Goal: Information Seeking & Learning: Learn about a topic

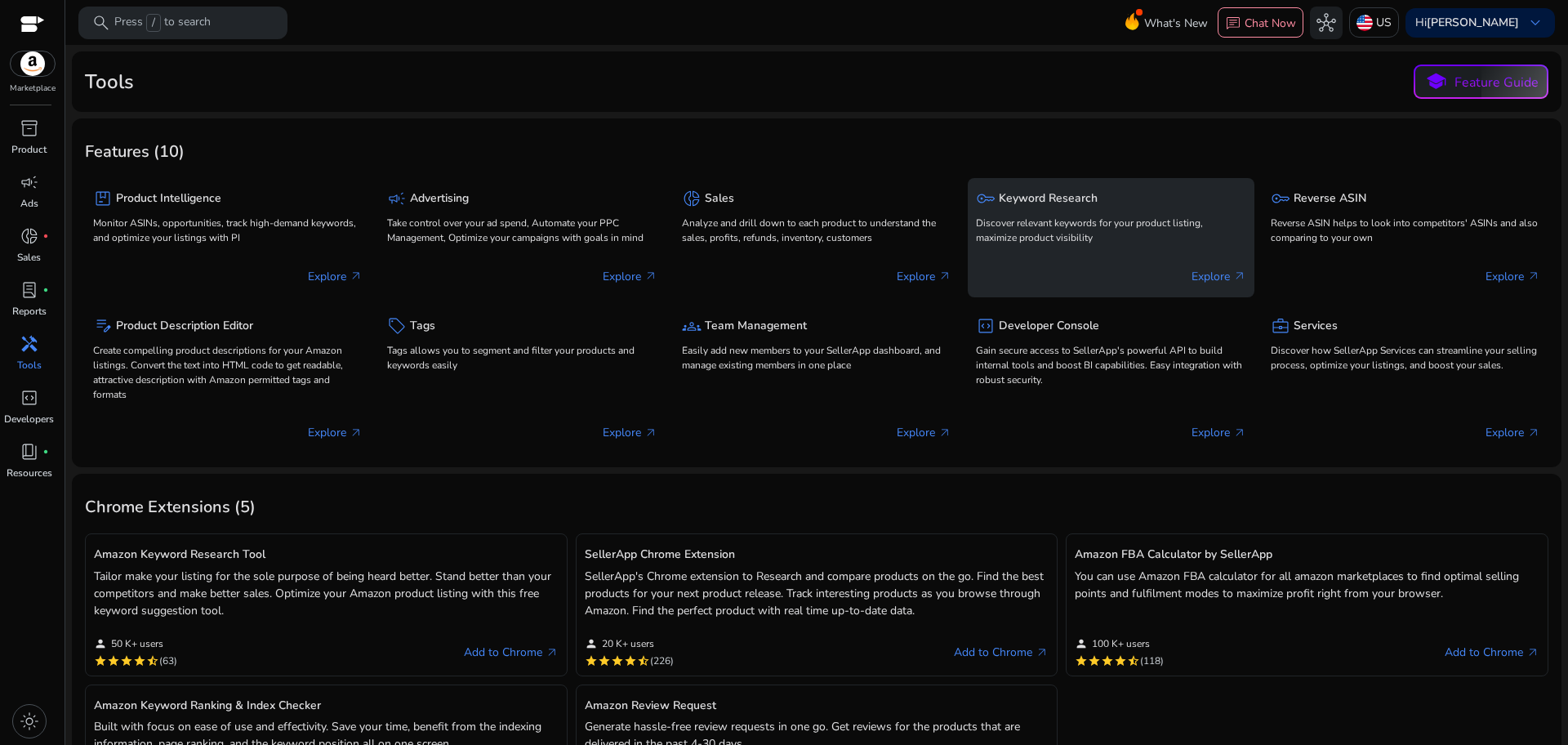
click at [1051, 199] on h5 "Keyword Research" at bounding box center [1048, 199] width 99 height 14
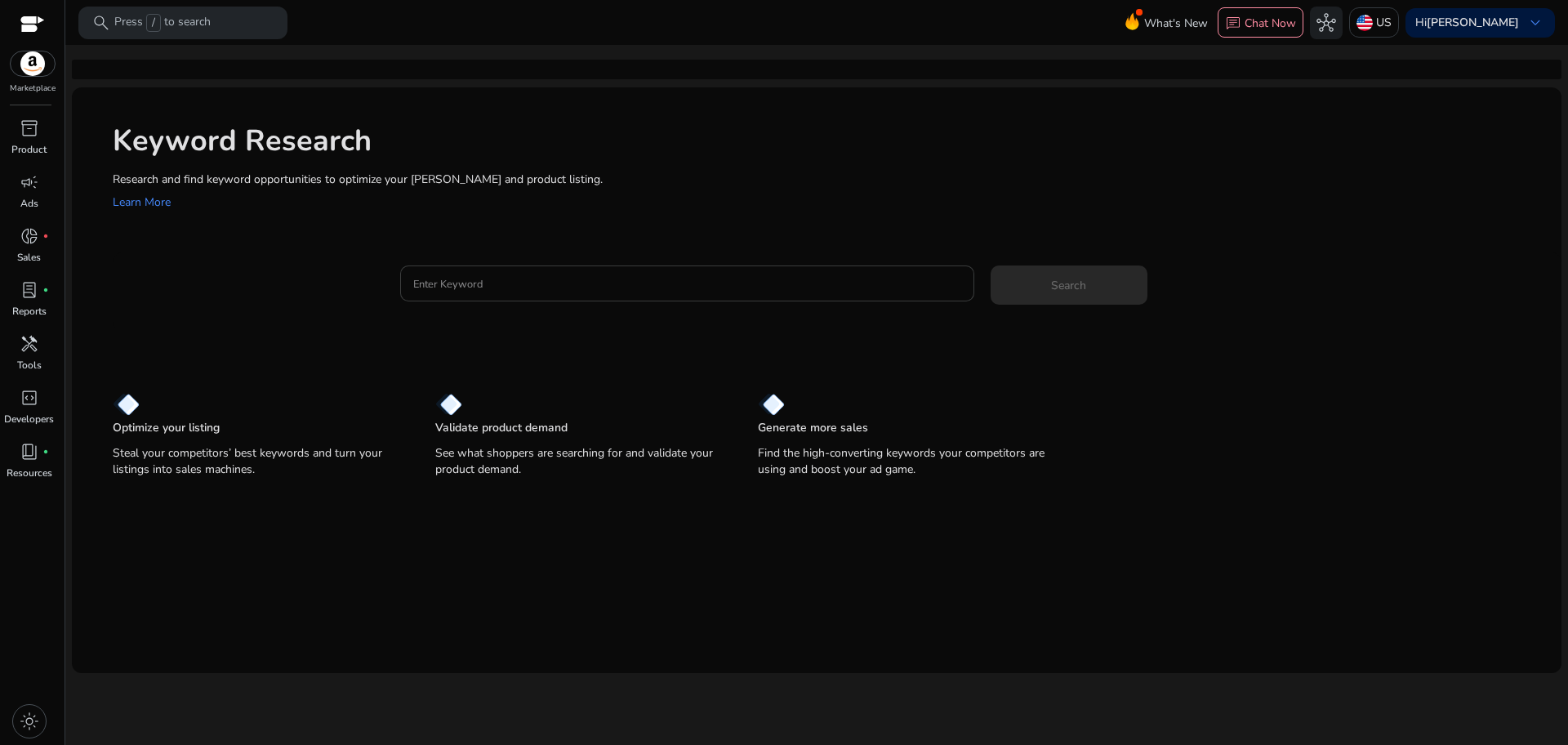
click at [770, 271] on div at bounding box center [686, 283] width 548 height 36
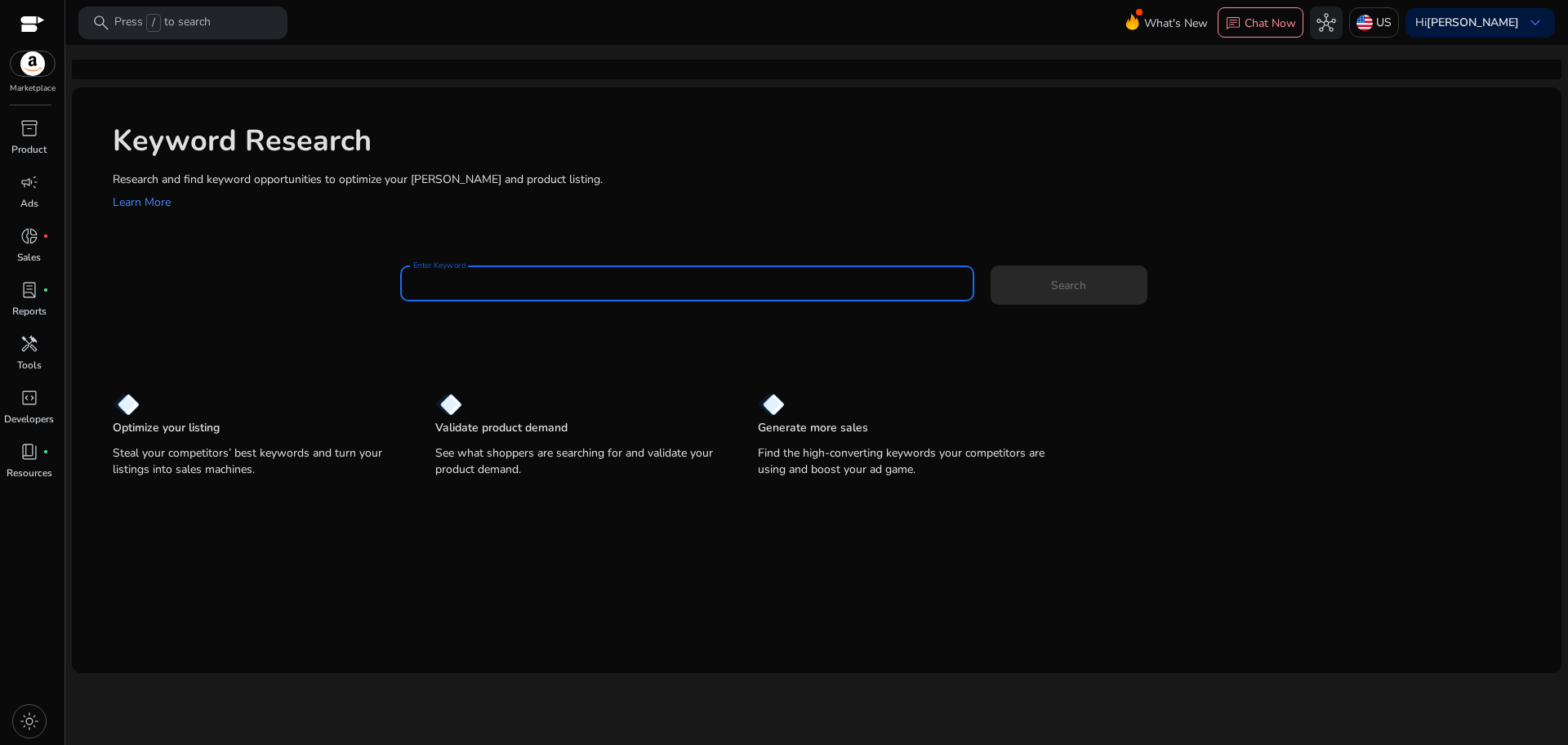
click at [710, 277] on input "Enter Keyword" at bounding box center [686, 283] width 548 height 18
paste input "******"
click at [710, 277] on input "******" at bounding box center [686, 283] width 548 height 18
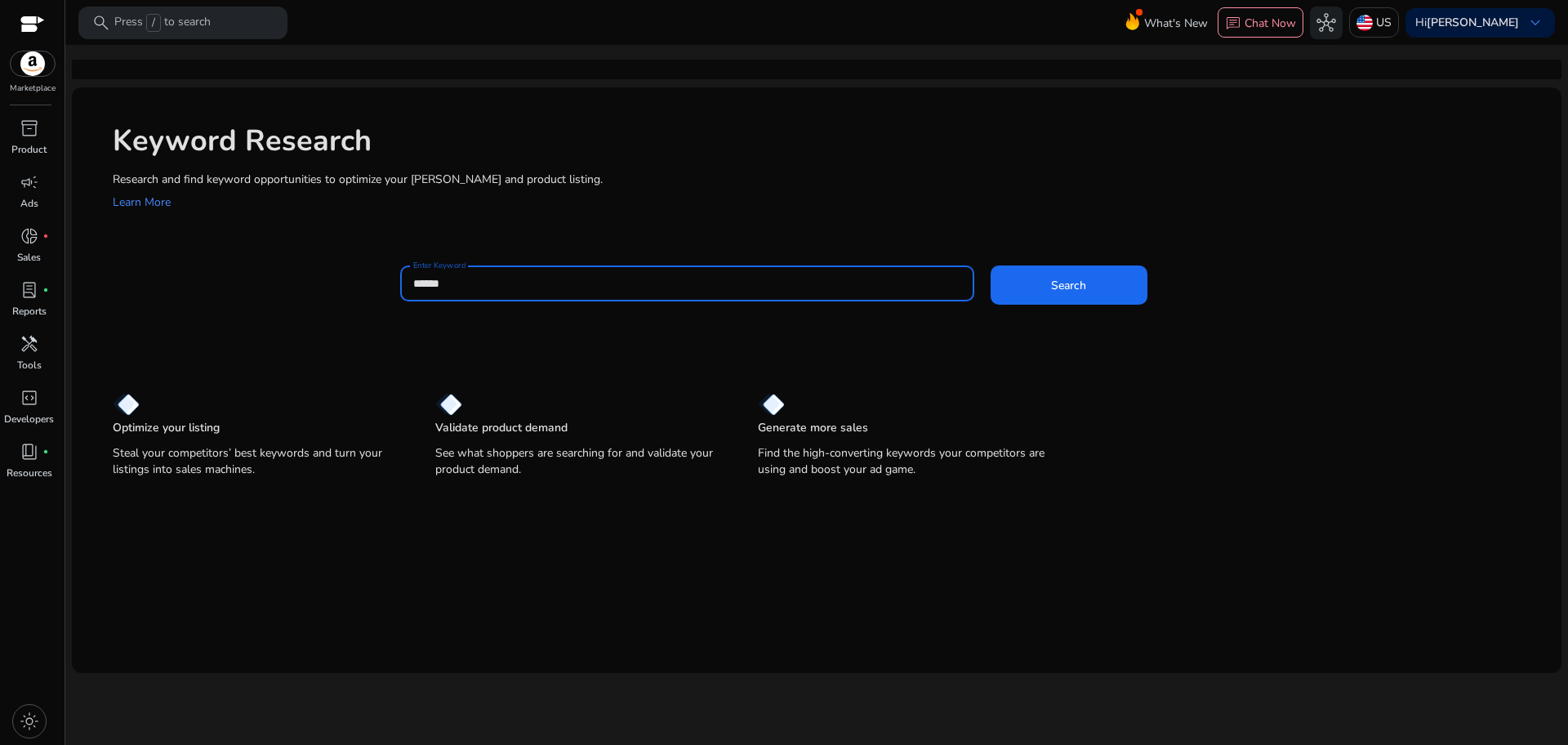
click at [464, 278] on input "******" at bounding box center [686, 283] width 548 height 18
type input "******"
click at [1032, 283] on span at bounding box center [1069, 285] width 157 height 40
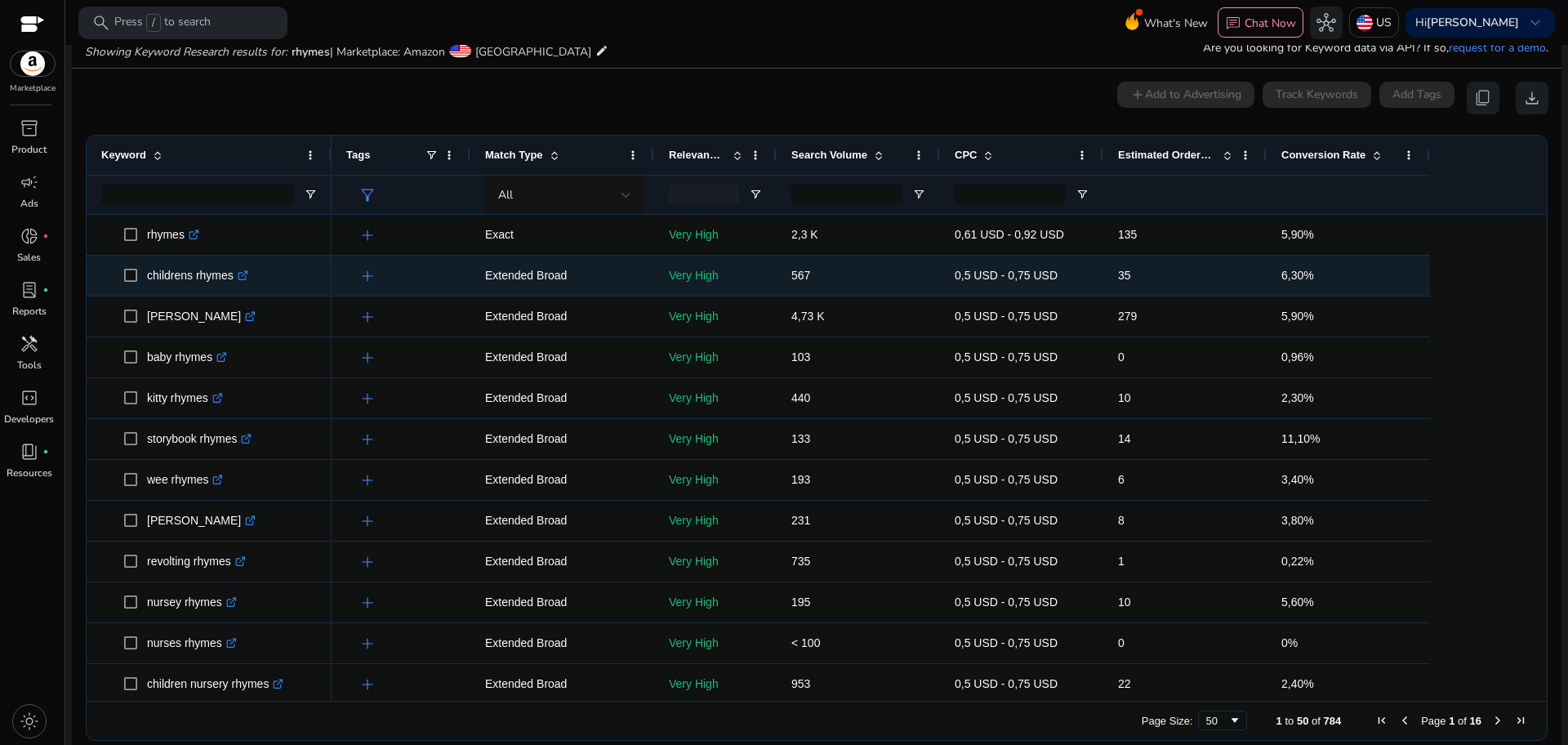
scroll to position [174, 0]
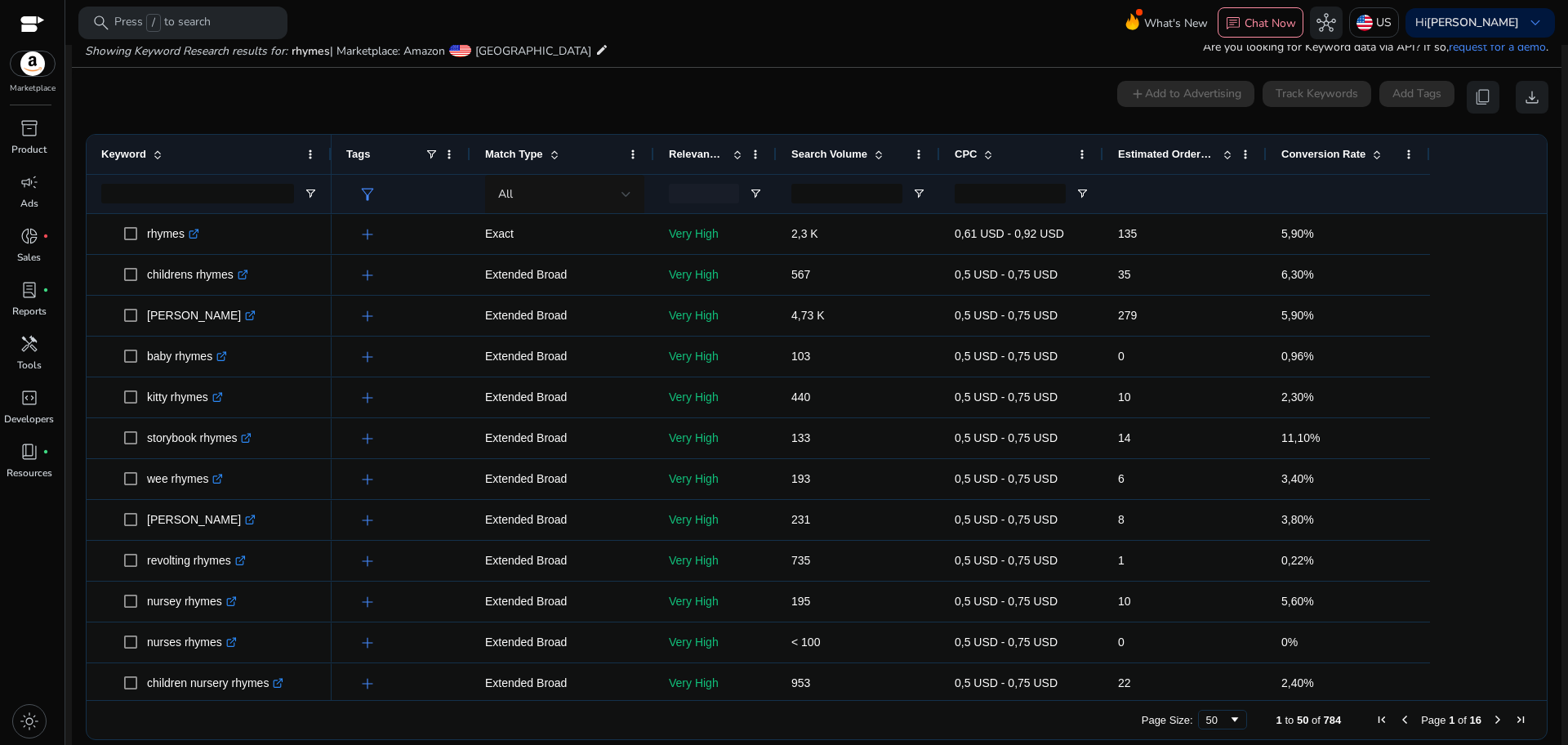
click at [1375, 150] on span at bounding box center [1377, 154] width 13 height 13
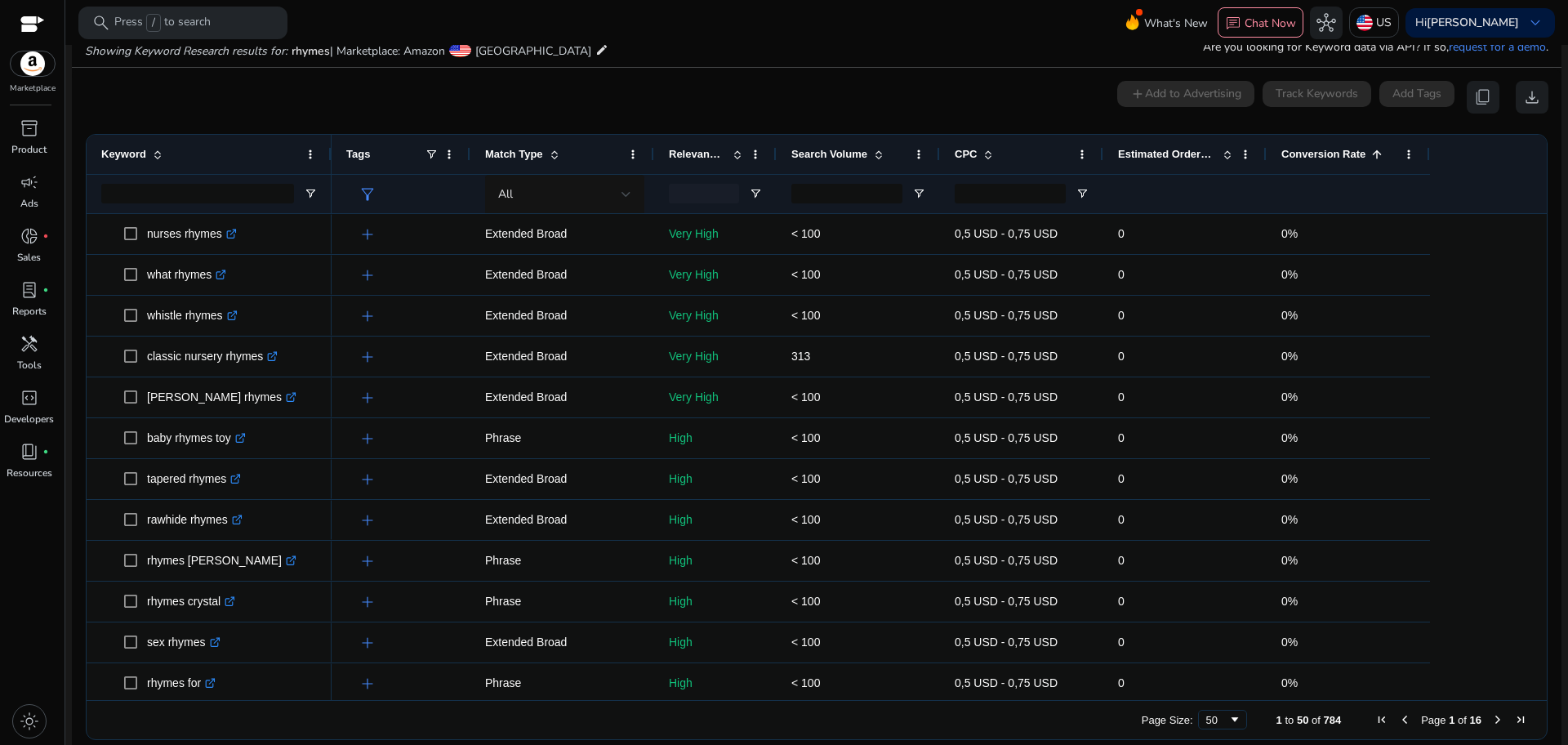
click at [1375, 150] on span at bounding box center [1377, 154] width 13 height 13
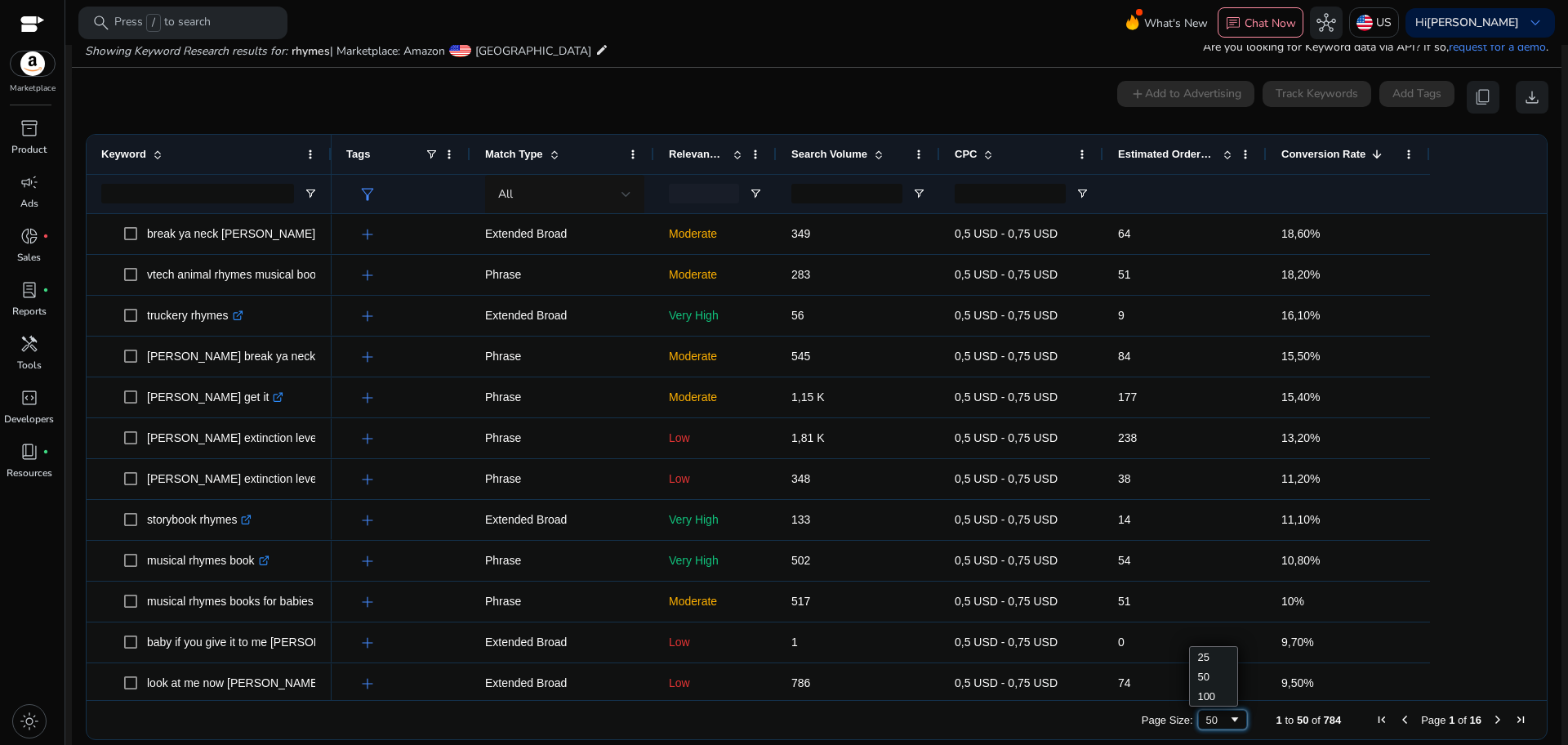
click at [1228, 715] on span "Page Size" at bounding box center [1234, 719] width 13 height 13
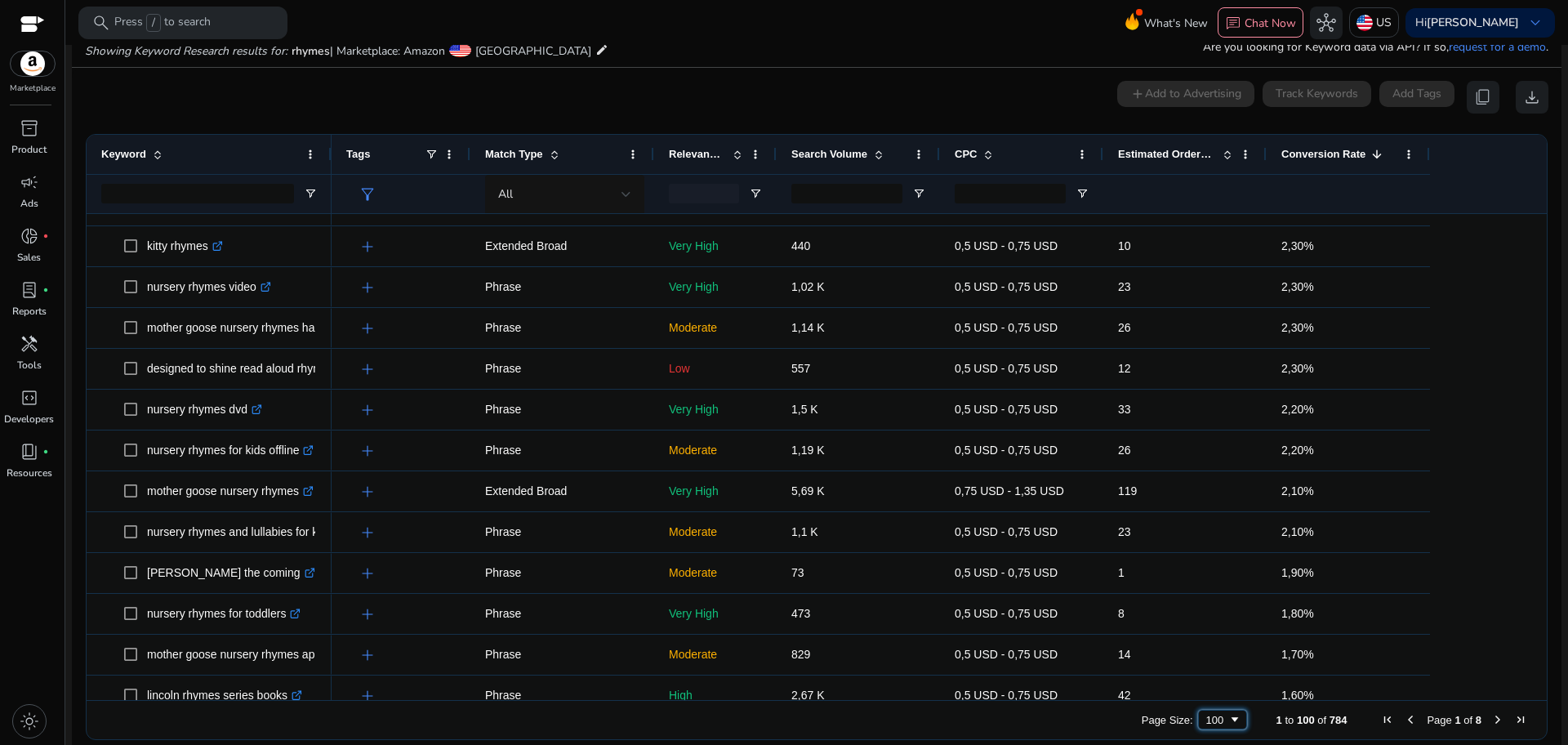
scroll to position [0, 0]
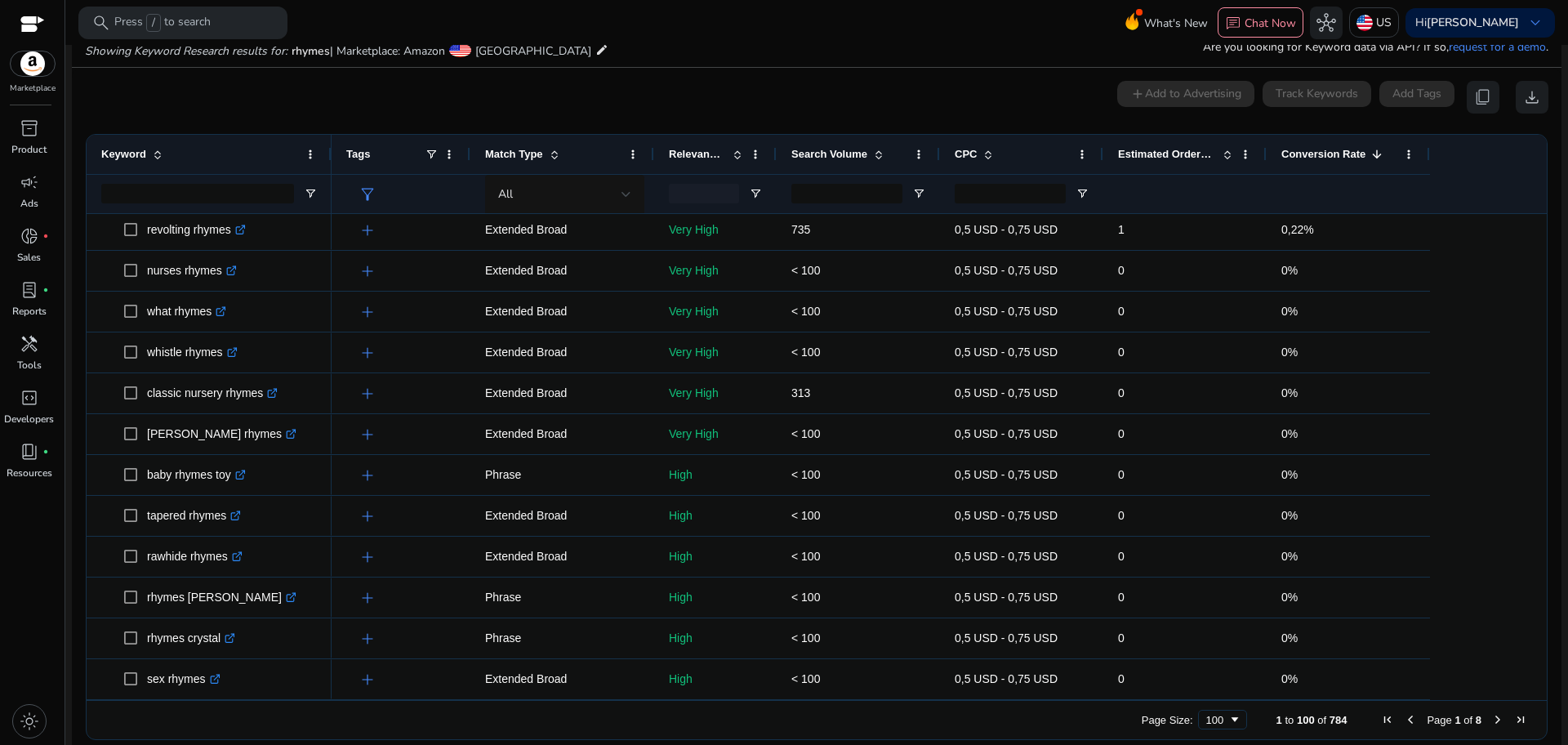
click at [1492, 720] on span "Next Page" at bounding box center [1498, 719] width 13 height 13
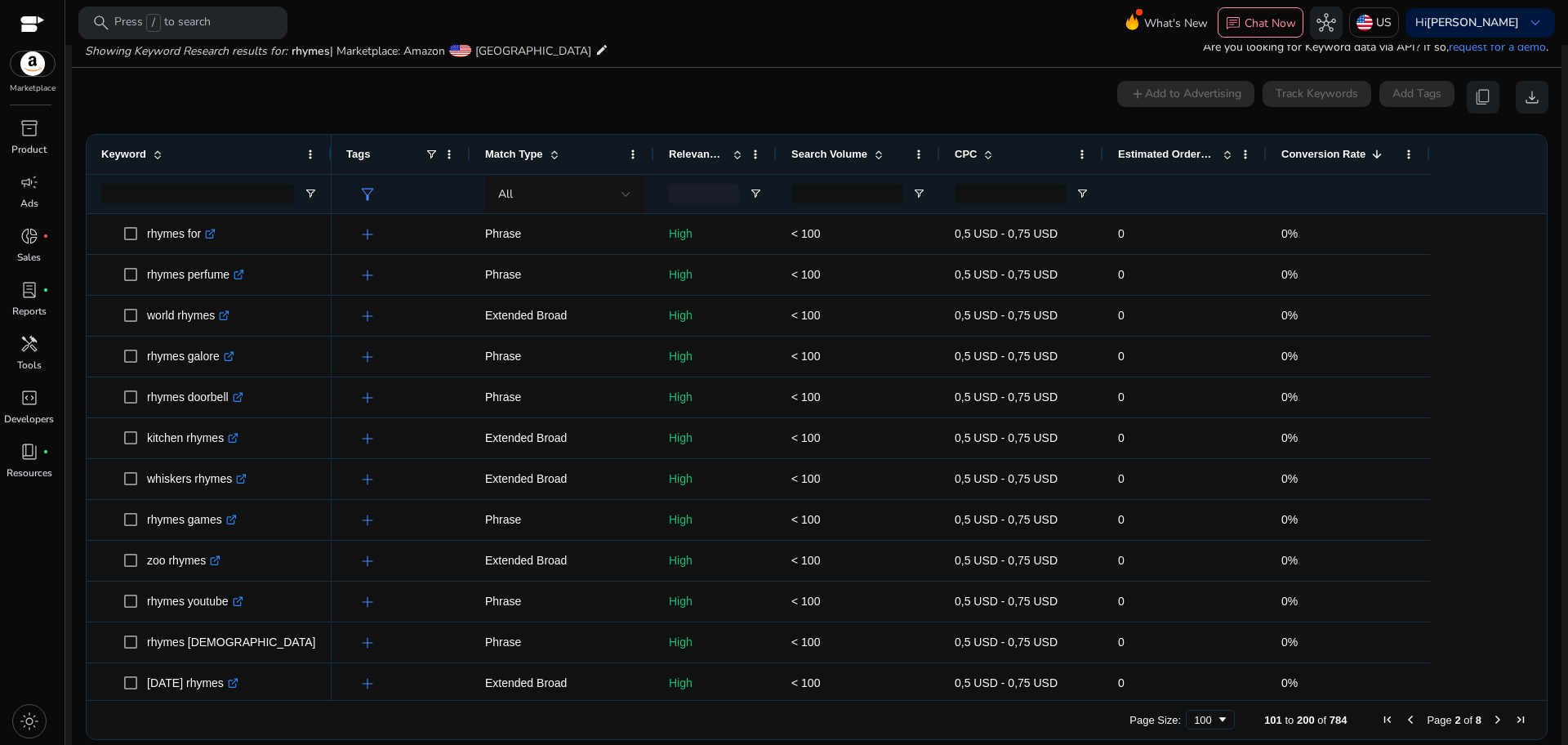
click at [1533, 257] on ag-grid-angular "101 to 200 of 784. Page 2 of 8 Drag here to set row groups Drag here to set col…" at bounding box center [816, 437] width 1488 height 622
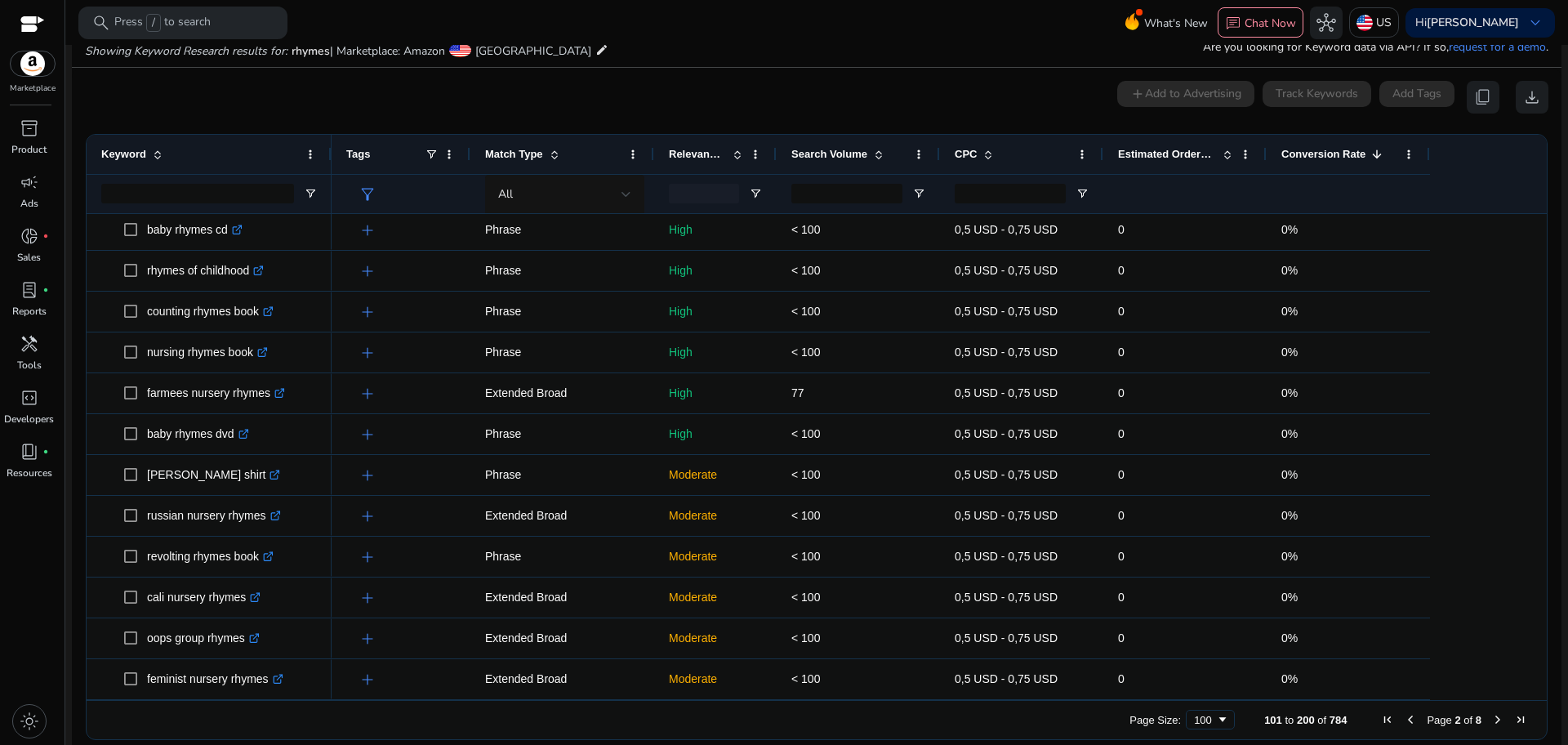
click at [1497, 727] on div "Page Size: 100 101 to 200 of 784 Page 2 of 8" at bounding box center [816, 720] width 1460 height 40
click at [1494, 714] on span "Next Page" at bounding box center [1498, 719] width 13 height 13
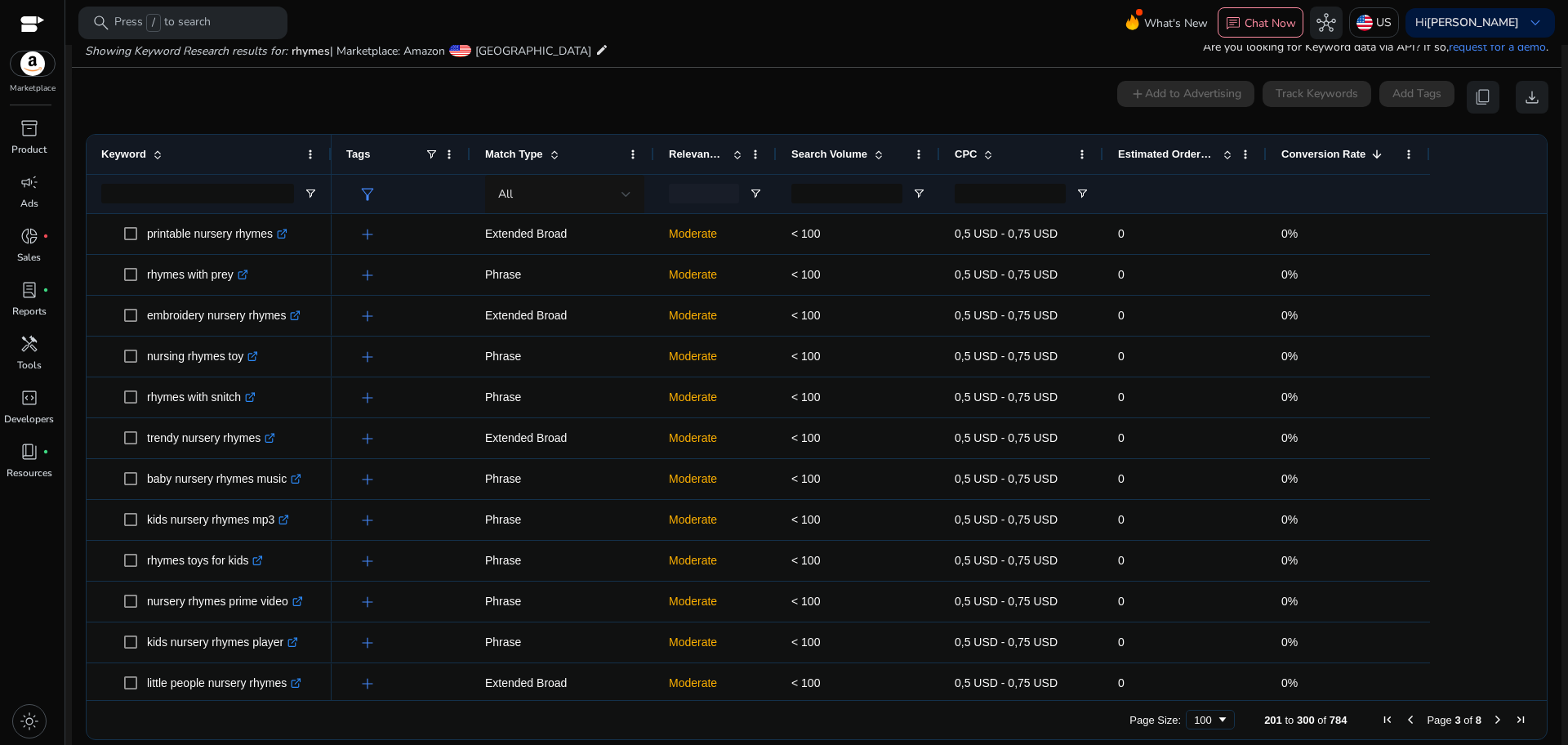
click at [1494, 714] on span "Next Page" at bounding box center [1498, 719] width 13 height 13
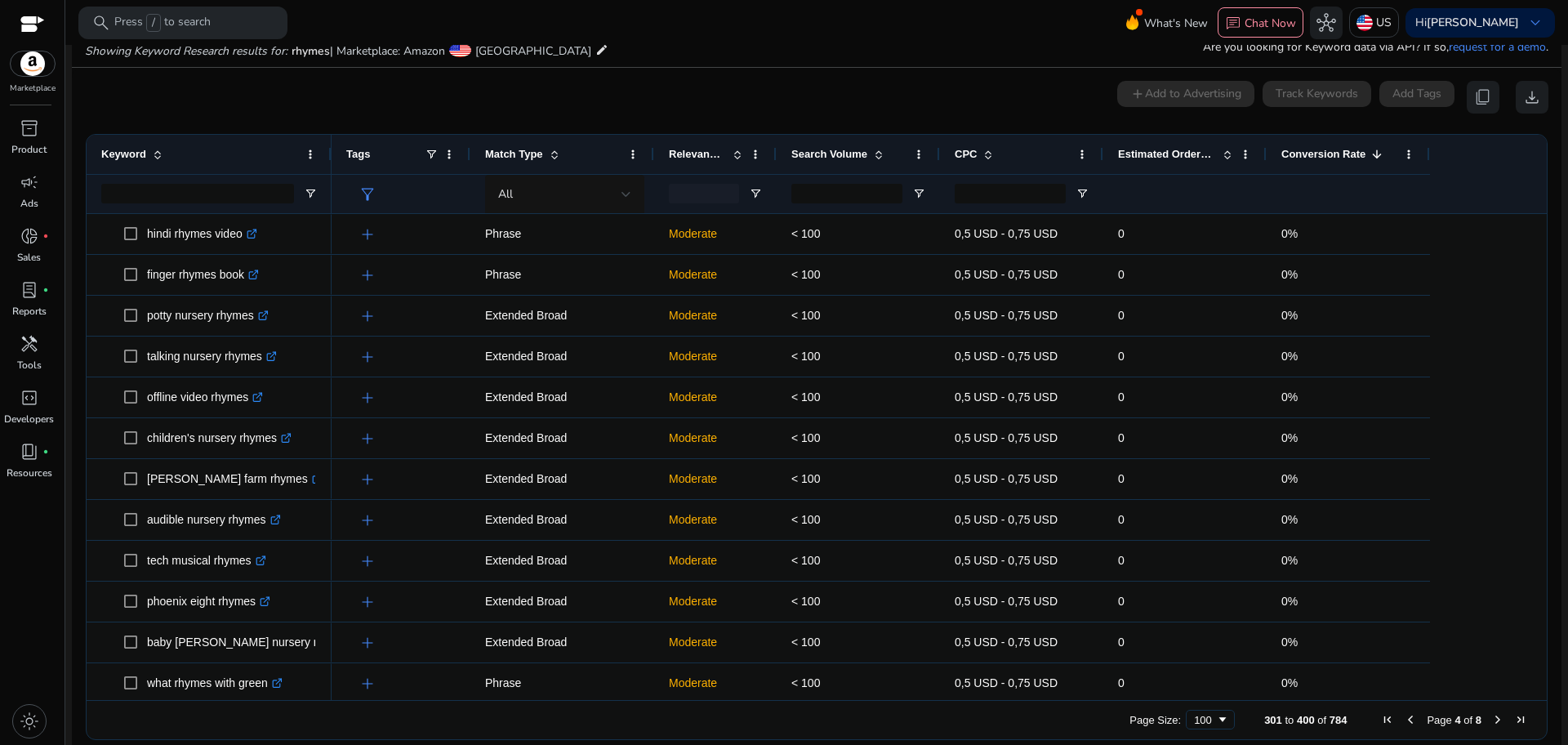
click at [1494, 714] on span "Next Page" at bounding box center [1498, 719] width 13 height 13
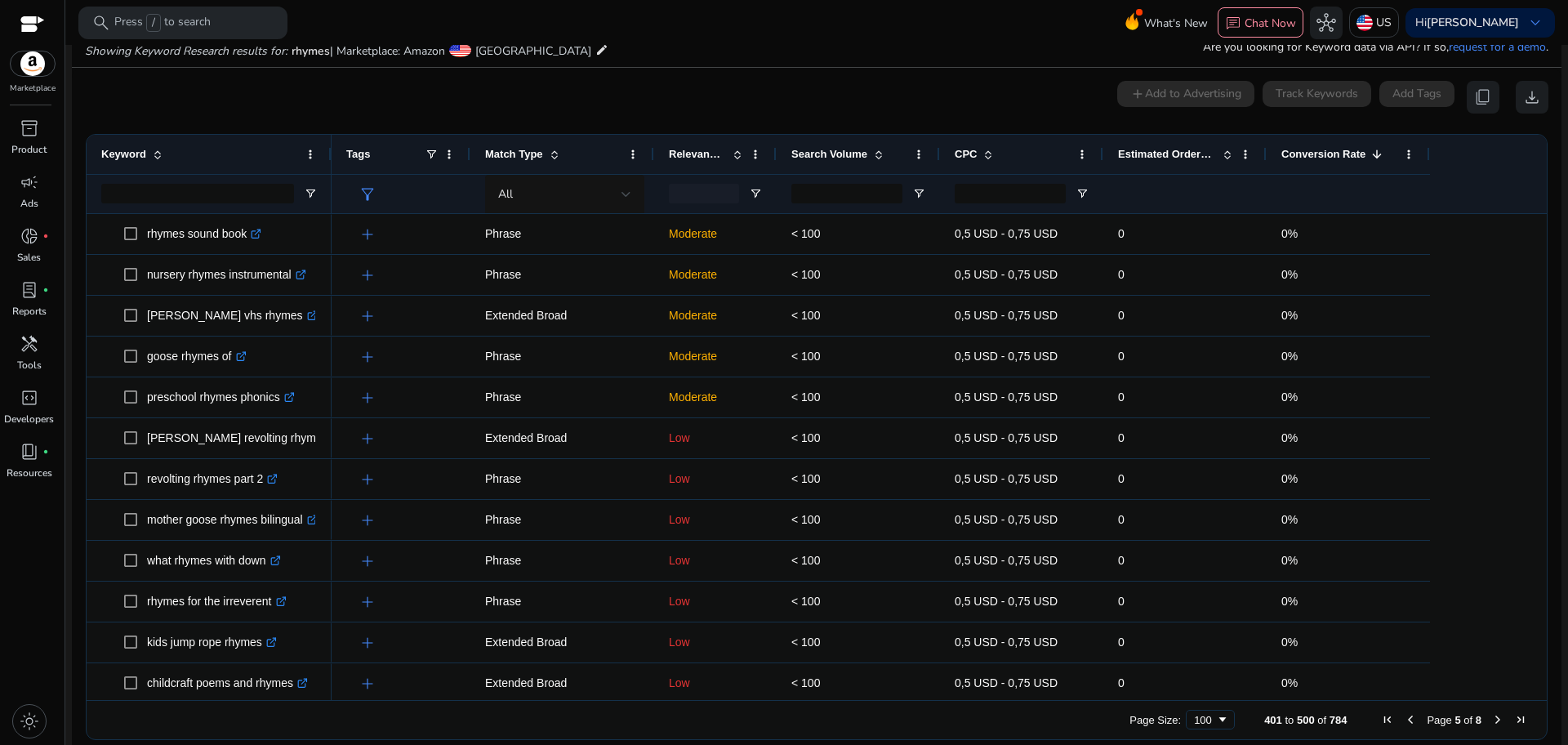
click at [1494, 714] on span "Next Page" at bounding box center [1498, 719] width 13 height 13
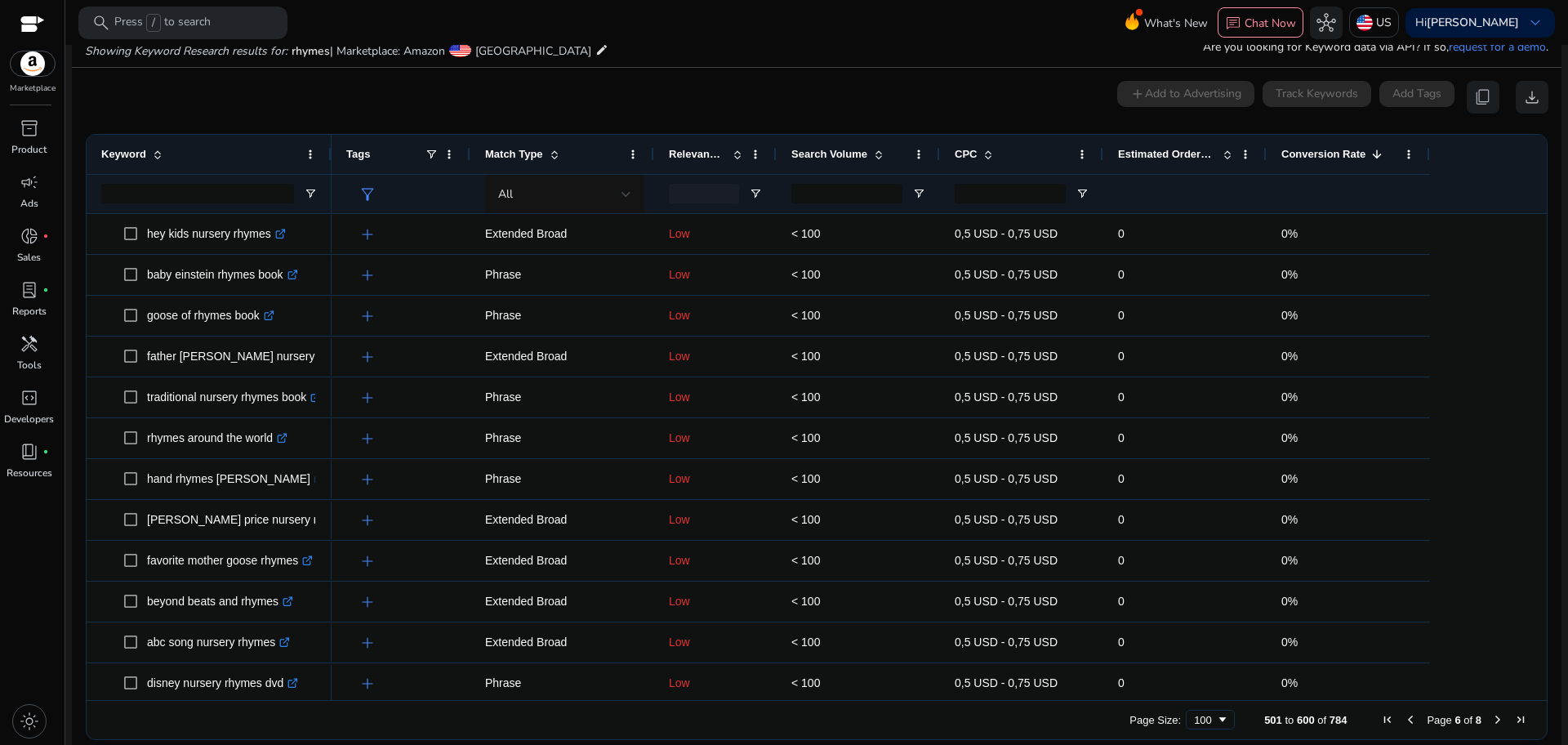
click at [1404, 722] on span "Previous Page" at bounding box center [1410, 719] width 13 height 13
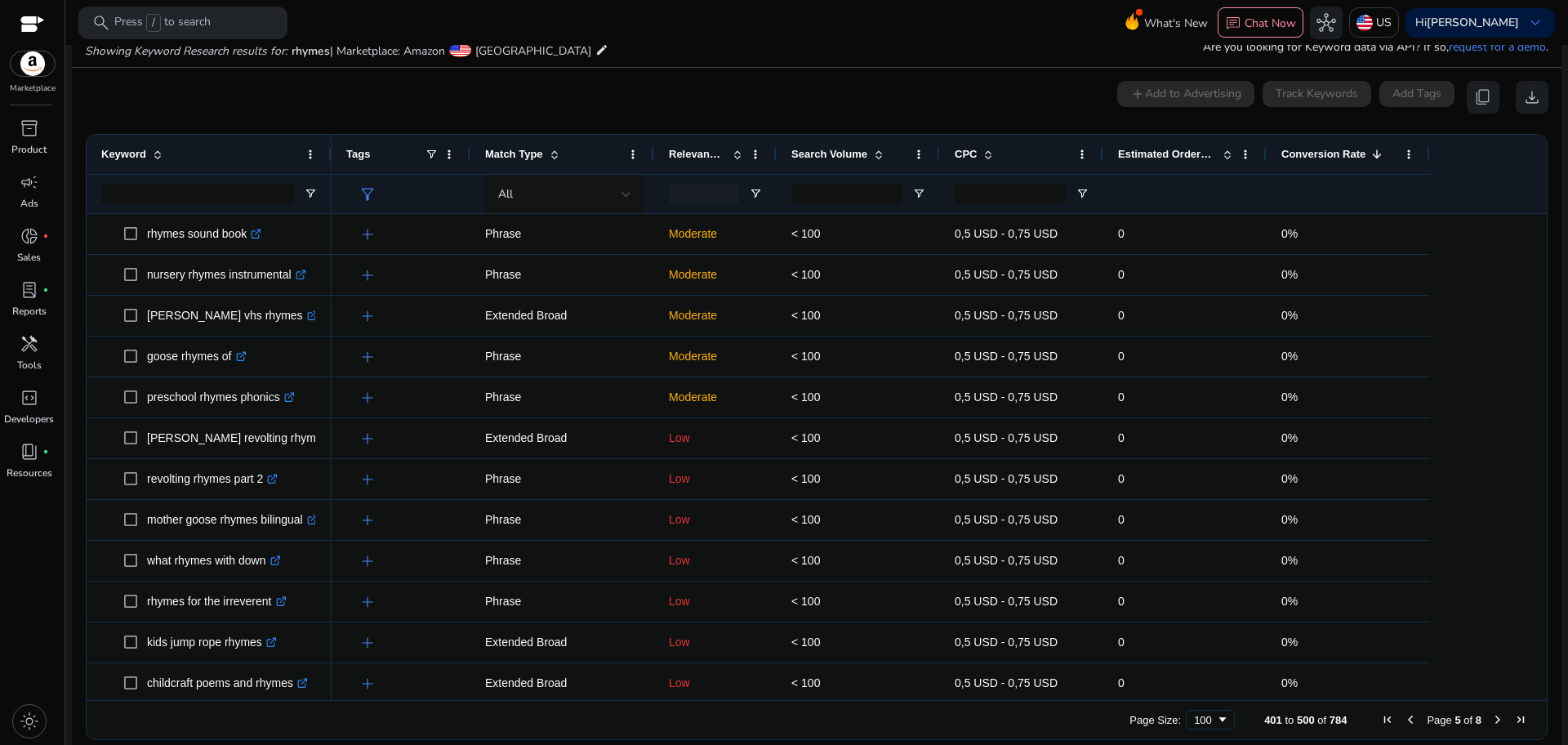
click at [1404, 722] on span "Previous Page" at bounding box center [1410, 719] width 13 height 13
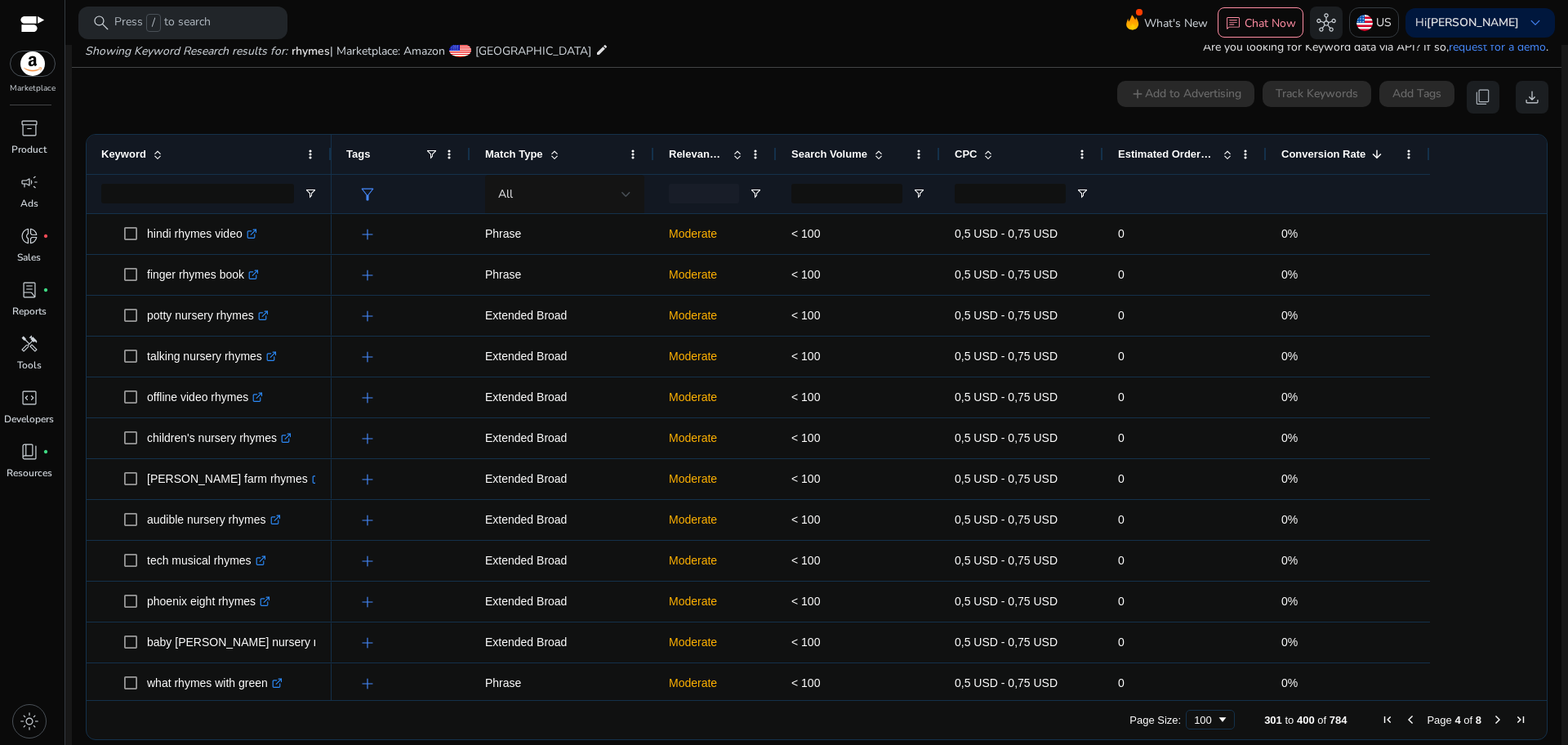
click at [1404, 722] on span "Previous Page" at bounding box center [1410, 719] width 13 height 13
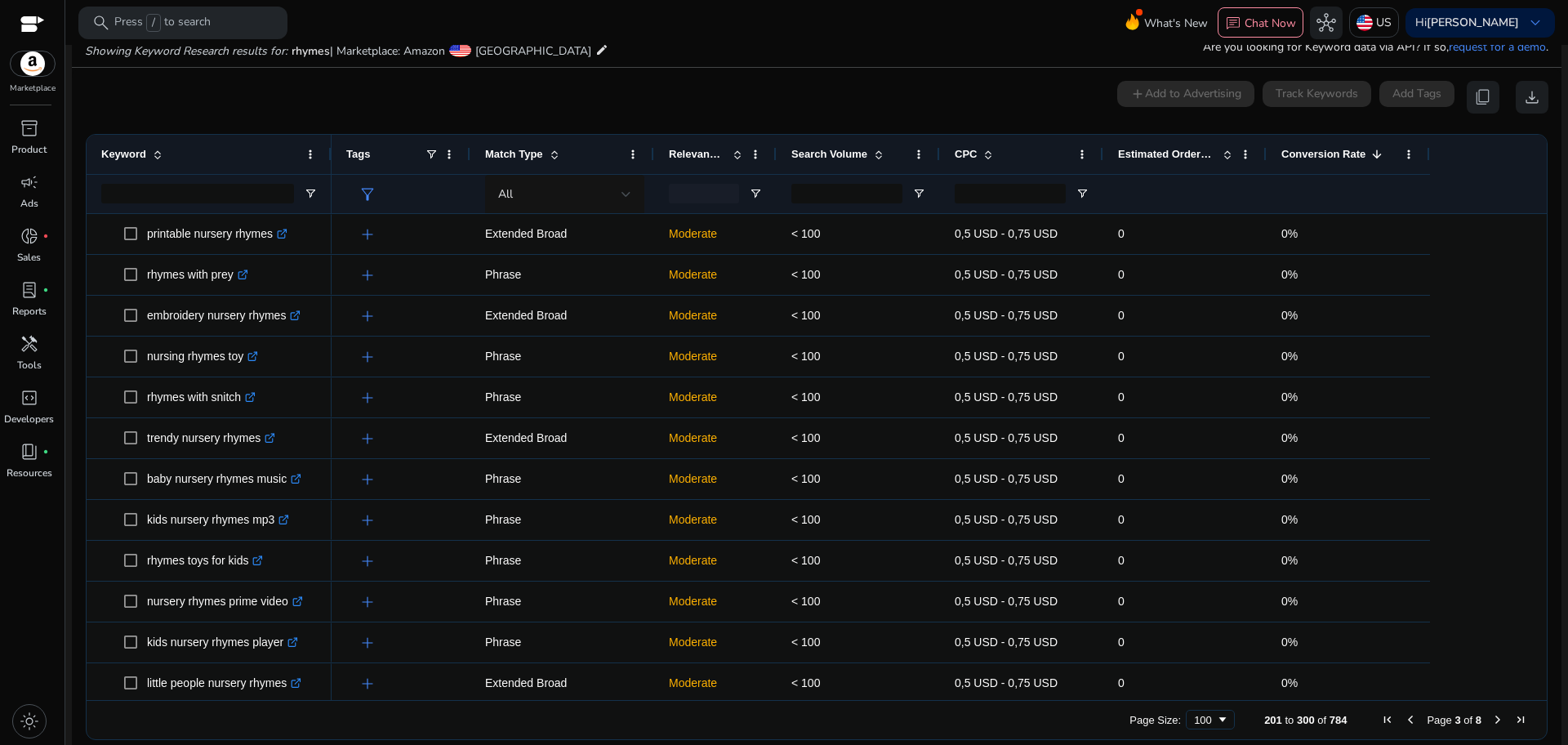
click at [1404, 722] on span "Previous Page" at bounding box center [1410, 719] width 13 height 13
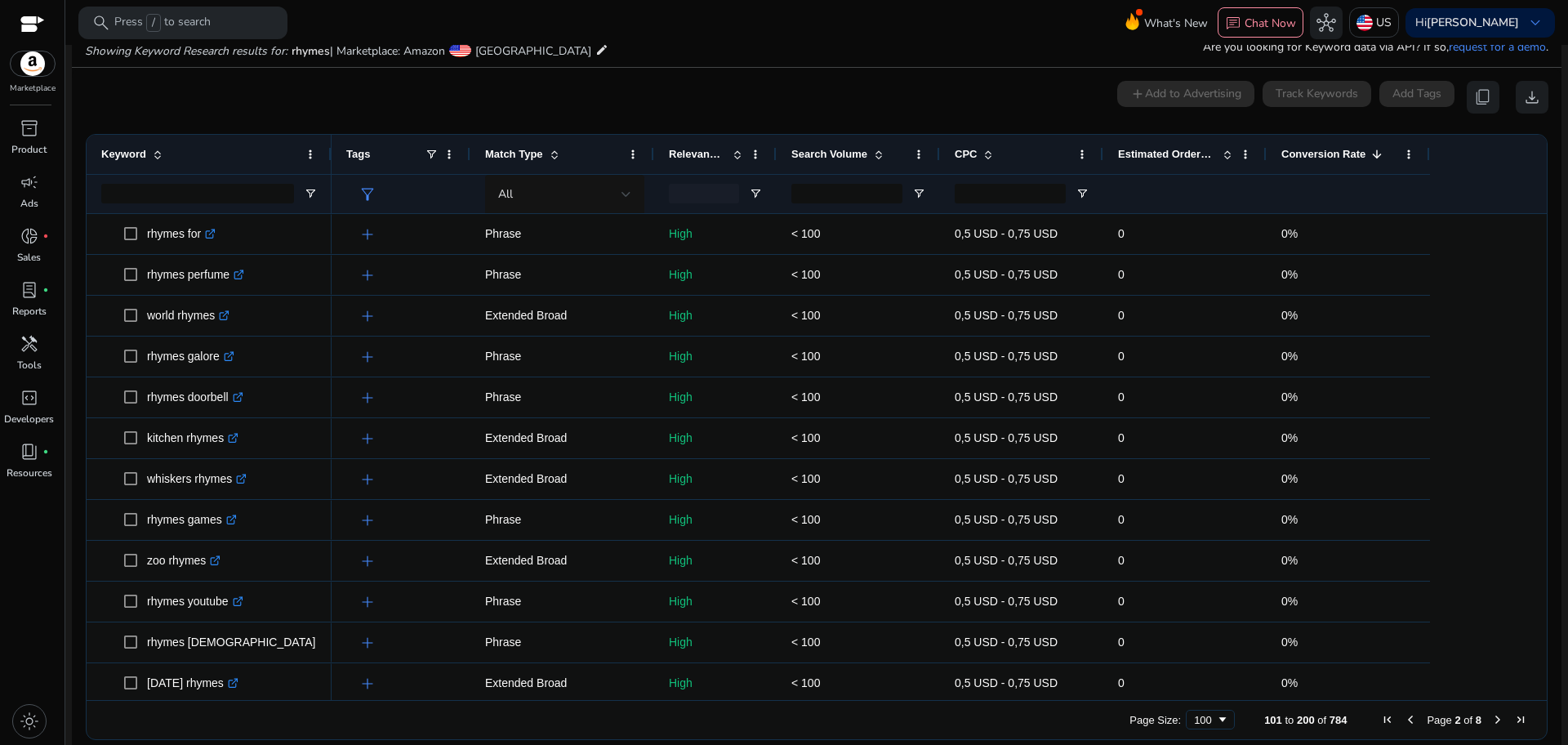
click at [1404, 722] on span "Previous Page" at bounding box center [1410, 719] width 13 height 13
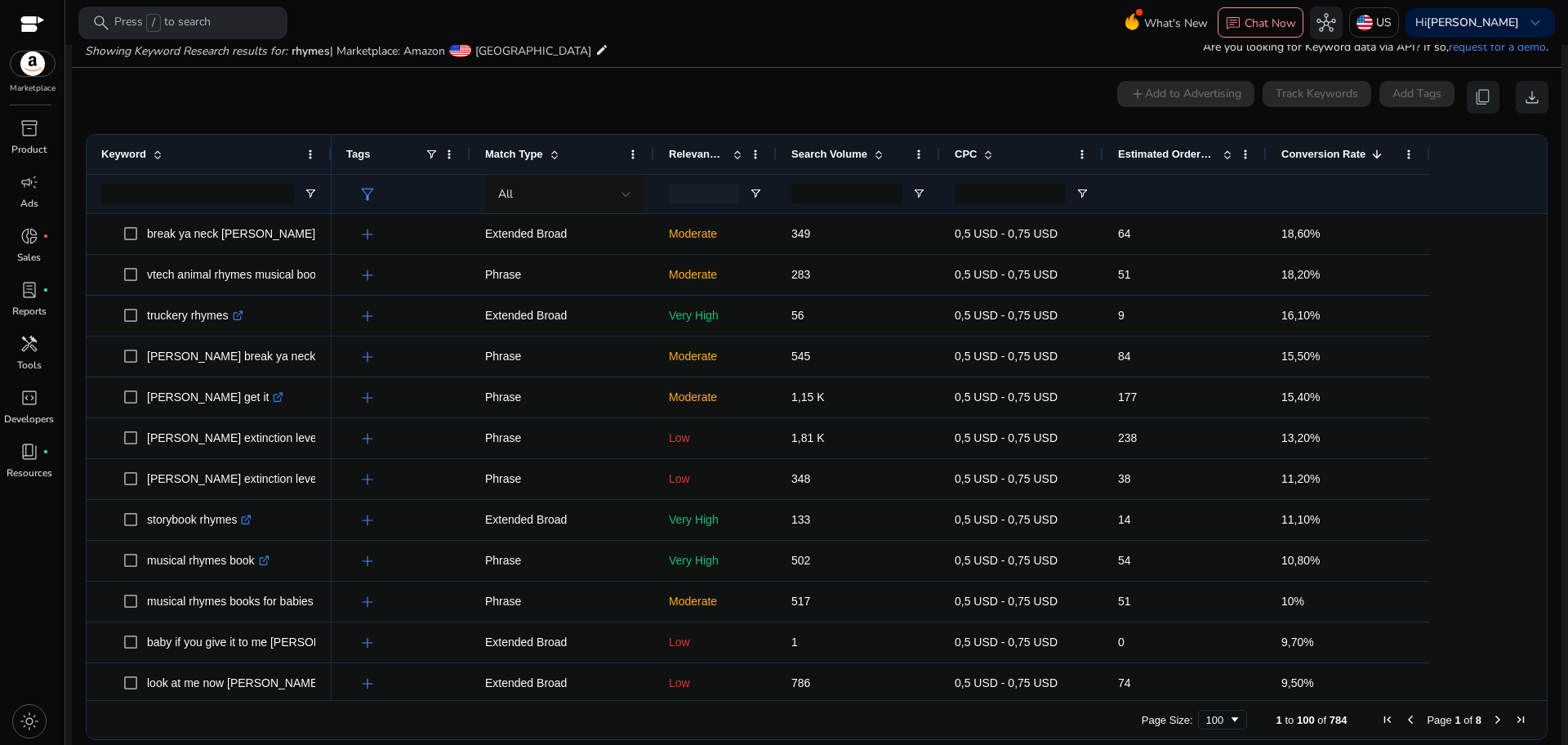
click at [1404, 722] on span "Previous Page" at bounding box center [1410, 719] width 13 height 13
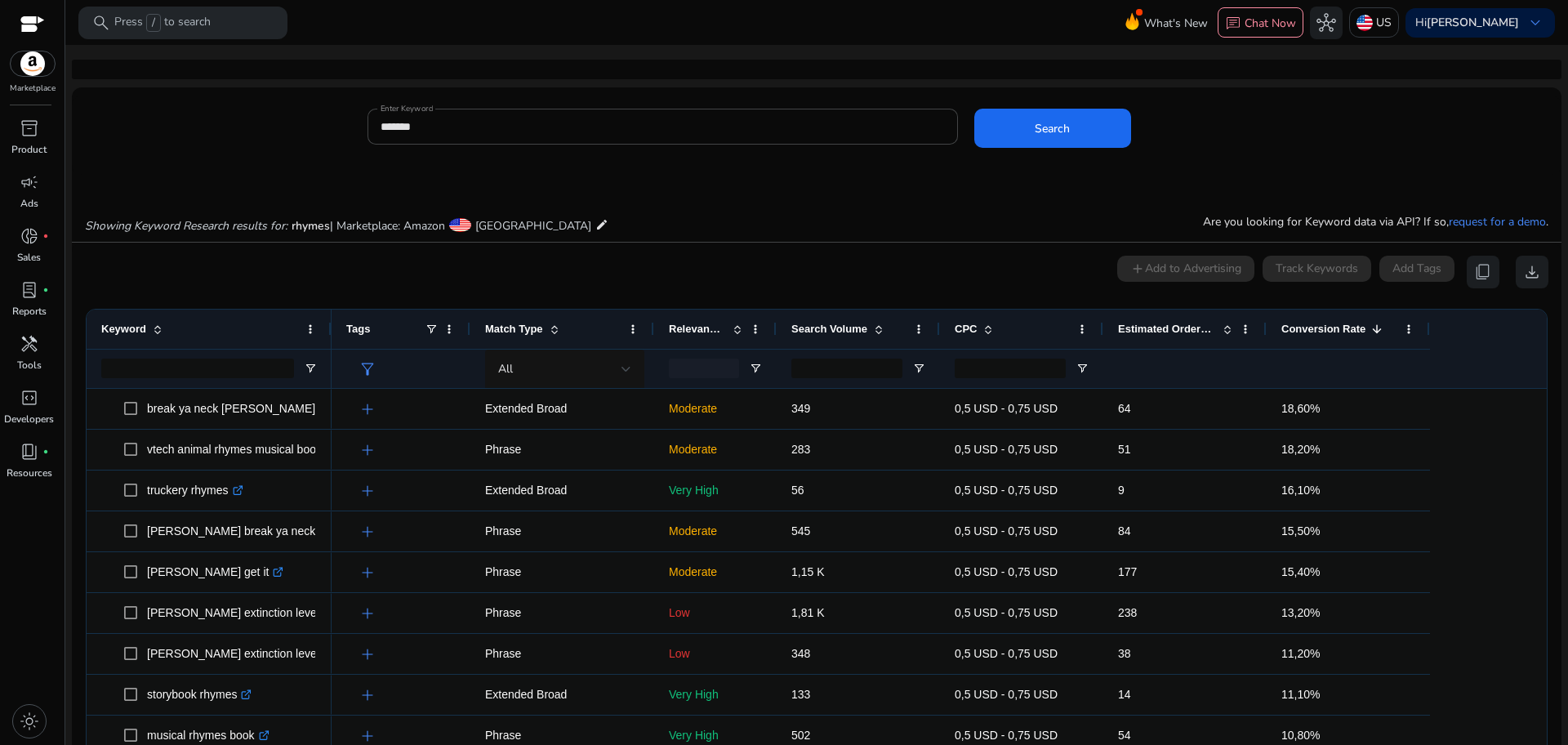
scroll to position [174, 0]
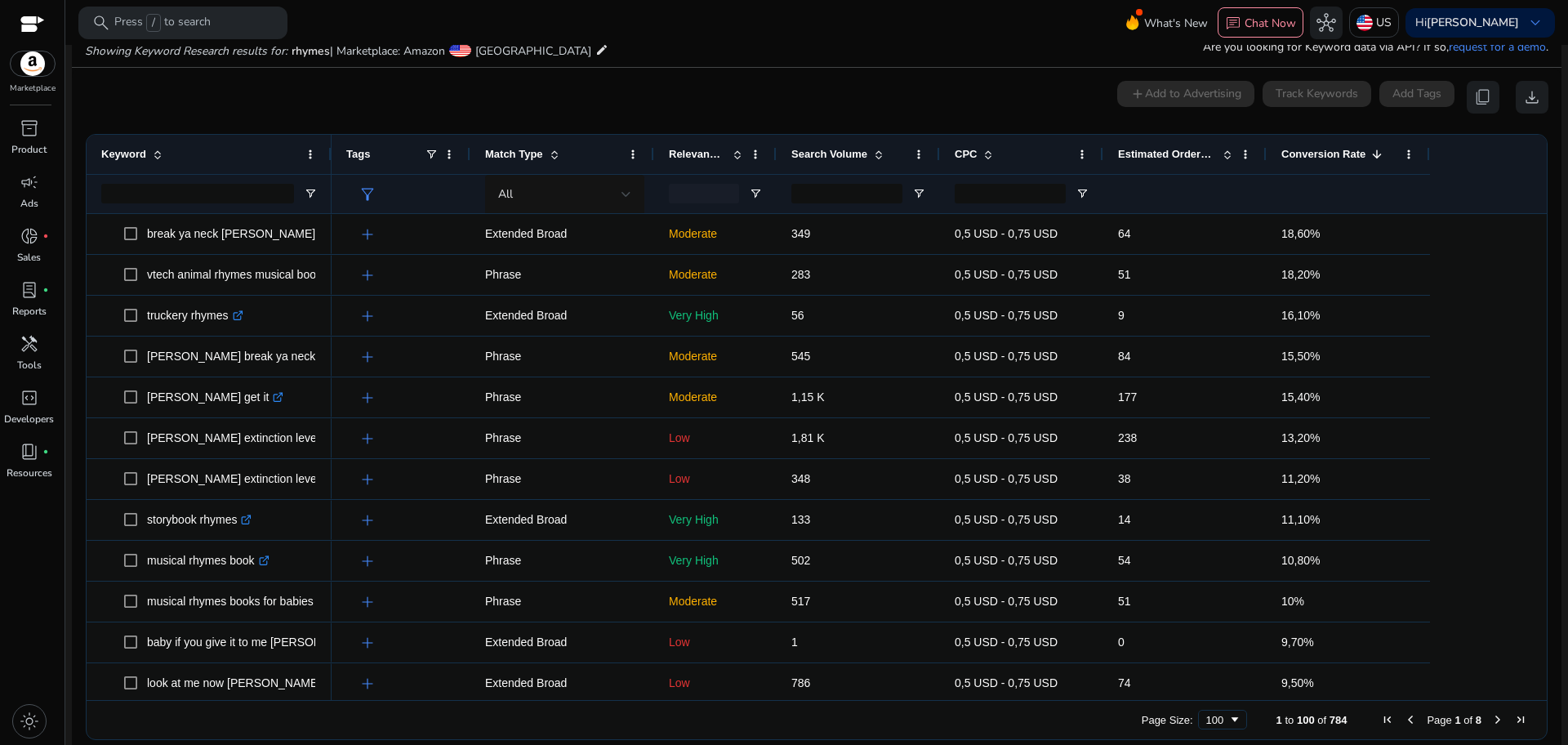
drag, startPoint x: 1543, startPoint y: 317, endPoint x: 1533, endPoint y: 263, distance: 54.9
click at [1533, 263] on ag-grid-angular "1 to 100 of 784. Page 1 of 8 Drag here to set row groups Drag here to set colum…" at bounding box center [816, 437] width 1488 height 622
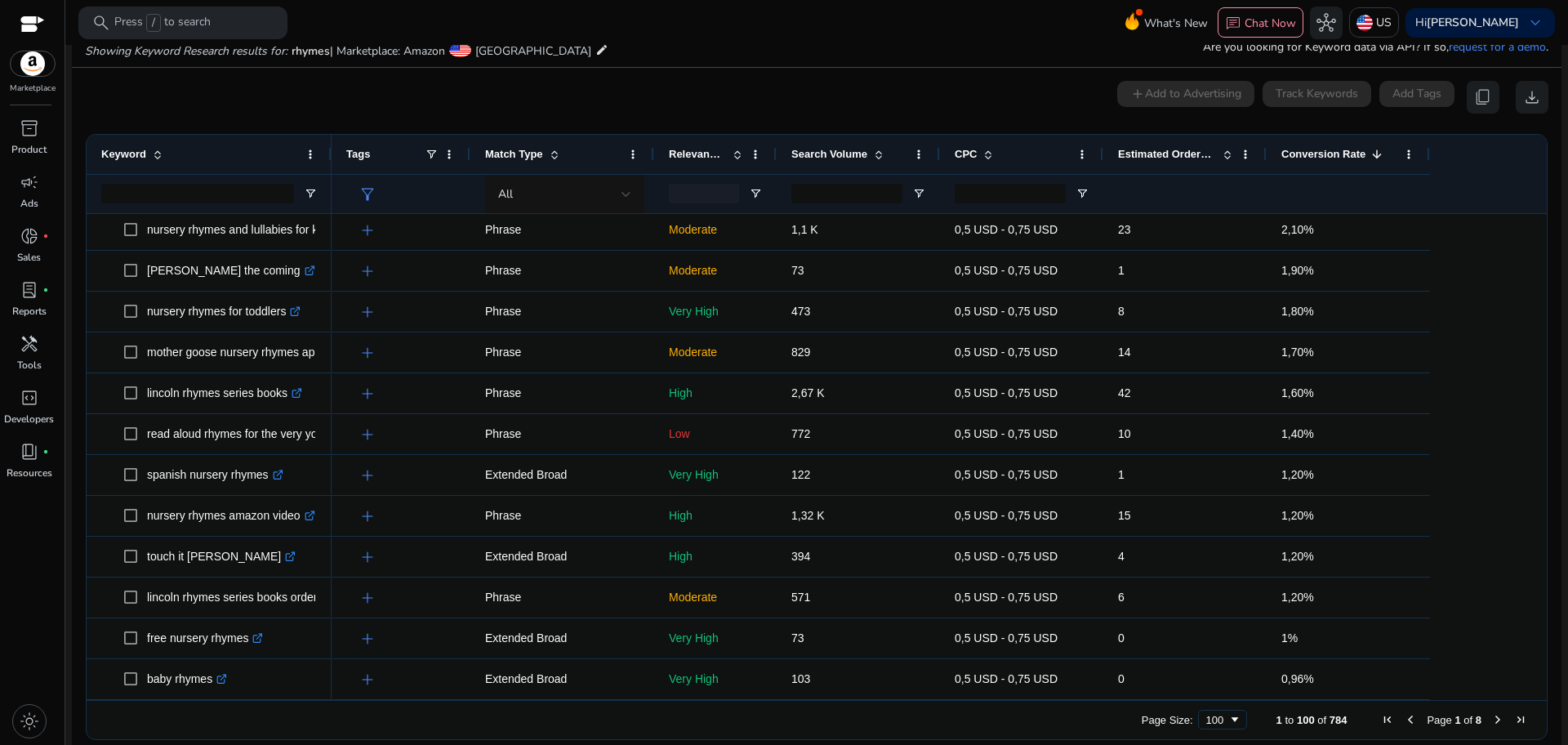
scroll to position [0, 0]
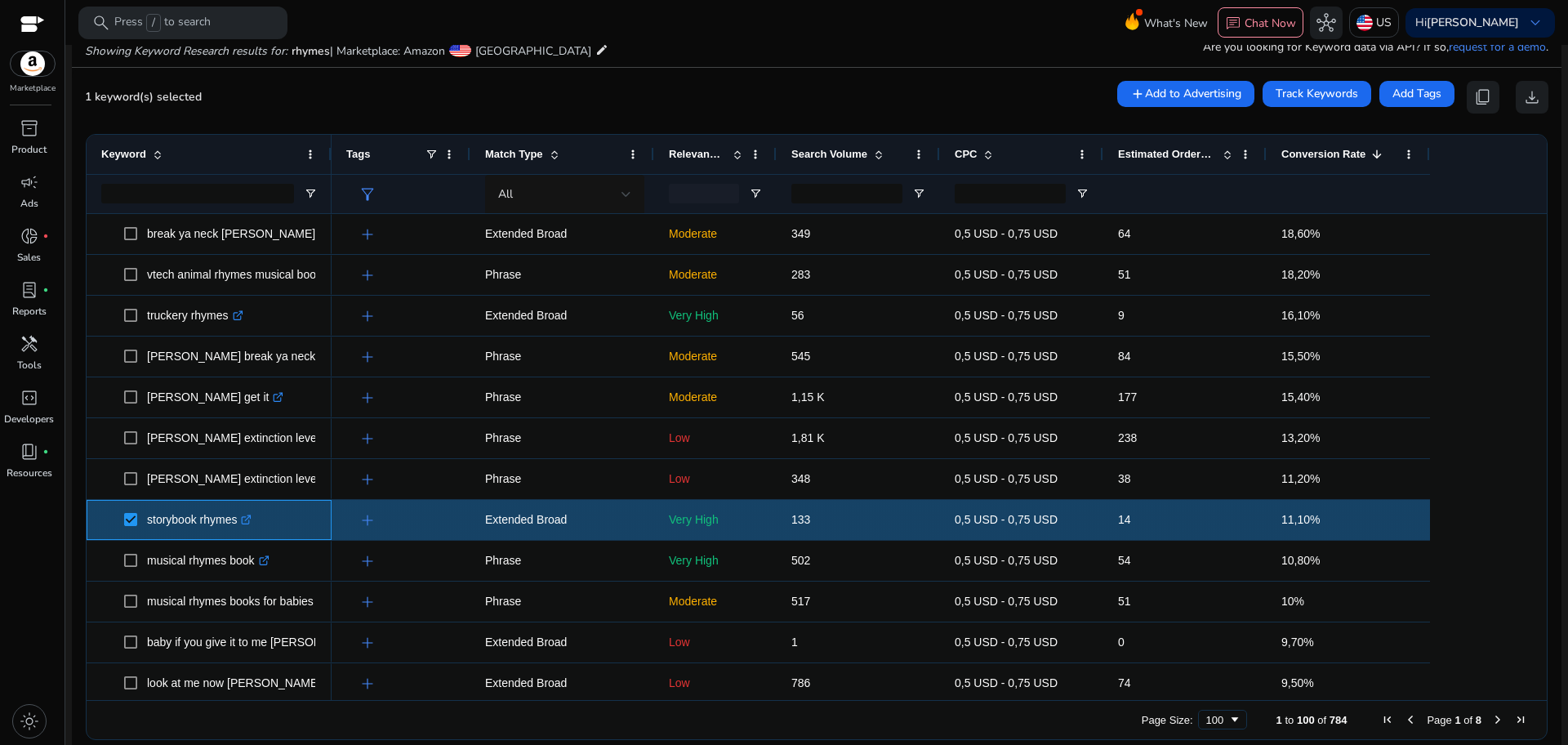
click at [141, 517] on span at bounding box center [135, 520] width 23 height 34
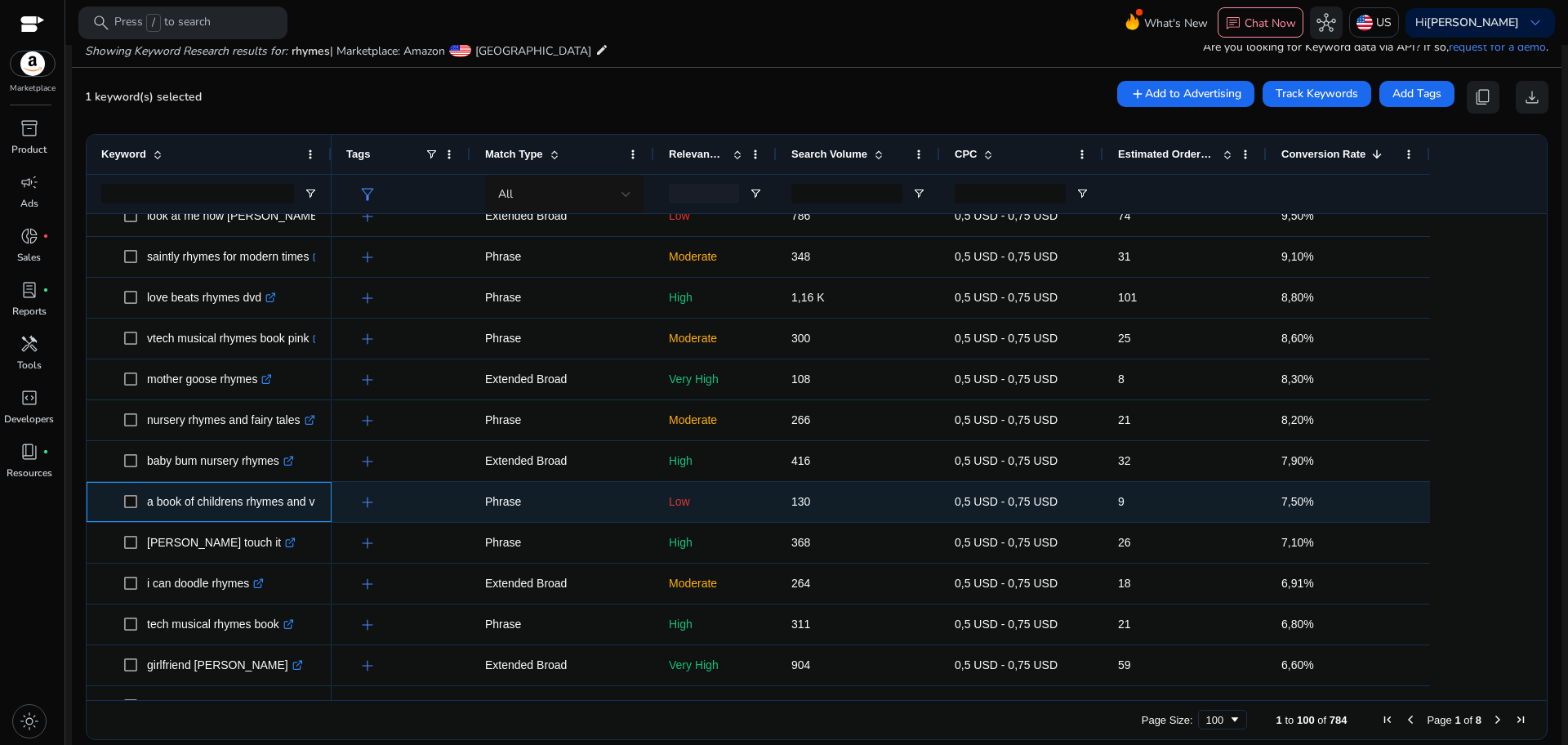
click at [123, 506] on span "a book of childrens rhymes and verse .st0{fill:#2c8af8}" at bounding box center [209, 502] width 216 height 34
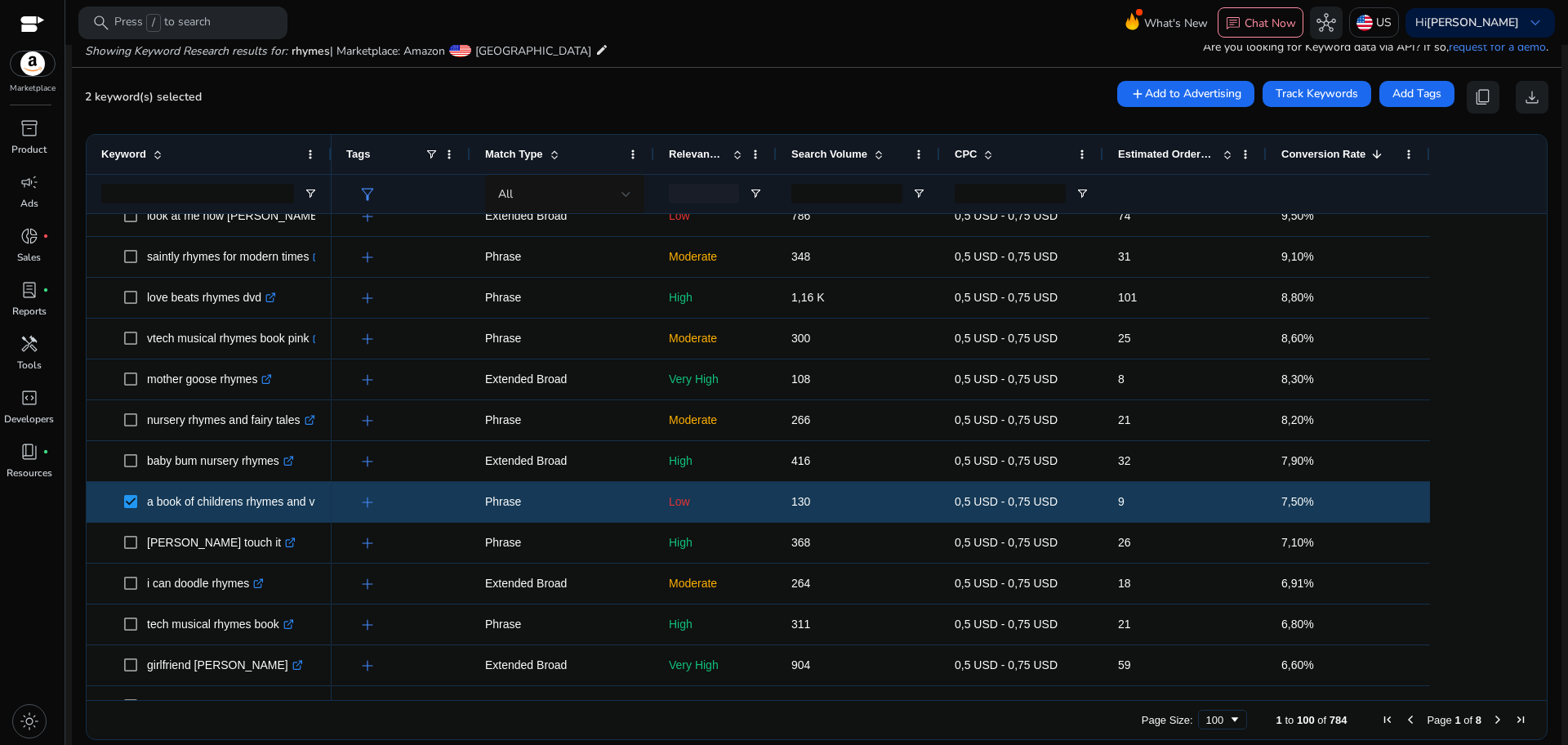
click at [1538, 290] on div at bounding box center [1539, 457] width 15 height 486
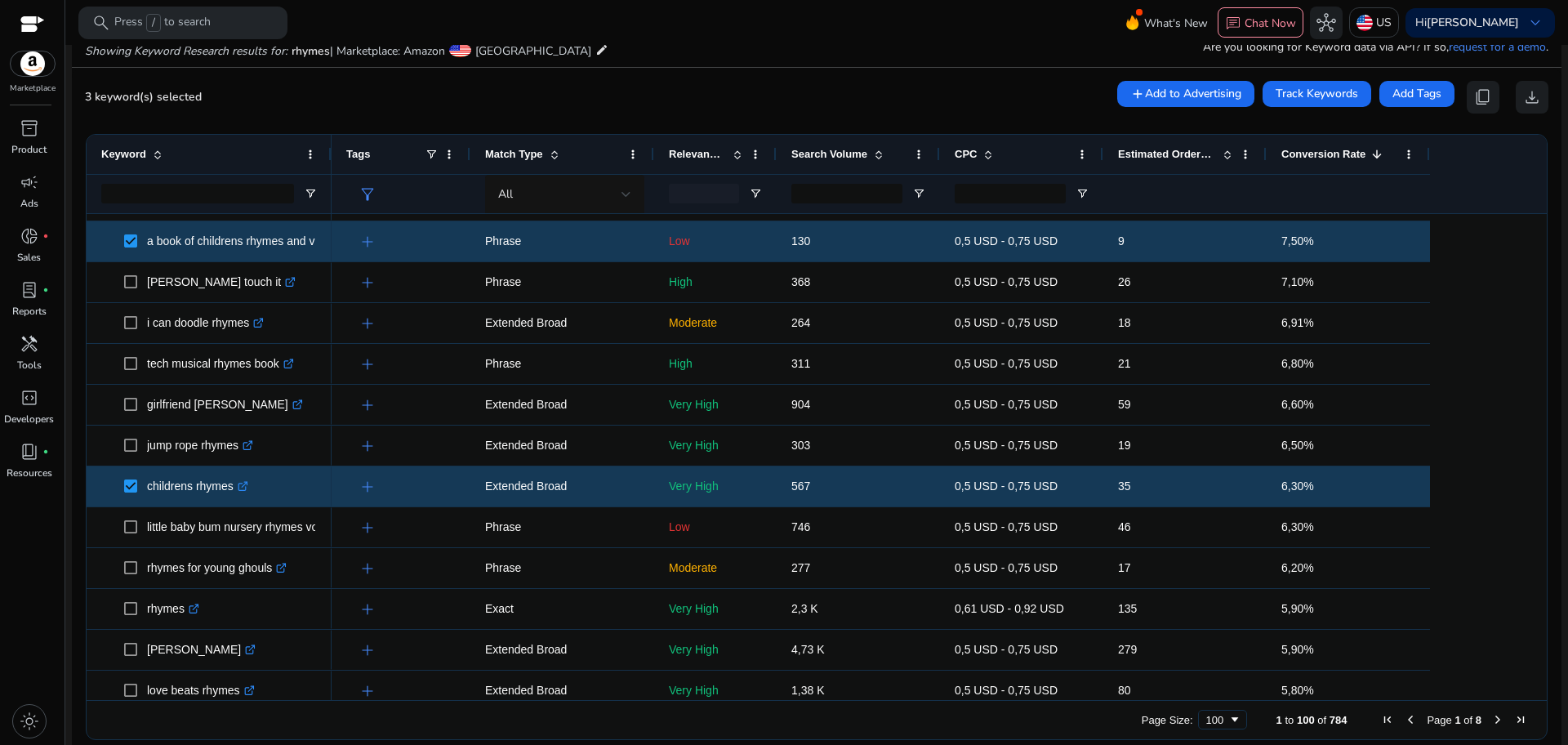
drag, startPoint x: 1533, startPoint y: 325, endPoint x: 1541, endPoint y: 326, distance: 8.1
click at [1541, 326] on ag-grid-angular "Press SPACE to select this row. Drag here to set row groups Drag here to set co…" at bounding box center [816, 437] width 1488 height 622
drag, startPoint x: 1541, startPoint y: 326, endPoint x: 1535, endPoint y: 351, distance: 25.7
click at [1535, 351] on ag-grid-angular "Press SPACE to select this row. Drag here to set row groups Drag here to set co…" at bounding box center [816, 437] width 1488 height 622
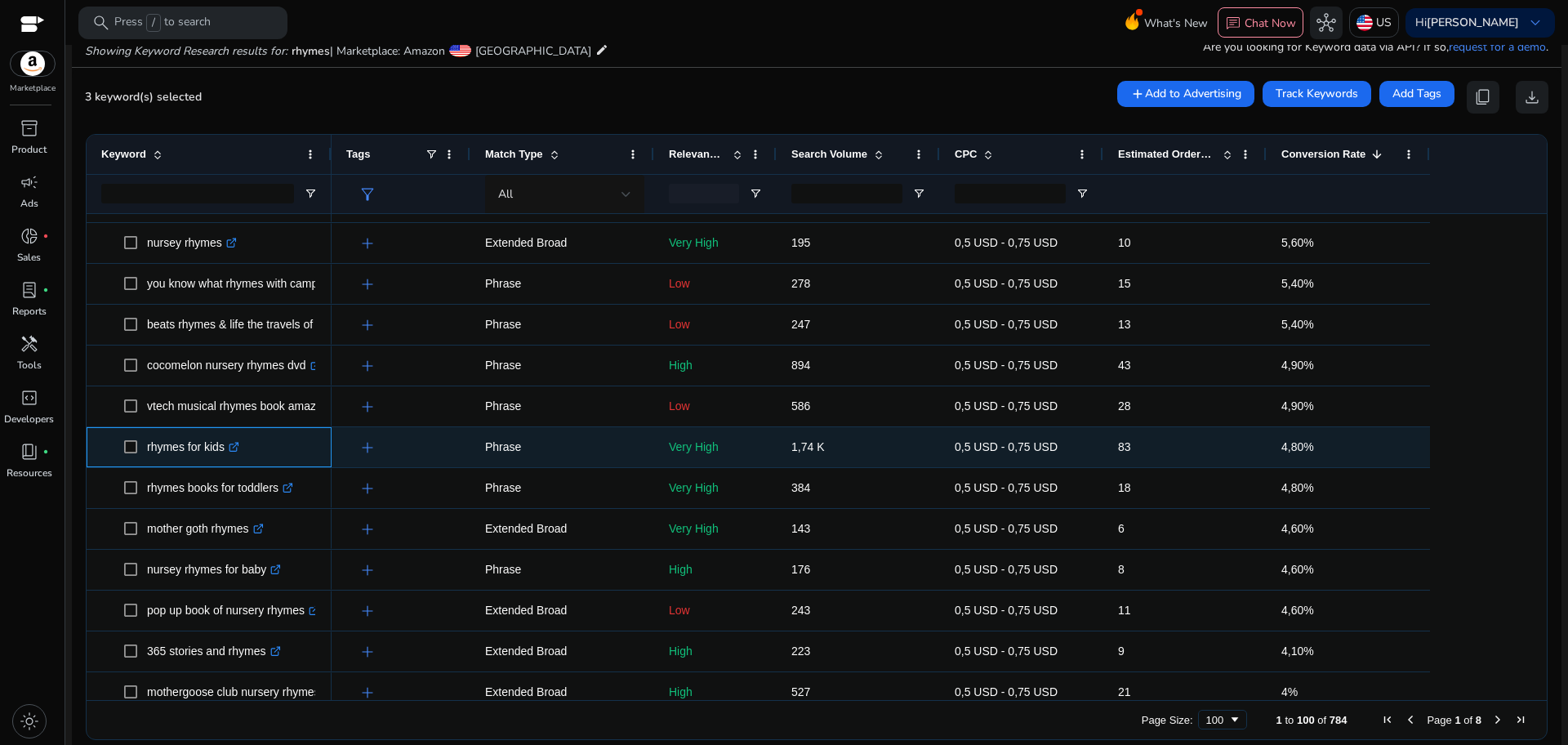
click at [124, 456] on span at bounding box center [135, 448] width 23 height 34
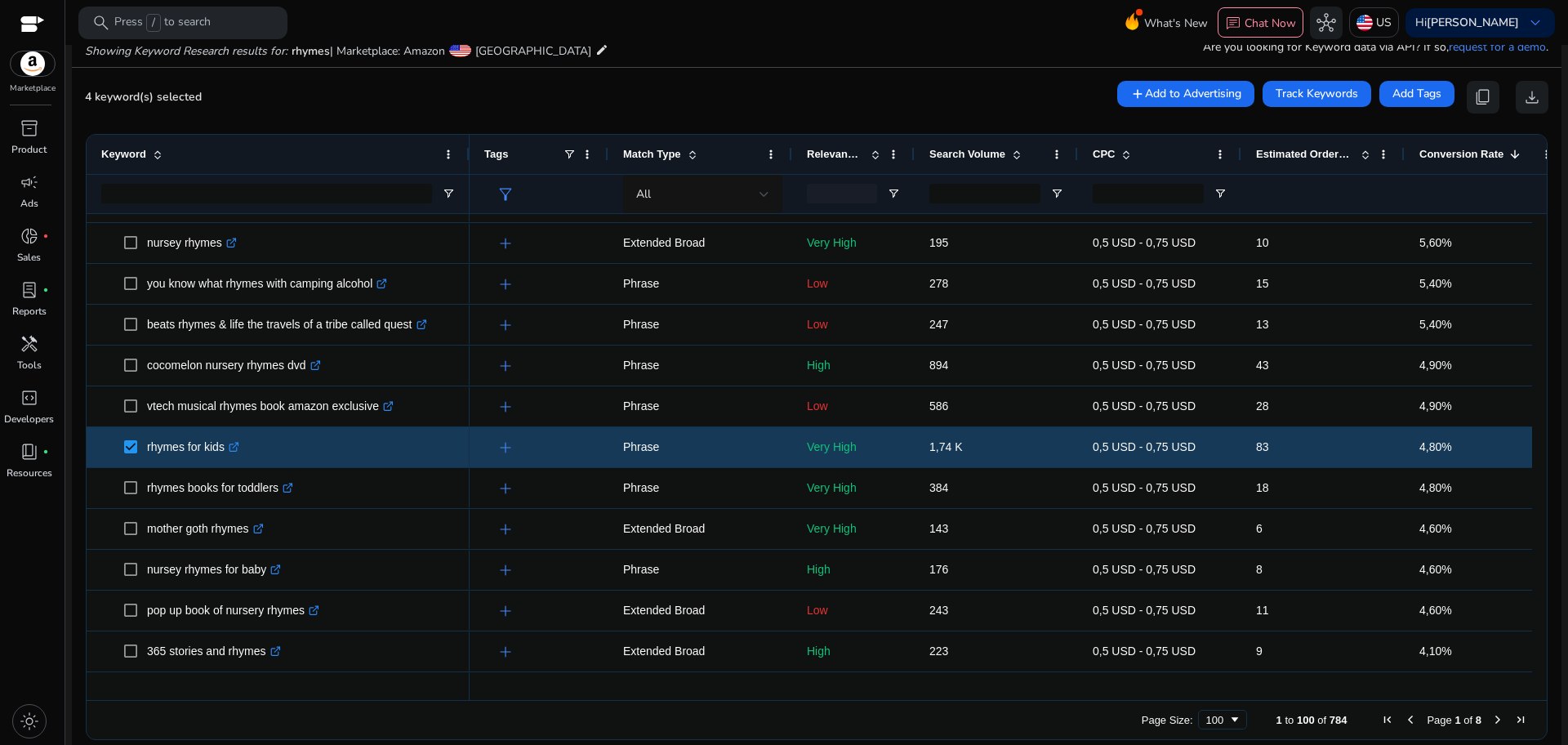
drag, startPoint x: 330, startPoint y: 155, endPoint x: 469, endPoint y: 160, distance: 139.1
click at [469, 160] on div at bounding box center [469, 155] width 7 height 40
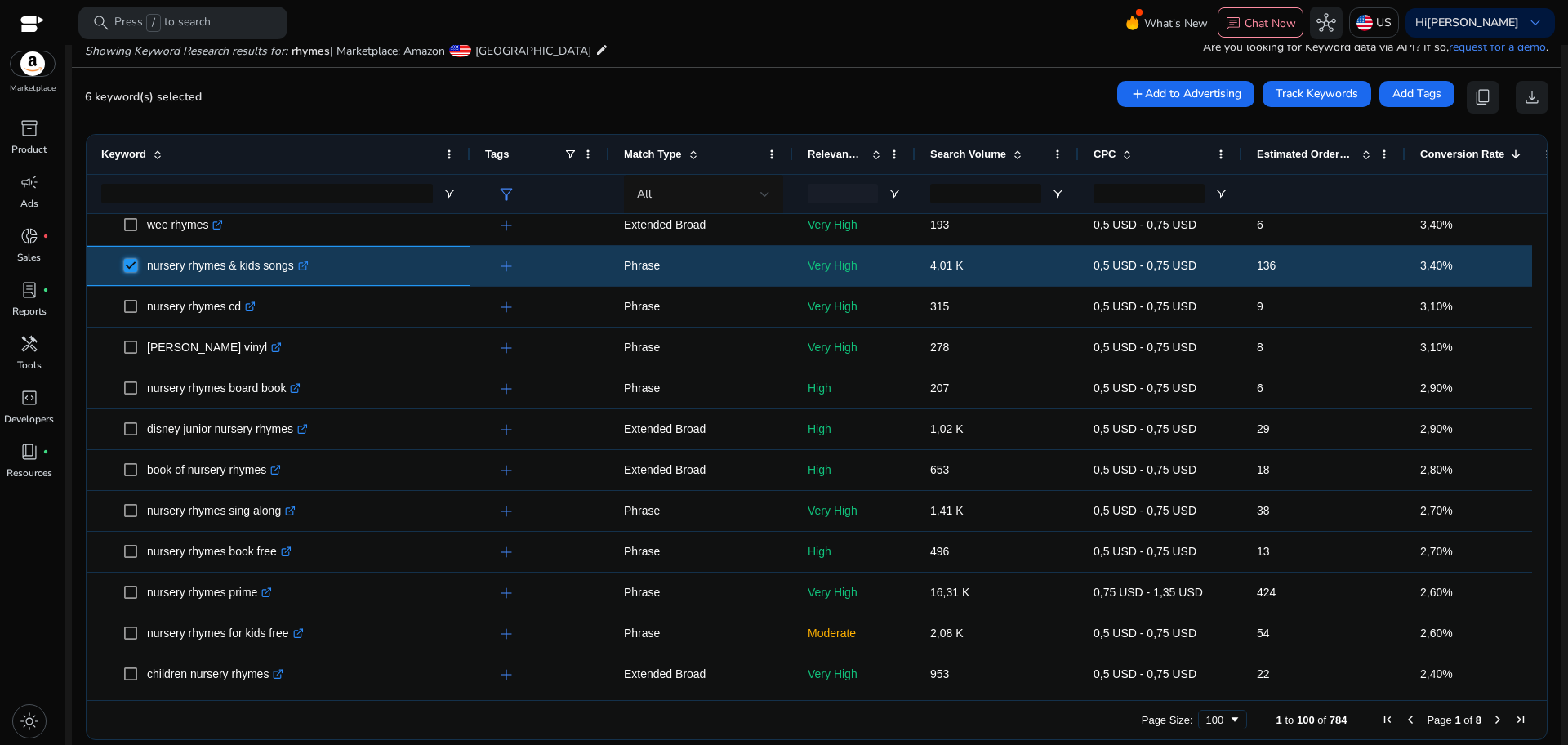
scroll to position [1983, 0]
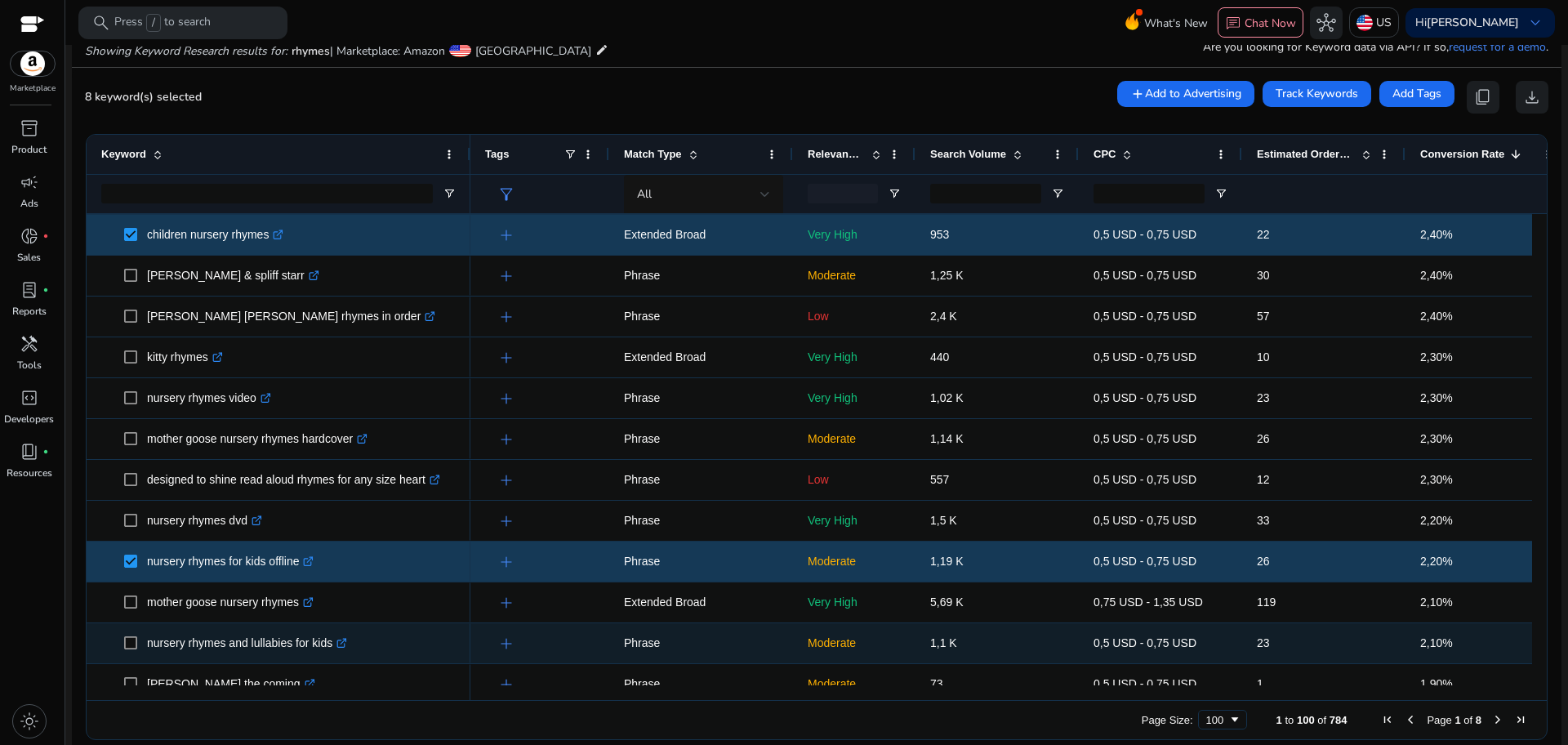
click at [122, 645] on span "nursery rhymes and lullabies for kids .st0{fill:#2c8af8}" at bounding box center [278, 643] width 355 height 34
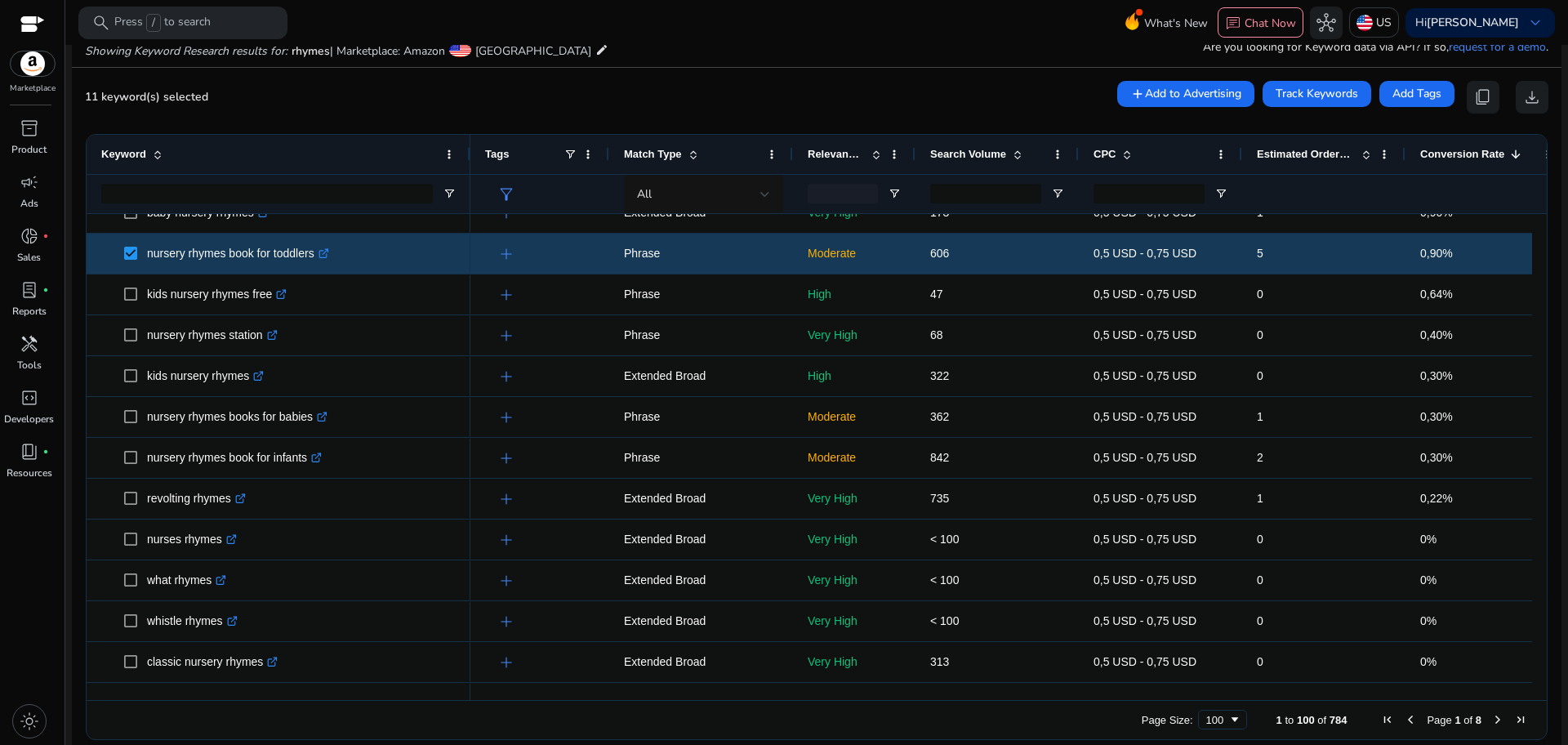
scroll to position [3316, 0]
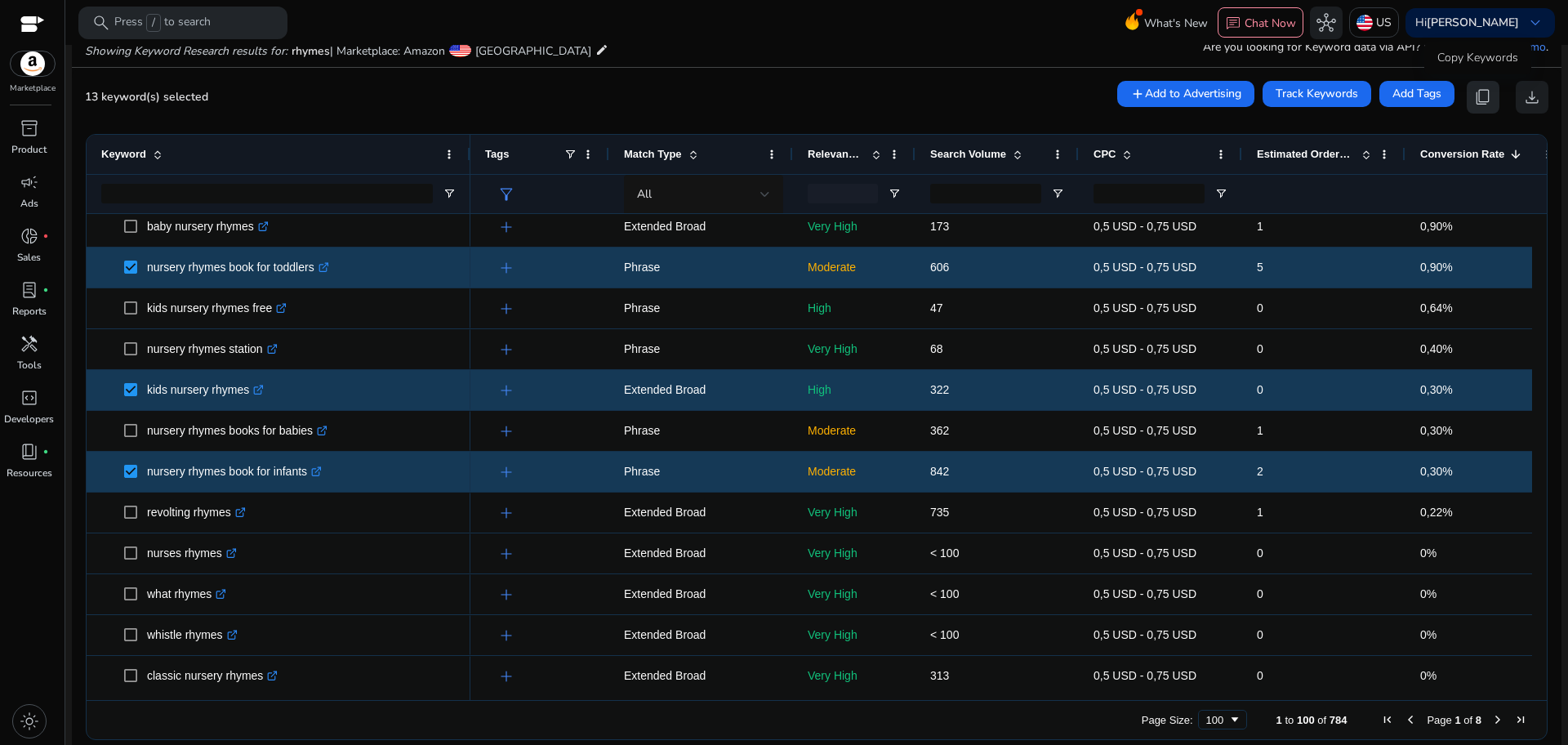
click at [1473, 107] on span "content_copy" at bounding box center [1483, 97] width 20 height 20
click at [1477, 95] on span "content_copy" at bounding box center [1483, 97] width 20 height 20
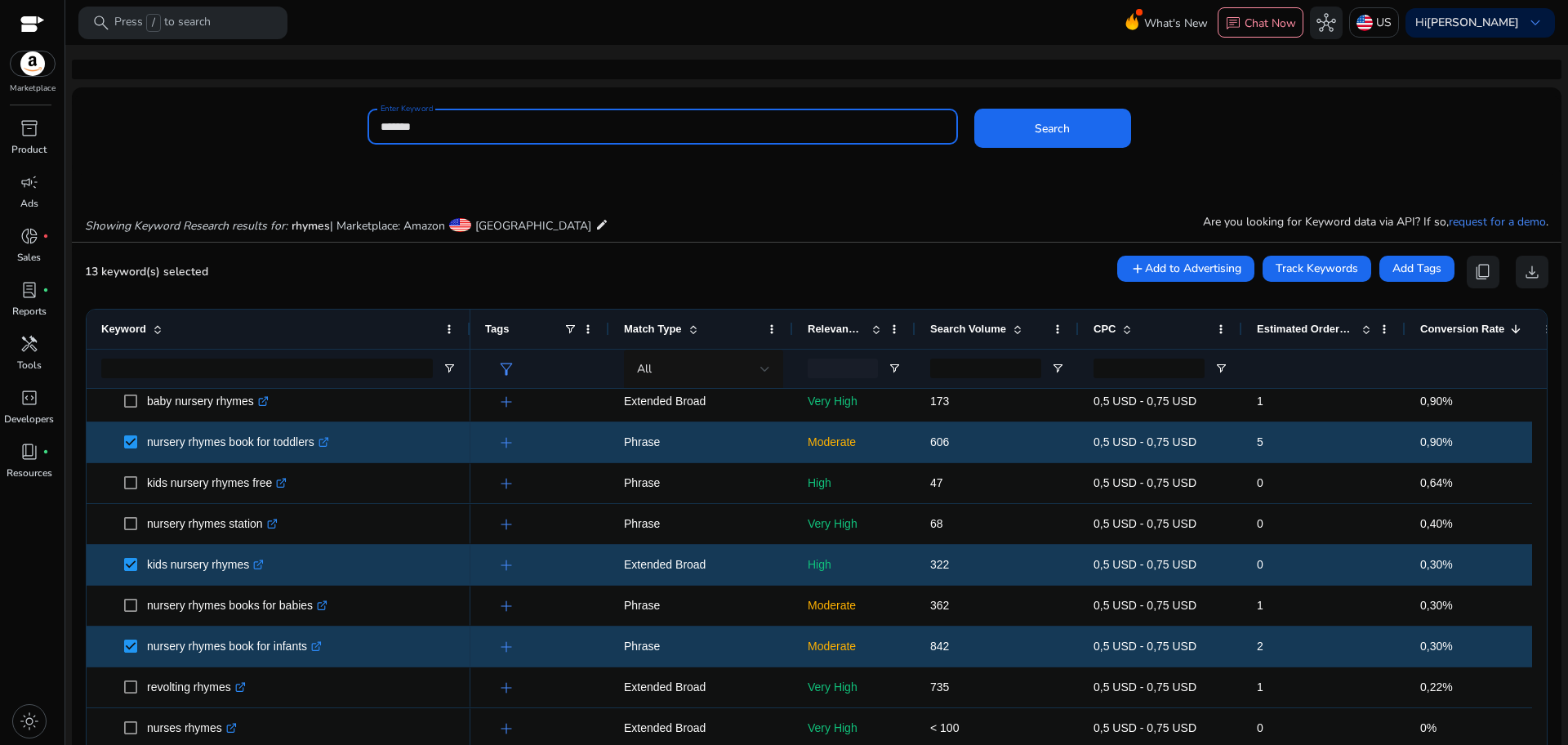
click at [494, 128] on input "******" at bounding box center [663, 127] width 565 height 18
type input "*"
type input "**********"
click at [975, 109] on button "Search" at bounding box center [1053, 129] width 157 height 40
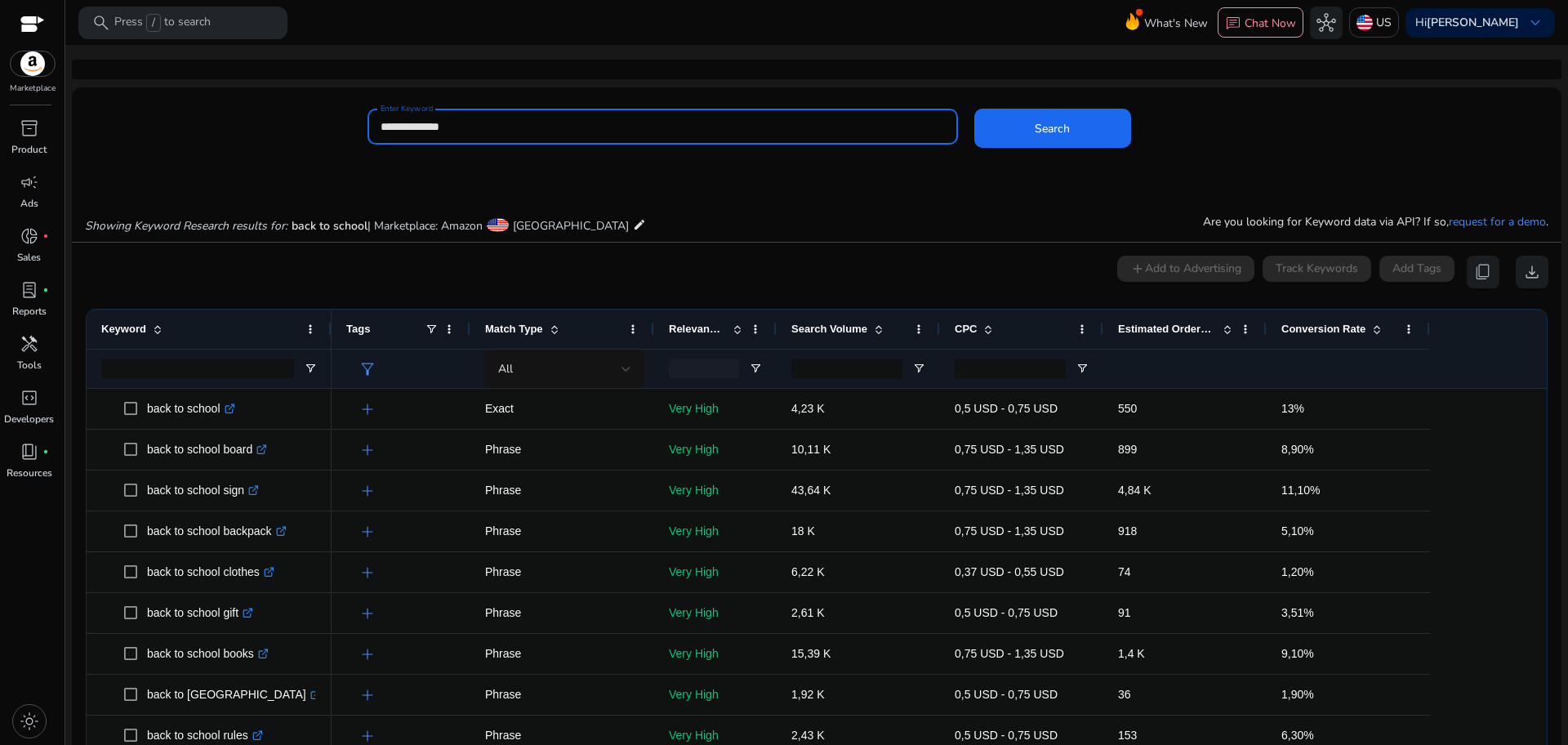
scroll to position [174, 0]
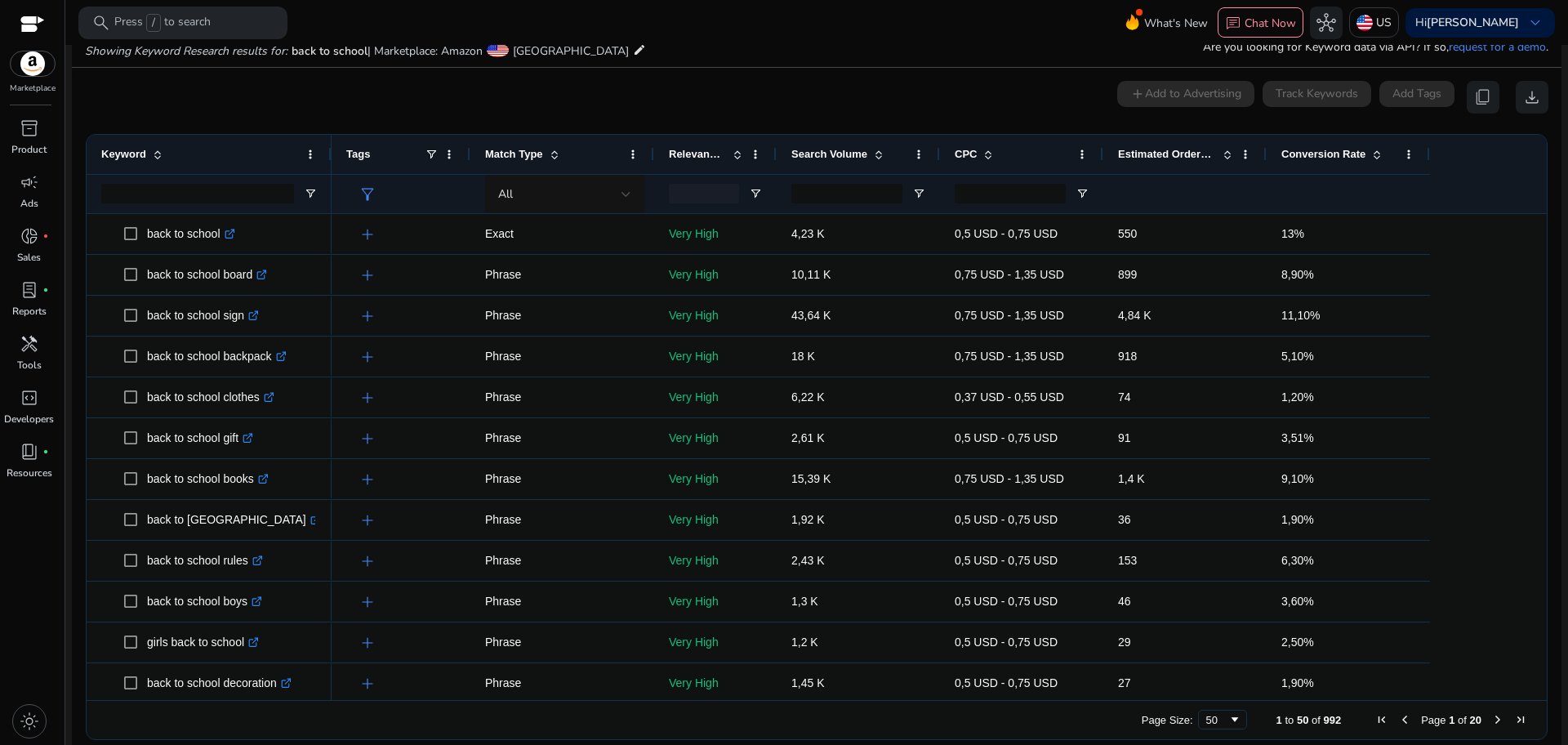
drag, startPoint x: 1541, startPoint y: 245, endPoint x: 1534, endPoint y: 301, distance: 56.4
click at [1534, 301] on ag-grid-angular "1 to 50 of 992. Page 1 of 20 Drag here to set row groups Drag here to set colum…" at bounding box center [816, 437] width 1488 height 622
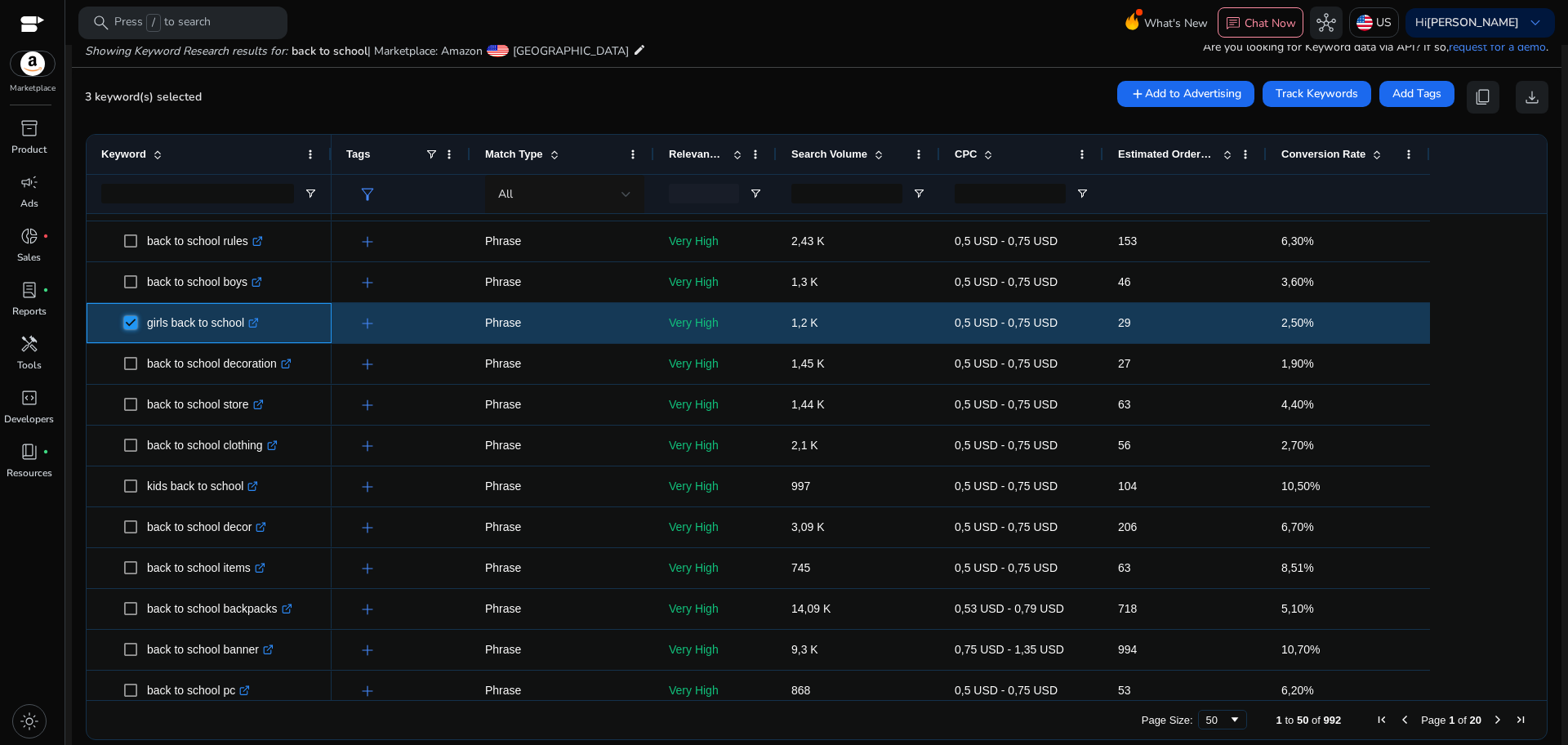
scroll to position [0, 0]
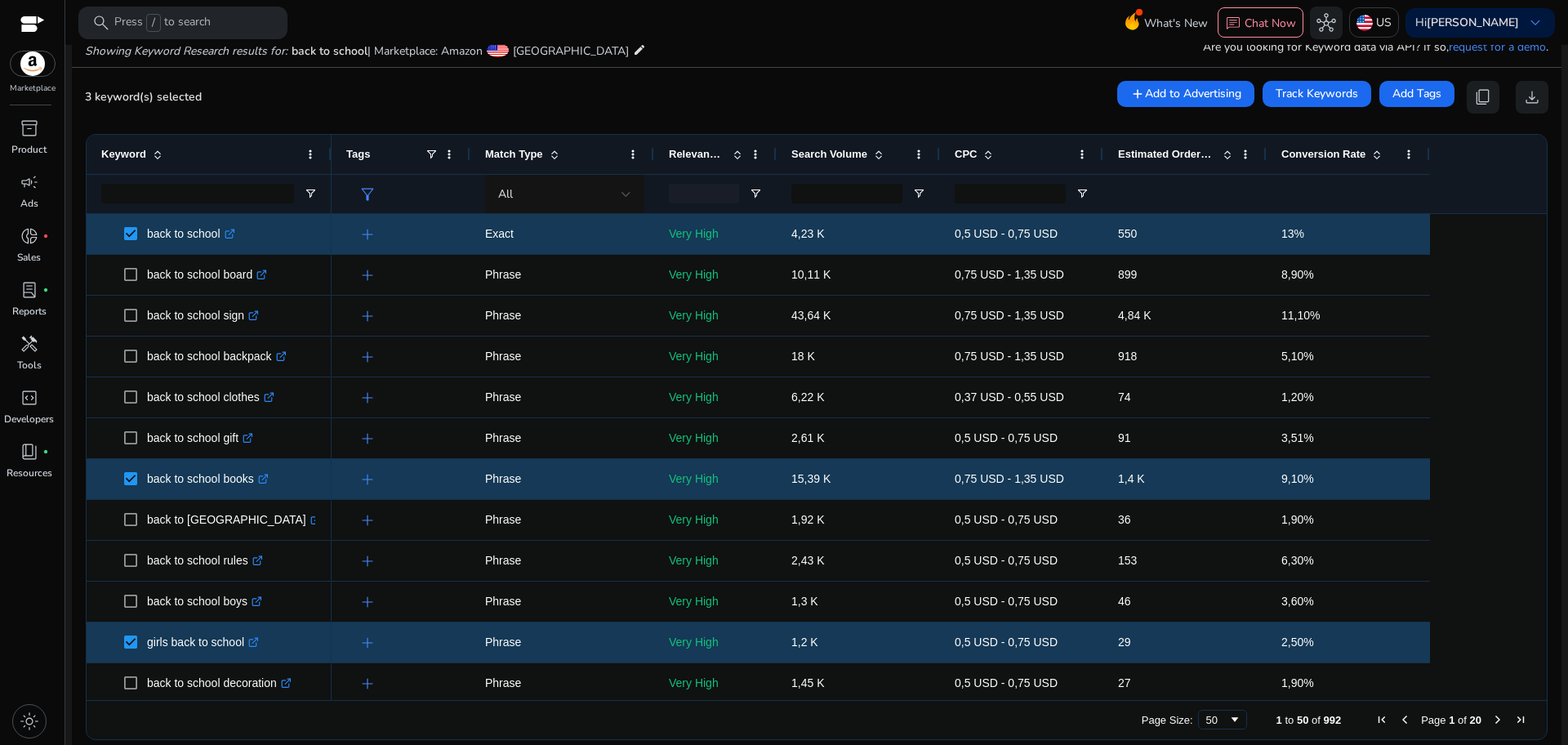
click at [1355, 152] on span "Conversion Rate" at bounding box center [1323, 154] width 84 height 12
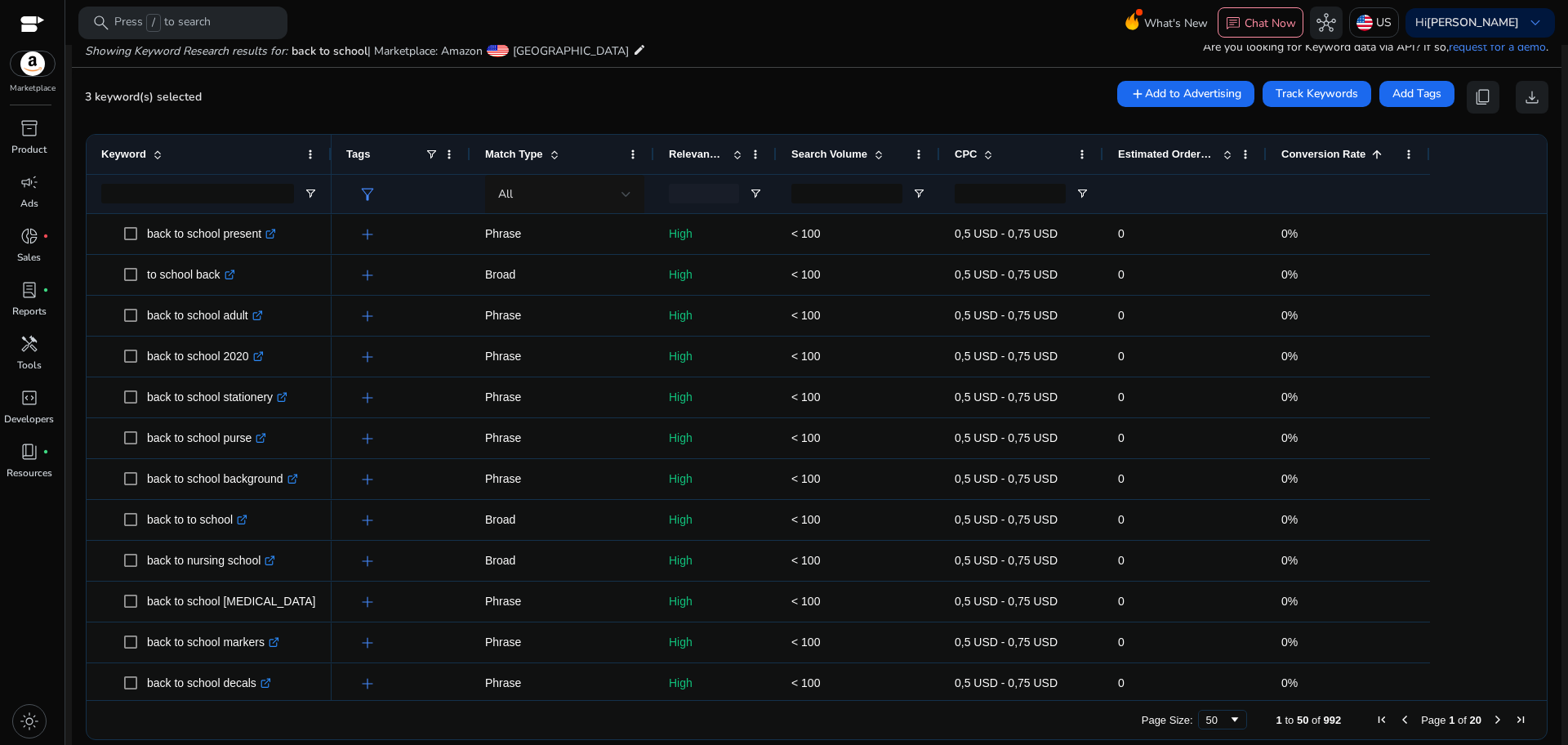
click at [1355, 152] on span "Conversion Rate" at bounding box center [1323, 154] width 84 height 12
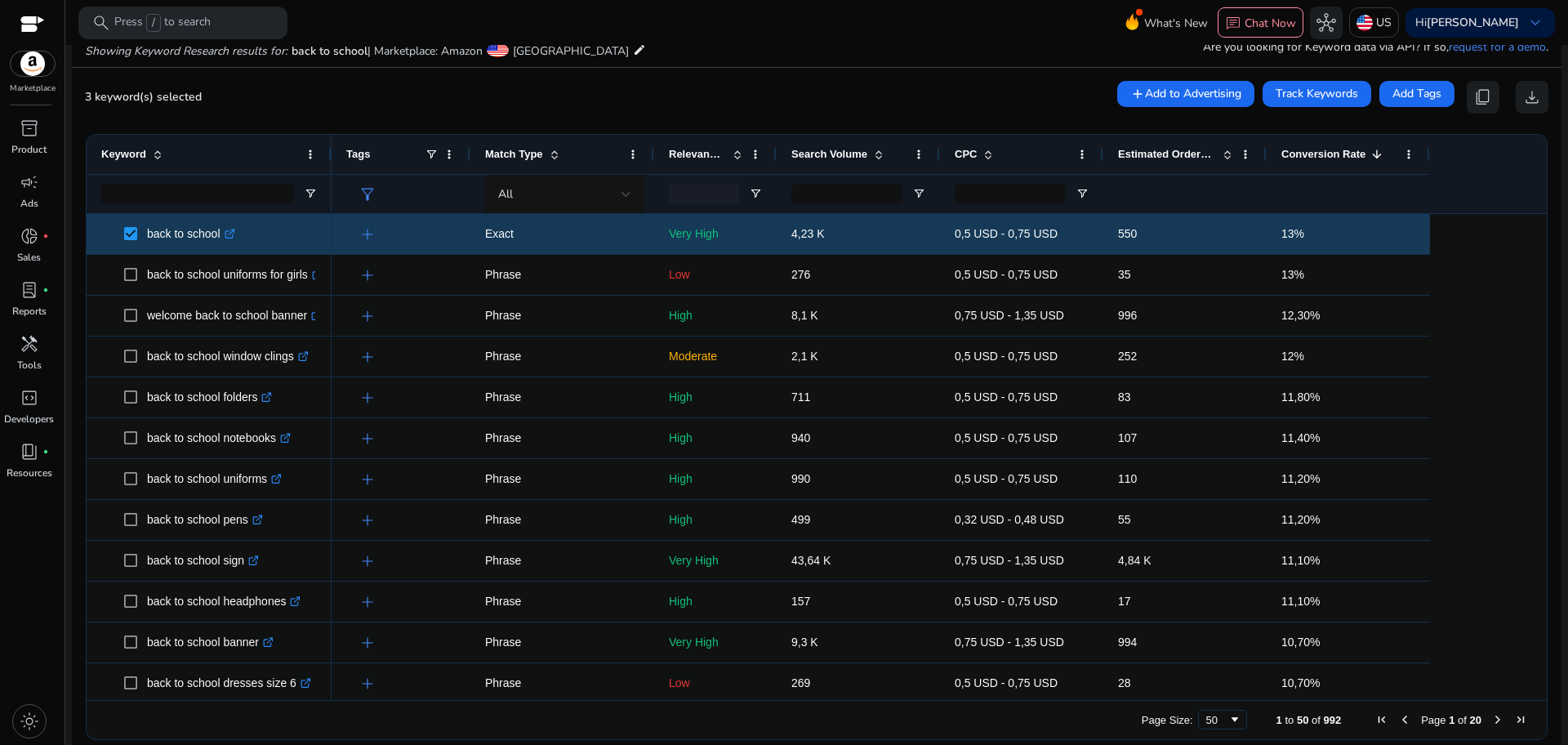
click at [1492, 719] on span "Next Page" at bounding box center [1498, 719] width 13 height 13
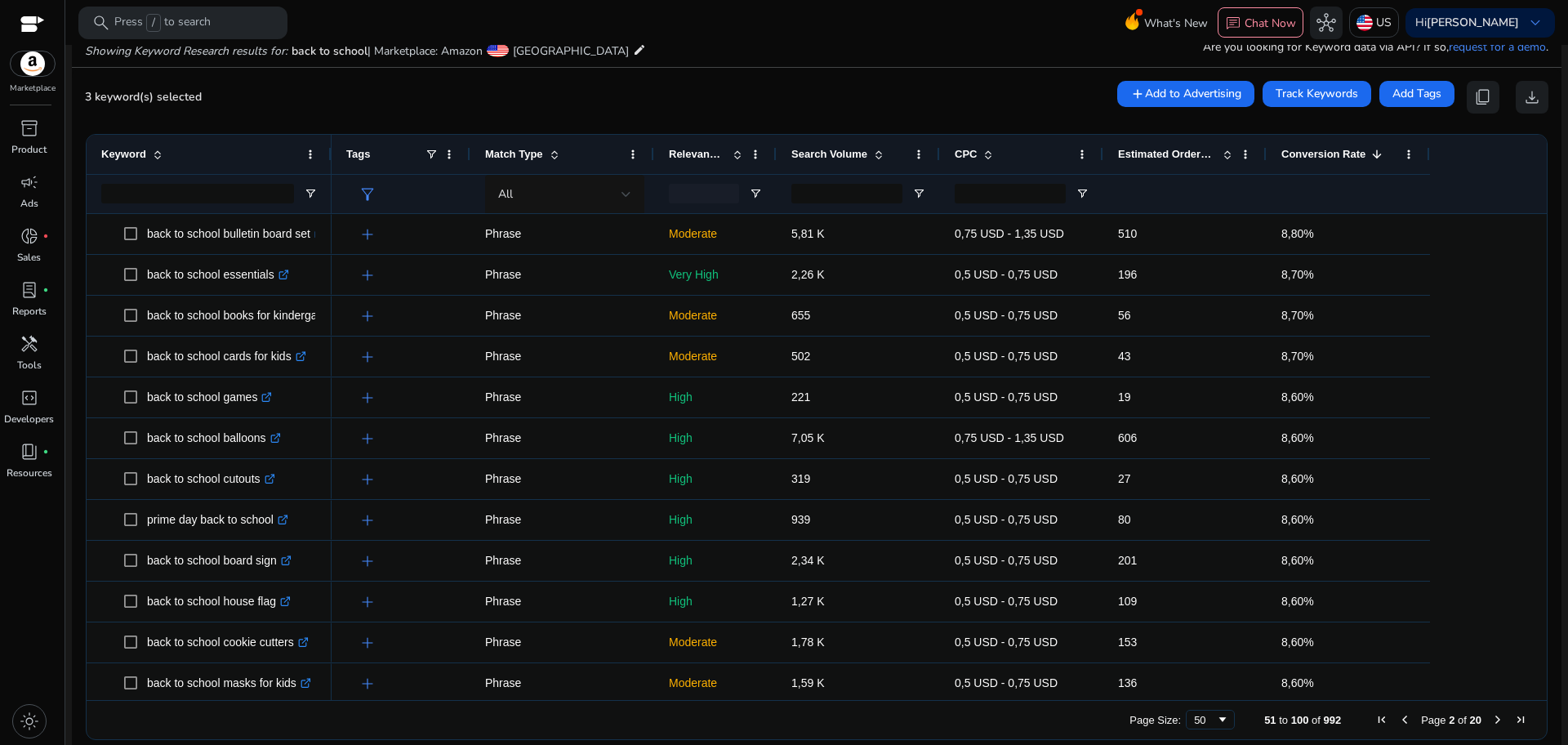
click at [1492, 719] on span "Next Page" at bounding box center [1498, 719] width 13 height 13
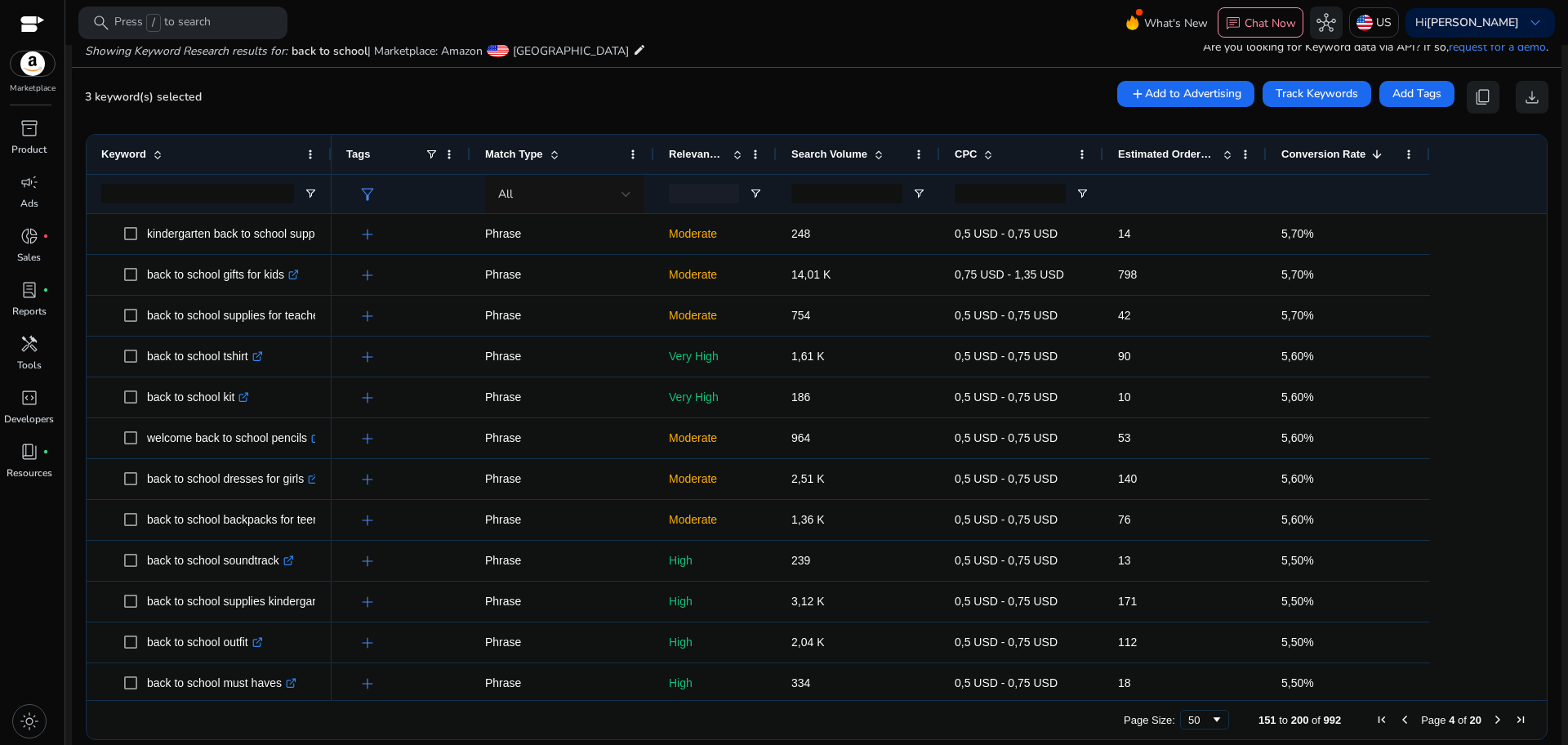
click at [1492, 719] on span "Next Page" at bounding box center [1498, 719] width 13 height 13
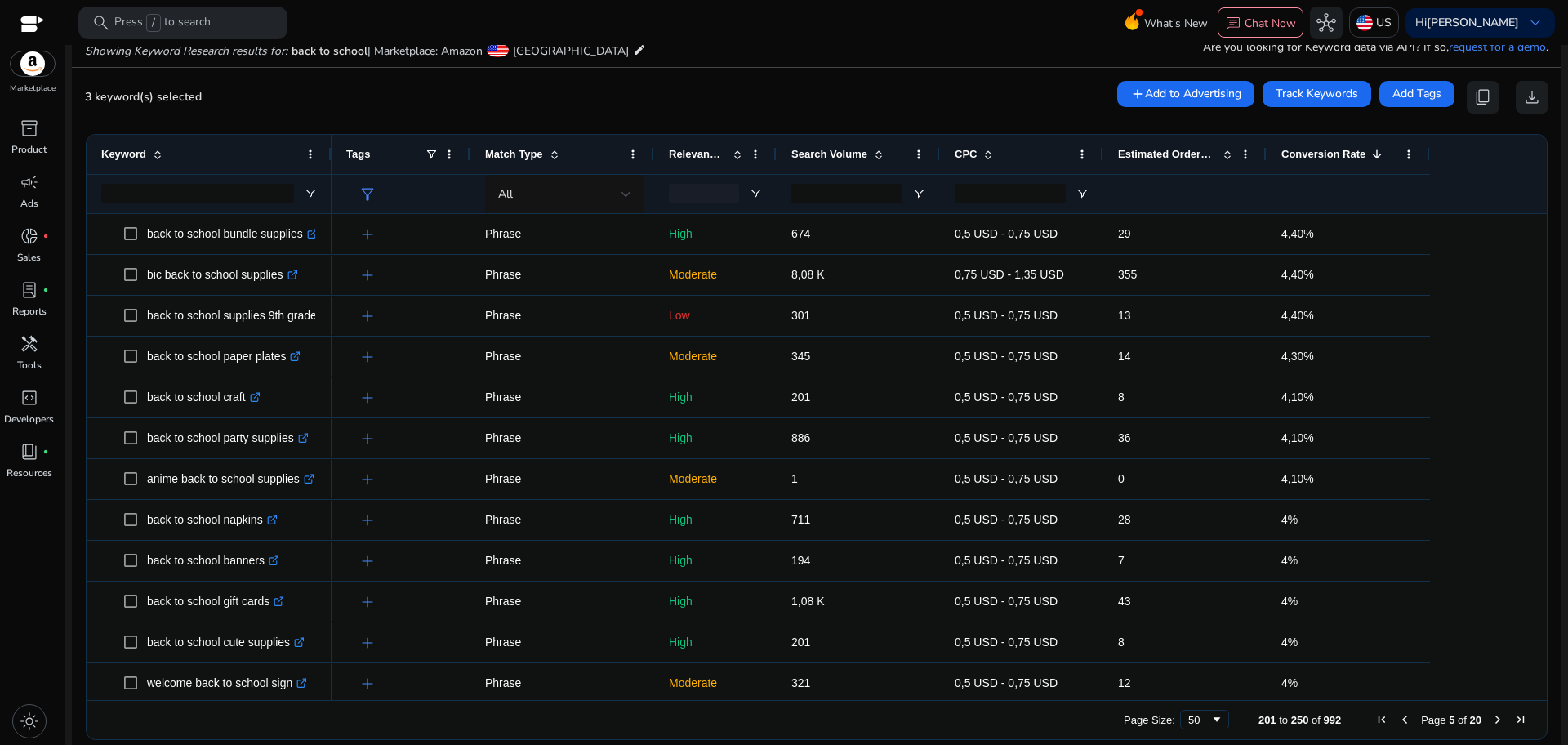
click at [1492, 719] on span "Next Page" at bounding box center [1498, 719] width 13 height 13
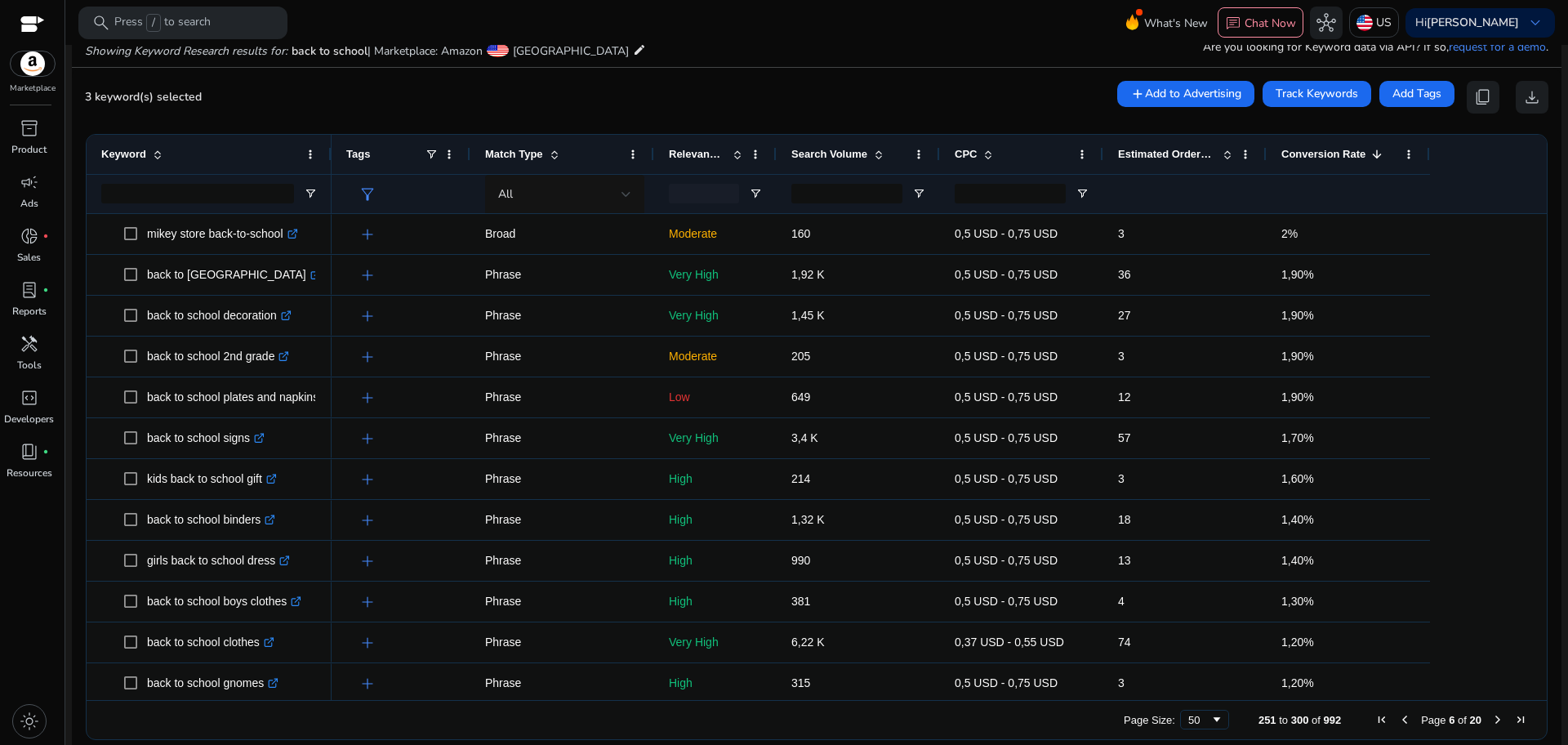
click at [1492, 719] on span "Next Page" at bounding box center [1498, 719] width 13 height 13
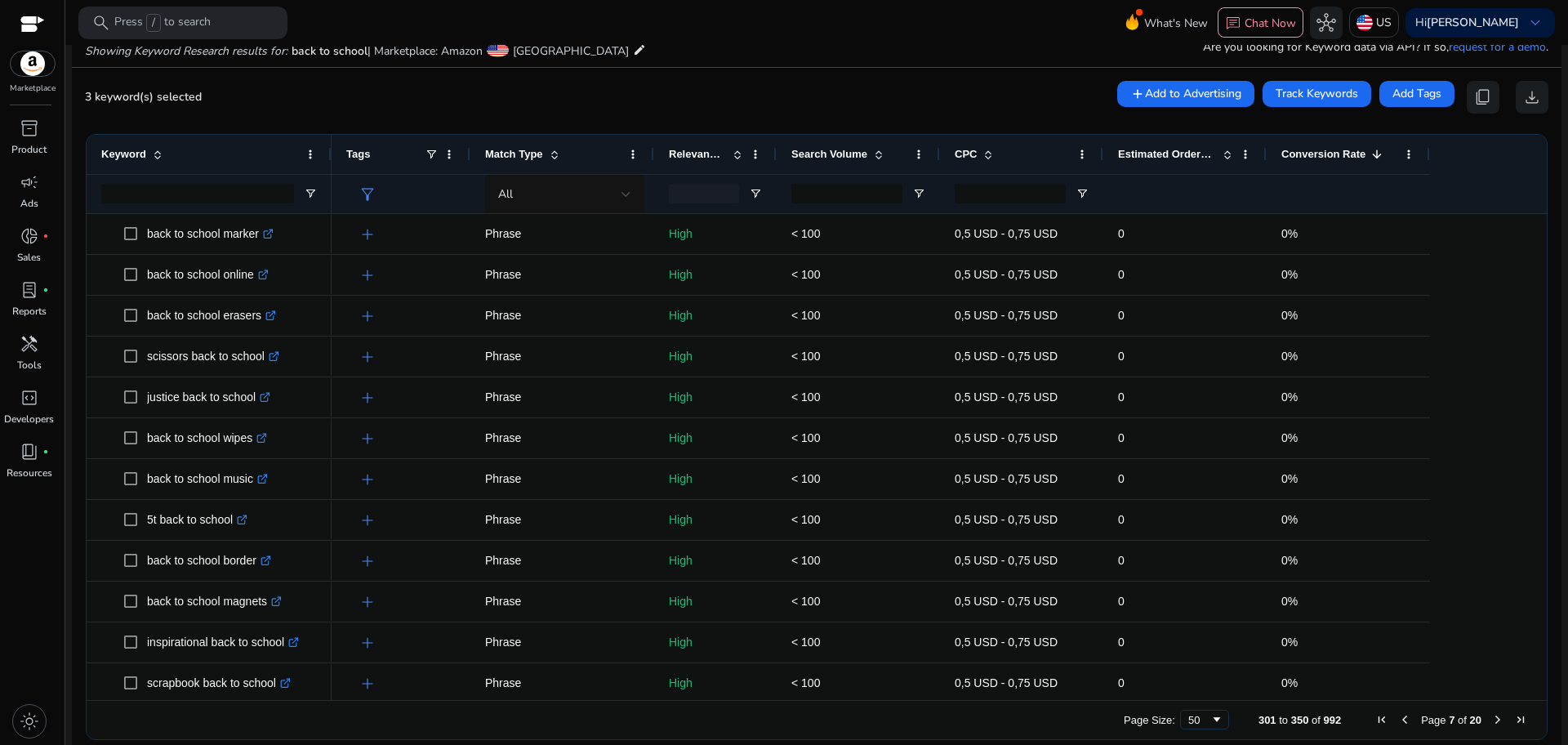
click at [1408, 722] on span "Page 7 of 20" at bounding box center [1451, 719] width 161 height 13
drag, startPoint x: 1408, startPoint y: 722, endPoint x: 1399, endPoint y: 719, distance: 9.5
click at [1399, 719] on span "Page 7 of 20" at bounding box center [1451, 719] width 161 height 13
click at [1399, 719] on span "Previous Page" at bounding box center [1405, 719] width 13 height 13
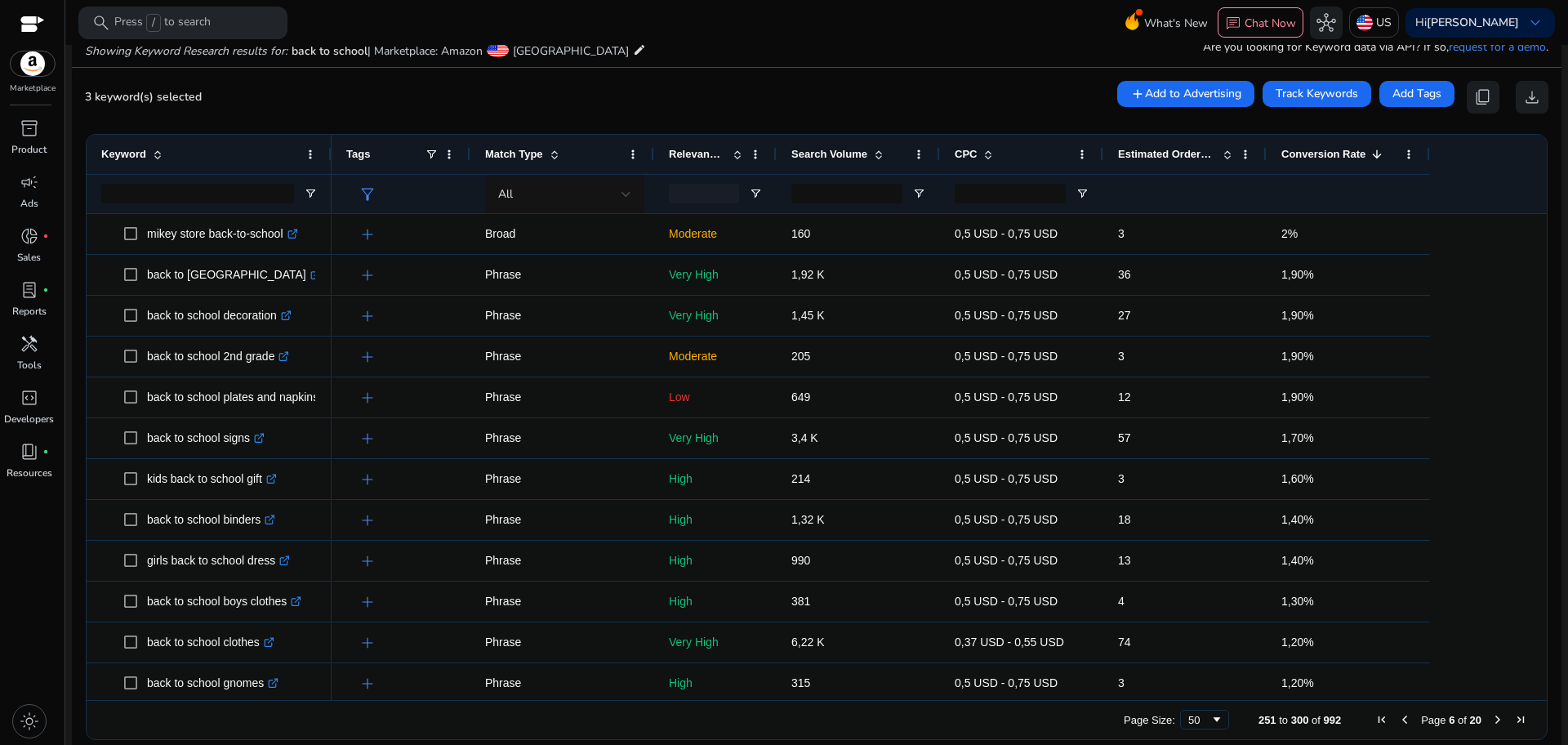
click at [1399, 719] on span "Previous Page" at bounding box center [1405, 719] width 13 height 13
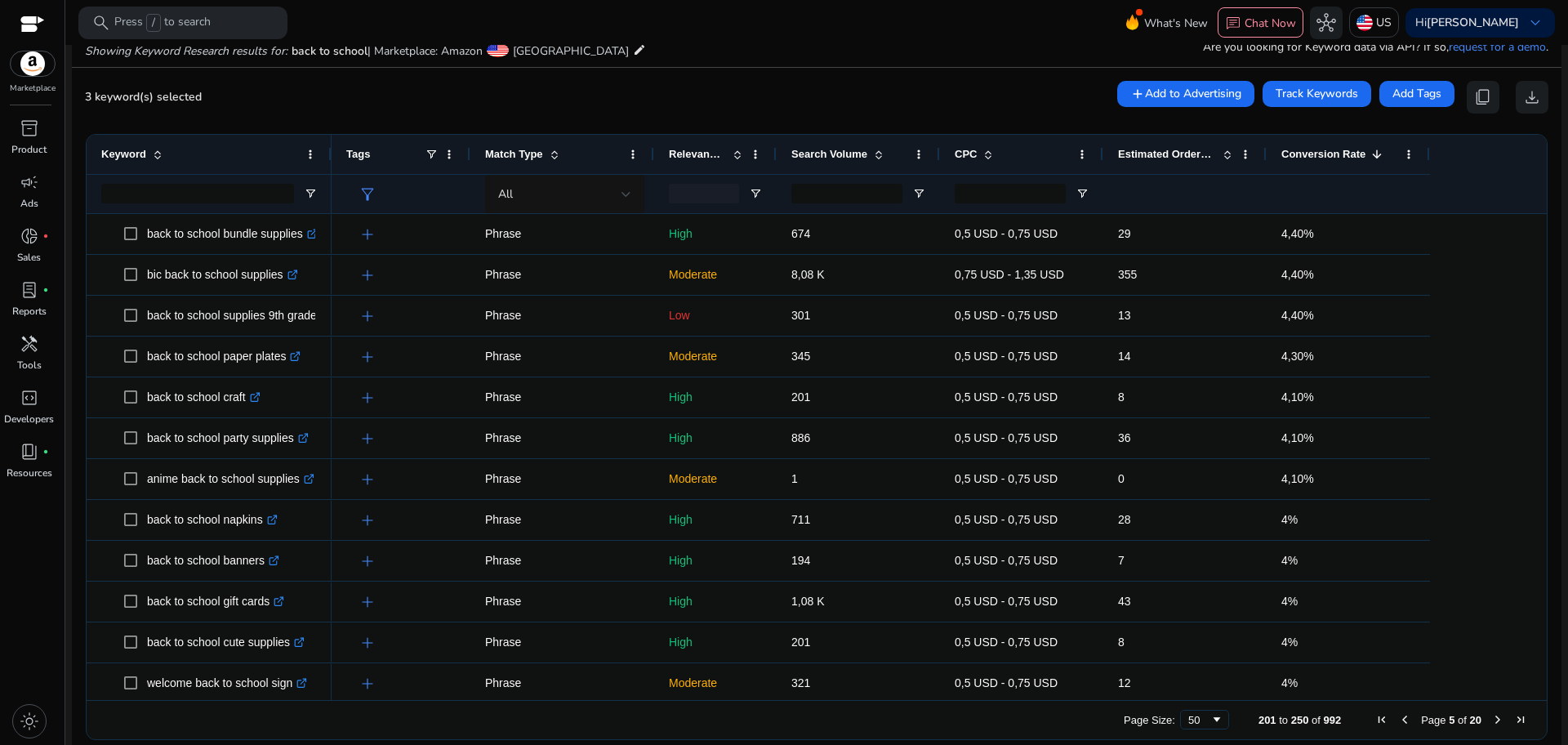
click at [1399, 719] on span "Previous Page" at bounding box center [1405, 719] width 13 height 13
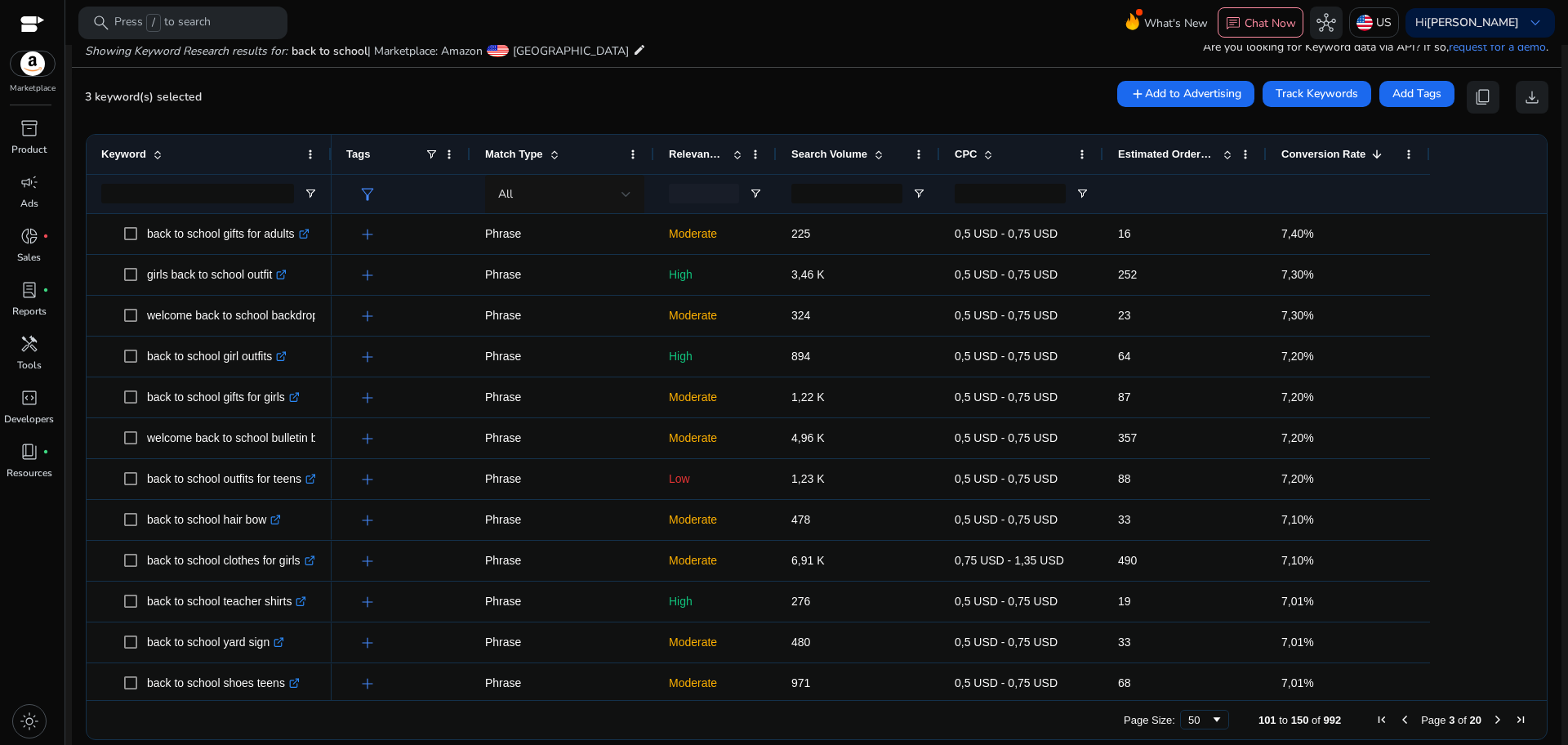
click at [1399, 719] on span "Previous Page" at bounding box center [1405, 719] width 13 height 13
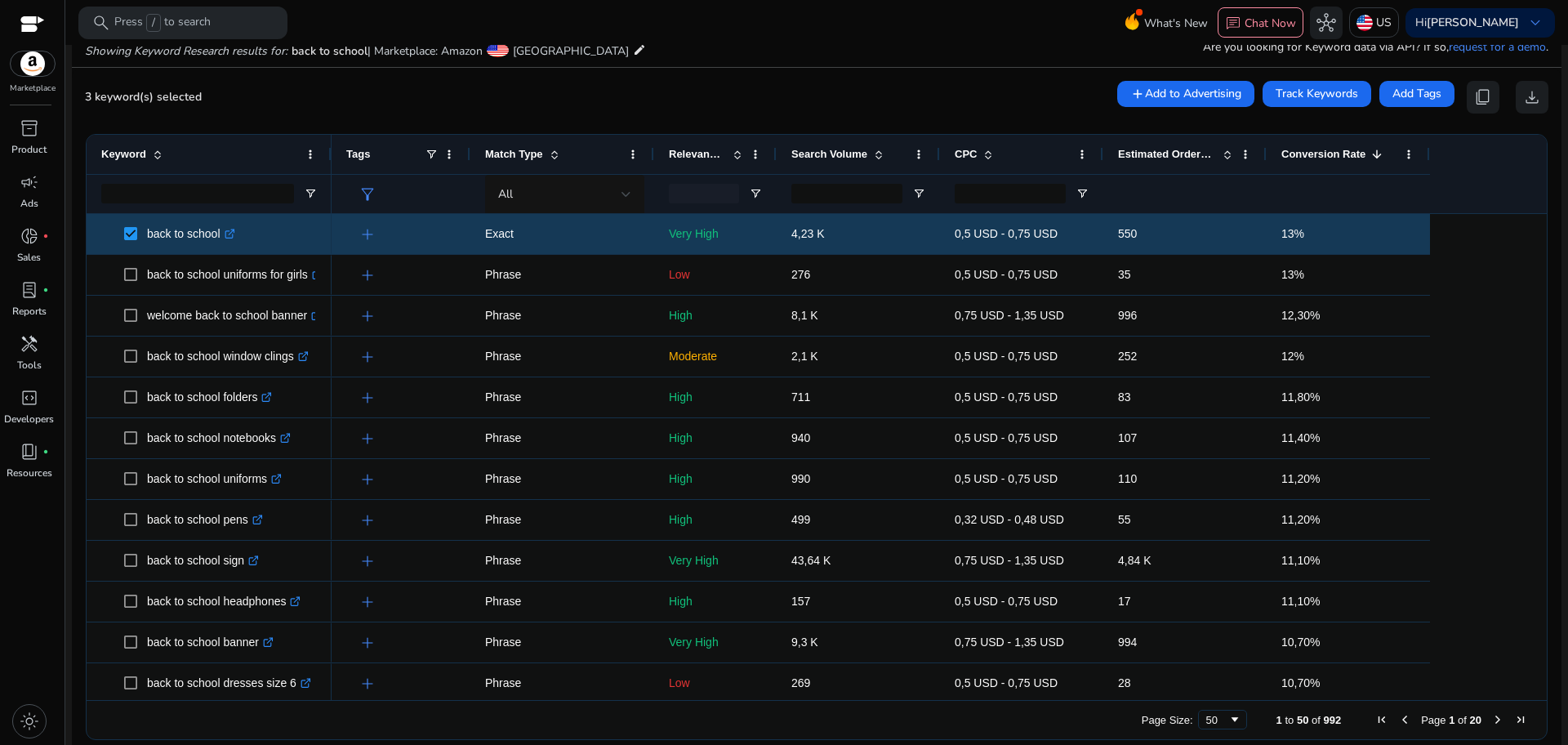
click at [1399, 719] on span "Previous Page" at bounding box center [1405, 719] width 13 height 13
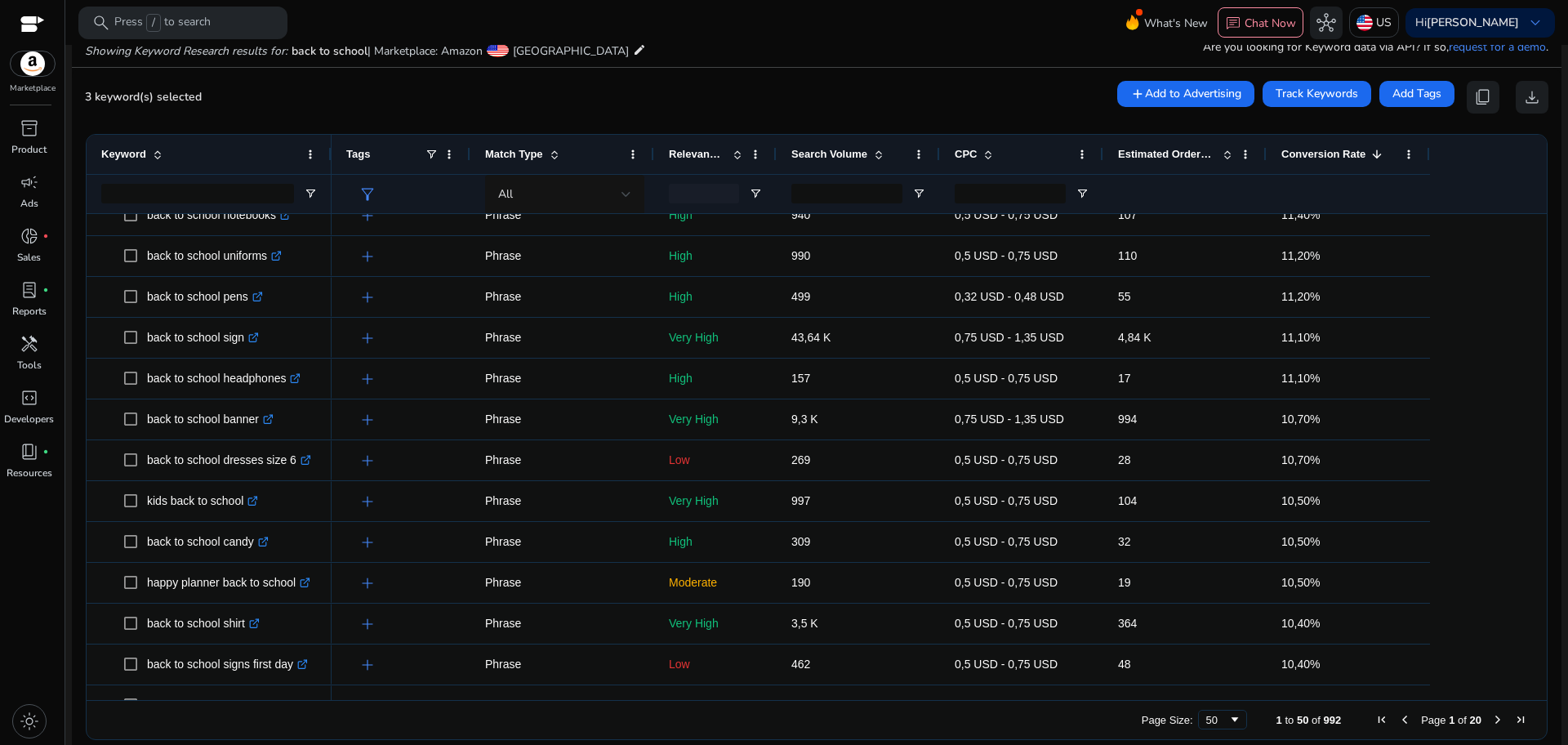
drag, startPoint x: 1555, startPoint y: 339, endPoint x: 1557, endPoint y: 360, distance: 21.1
click at [1557, 360] on mat-sidenav-content "**********" at bounding box center [816, 372] width 1503 height 745
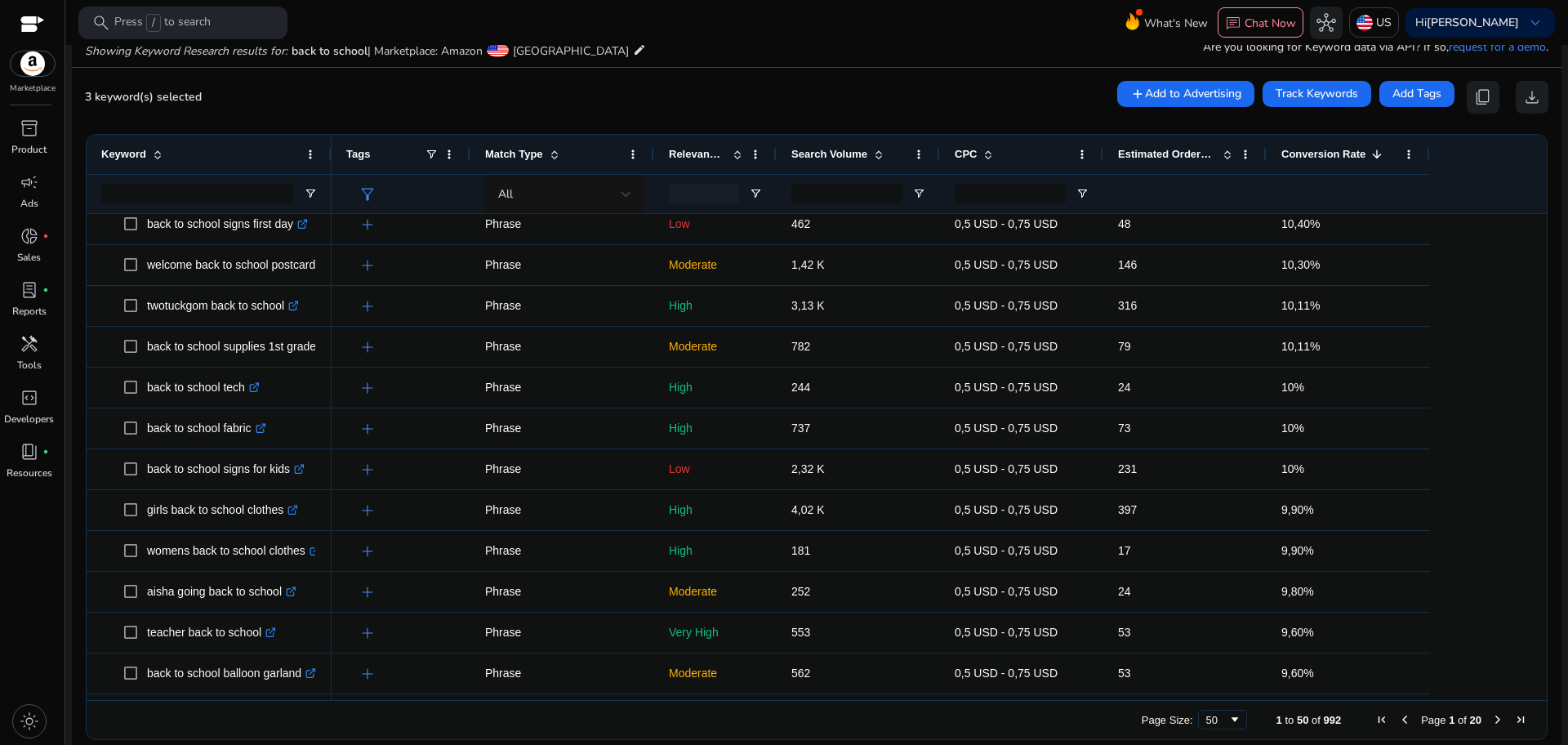
drag, startPoint x: 1554, startPoint y: 438, endPoint x: 1554, endPoint y: 448, distance: 10.0
click at [1554, 448] on mat-card "3 keyword(s) selected add Add to Advertising Track Keywords Add Tags content_co…" at bounding box center [817, 414] width 1490 height 693
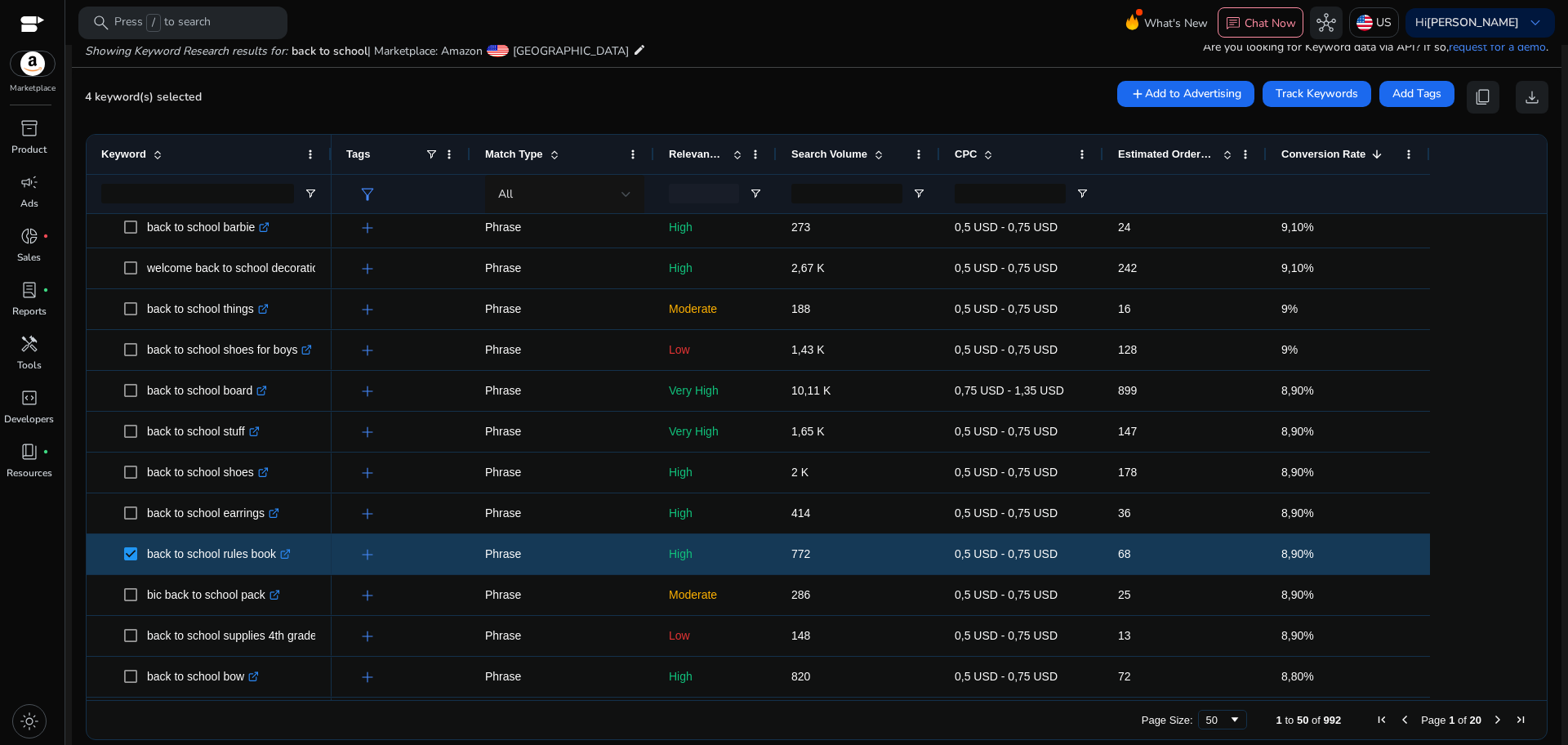
drag, startPoint x: 1541, startPoint y: 573, endPoint x: 1538, endPoint y: 603, distance: 30.1
click at [1538, 603] on ag-grid-angular "Press SPACE to select this row. Drag here to set row groups Drag here to set co…" at bounding box center [816, 437] width 1488 height 622
click at [1492, 720] on span "Next Page" at bounding box center [1498, 719] width 13 height 13
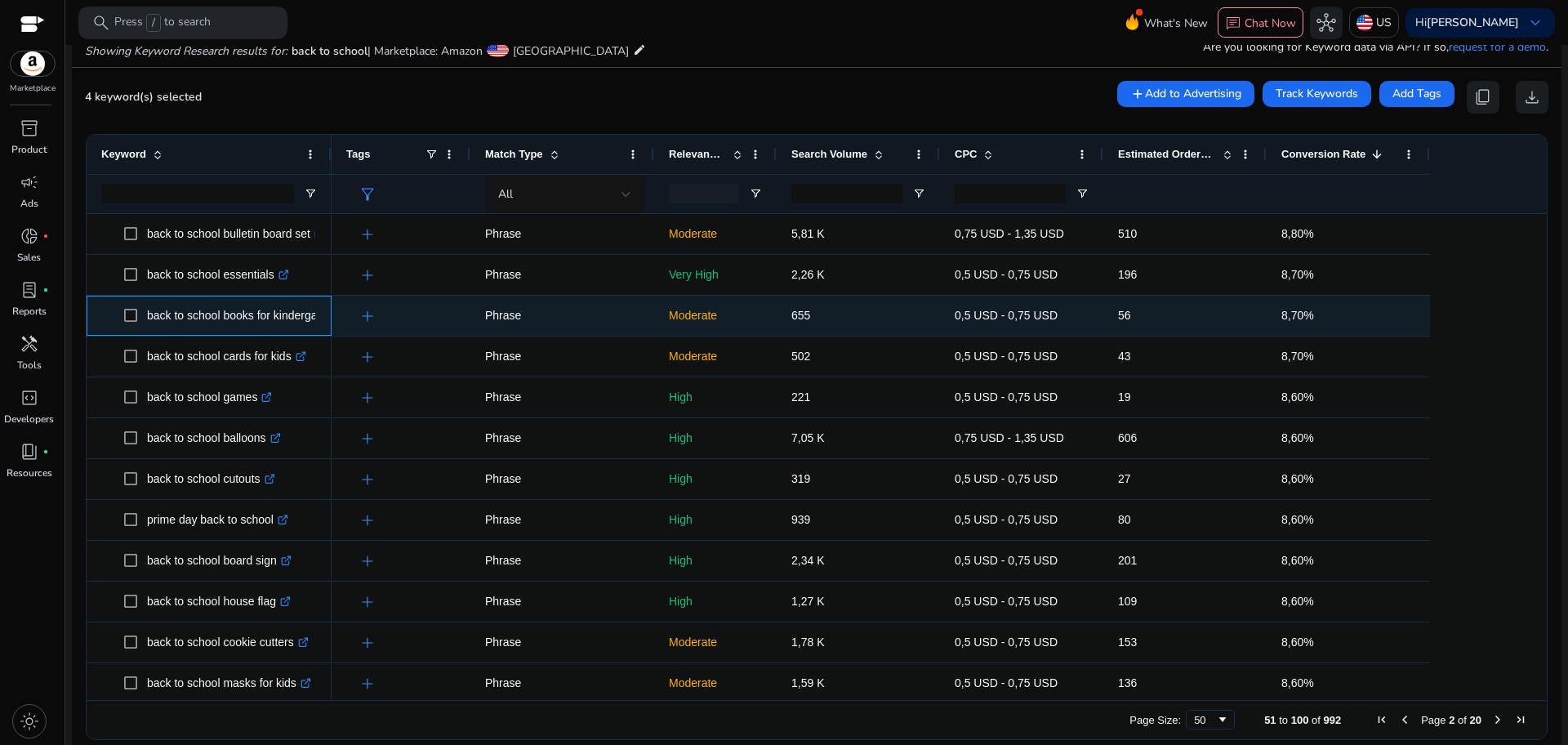
click at [147, 314] on span at bounding box center [135, 316] width 23 height 34
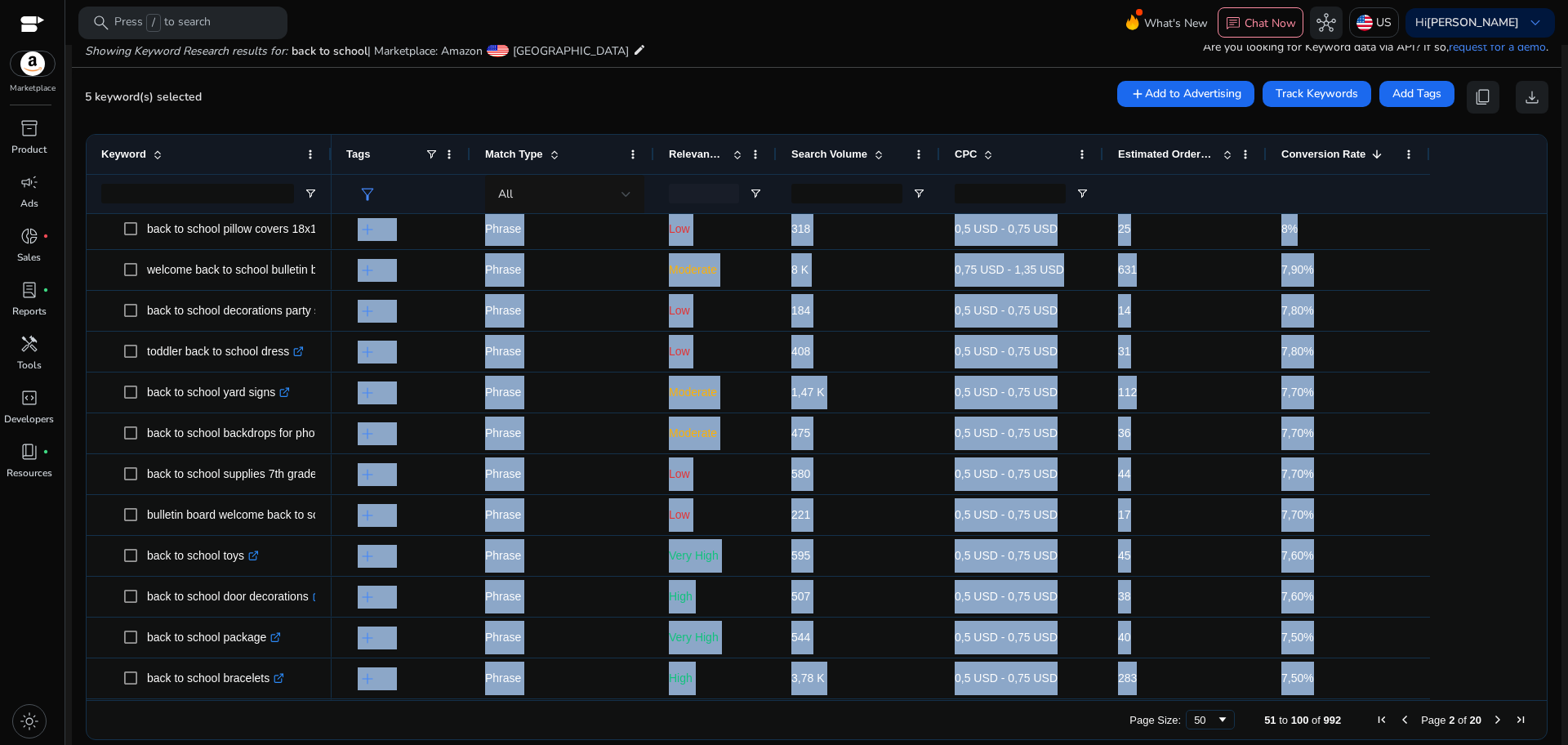
drag, startPoint x: 1511, startPoint y: 566, endPoint x: 1536, endPoint y: 531, distance: 43.0
click at [1536, 531] on div "back to school books for kindergarten .st0{fill:#2c8af8} crayola back to school…" at bounding box center [816, 457] width 1460 height 486
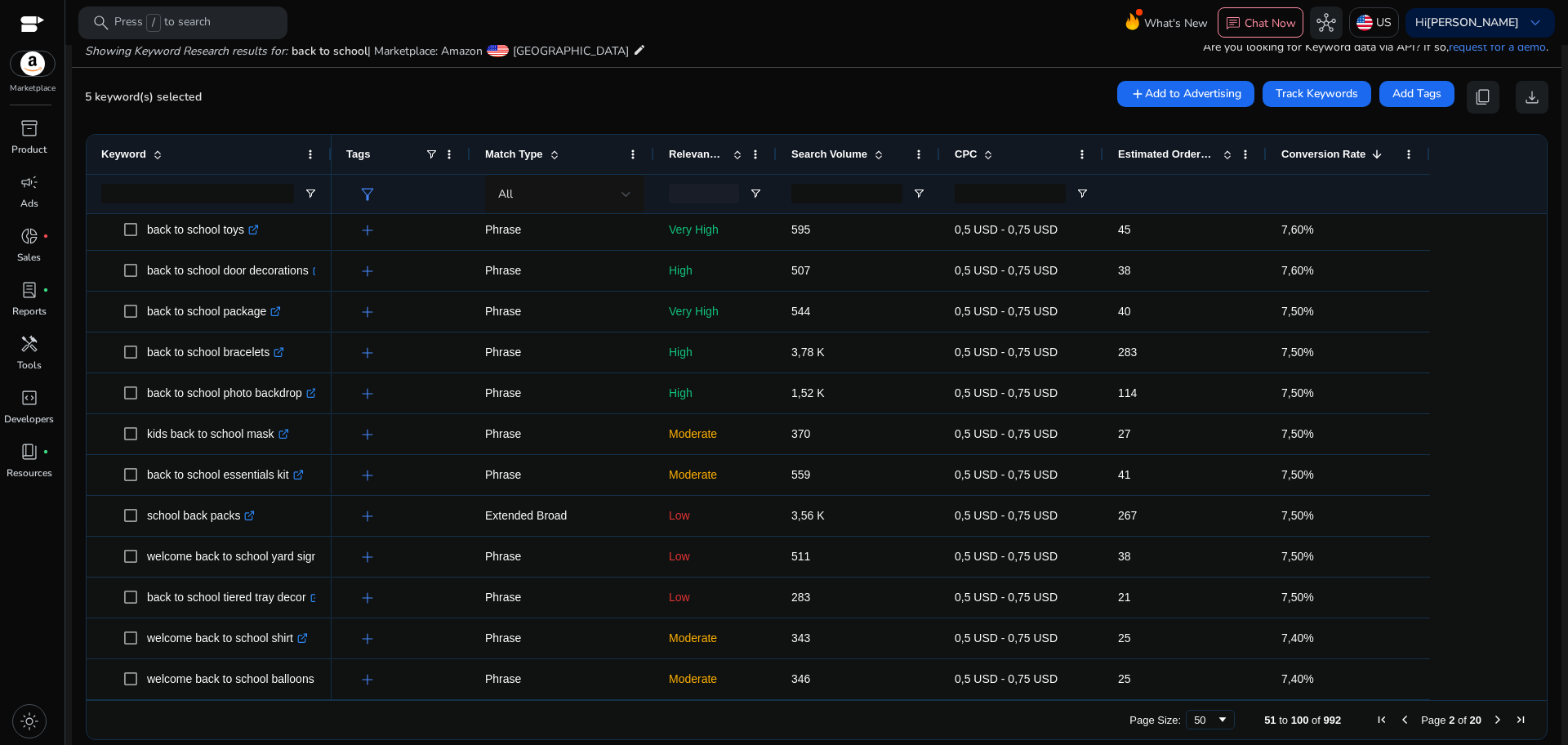
click at [1492, 719] on span "Next Page" at bounding box center [1498, 719] width 13 height 13
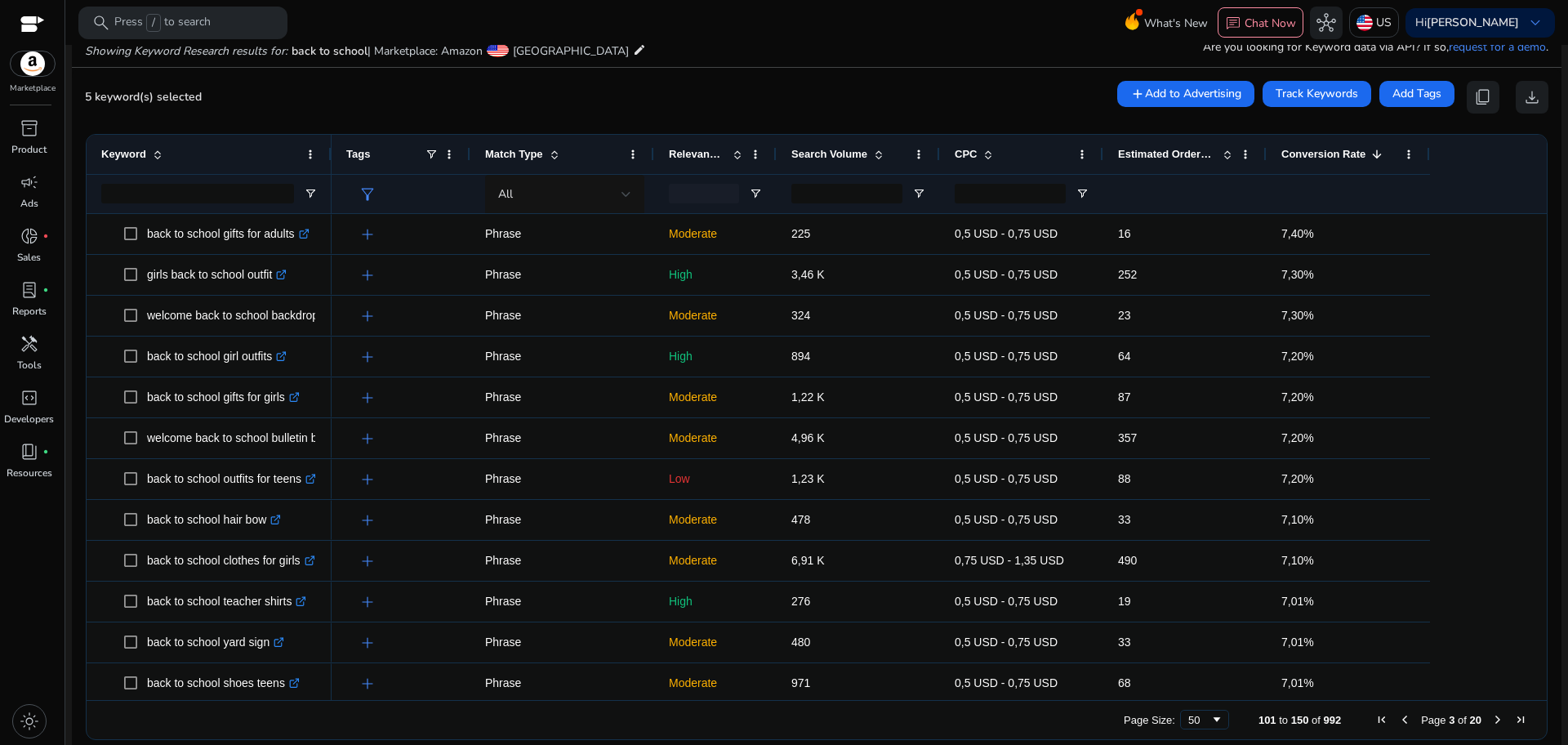
drag, startPoint x: 1544, startPoint y: 248, endPoint x: 1536, endPoint y: 262, distance: 16.1
click at [1536, 262] on ag-grid-angular "101 to 150 of 992. Page 3 of 20 Drag here to set row groups Drag here to set co…" at bounding box center [816, 437] width 1488 height 622
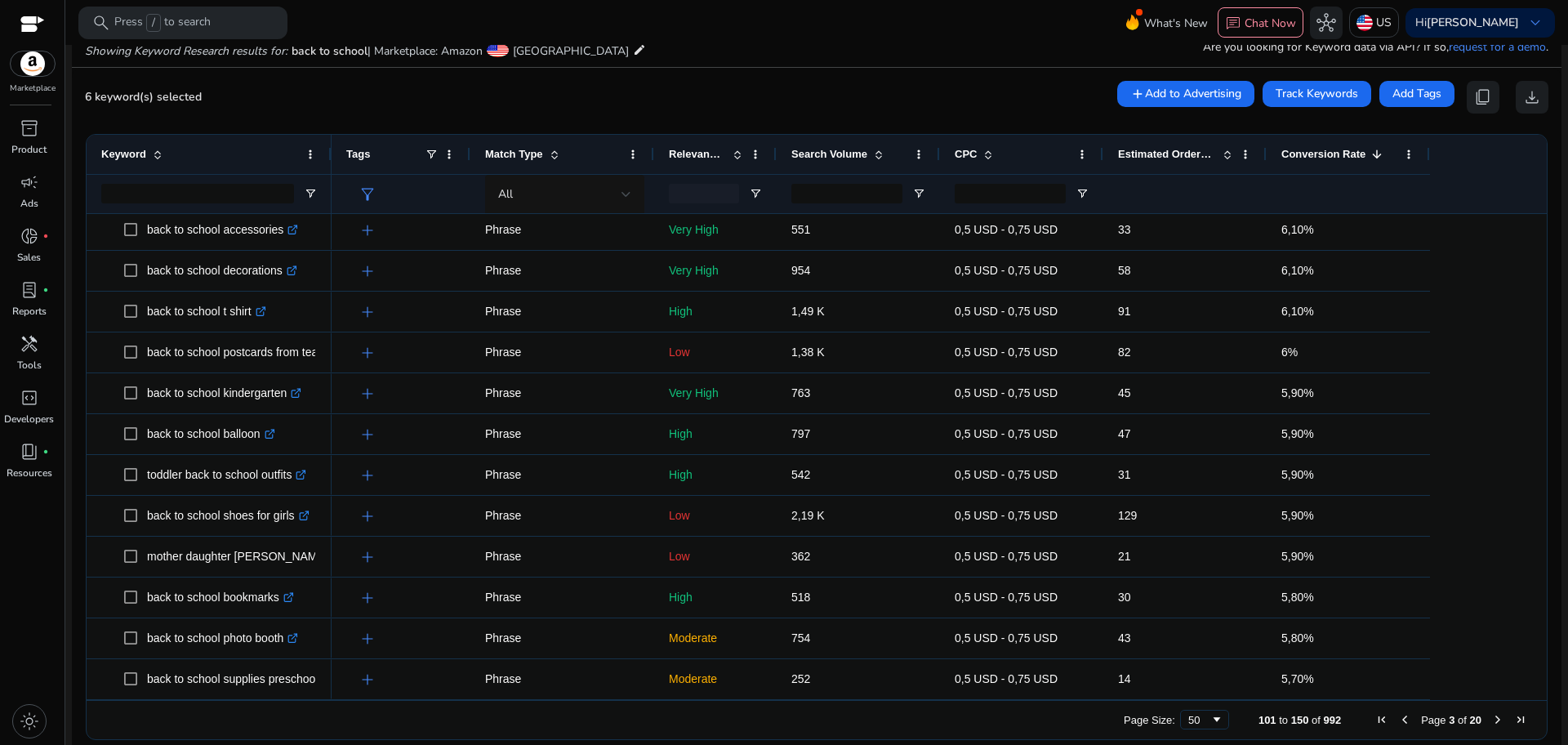
click at [1492, 720] on span "Page 3 of 20" at bounding box center [1451, 719] width 161 height 13
click at [1492, 720] on span "Next Page" at bounding box center [1498, 719] width 13 height 13
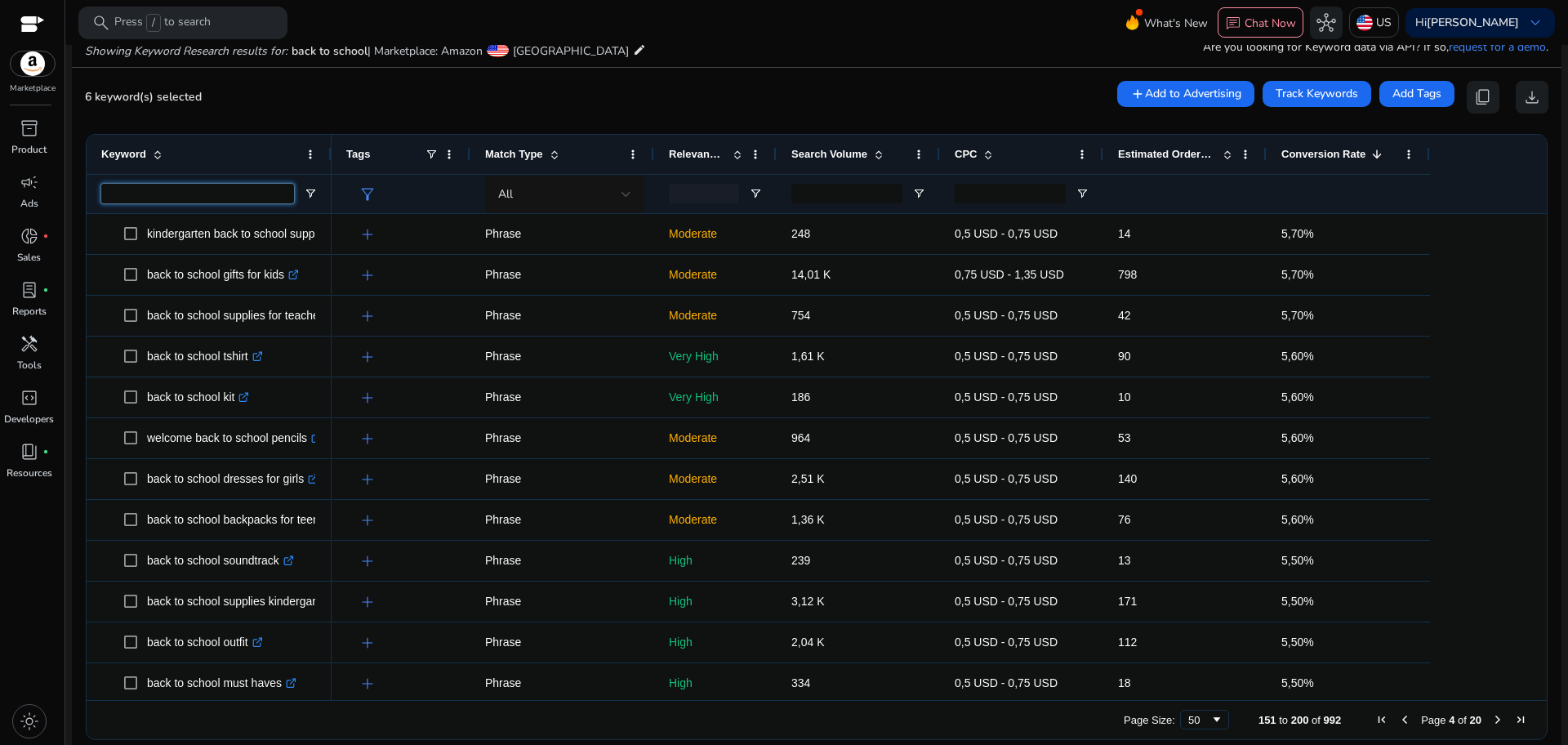
click at [217, 184] on input "Keyword Filter Input" at bounding box center [197, 194] width 193 height 20
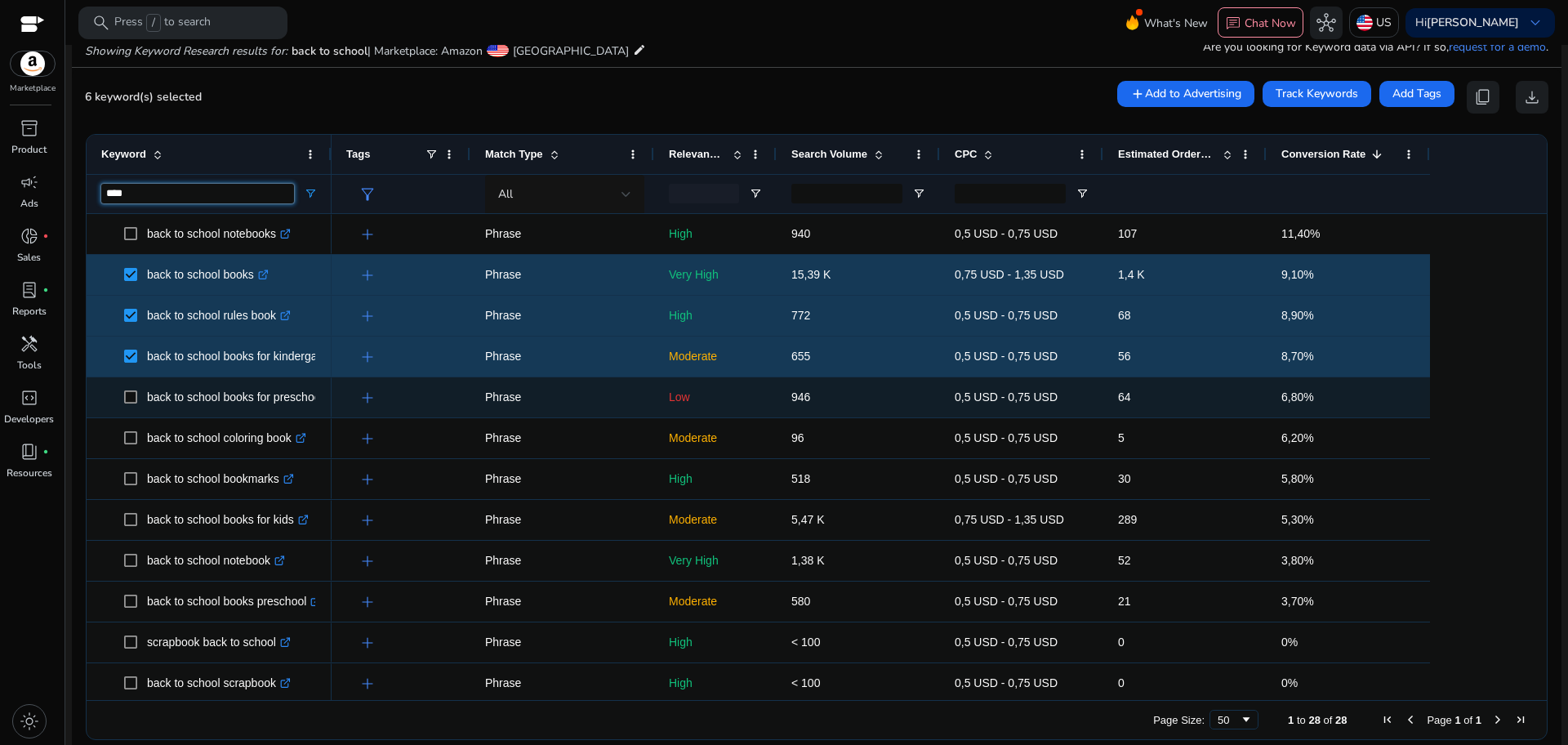
type input "****"
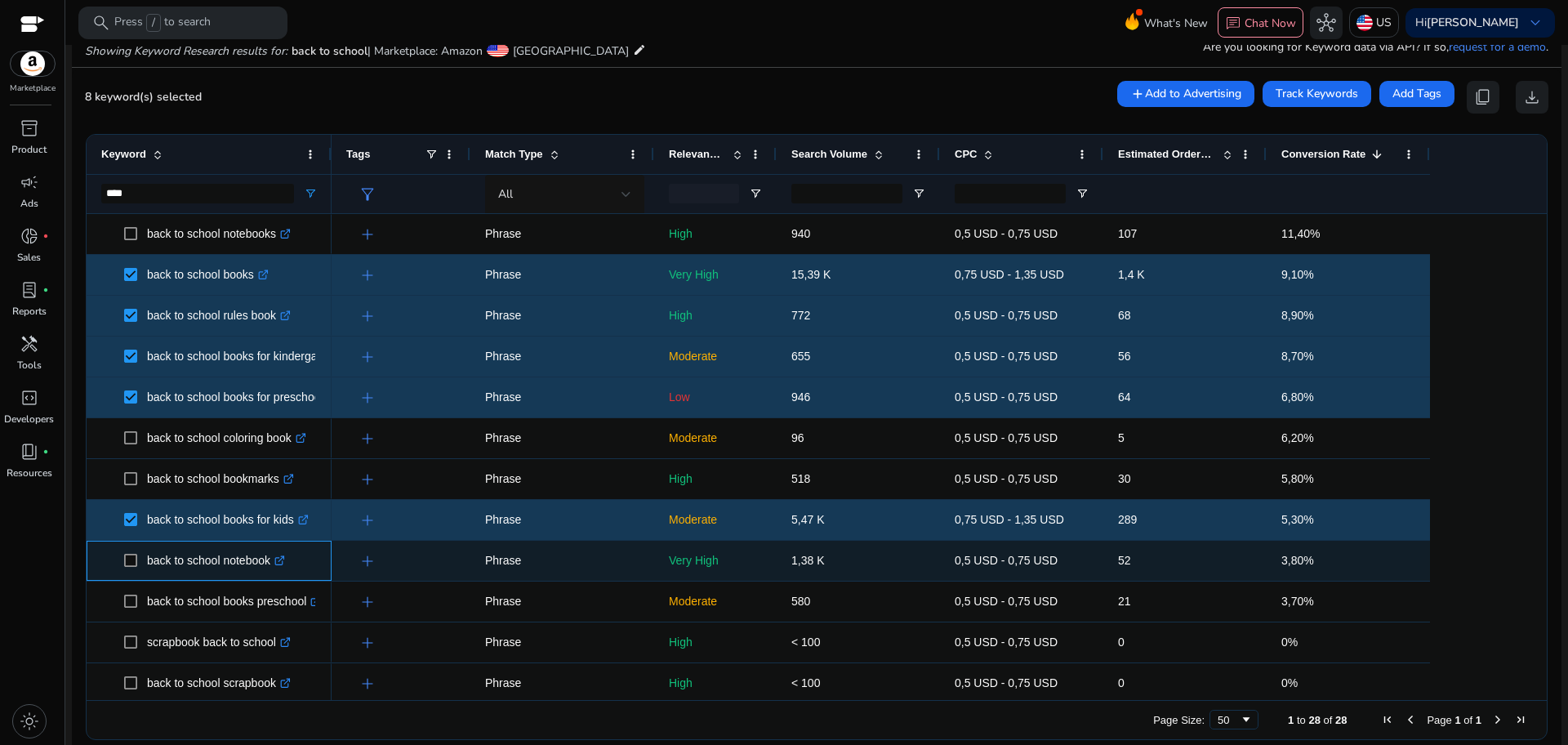
click at [122, 567] on span "back to school notebook .st0{fill:#2c8af8}" at bounding box center [209, 561] width 216 height 34
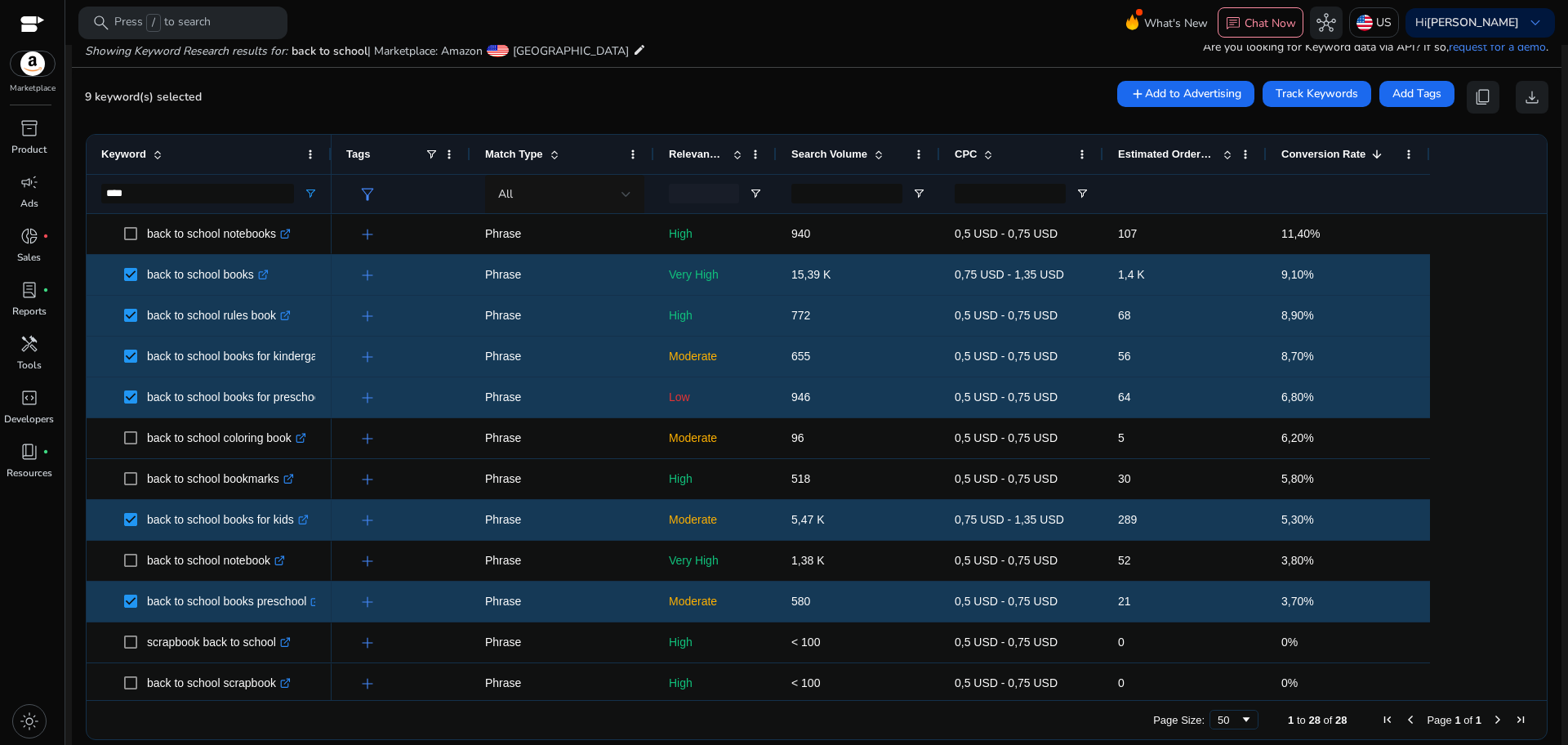
click at [1476, 719] on span "1" at bounding box center [1479, 720] width 6 height 12
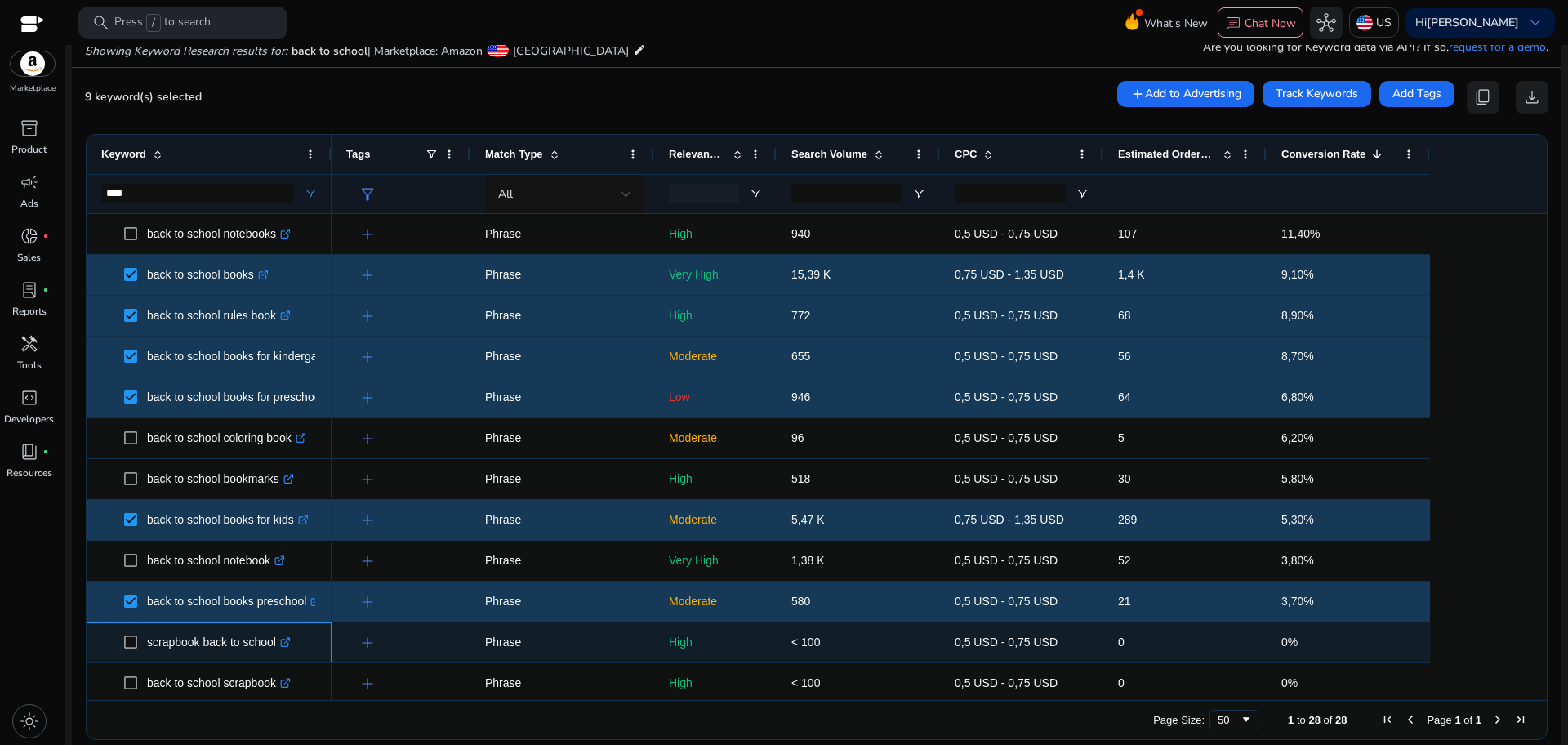
click at [125, 653] on span at bounding box center [135, 643] width 23 height 34
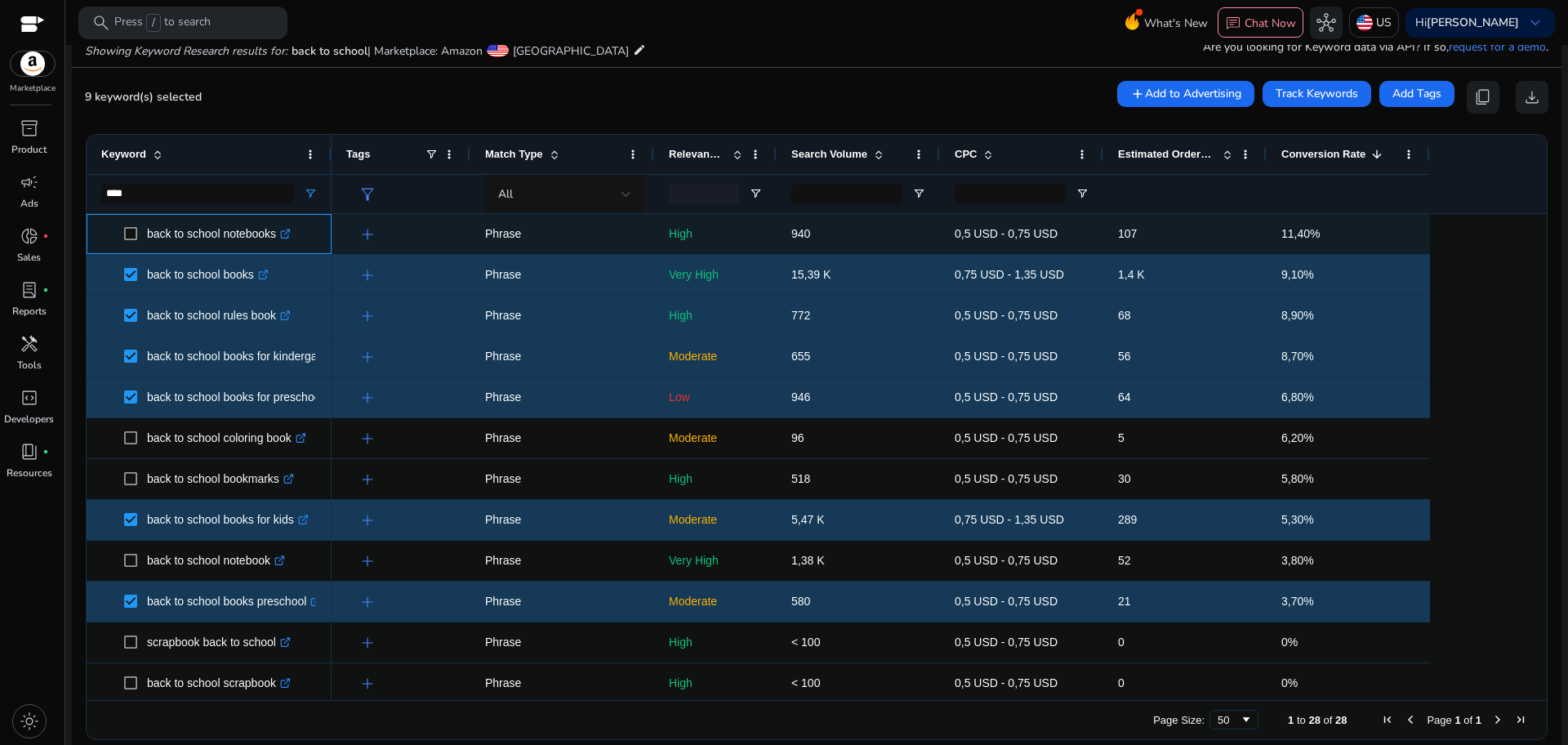
click at [139, 233] on span at bounding box center [135, 234] width 23 height 34
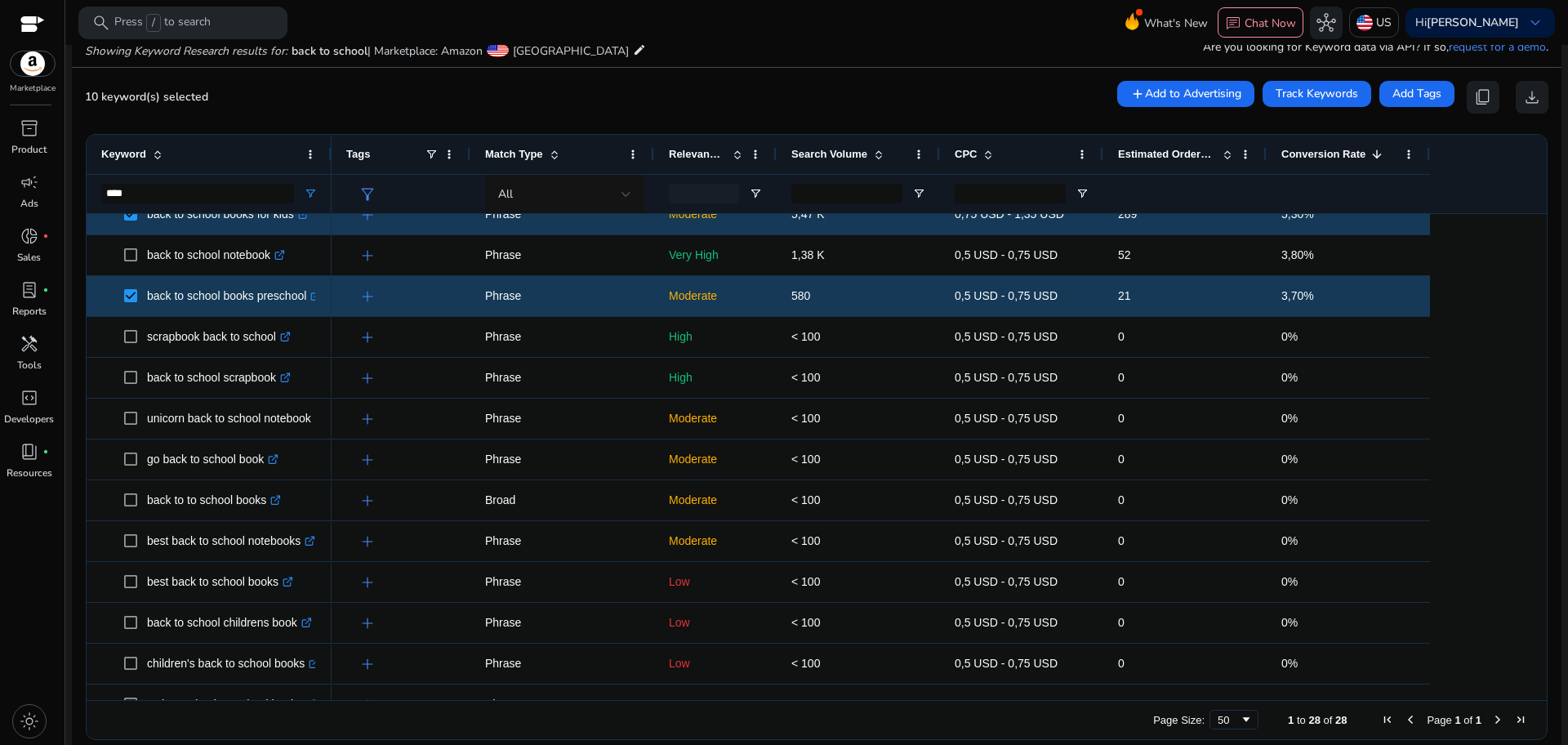
scroll to position [0, 0]
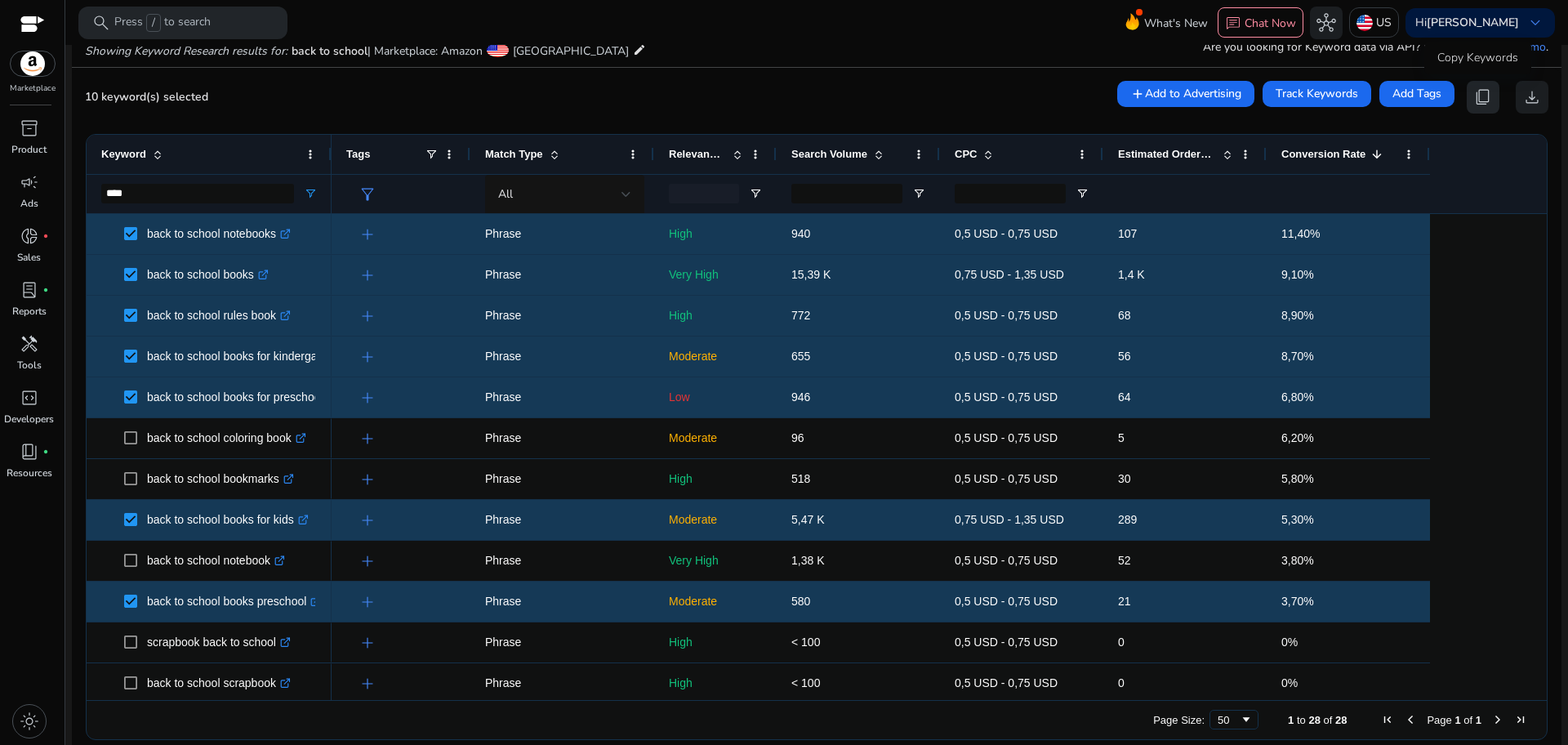
click at [1480, 95] on span "content_copy" at bounding box center [1483, 97] width 20 height 20
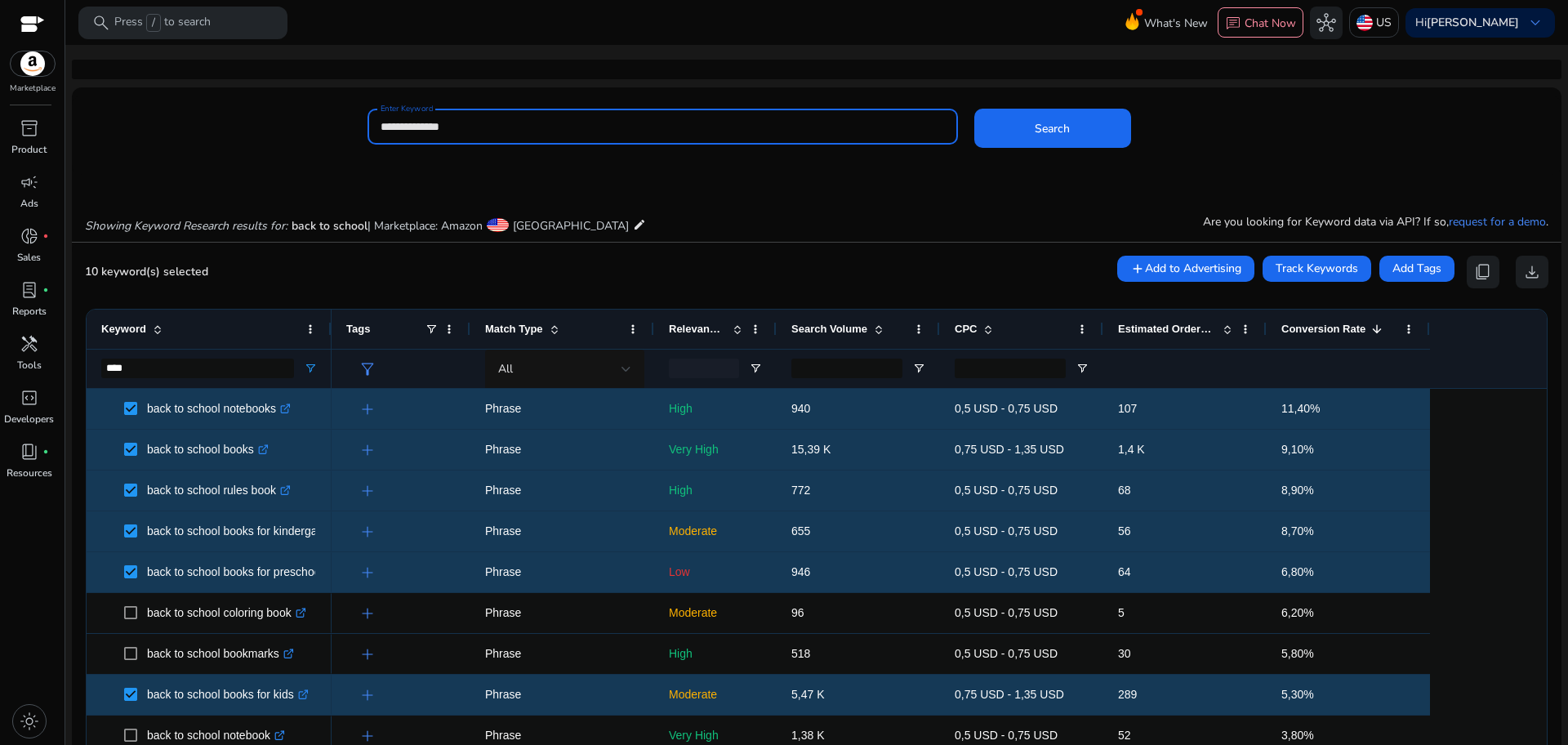
click at [424, 130] on input "**********" at bounding box center [663, 127] width 565 height 18
type input "********"
click at [975, 109] on button "Search" at bounding box center [1053, 129] width 157 height 40
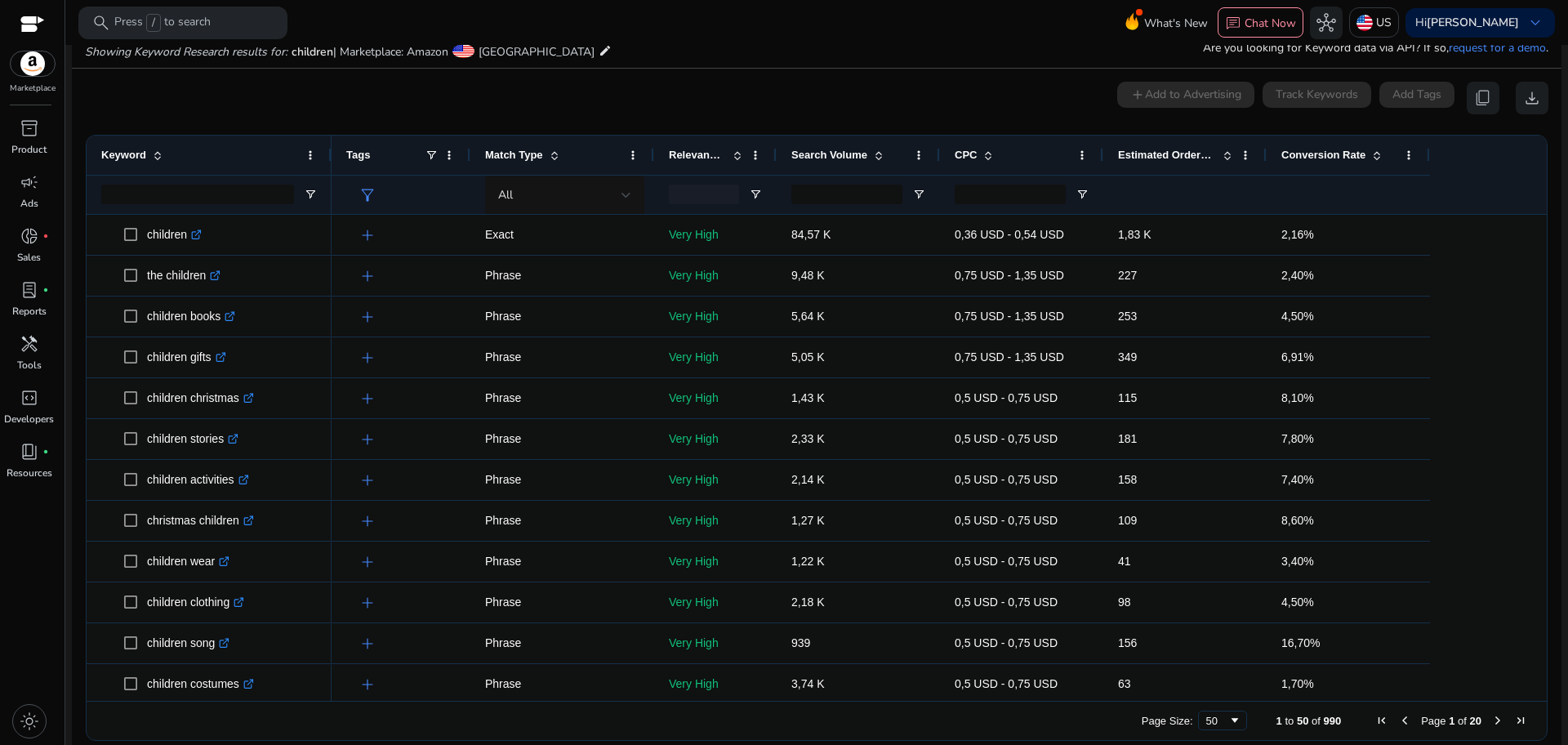
scroll to position [174, 0]
click at [211, 198] on input "Keyword Filter Input" at bounding box center [197, 194] width 193 height 20
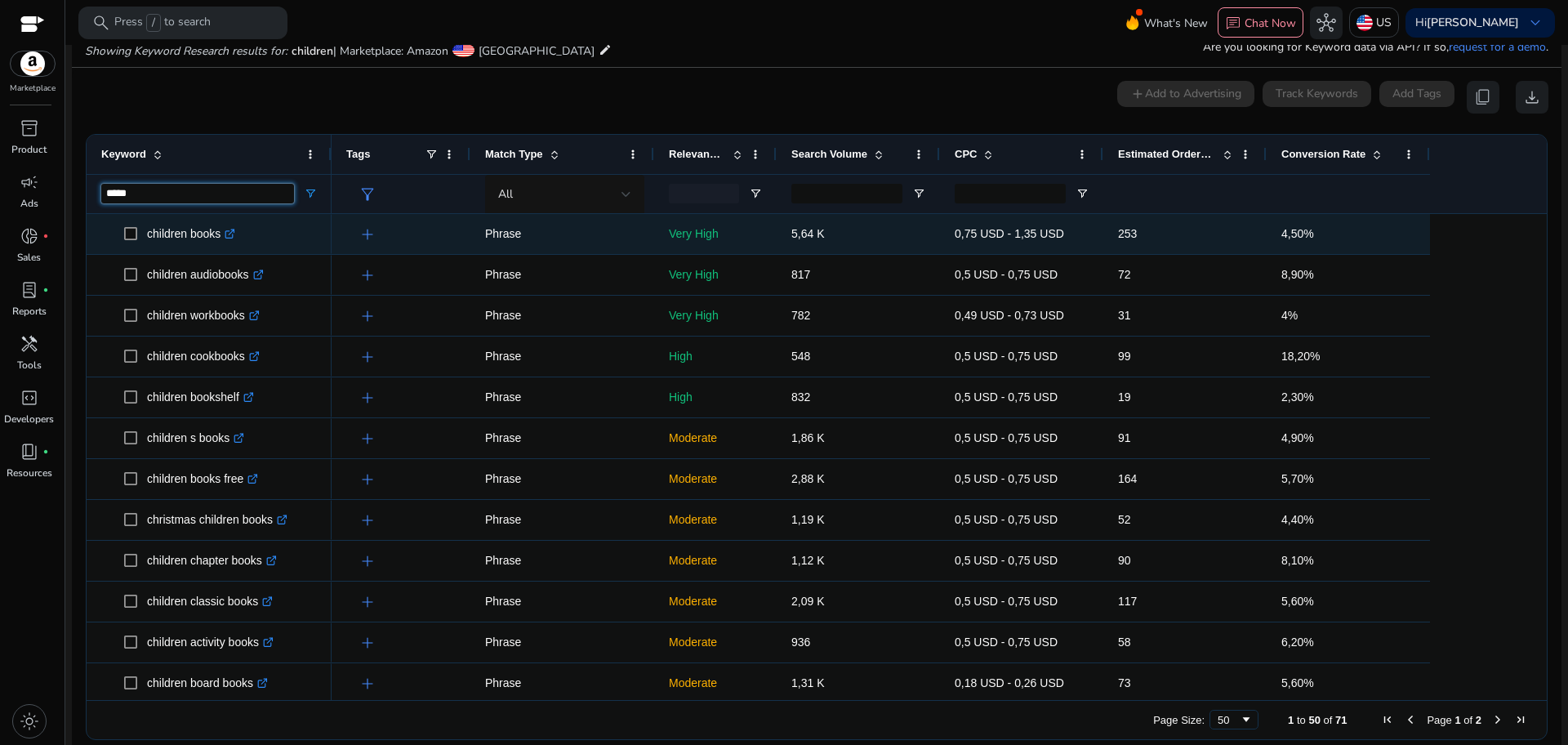
type input "*****"
click at [122, 239] on span "children books .st0{fill:#2c8af8}" at bounding box center [209, 234] width 216 height 34
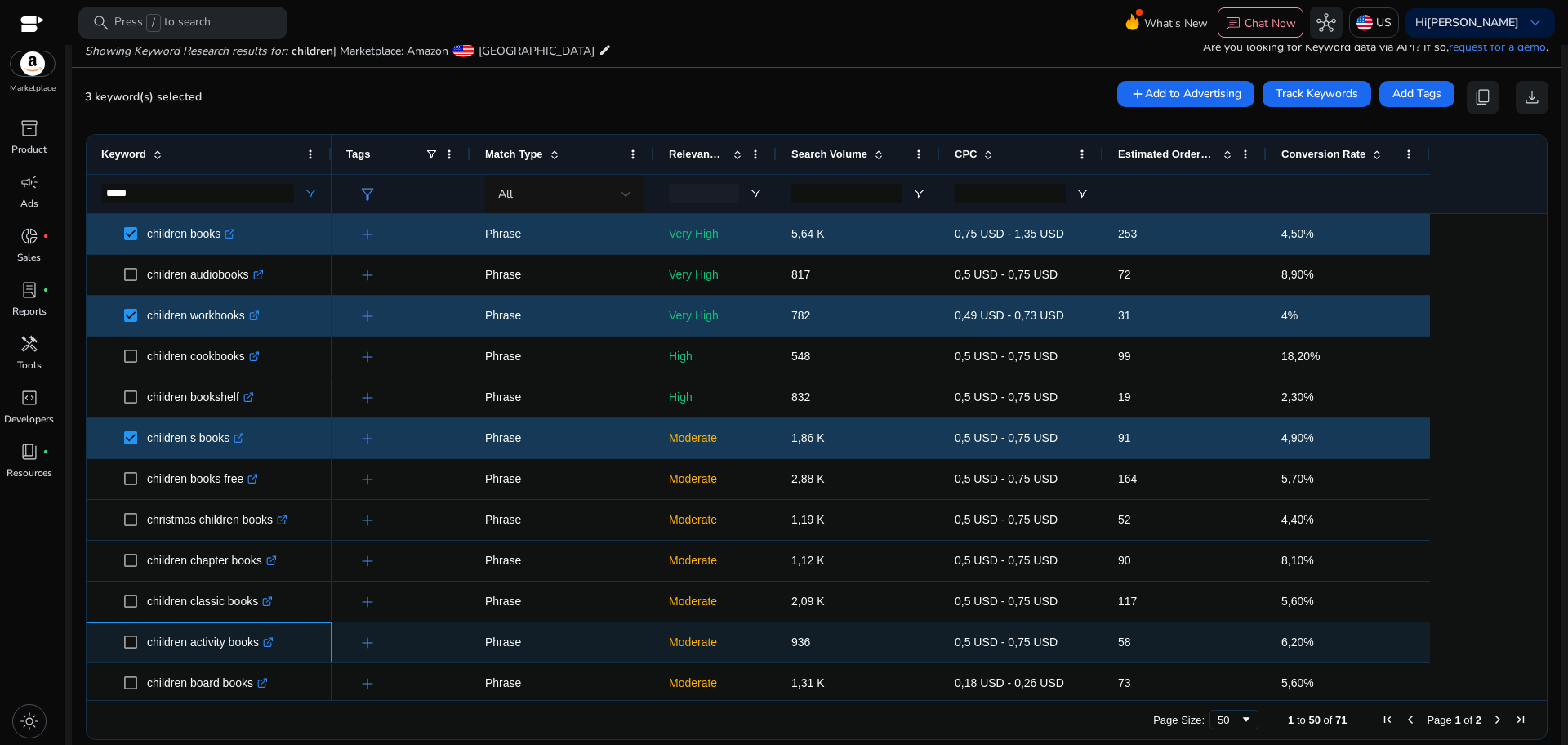
click at [121, 642] on span "children activity books .st0{fill:#2c8af8}" at bounding box center [209, 643] width 216 height 34
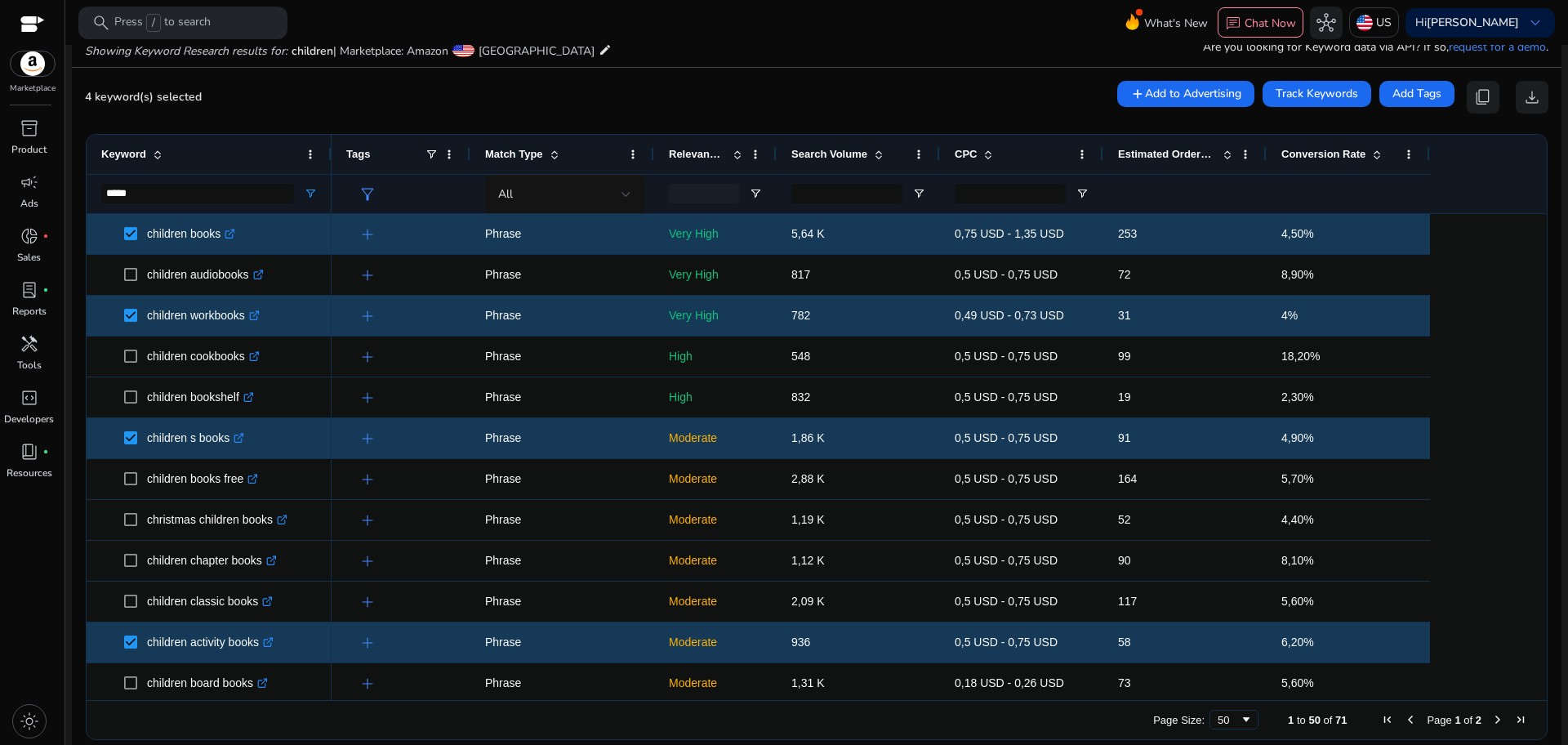
click at [1494, 725] on span "Next Page" at bounding box center [1498, 719] width 13 height 13
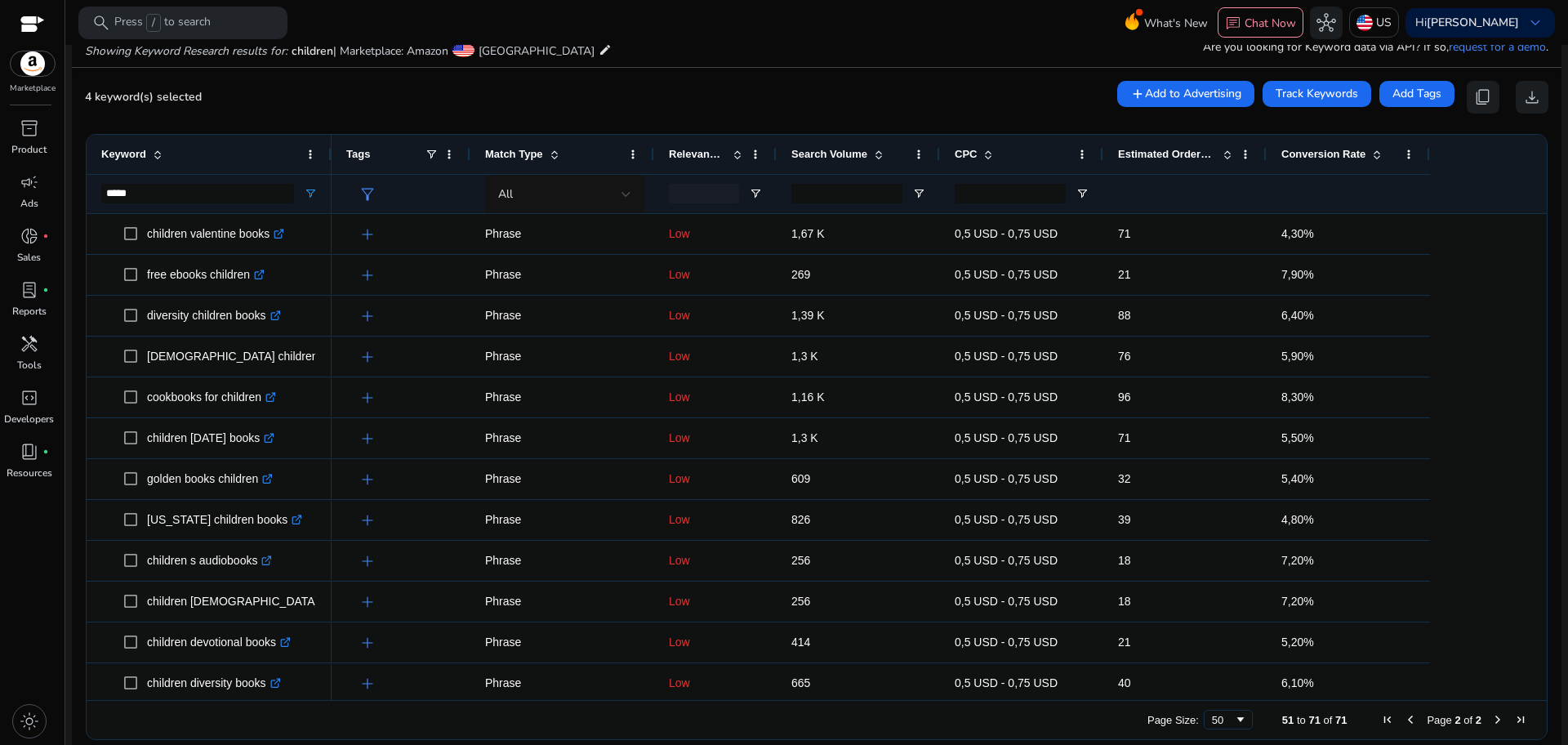
click at [1492, 720] on span "Next Page" at bounding box center [1498, 719] width 13 height 13
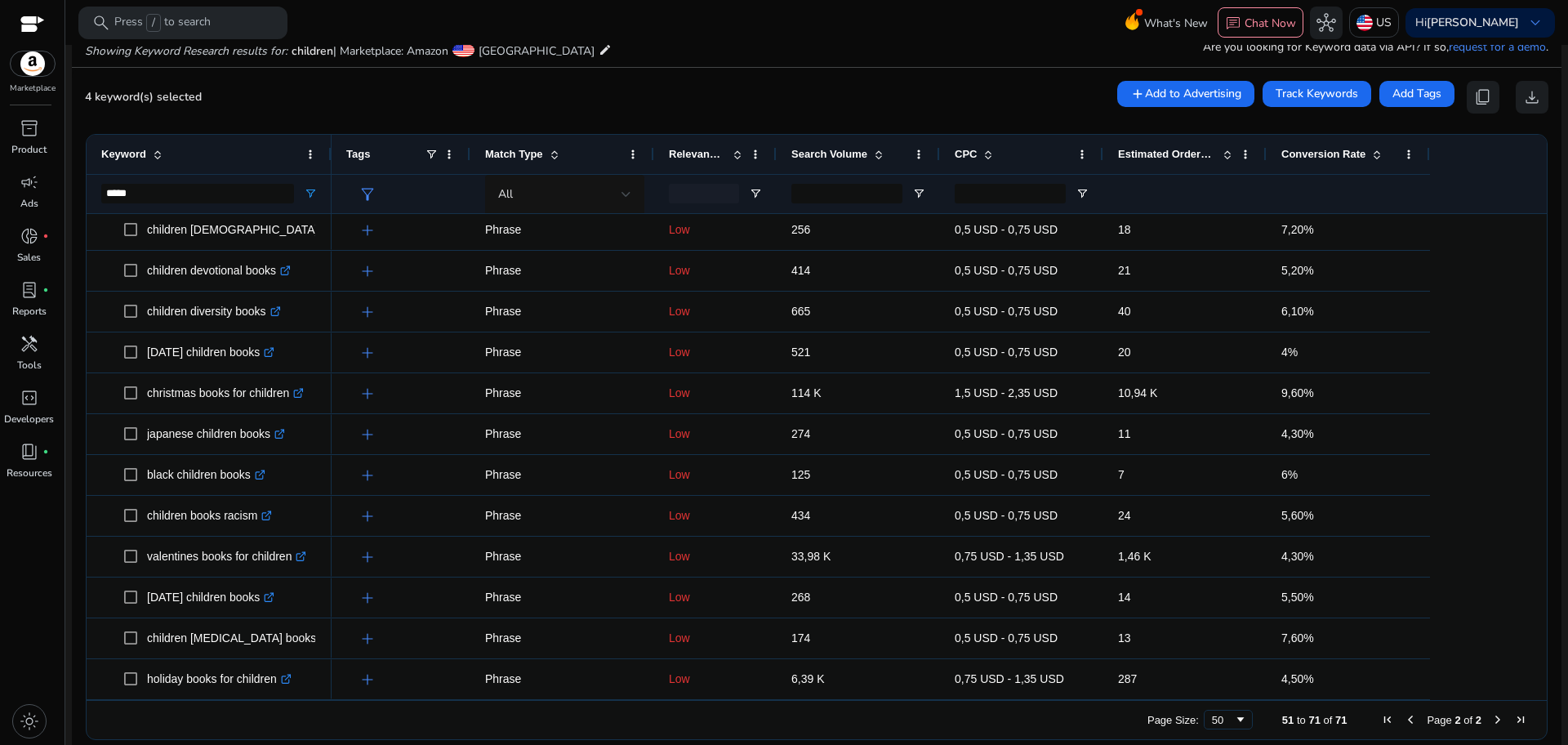
scroll to position [0, 0]
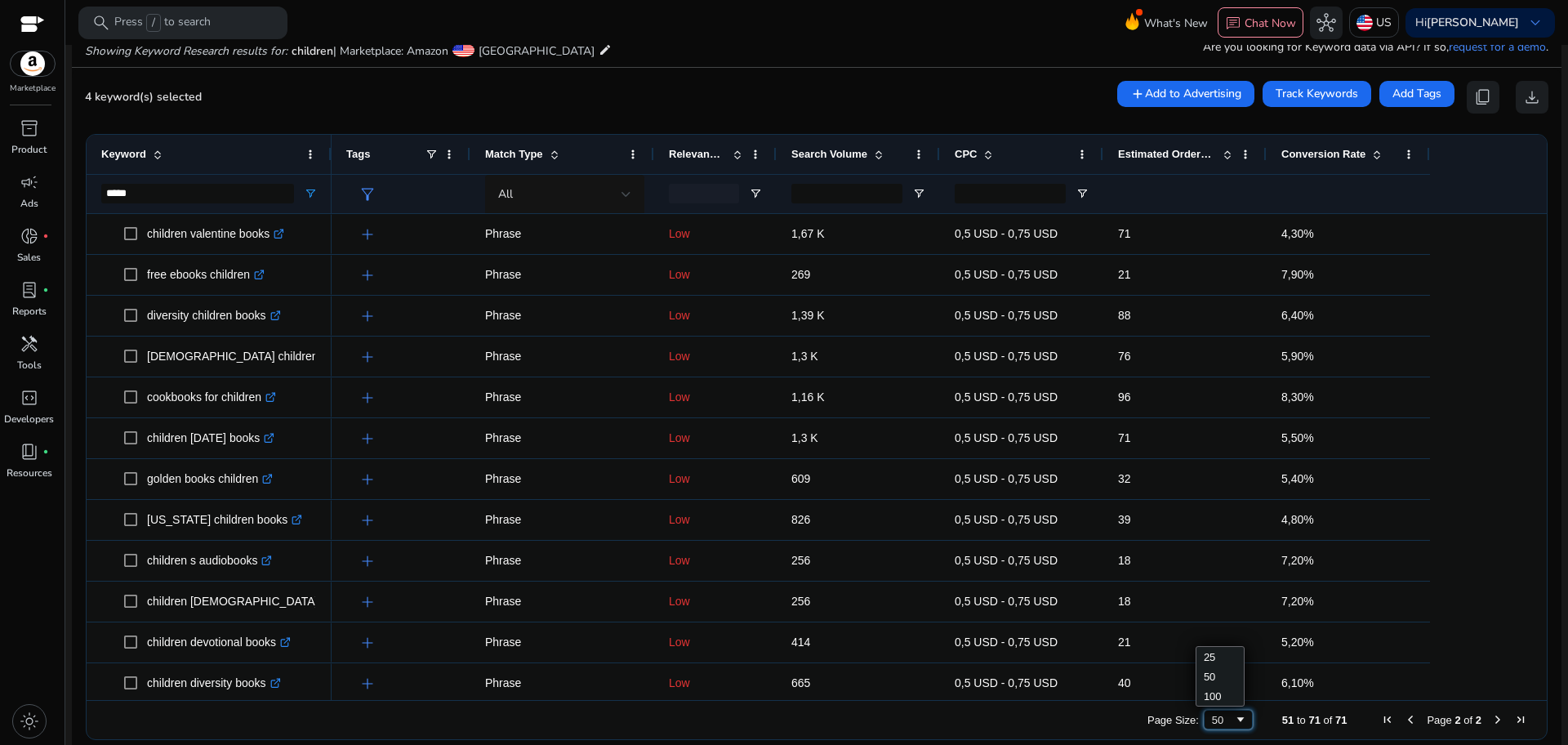
click at [1234, 724] on span "Page Size" at bounding box center [1240, 719] width 13 height 13
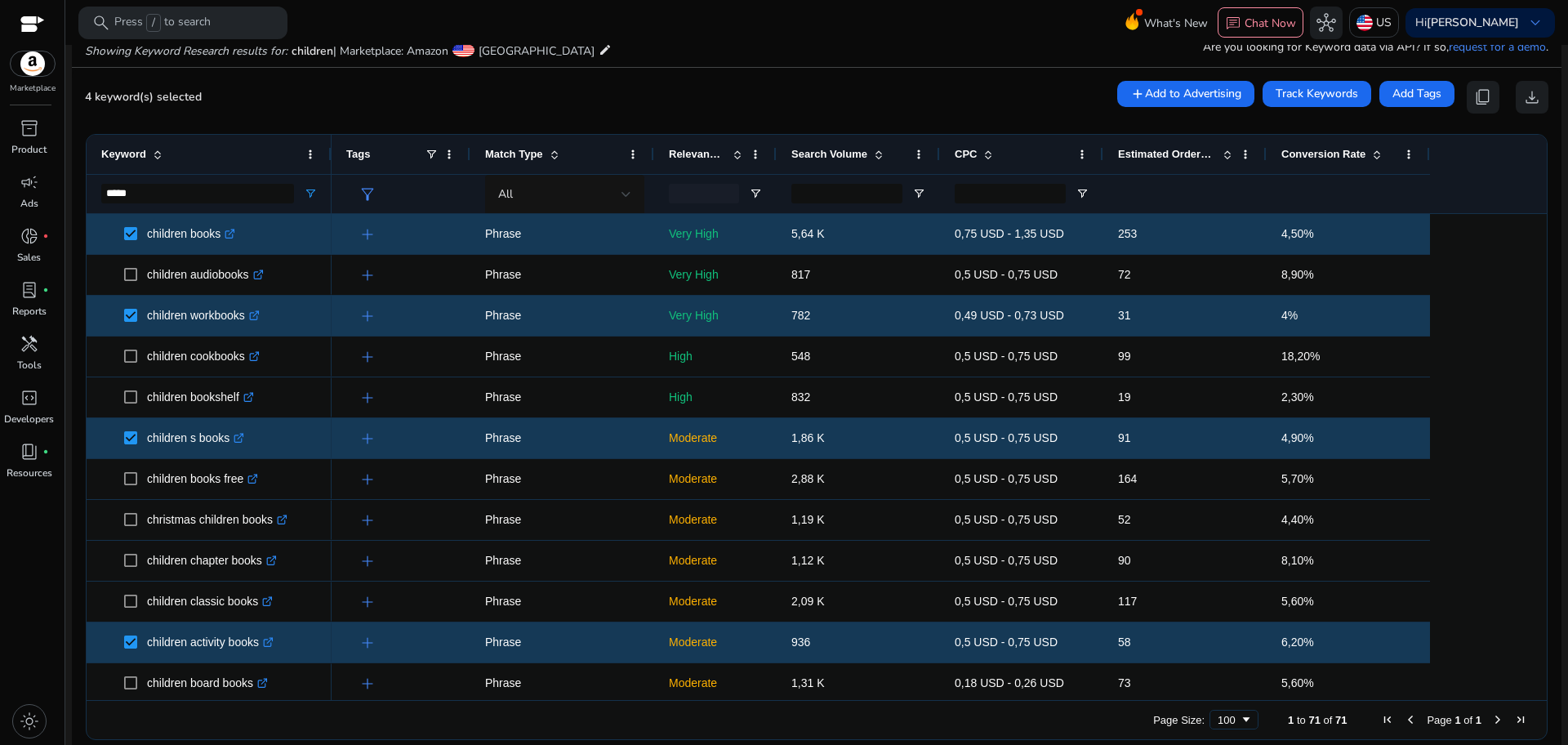
click at [1417, 719] on span "Page 1 of 1" at bounding box center [1453, 719] width 156 height 13
click at [1394, 718] on span "Page 1 of 1" at bounding box center [1453, 719] width 156 height 13
click at [1404, 719] on span "Previous Page" at bounding box center [1410, 719] width 13 height 13
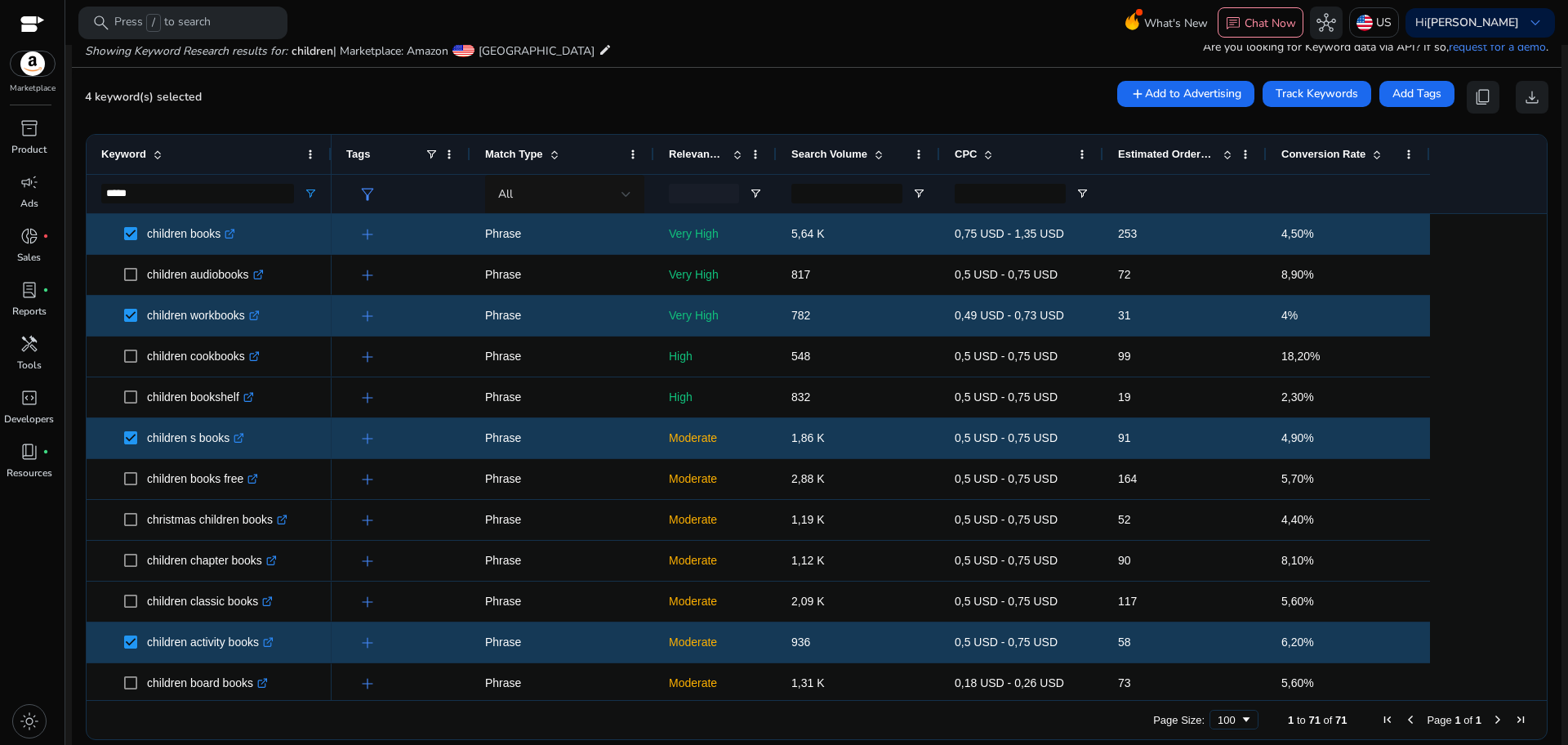
click at [273, 160] on div "Keyword" at bounding box center [200, 154] width 198 height 31
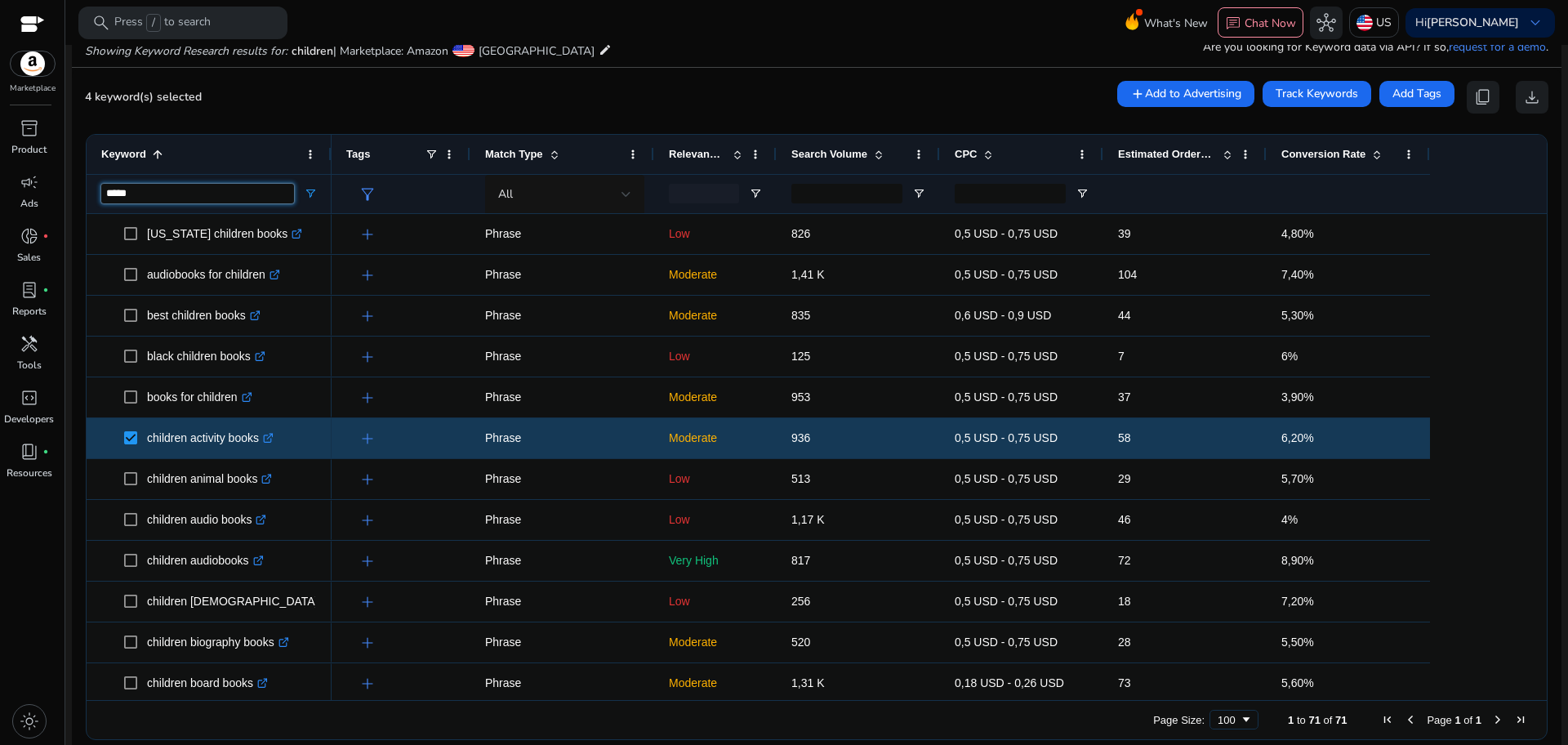
click at [251, 195] on input "*****" at bounding box center [197, 194] width 193 height 20
click at [308, 193] on span "Open Filter Menu" at bounding box center [310, 193] width 13 height 13
click at [272, 198] on input "*****" at bounding box center [197, 194] width 193 height 20
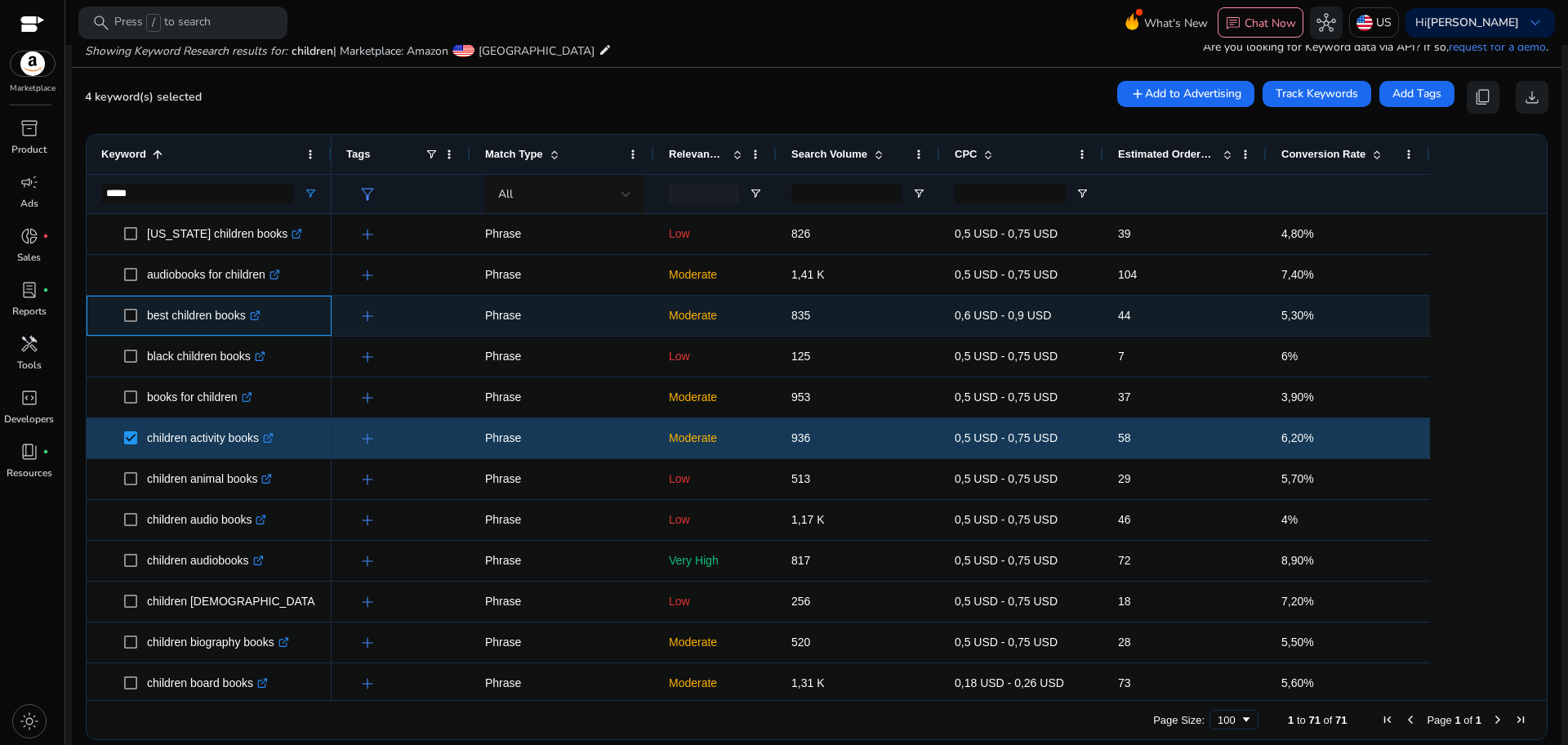
click at [180, 316] on p "best children books .st0{fill:#2c8af8}" at bounding box center [203, 316] width 114 height 34
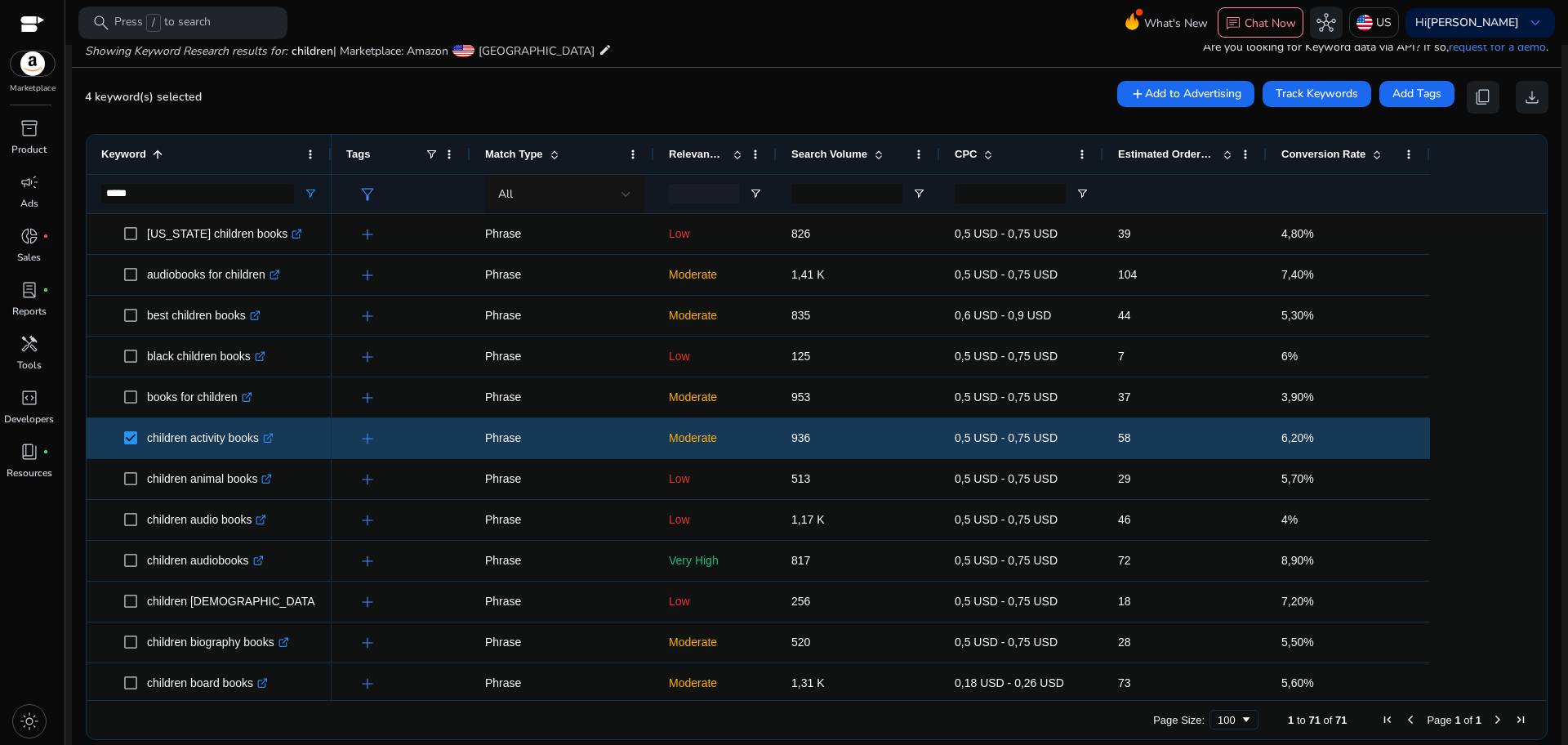
click at [1347, 160] on div "Conversion Rate" at bounding box center [1339, 154] width 116 height 31
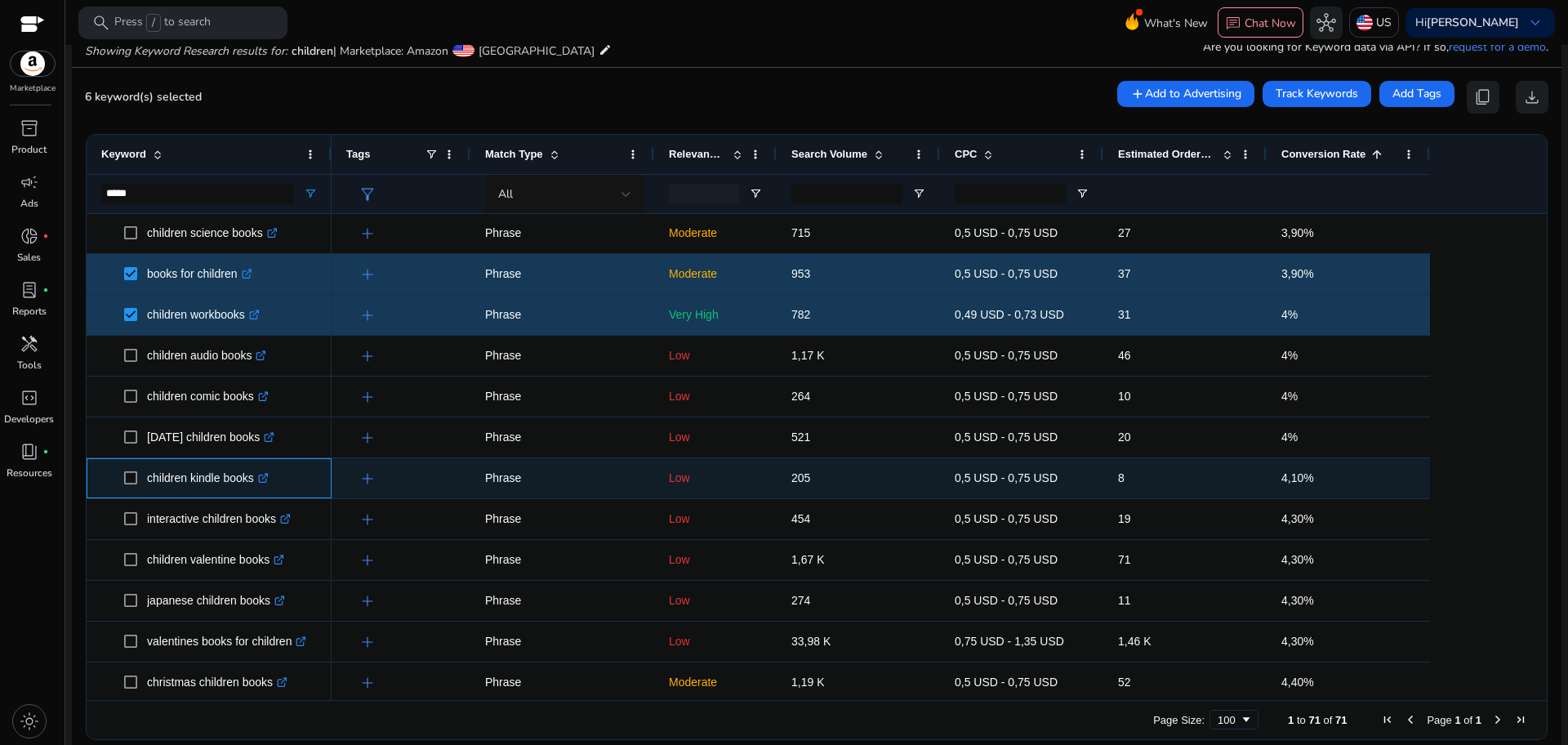
click at [138, 479] on span at bounding box center [135, 479] width 23 height 34
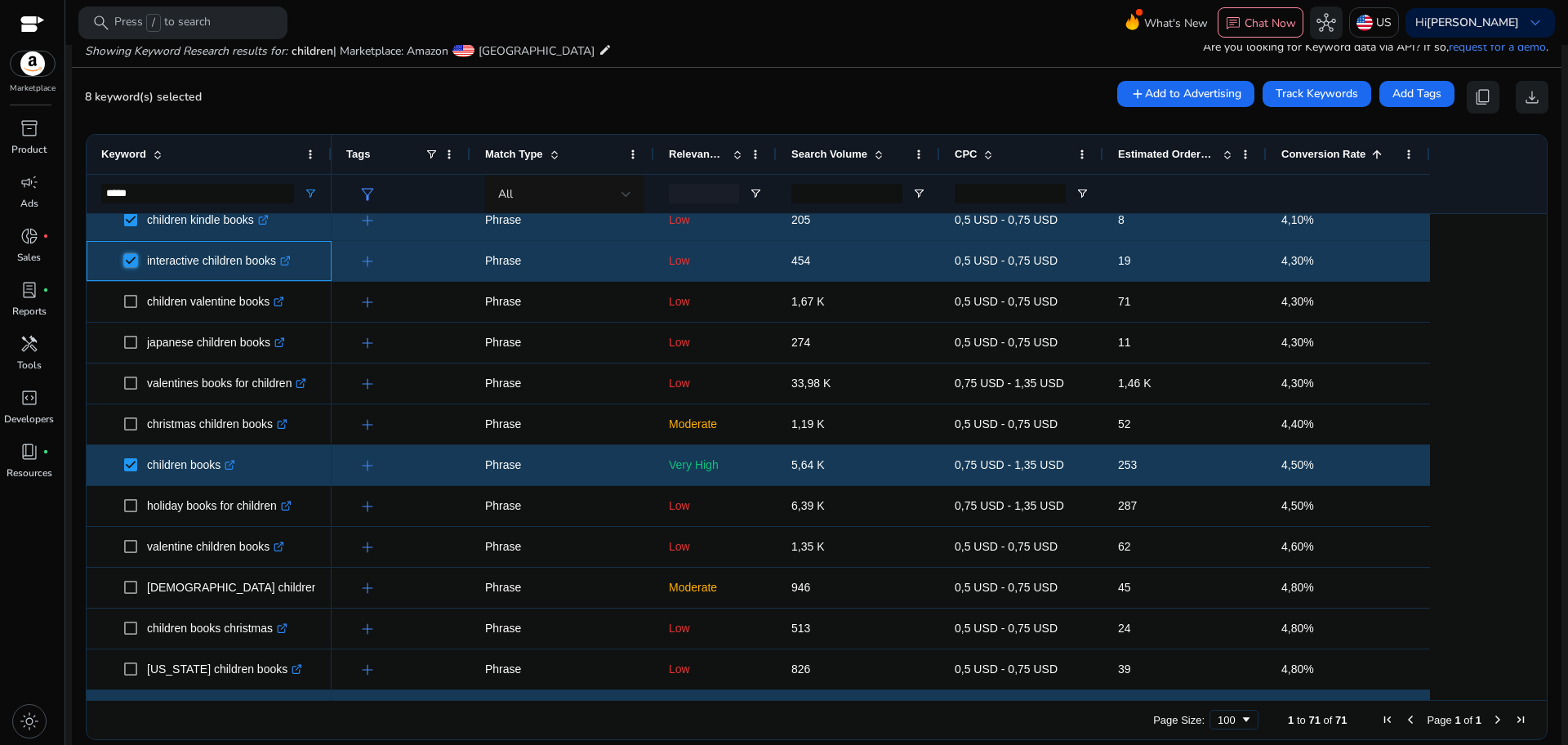
scroll to position [532, 0]
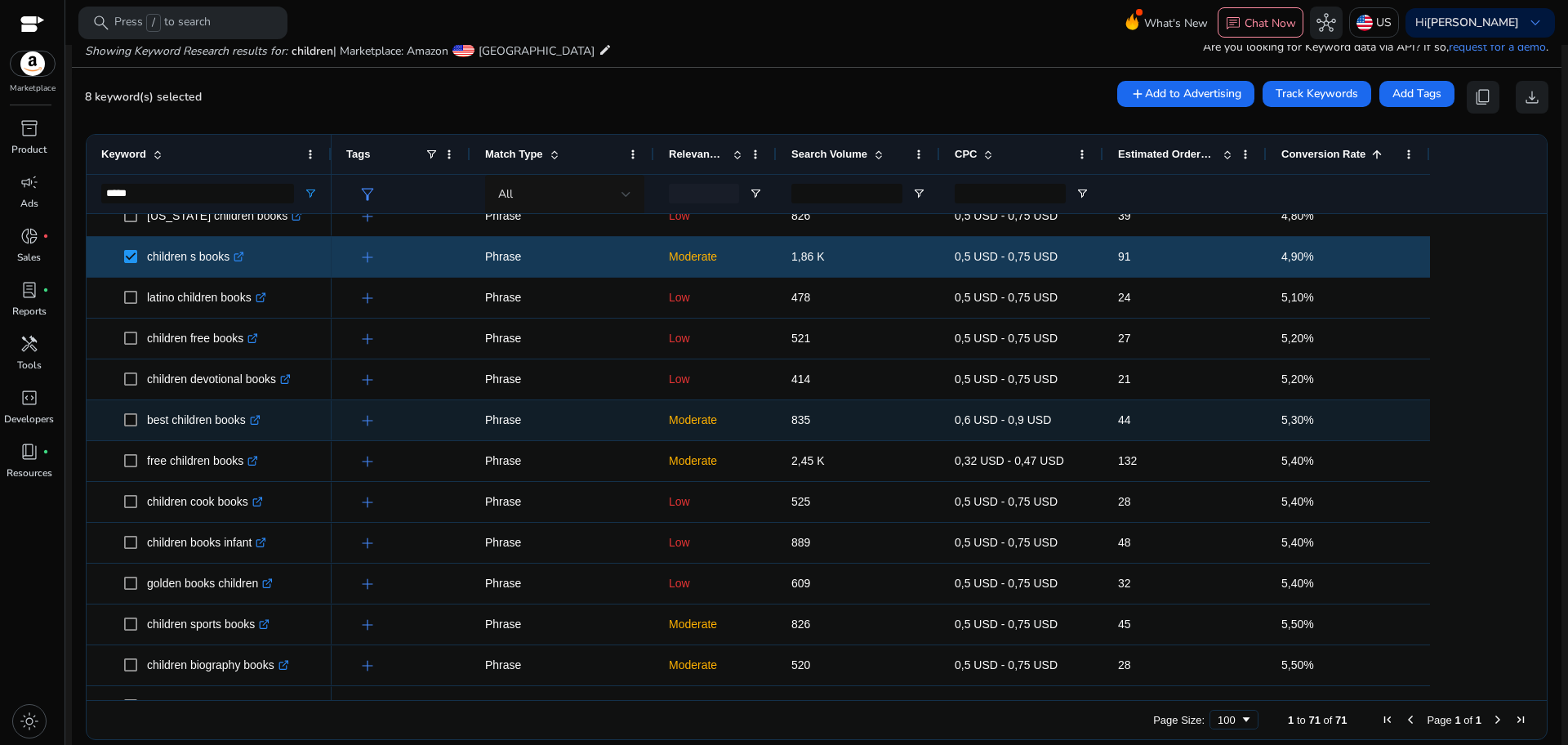
click at [129, 408] on span at bounding box center [135, 420] width 23 height 34
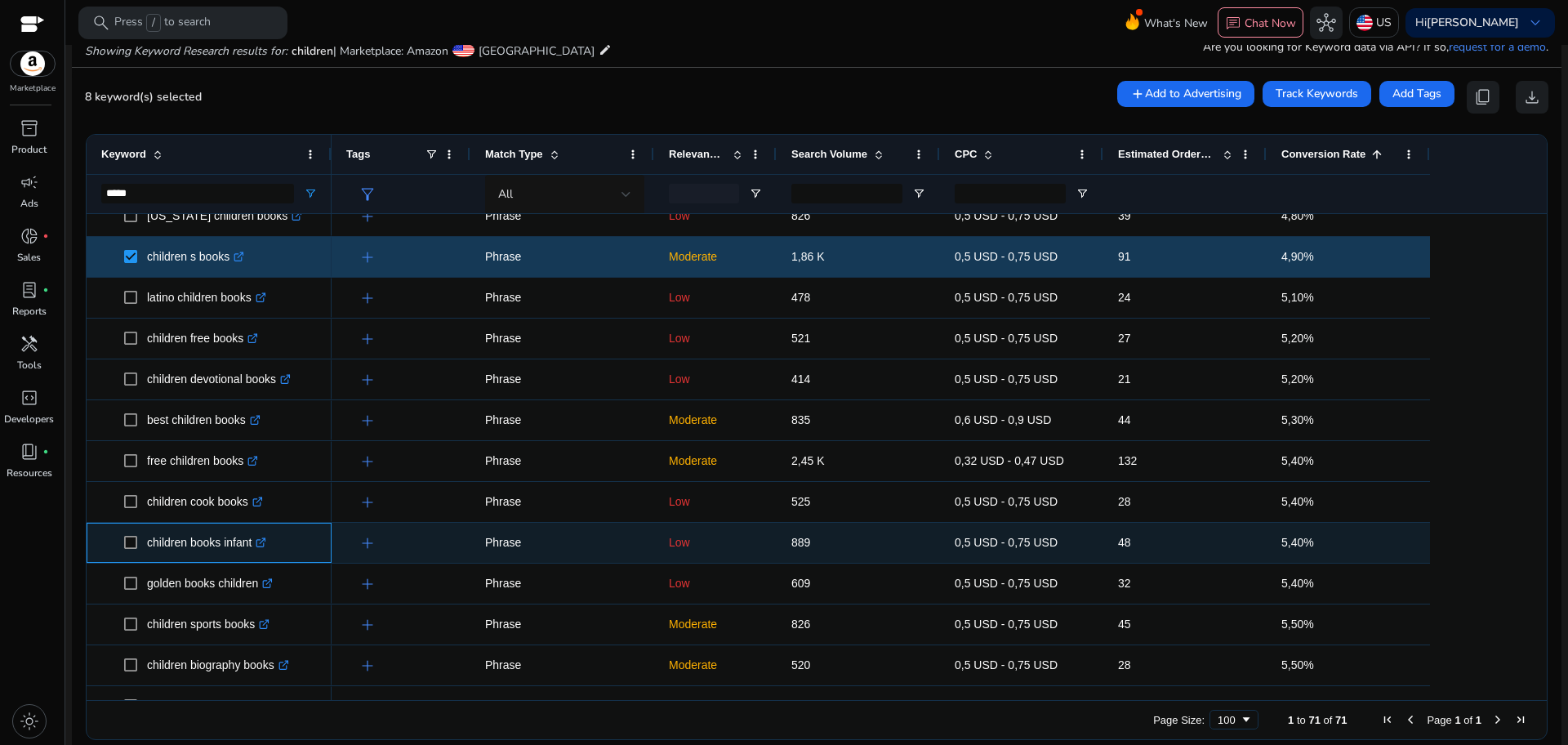
click at [121, 538] on span "children books infant .st0{fill:#2c8af8}" at bounding box center [209, 543] width 216 height 34
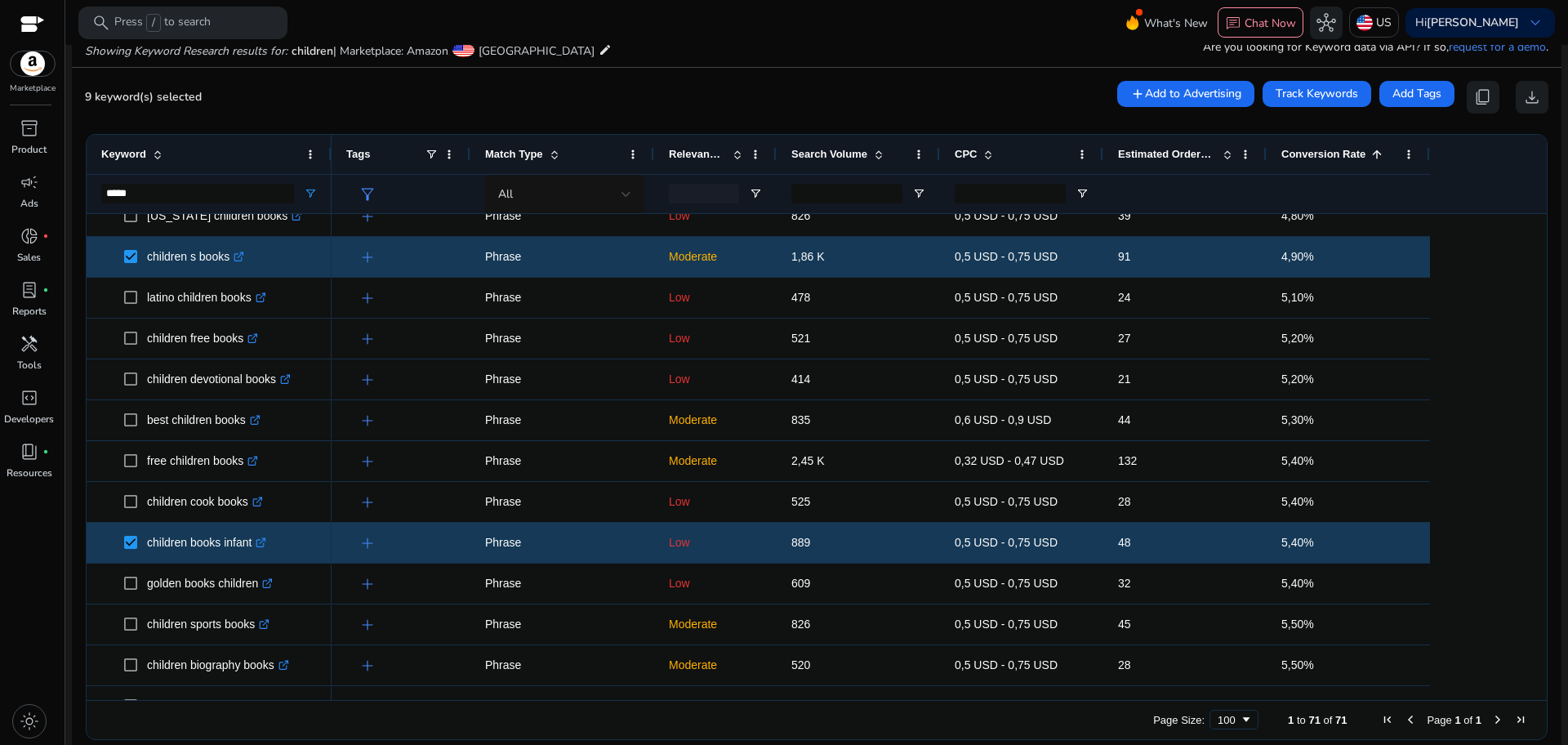
drag, startPoint x: 1528, startPoint y: 396, endPoint x: 1538, endPoint y: 413, distance: 19.7
click at [1538, 413] on div at bounding box center [1539, 457] width 15 height 486
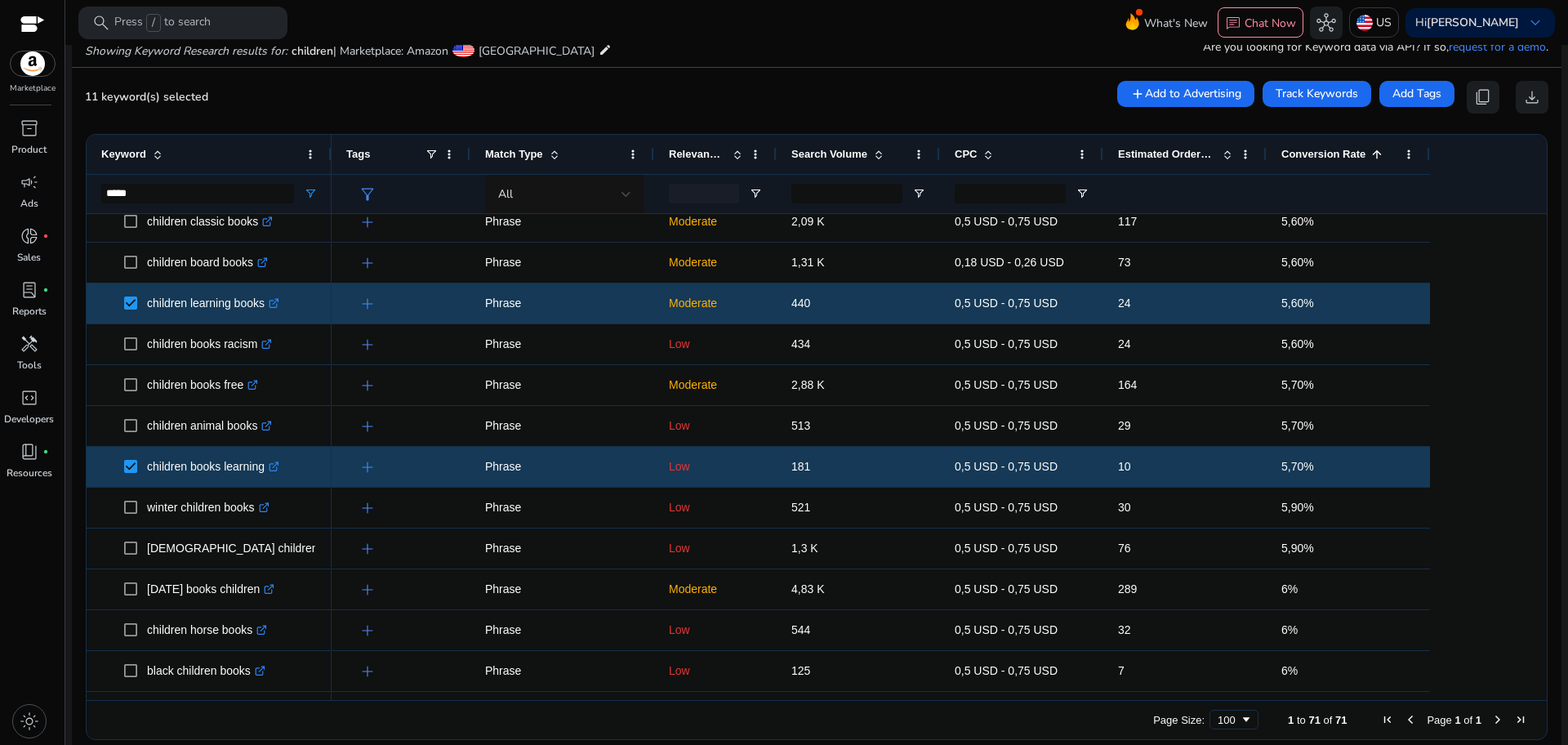
drag, startPoint x: 1540, startPoint y: 491, endPoint x: 1538, endPoint y: 501, distance: 10.2
click at [1538, 501] on div "Drag here to set row groups Drag here to set column labels Keyword ***** Tags 1" at bounding box center [817, 437] width 1462 height 606
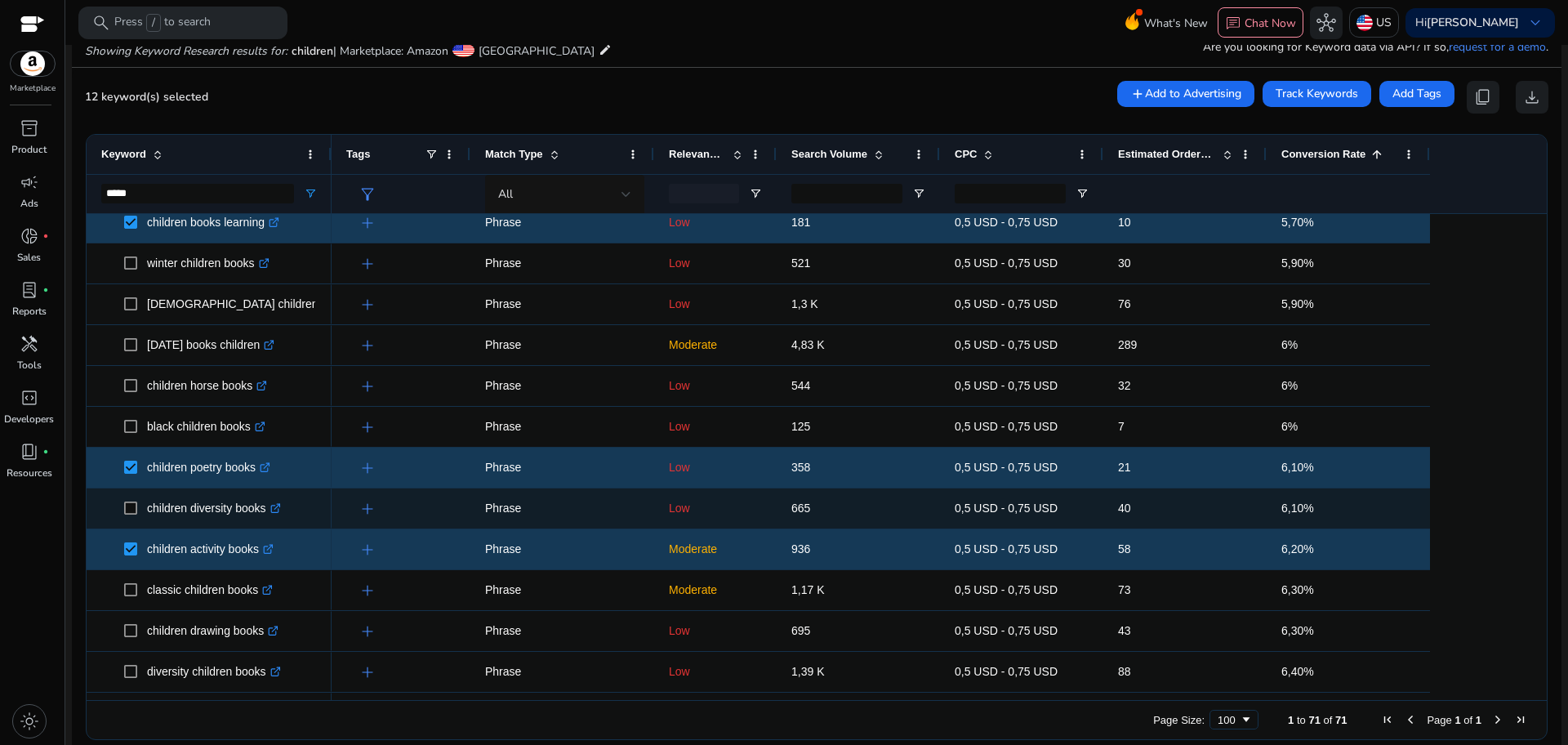
click at [128, 515] on span at bounding box center [135, 508] width 23 height 34
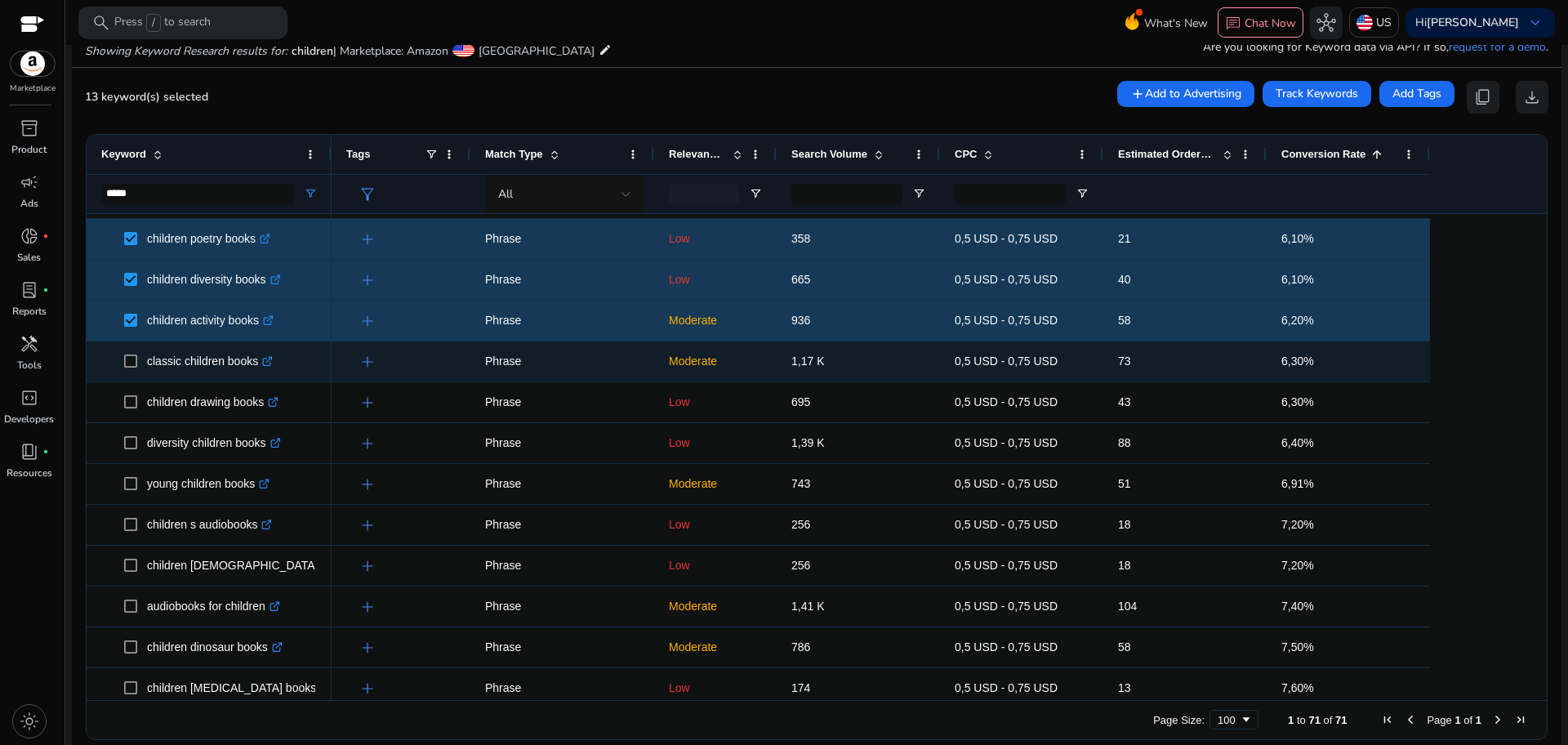
click at [124, 362] on span "classic children books .st0{fill:#2c8af8}" at bounding box center [209, 362] width 216 height 34
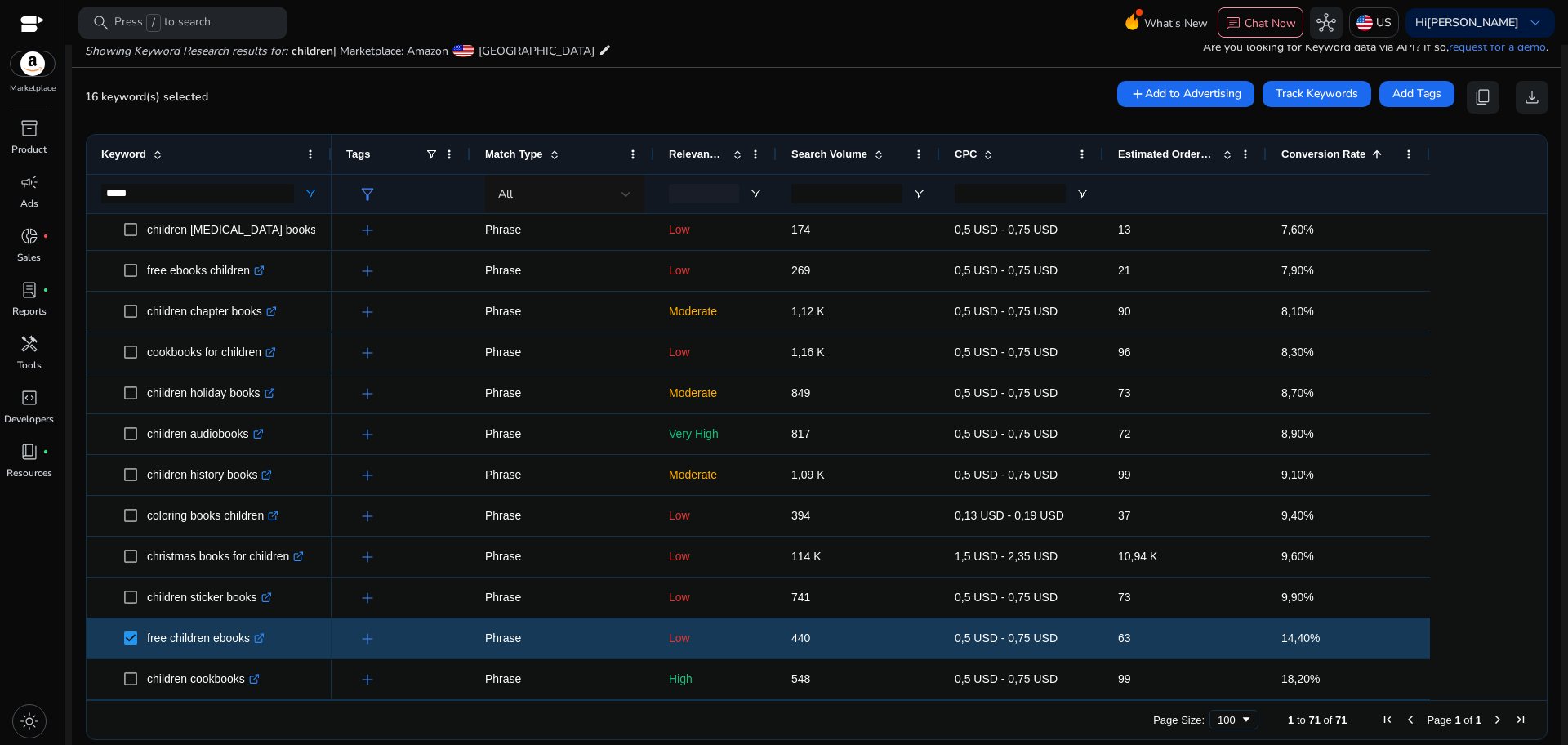
click at [1541, 637] on ag-grid-angular "Press SPACE to select this row. Drag here to set row groups Drag here to set co…" at bounding box center [816, 437] width 1488 height 622
drag, startPoint x: 1541, startPoint y: 637, endPoint x: 1534, endPoint y: 648, distance: 13.0
click at [1534, 648] on ag-grid-angular "Press SPACE to select this row. Drag here to set row groups Drag here to set co…" at bounding box center [816, 437] width 1488 height 622
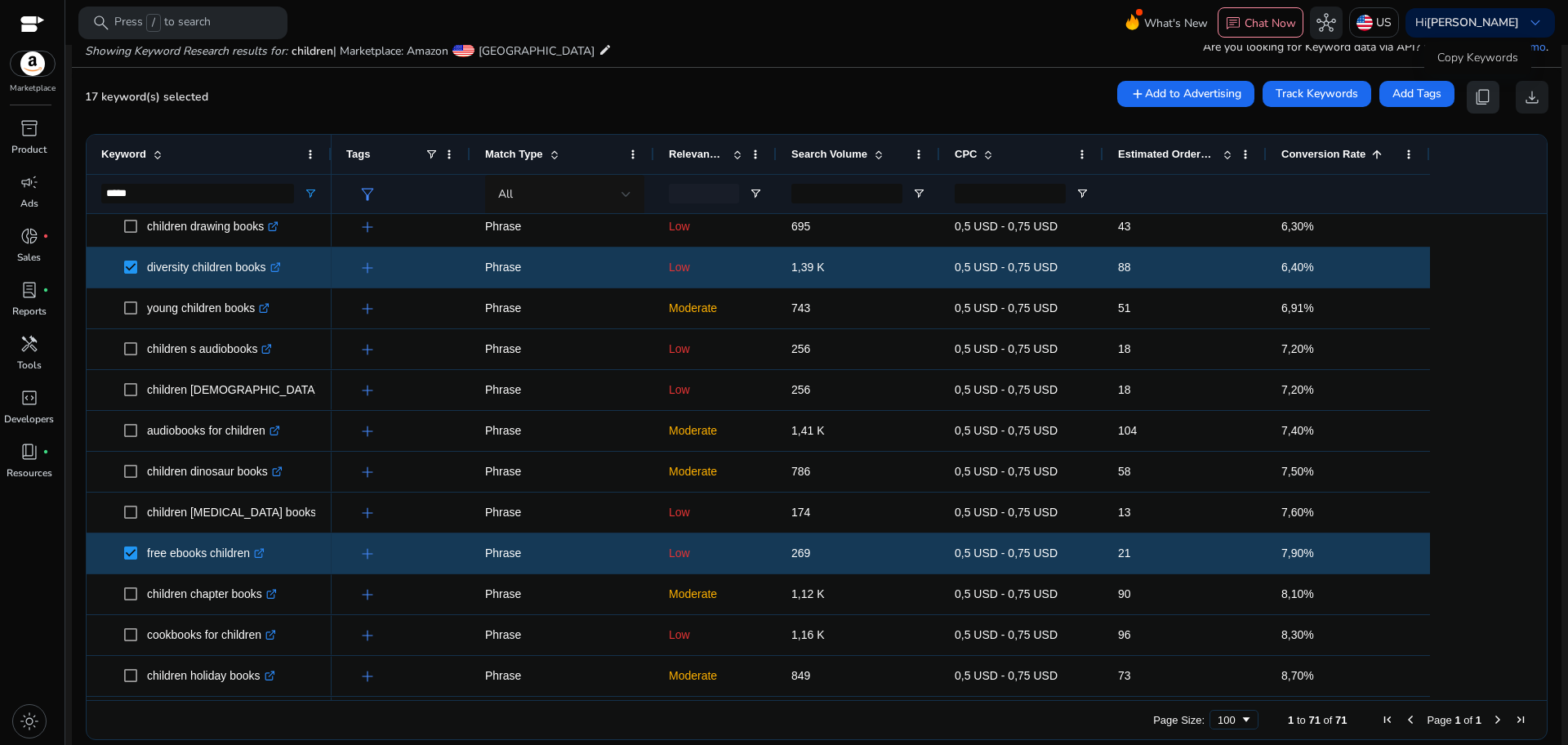
click at [1479, 91] on span "content_copy" at bounding box center [1483, 97] width 20 height 20
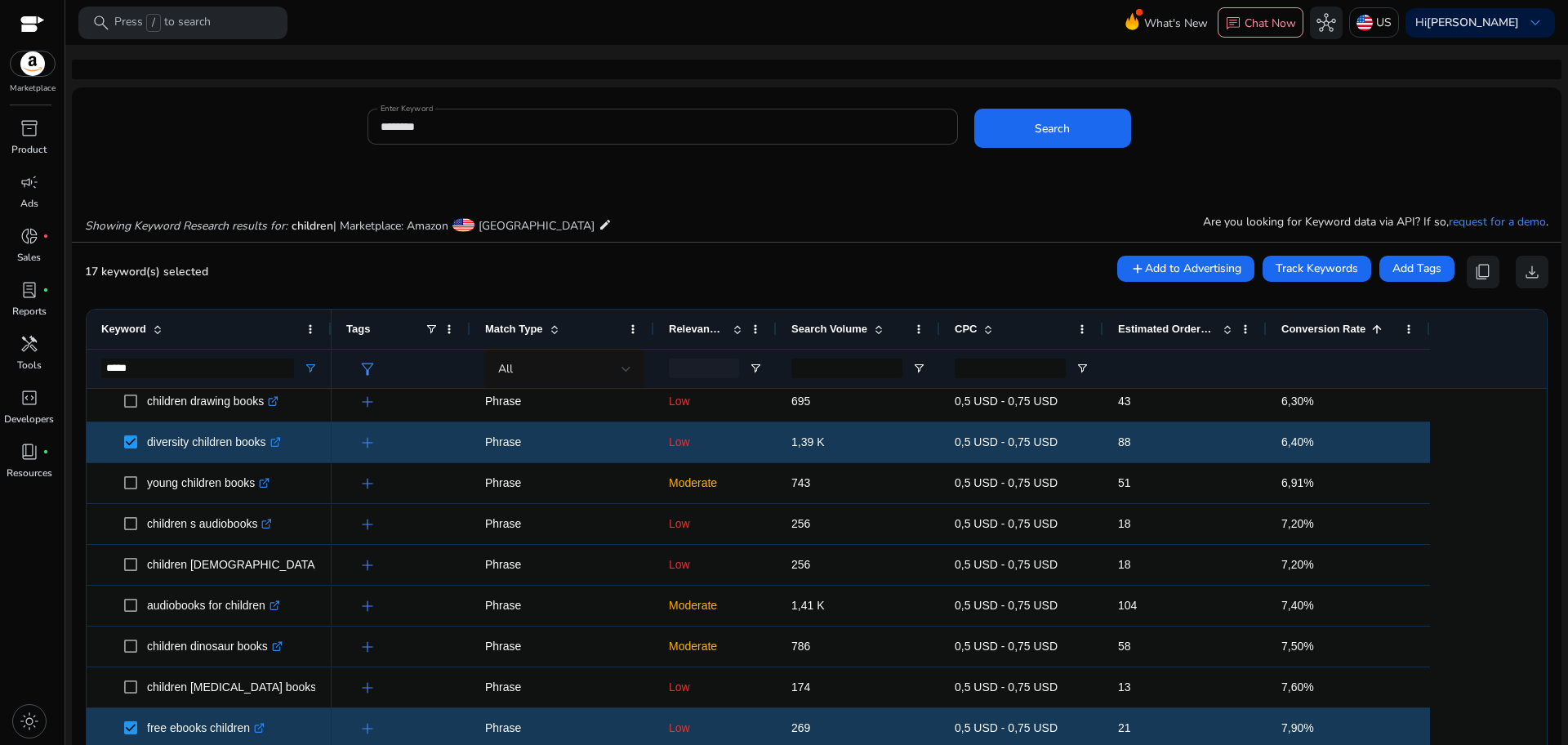
click at [590, 124] on input "********" at bounding box center [663, 127] width 565 height 18
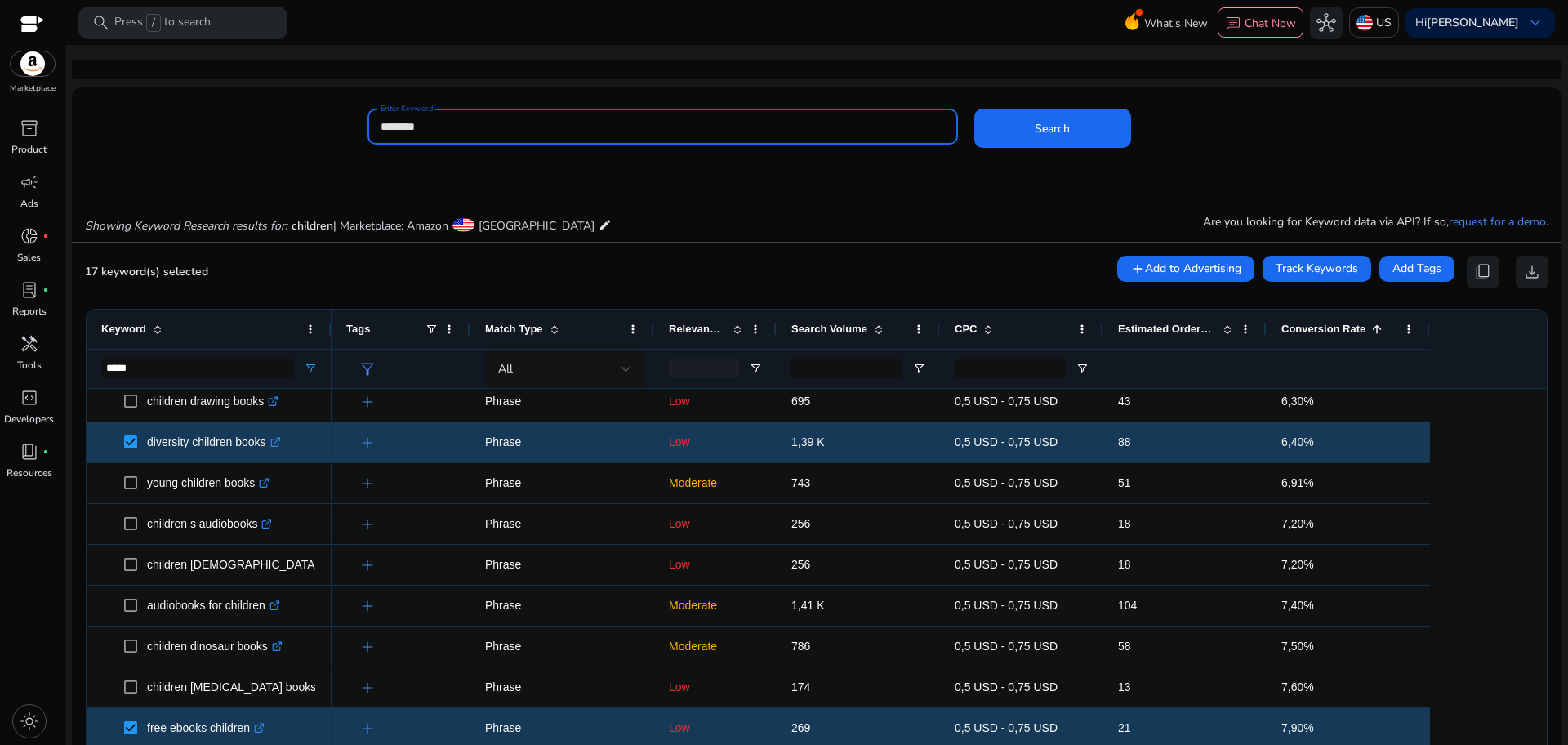
click at [590, 124] on input "********" at bounding box center [663, 127] width 565 height 18
type input "****"
click at [975, 109] on button "Search" at bounding box center [1053, 129] width 157 height 40
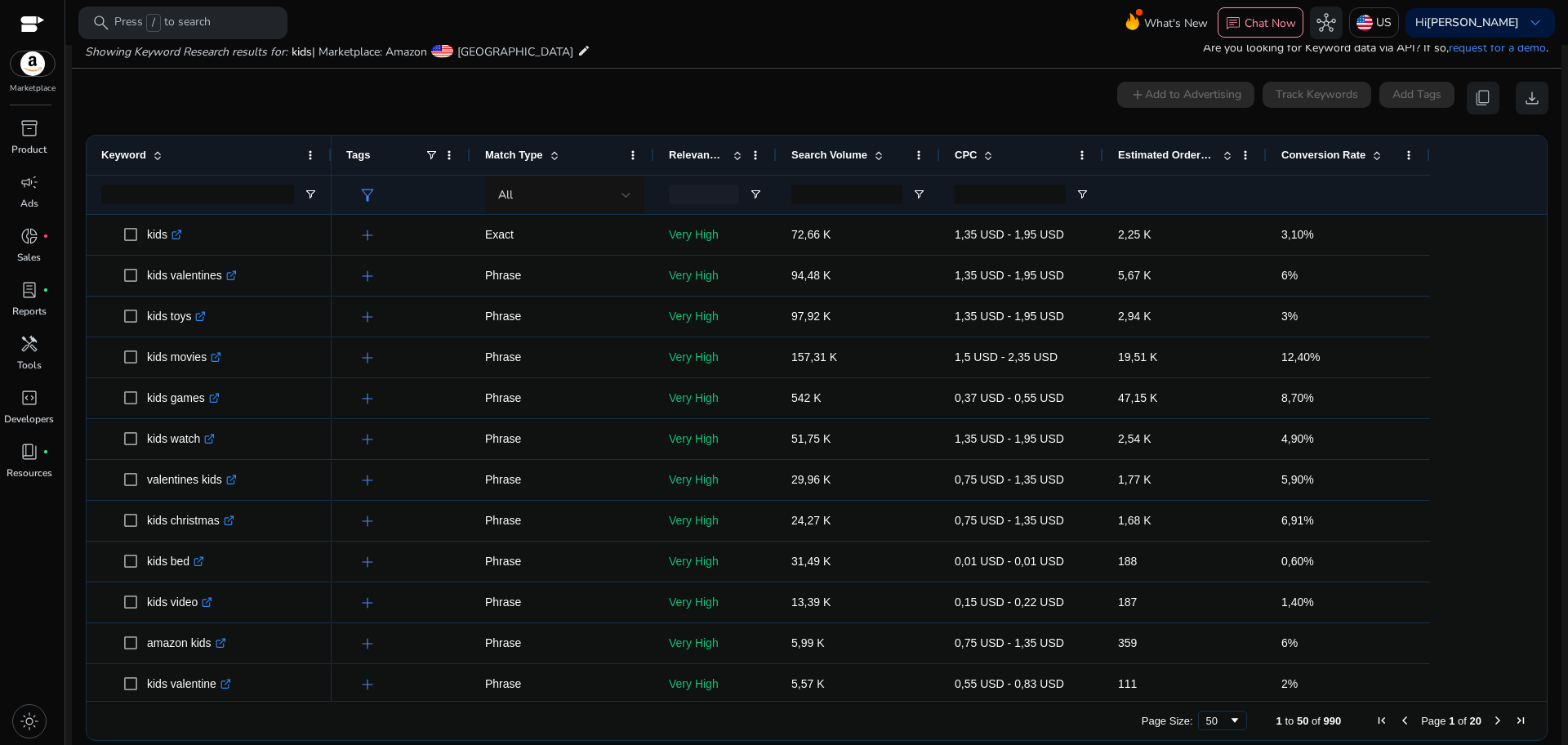
scroll to position [174, 0]
click at [155, 187] on input "Keyword Filter Input" at bounding box center [197, 194] width 193 height 20
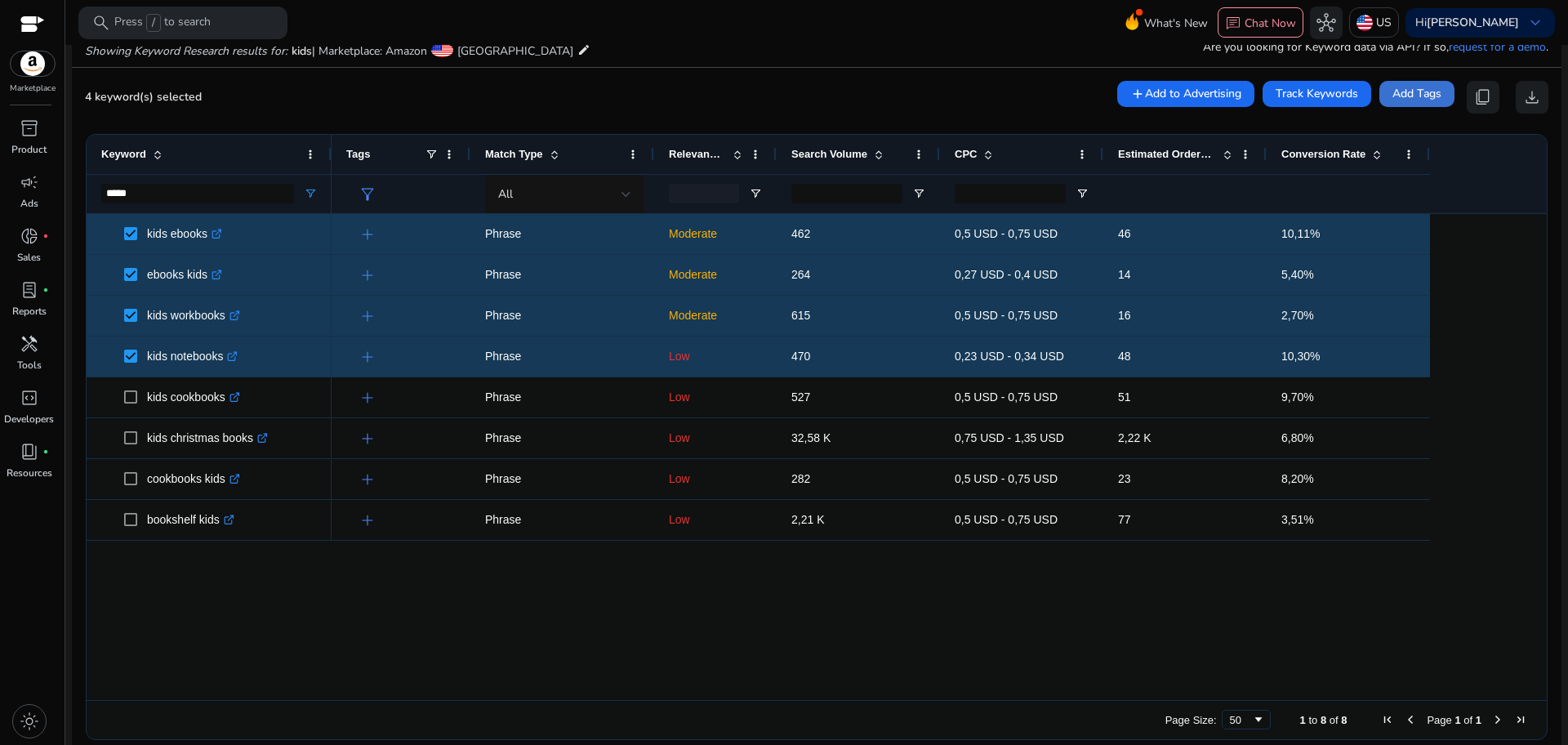
click at [1415, 89] on span "Add Tags" at bounding box center [1416, 93] width 49 height 17
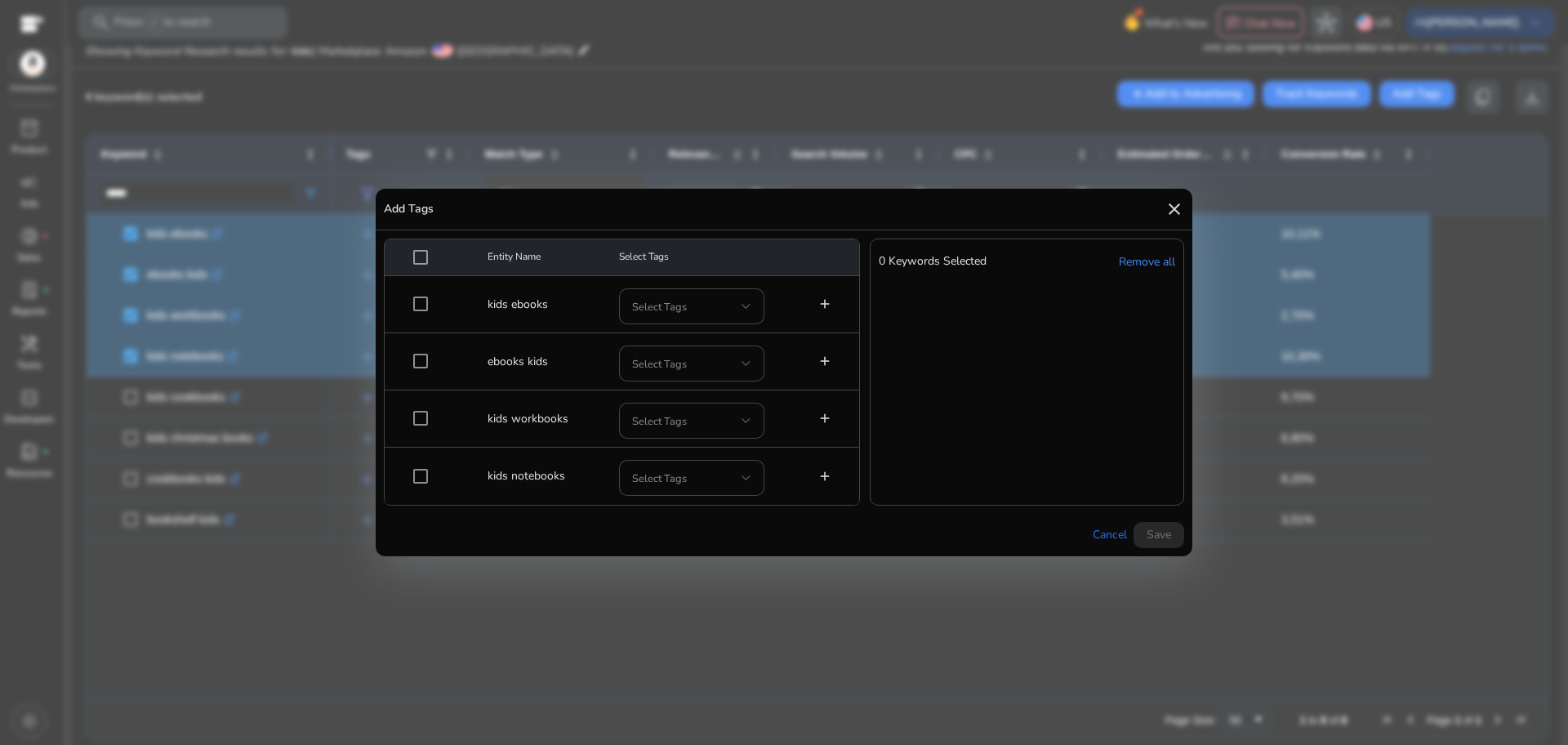
click at [1170, 207] on mat-icon "close" at bounding box center [1175, 209] width 20 height 20
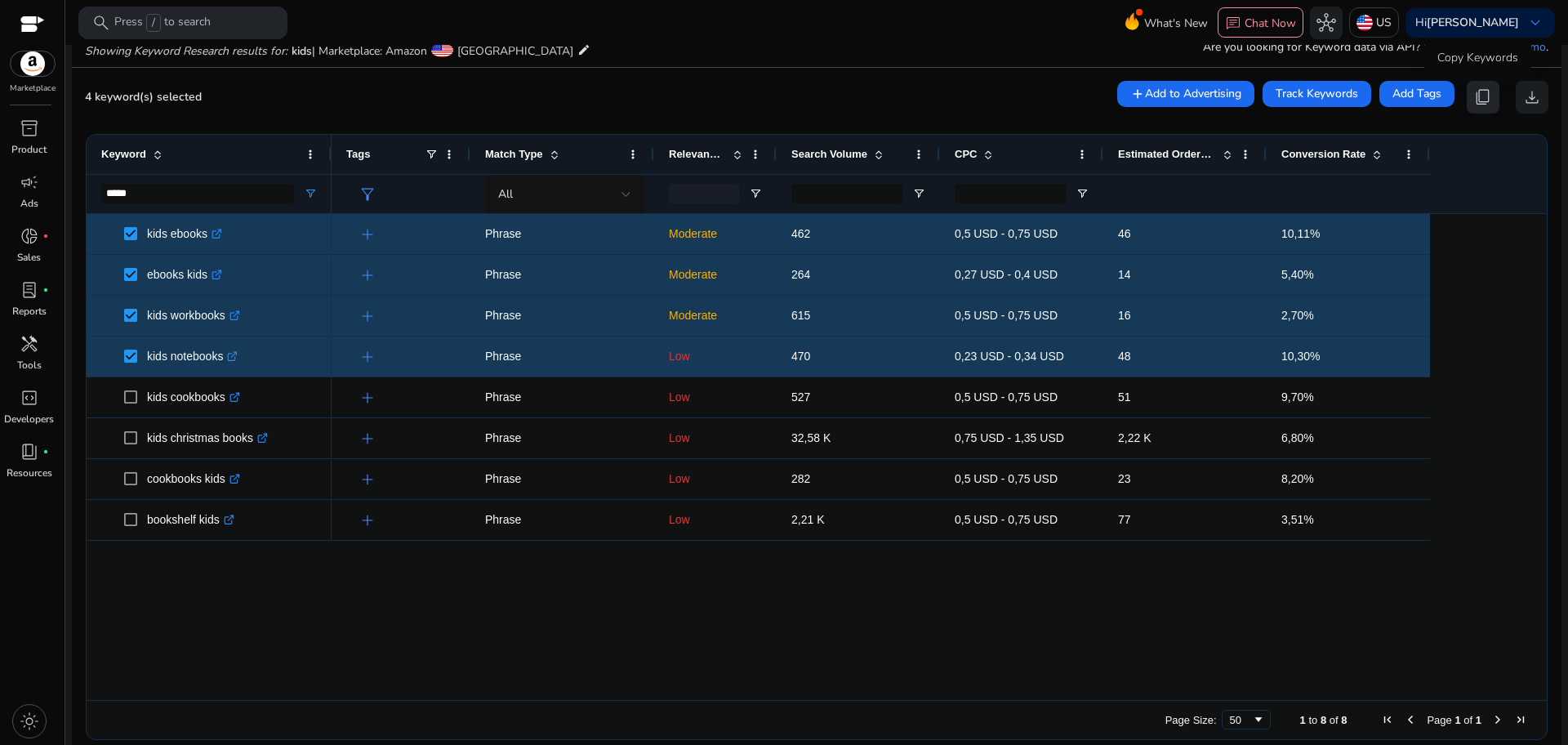
click at [1483, 91] on span "content_copy" at bounding box center [1483, 97] width 20 height 20
click at [165, 189] on input "*****" at bounding box center [197, 194] width 193 height 20
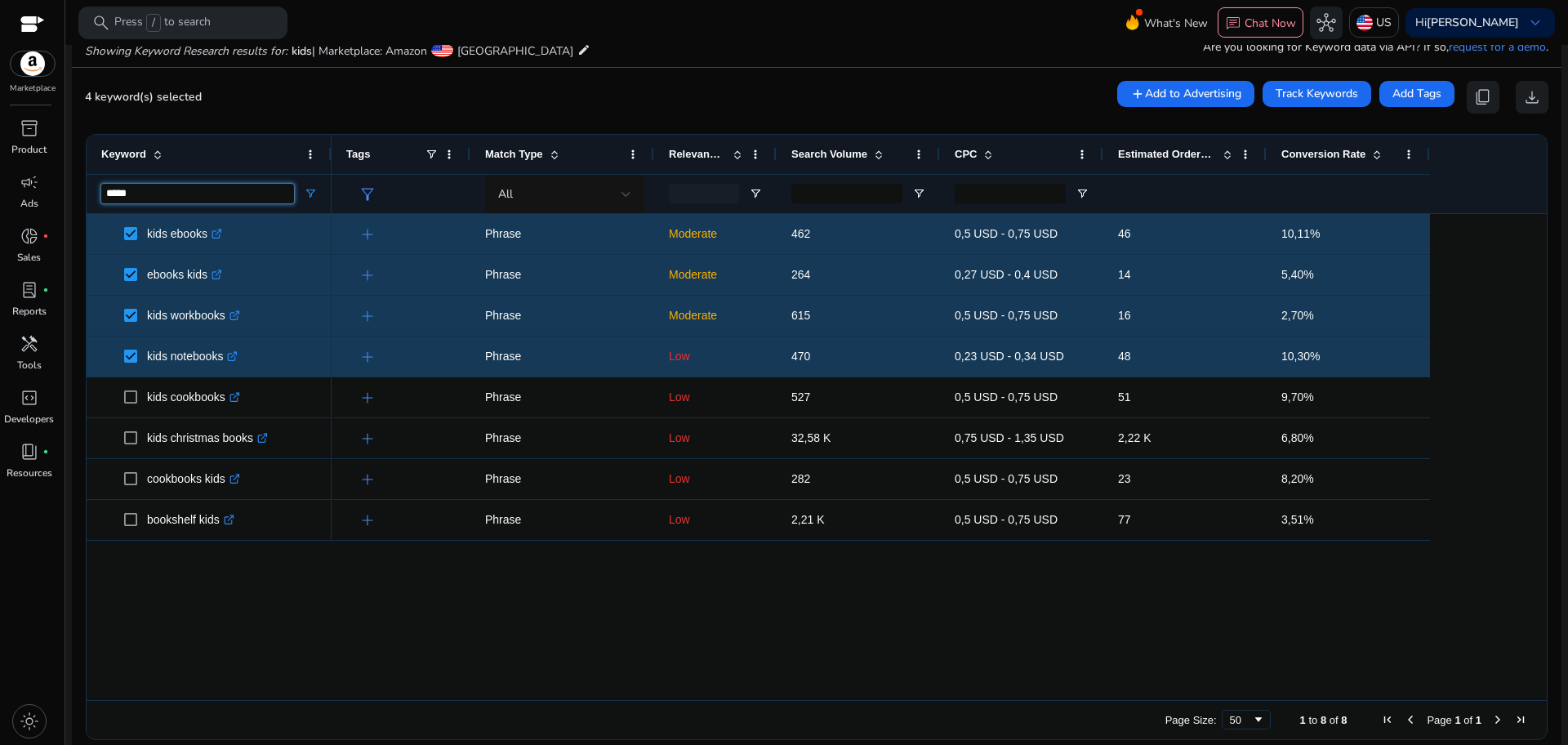
click at [165, 189] on input "*****" at bounding box center [197, 194] width 193 height 20
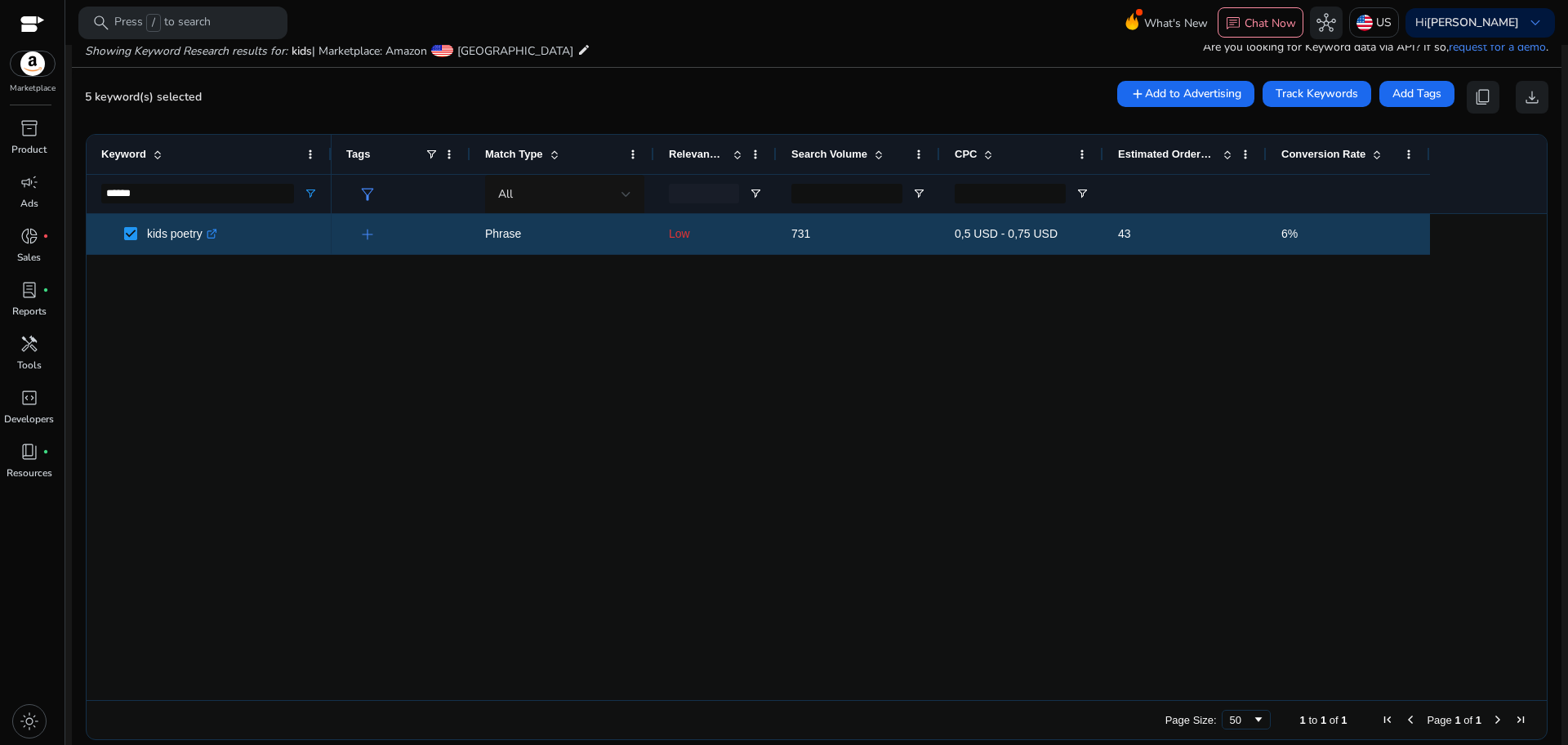
click at [324, 616] on div "kids poetry .st0{fill:#2c8af8} add Phrase Low 731 0,5 USD - 0,75 USD 43 6%" at bounding box center [816, 457] width 1460 height 486
click at [1473, 100] on span "content_copy" at bounding box center [1483, 97] width 20 height 20
click at [1343, 395] on div "add Phrase Low 731 0,5 USD - 0,75 USD 43 6%" at bounding box center [939, 457] width 1215 height 486
click at [130, 189] on input "******" at bounding box center [197, 194] width 193 height 20
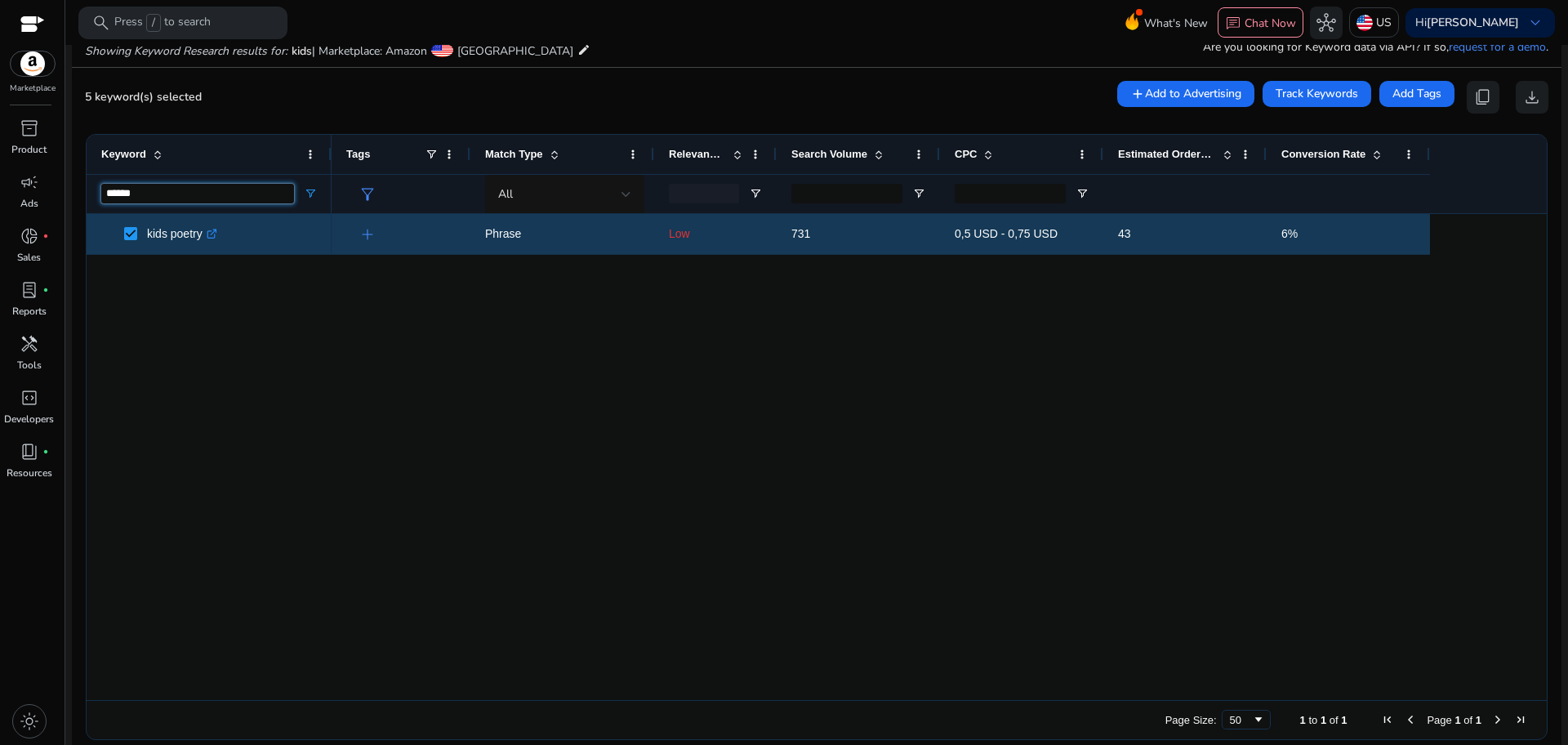
click at [130, 189] on input "******" at bounding box center [197, 194] width 193 height 20
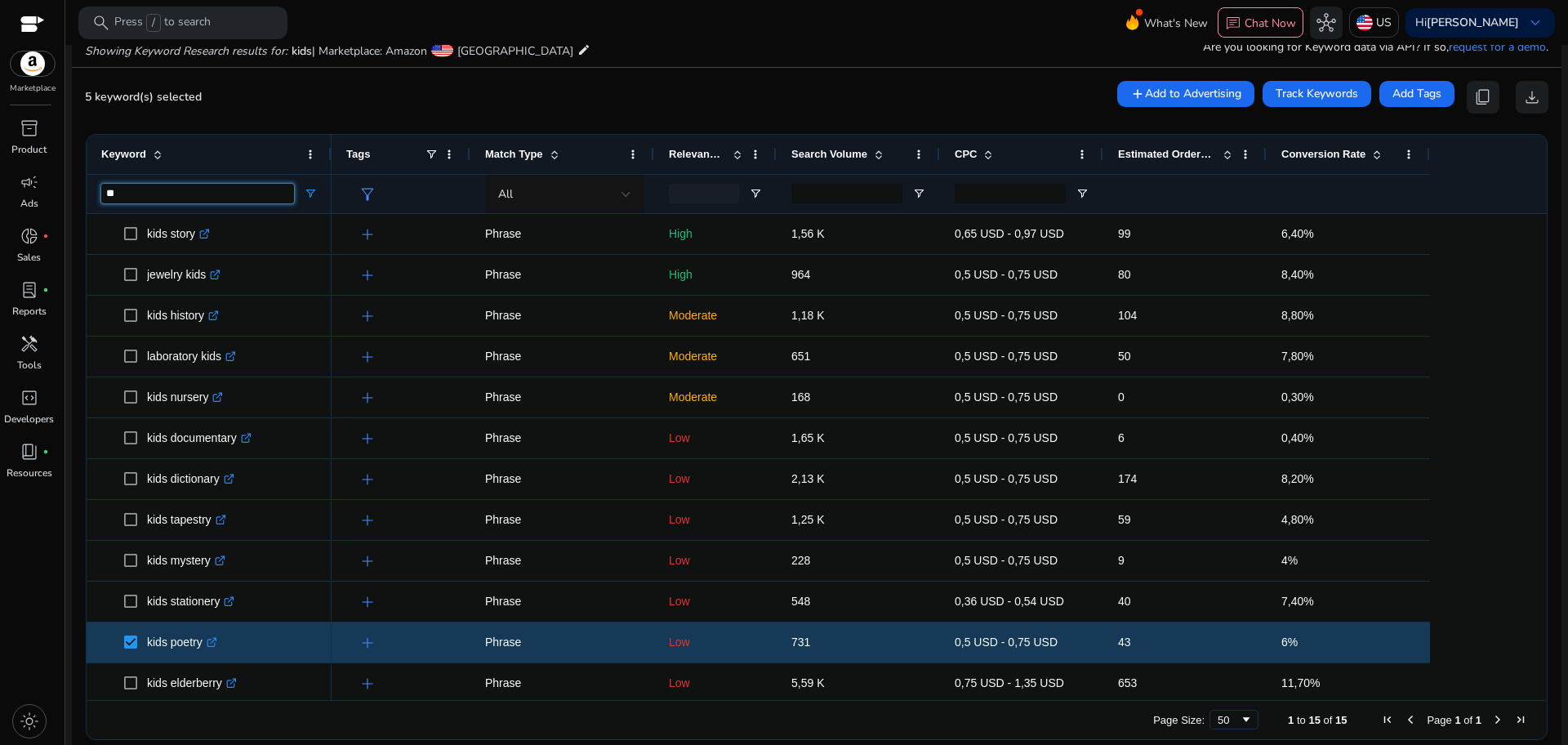
click at [131, 202] on input "**" at bounding box center [197, 194] width 193 height 20
paste input "*****"
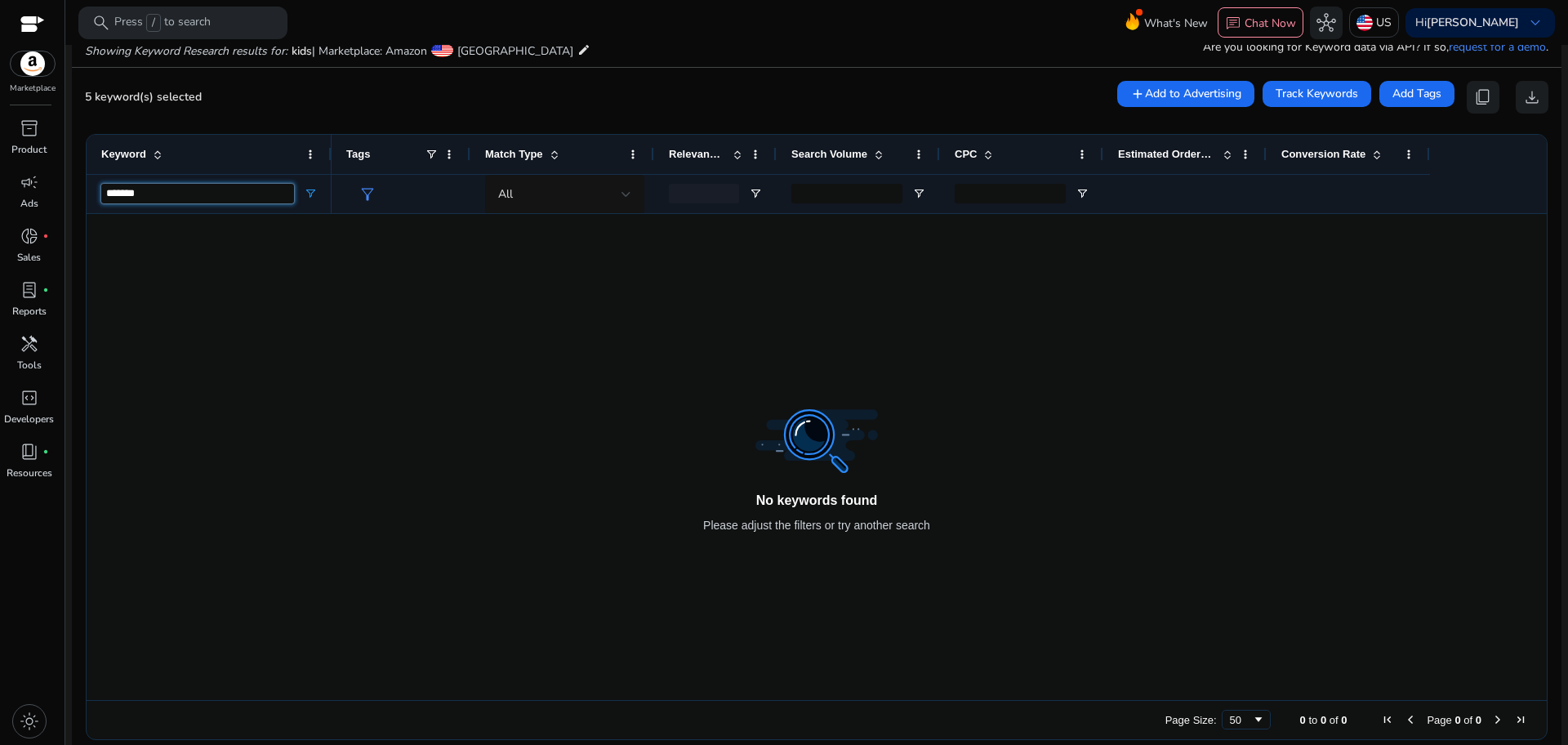
click at [127, 189] on input "*******" at bounding box center [197, 194] width 193 height 20
paste input "Keyword Filter Input"
type input "******"
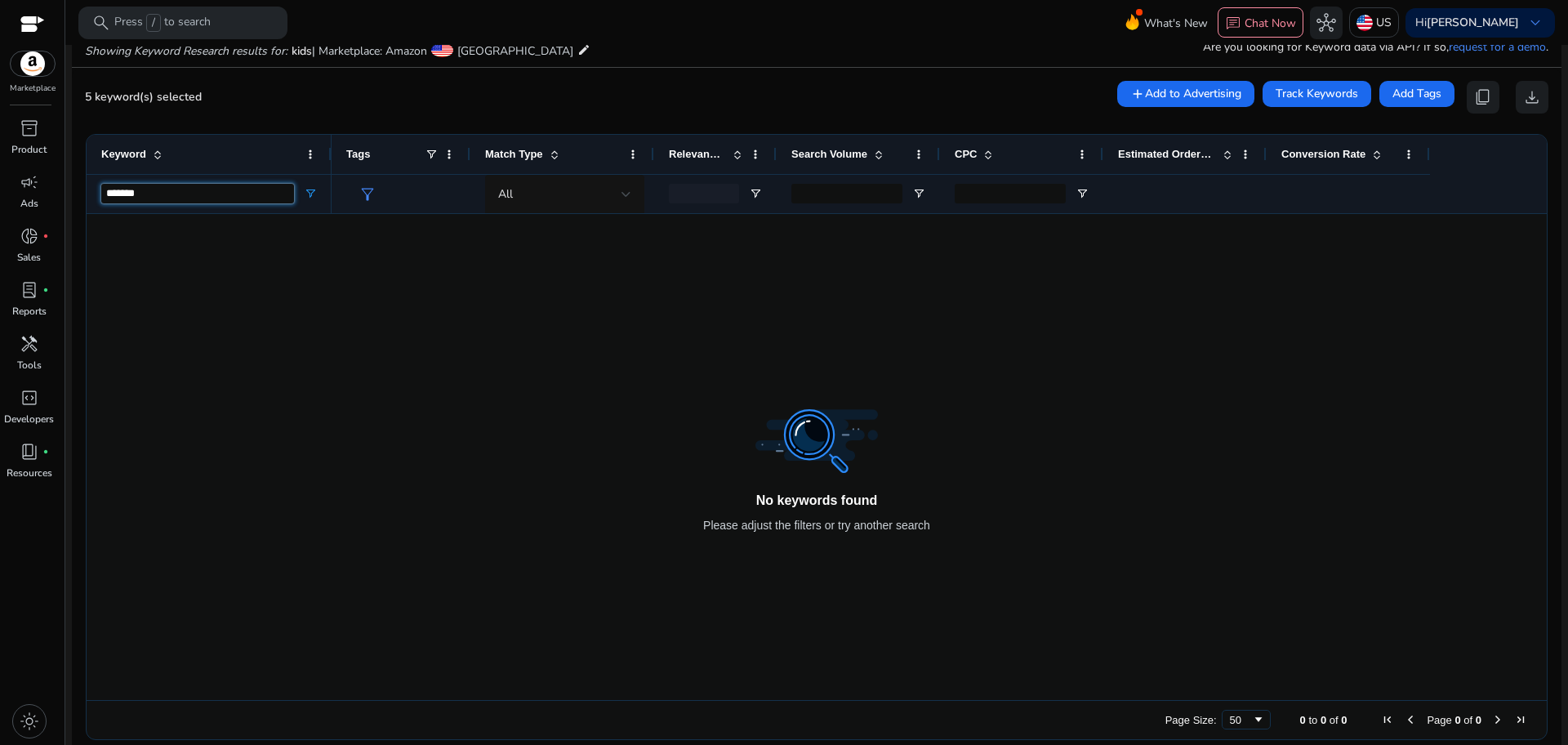
click at [124, 192] on input "******" at bounding box center [197, 194] width 193 height 20
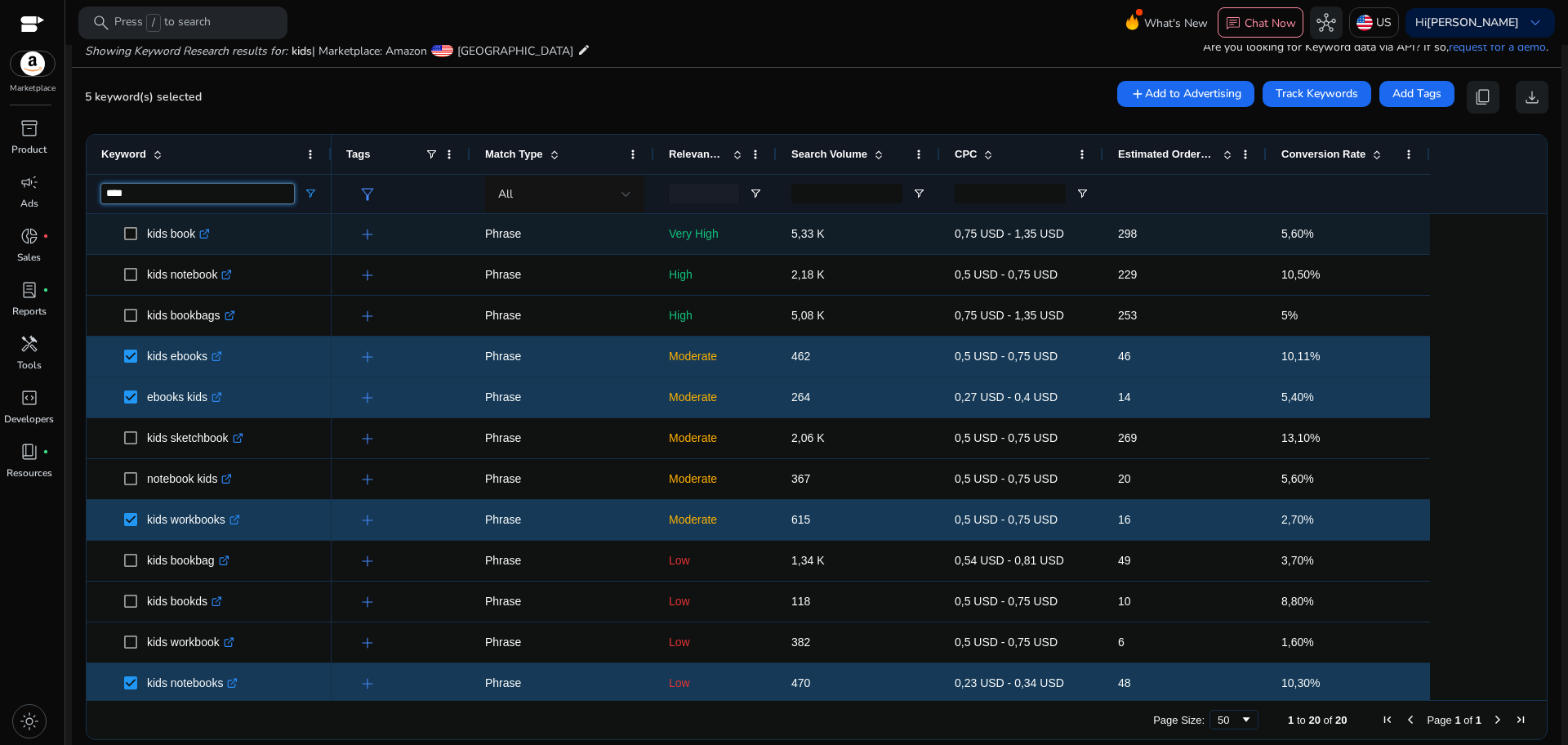
type input "****"
drag, startPoint x: 196, startPoint y: 235, endPoint x: 146, endPoint y: 235, distance: 50.0
click at [146, 235] on span "kids book .st0{fill:#2c8af8}" at bounding box center [220, 234] width 193 height 34
copy span "kids book"
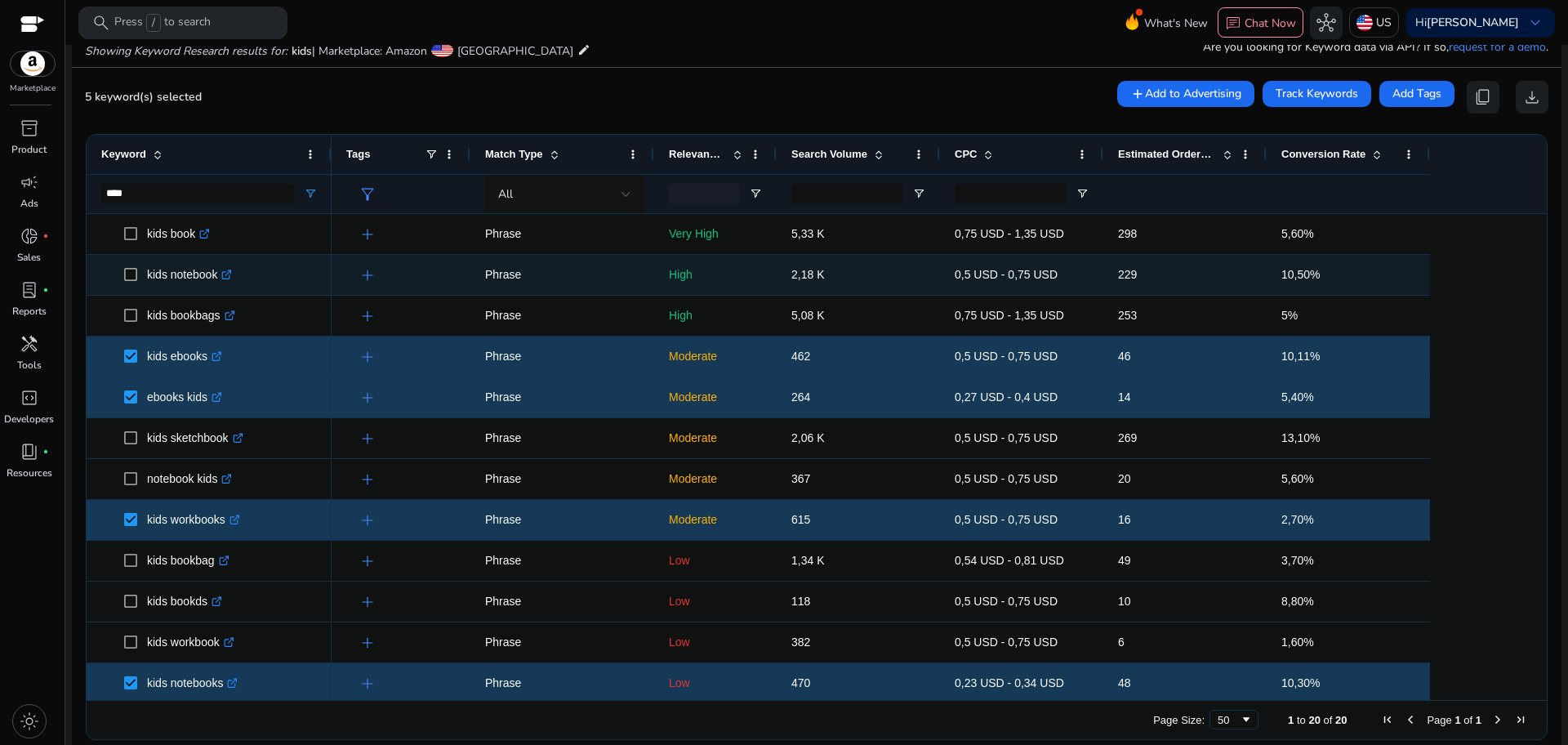
click at [1417, 270] on div "10,50%" at bounding box center [1348, 274] width 163 height 40
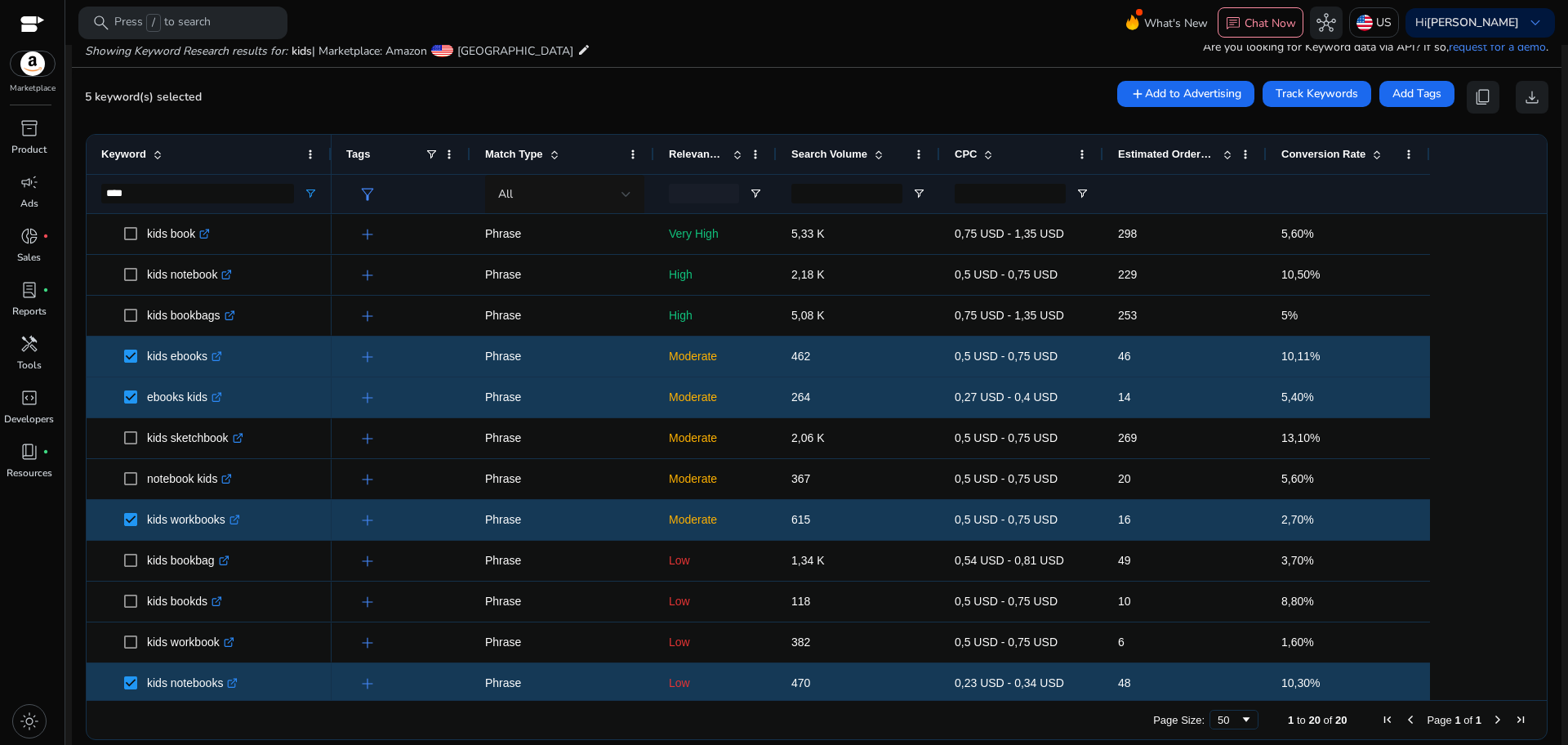
click at [1492, 719] on span "Next Page" at bounding box center [1498, 719] width 13 height 13
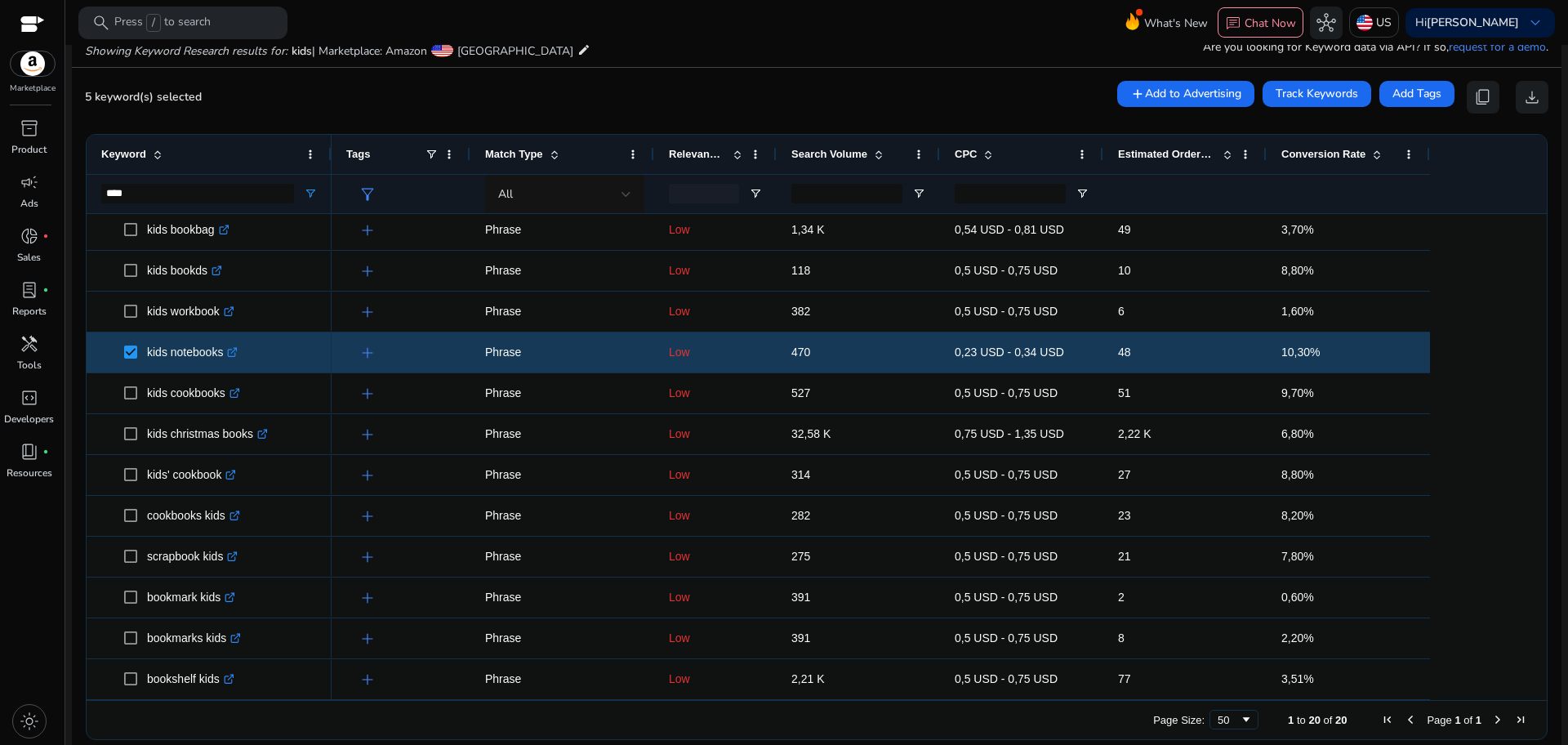
scroll to position [0, 0]
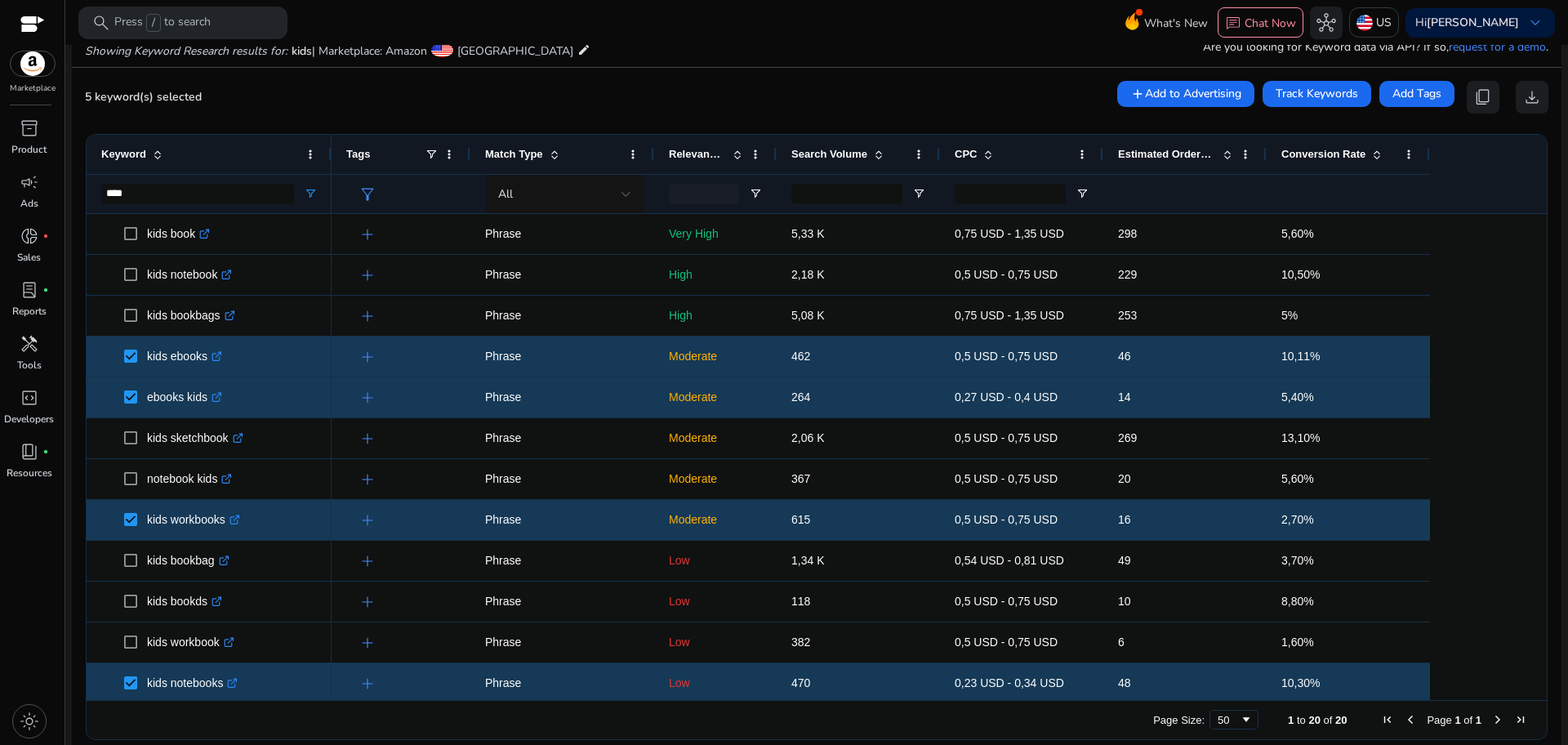
drag, startPoint x: 1544, startPoint y: 291, endPoint x: 1567, endPoint y: 110, distance: 182.5
click at [1567, 110] on mat-sidenav-content "search Press / to search What's New chat Chat Now hub US Hi Ana-Maria Drozd key…" at bounding box center [816, 372] width 1503 height 745
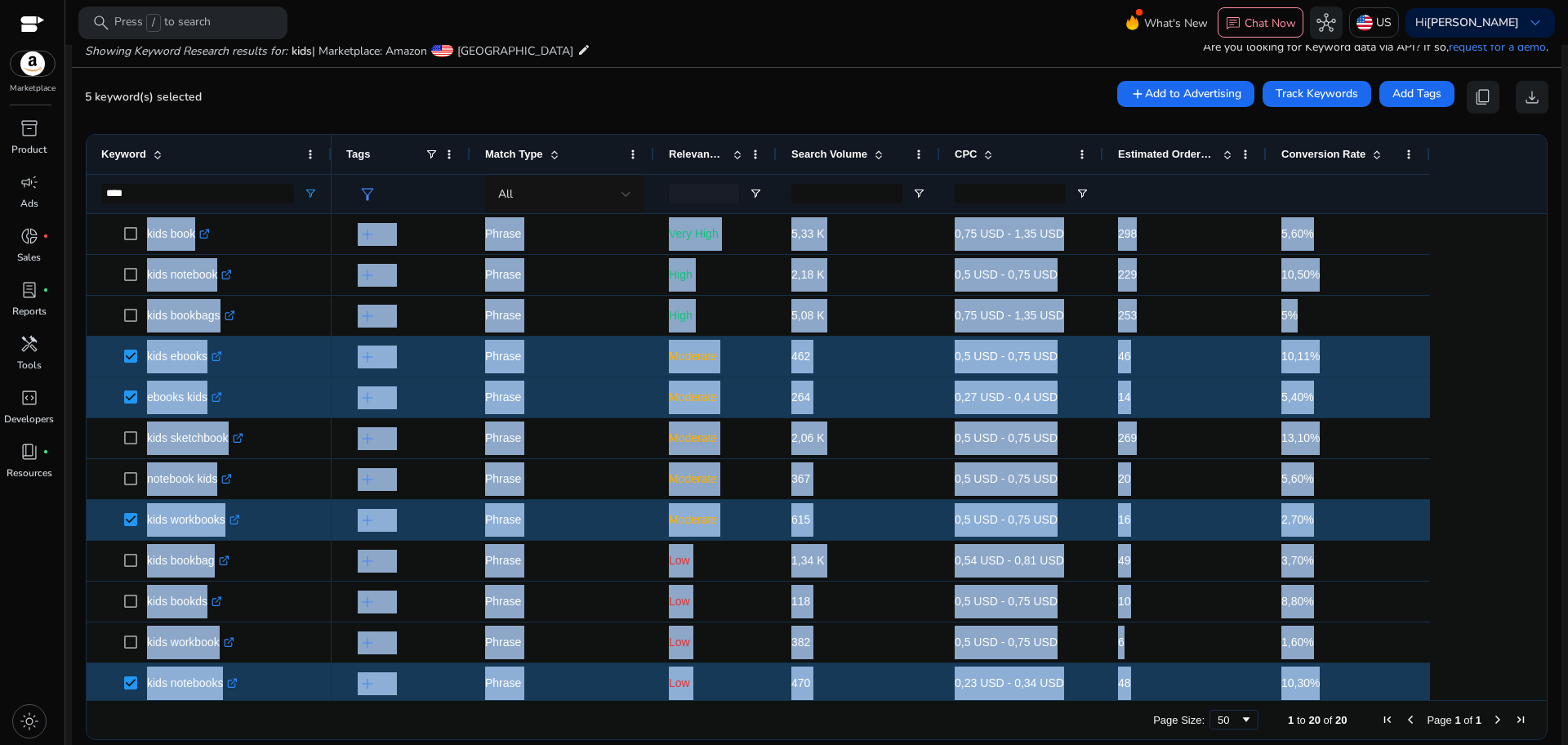
click at [1499, 216] on div "add Phrase Very High 5,33 K 0,75 USD - 1,35 USD 298 5,60% add Phrase High 2,18 …" at bounding box center [932, 622] width 1201 height 817
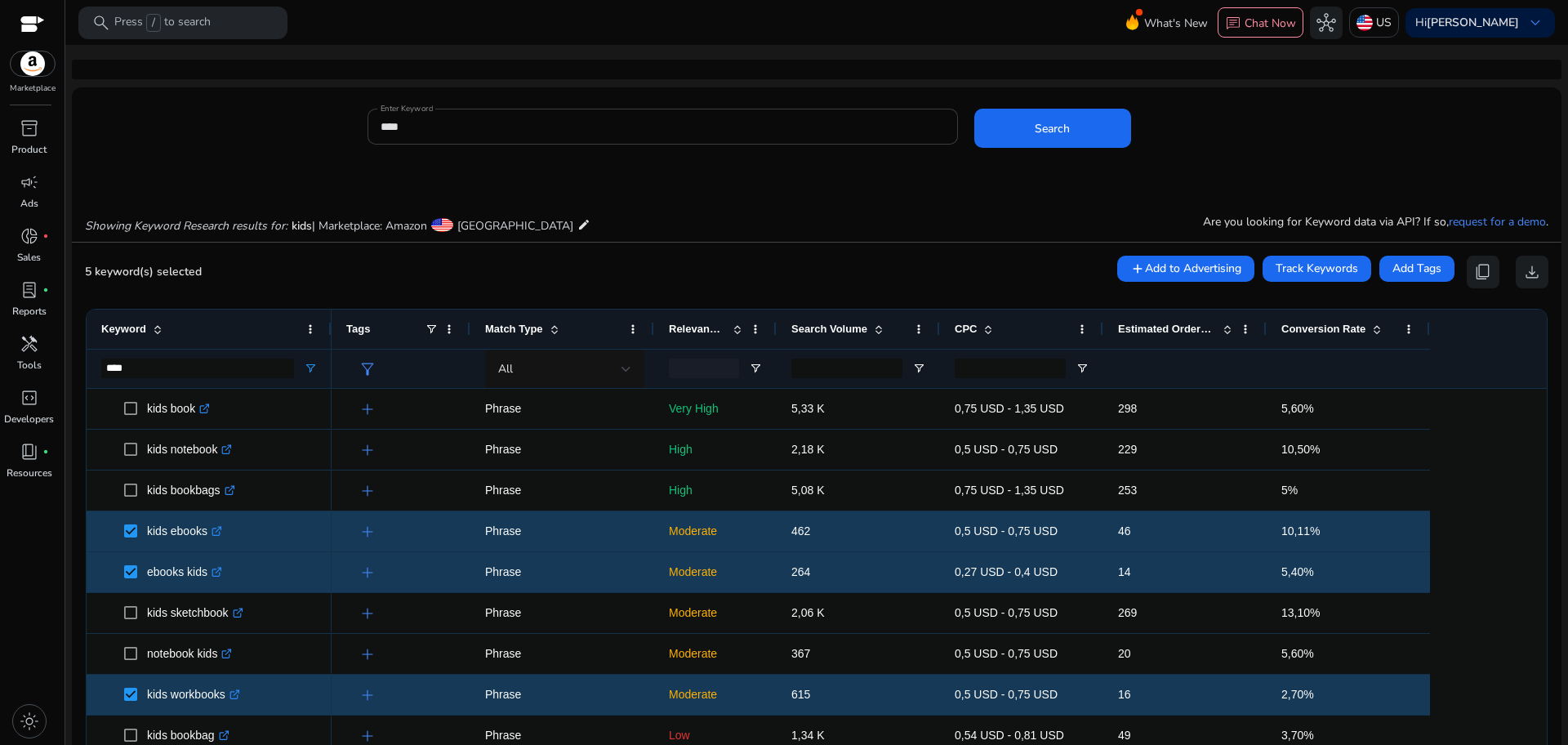
click at [474, 137] on div "****" at bounding box center [663, 127] width 565 height 36
drag, startPoint x: 474, startPoint y: 137, endPoint x: 402, endPoint y: 128, distance: 72.6
click at [402, 128] on div "****" at bounding box center [663, 127] width 565 height 36
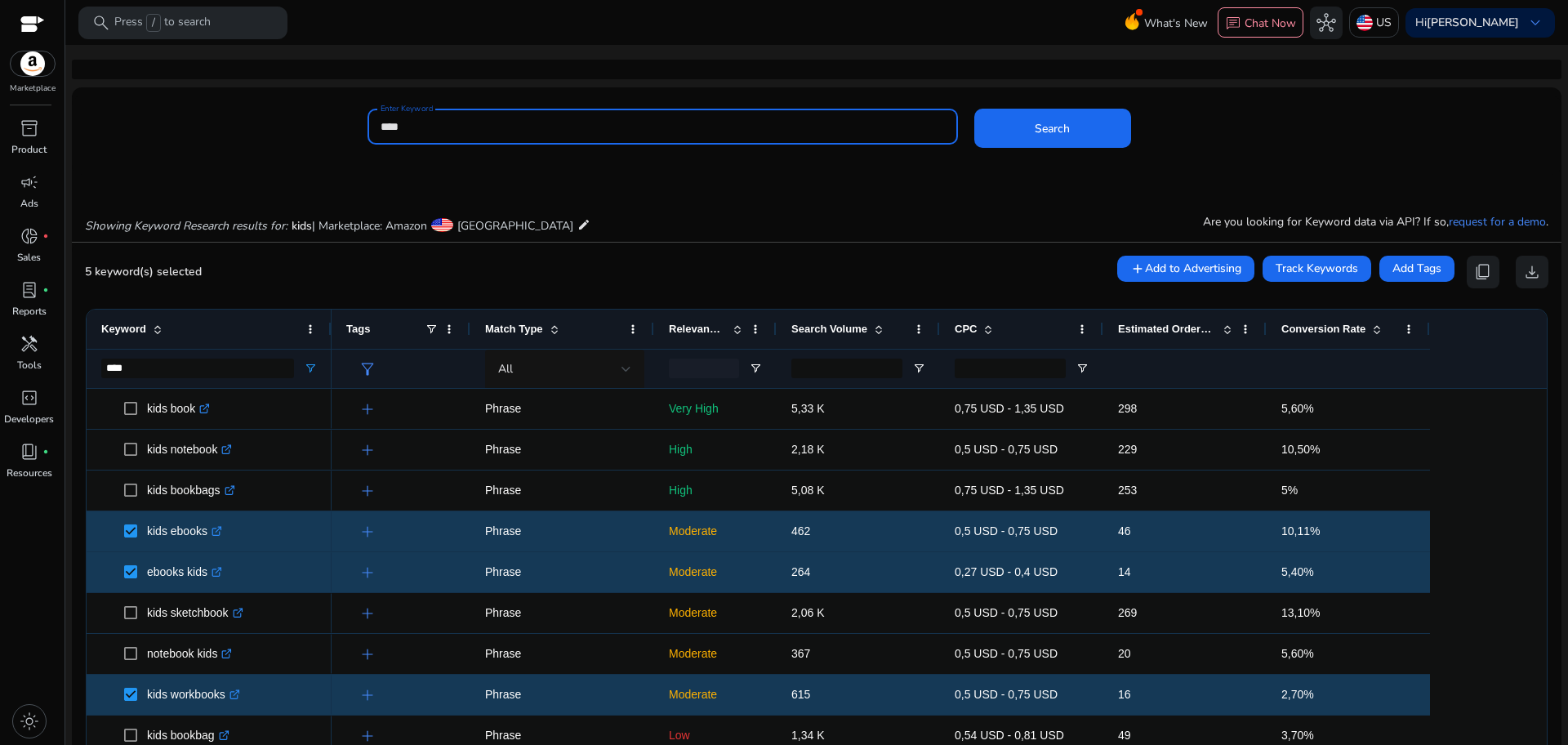
click at [402, 128] on input "****" at bounding box center [663, 127] width 565 height 18
type input "*********"
click at [975, 109] on button "Search" at bounding box center [1053, 129] width 157 height 40
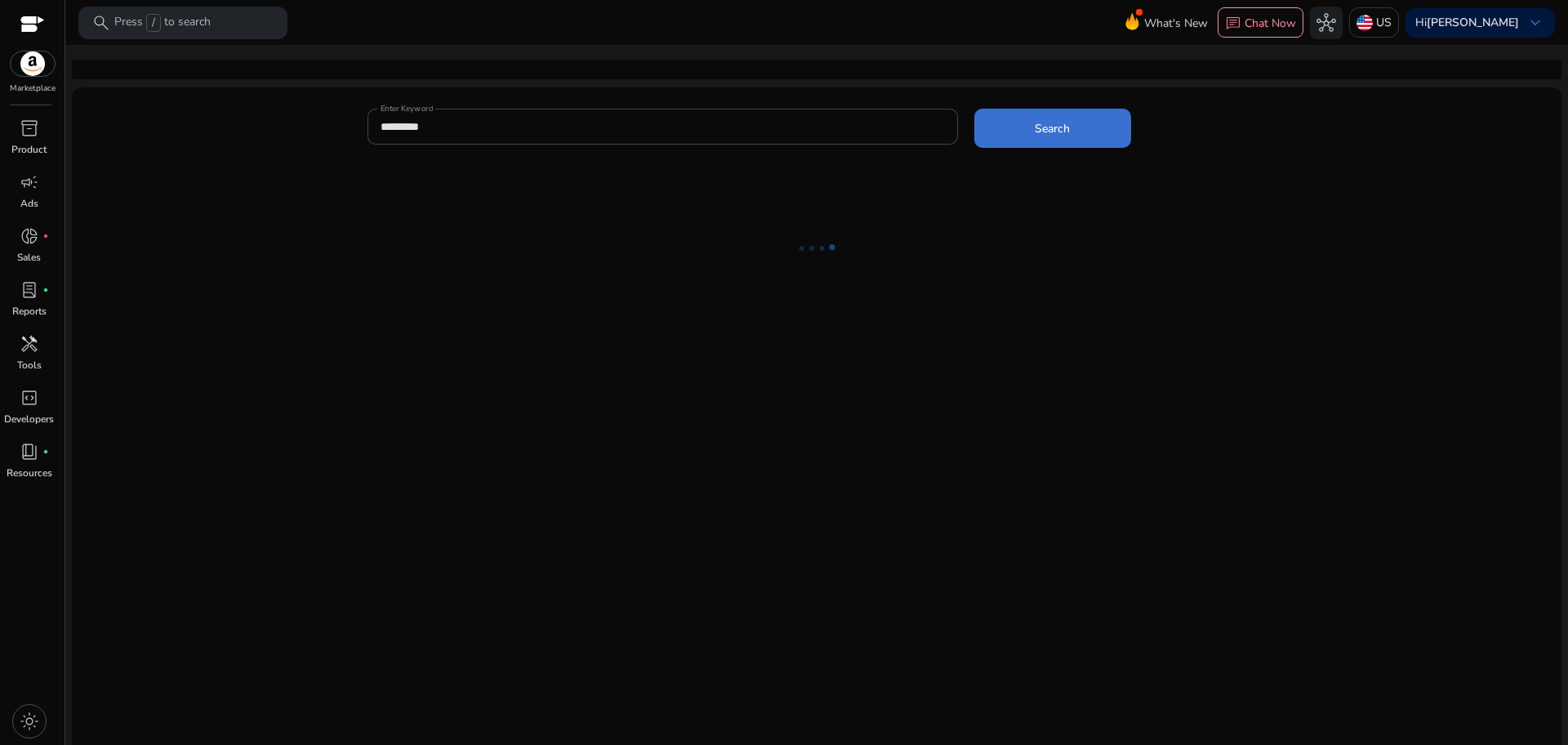
click at [1027, 128] on span at bounding box center [1053, 129] width 157 height 40
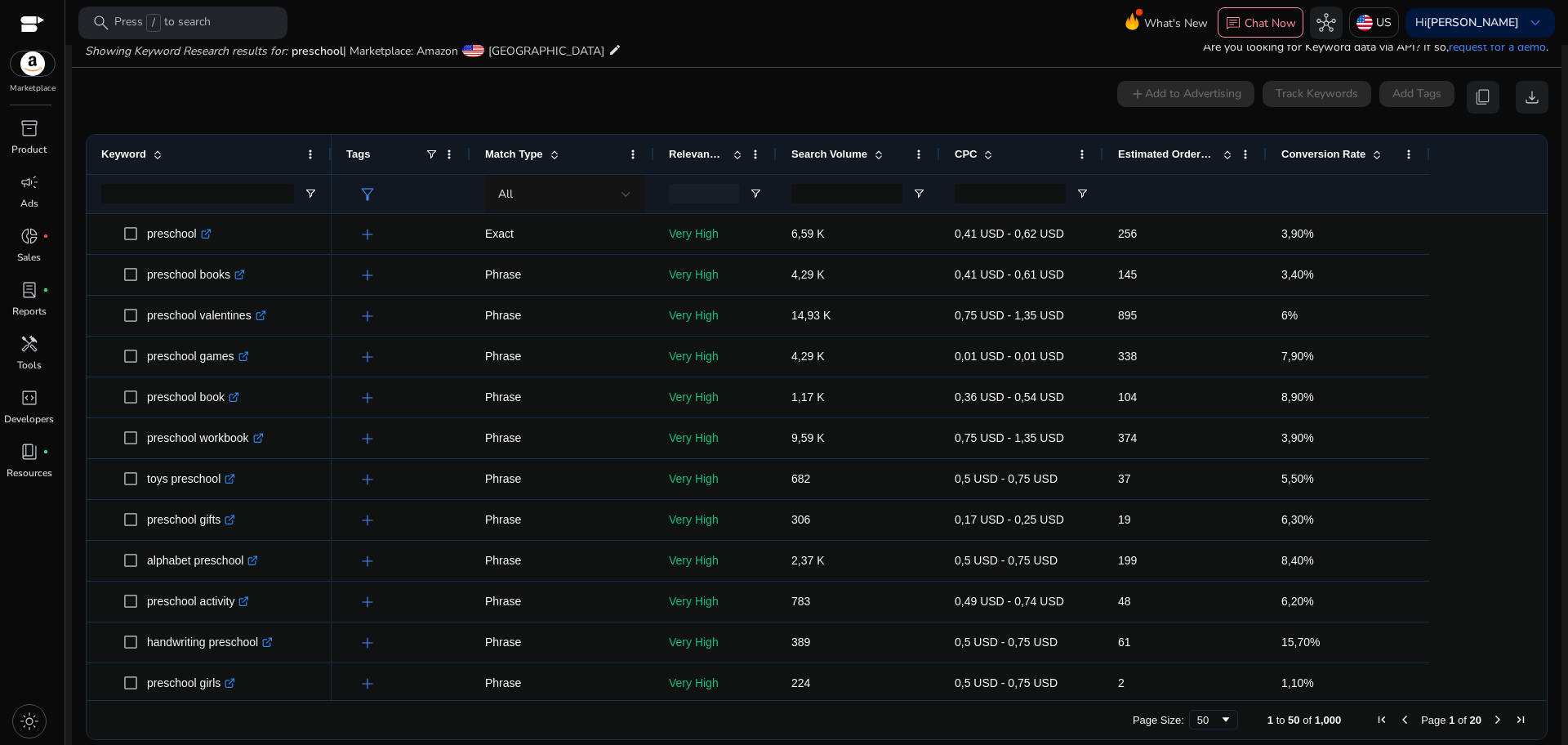
scroll to position [426, 0]
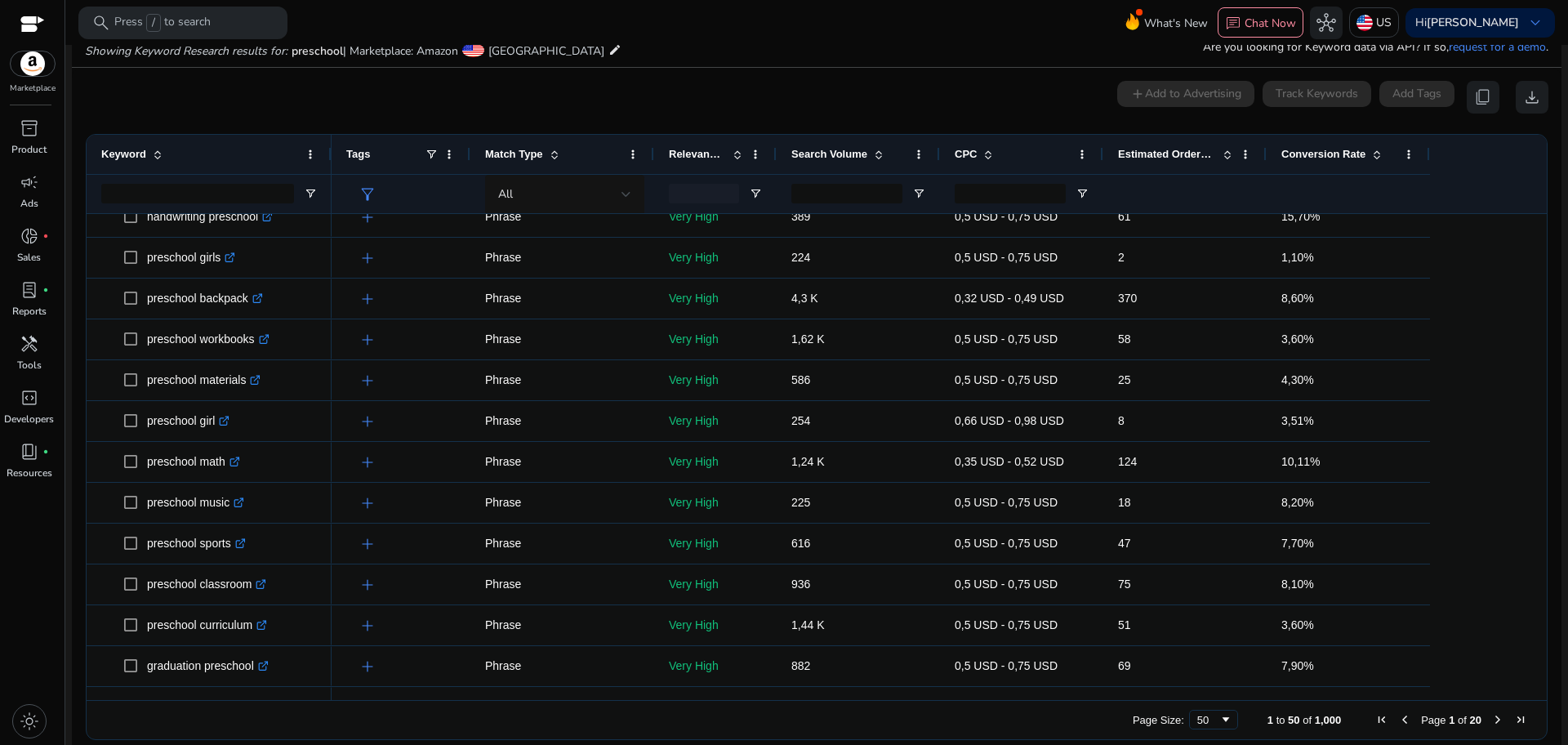
drag, startPoint x: 1543, startPoint y: 631, endPoint x: 1537, endPoint y: 300, distance: 331.1
click at [1537, 300] on ag-grid-angular "1 to 50 of 1,000. Page 1 of 20 Drag here to set row groups Drag here to set col…" at bounding box center [816, 437] width 1488 height 622
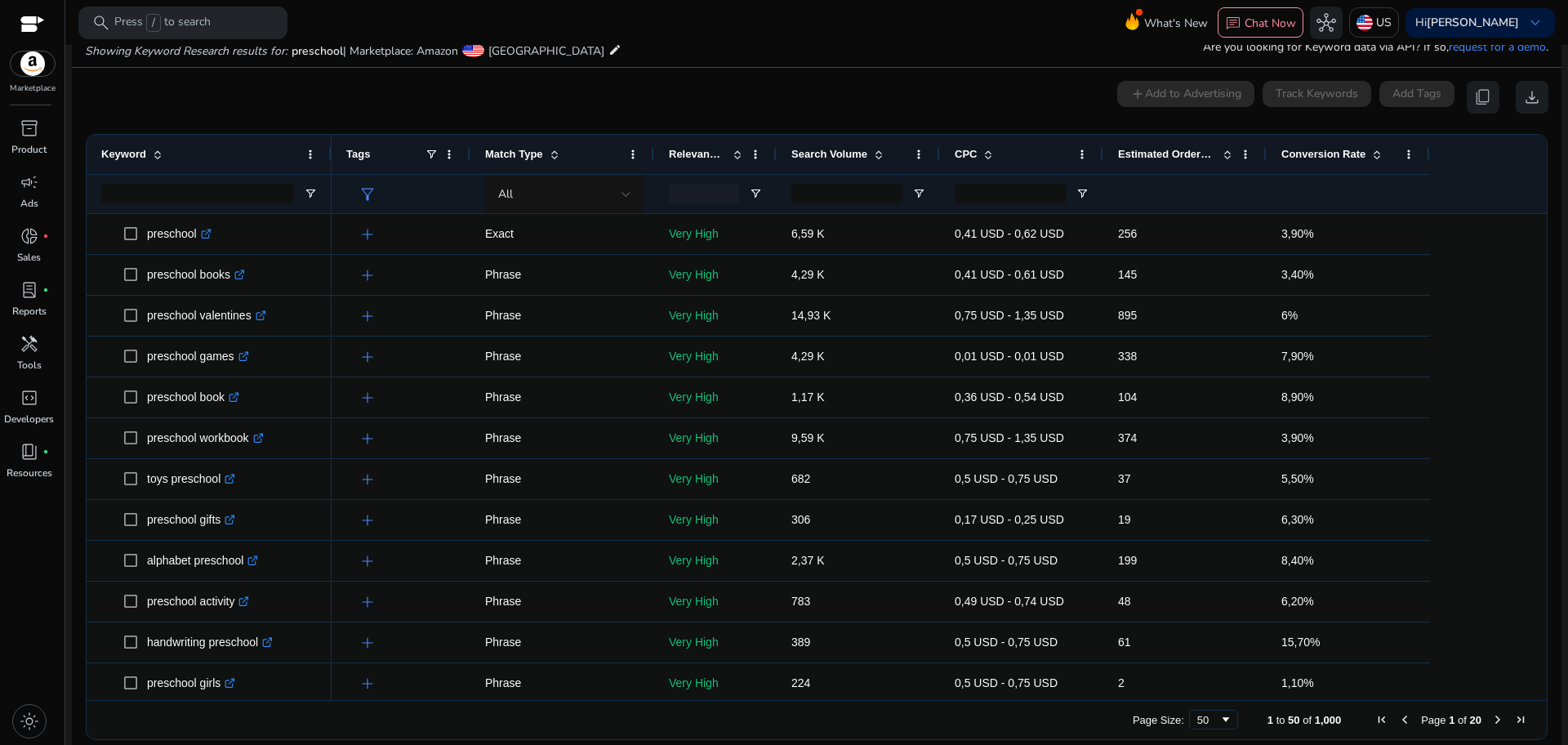
click at [1492, 721] on span "Next Page" at bounding box center [1498, 719] width 13 height 13
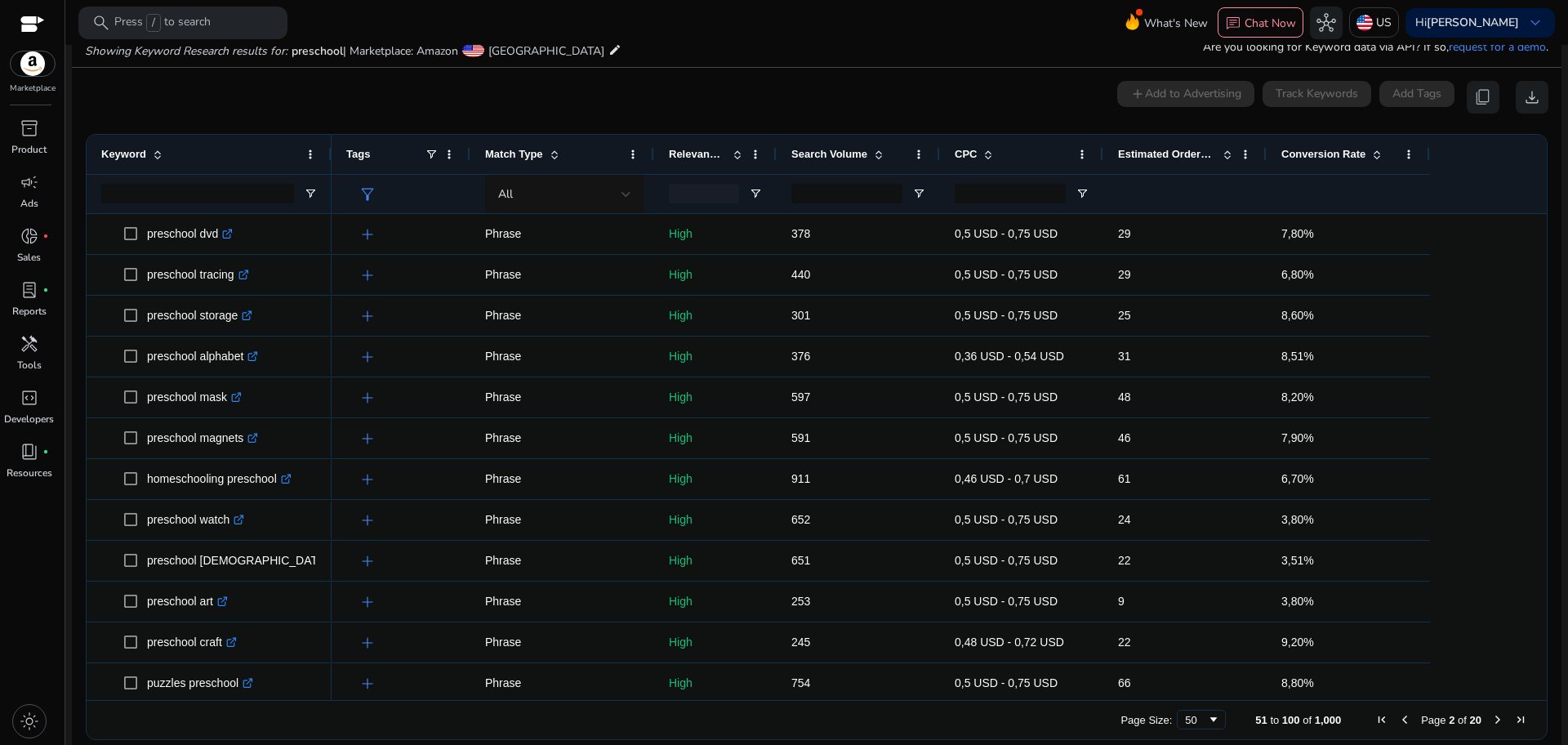
click at [1492, 721] on span "Next Page" at bounding box center [1498, 719] width 13 height 13
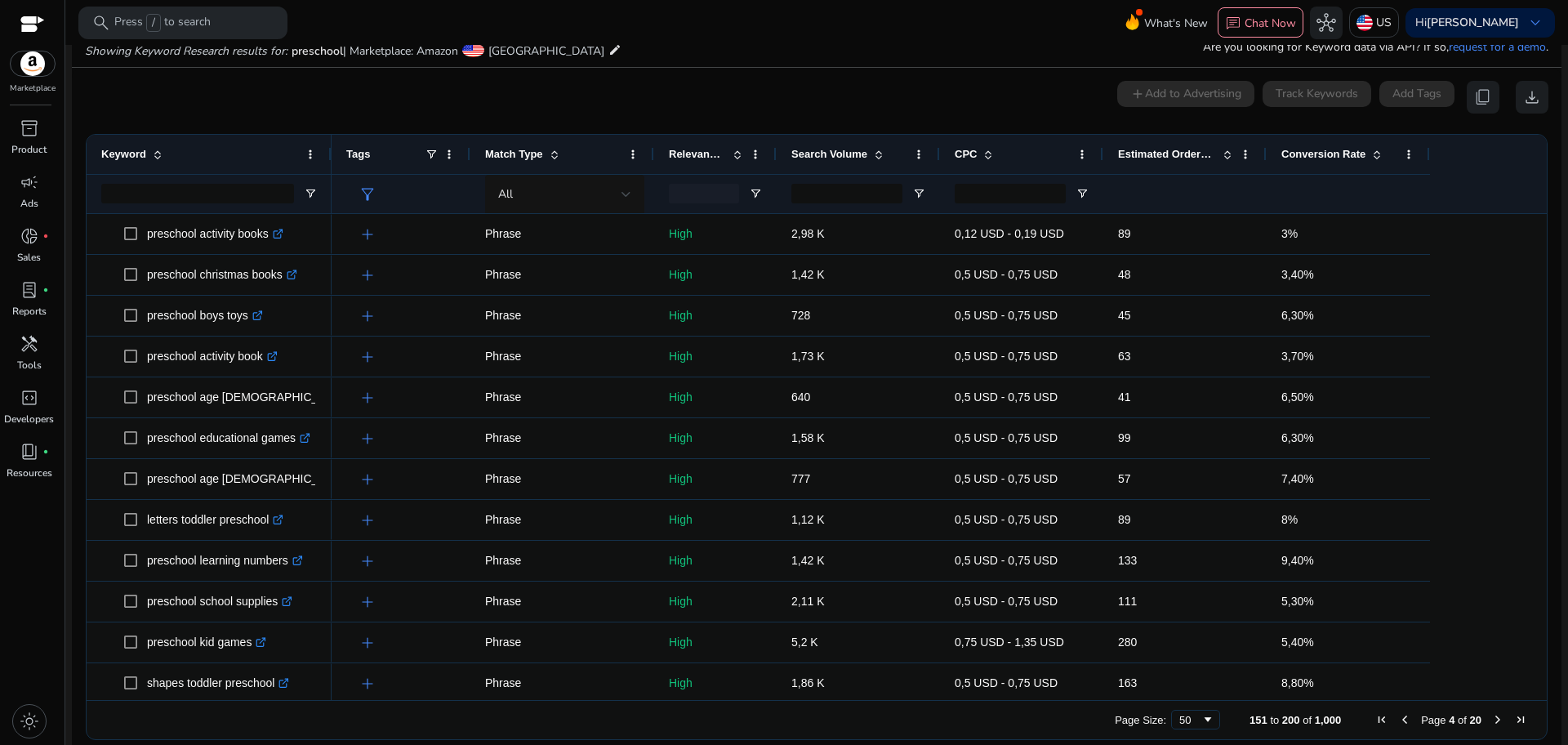
click at [1366, 148] on span at bounding box center [1375, 154] width 18 height 13
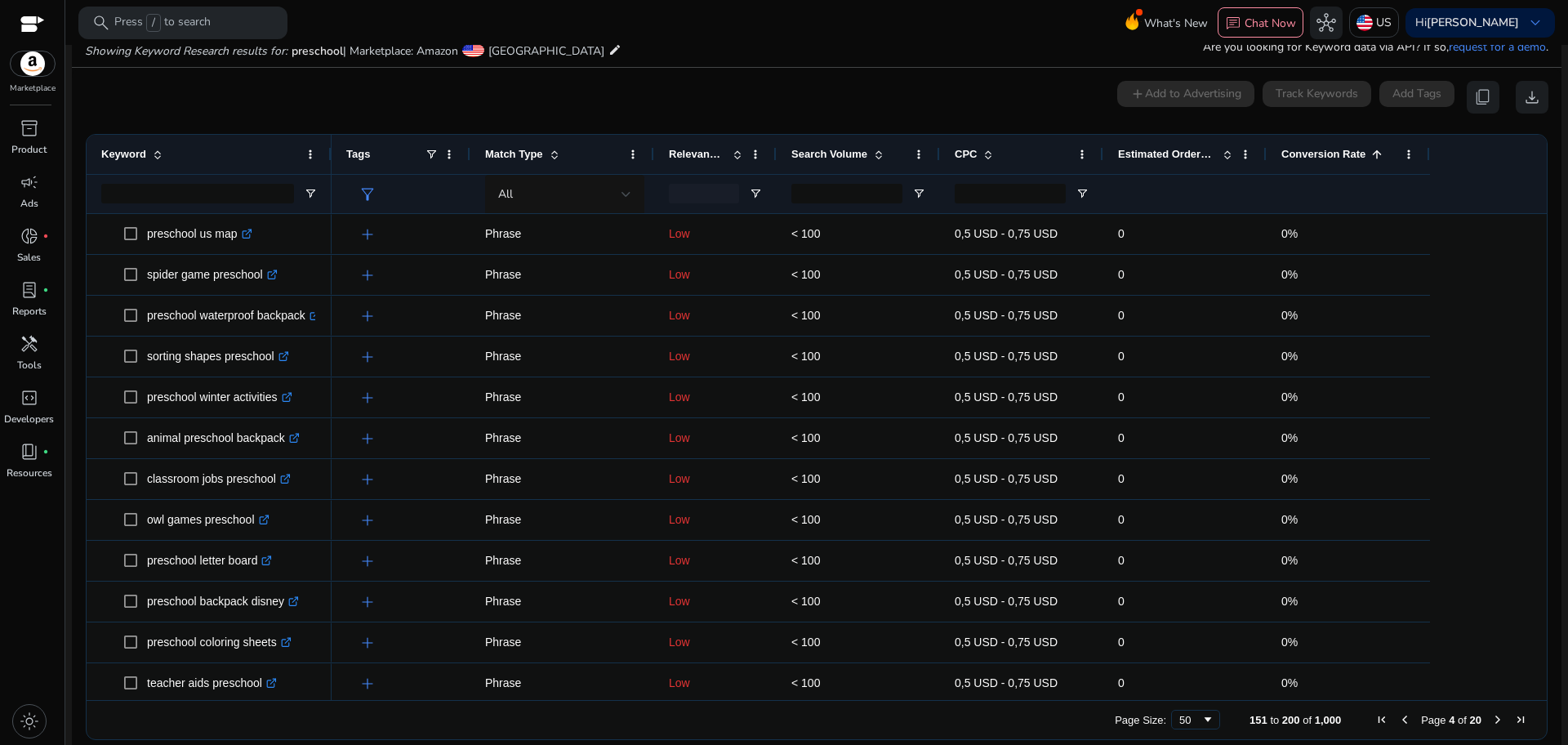
click at [1390, 149] on div "Conversion Rate 1" at bounding box center [1339, 154] width 116 height 31
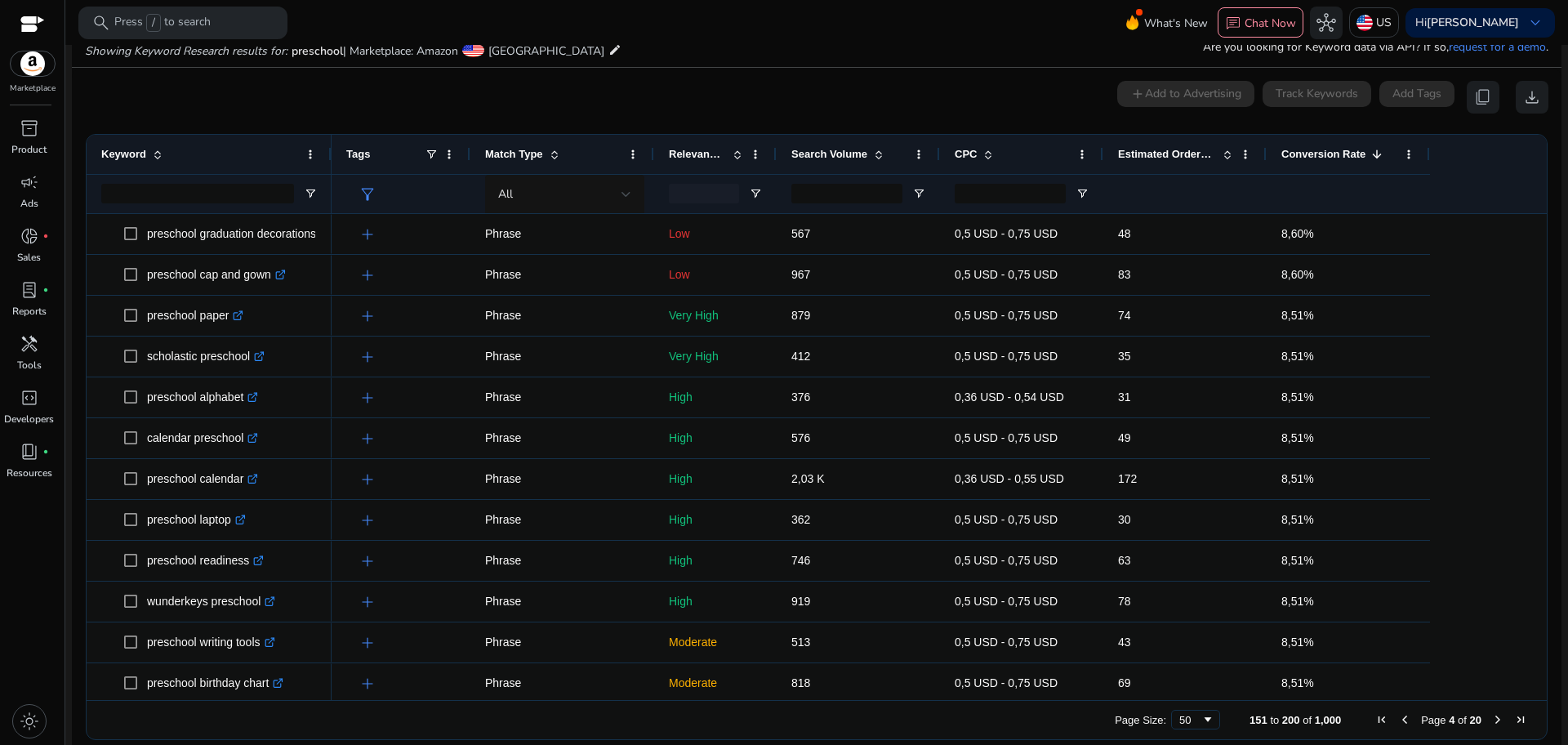
click at [1400, 719] on span "Previous Page" at bounding box center [1405, 719] width 13 height 13
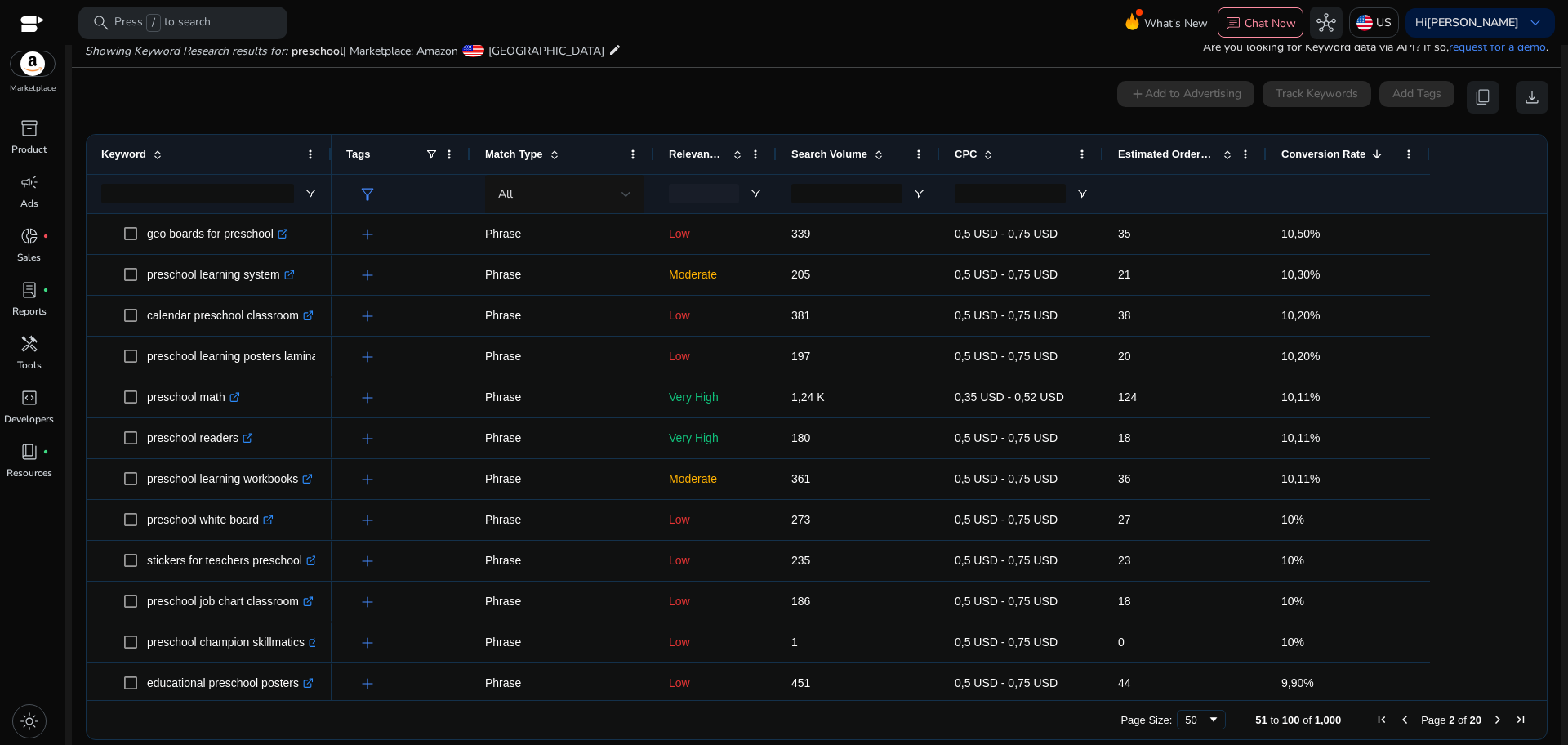
click at [1400, 719] on span "Previous Page" at bounding box center [1405, 719] width 13 height 13
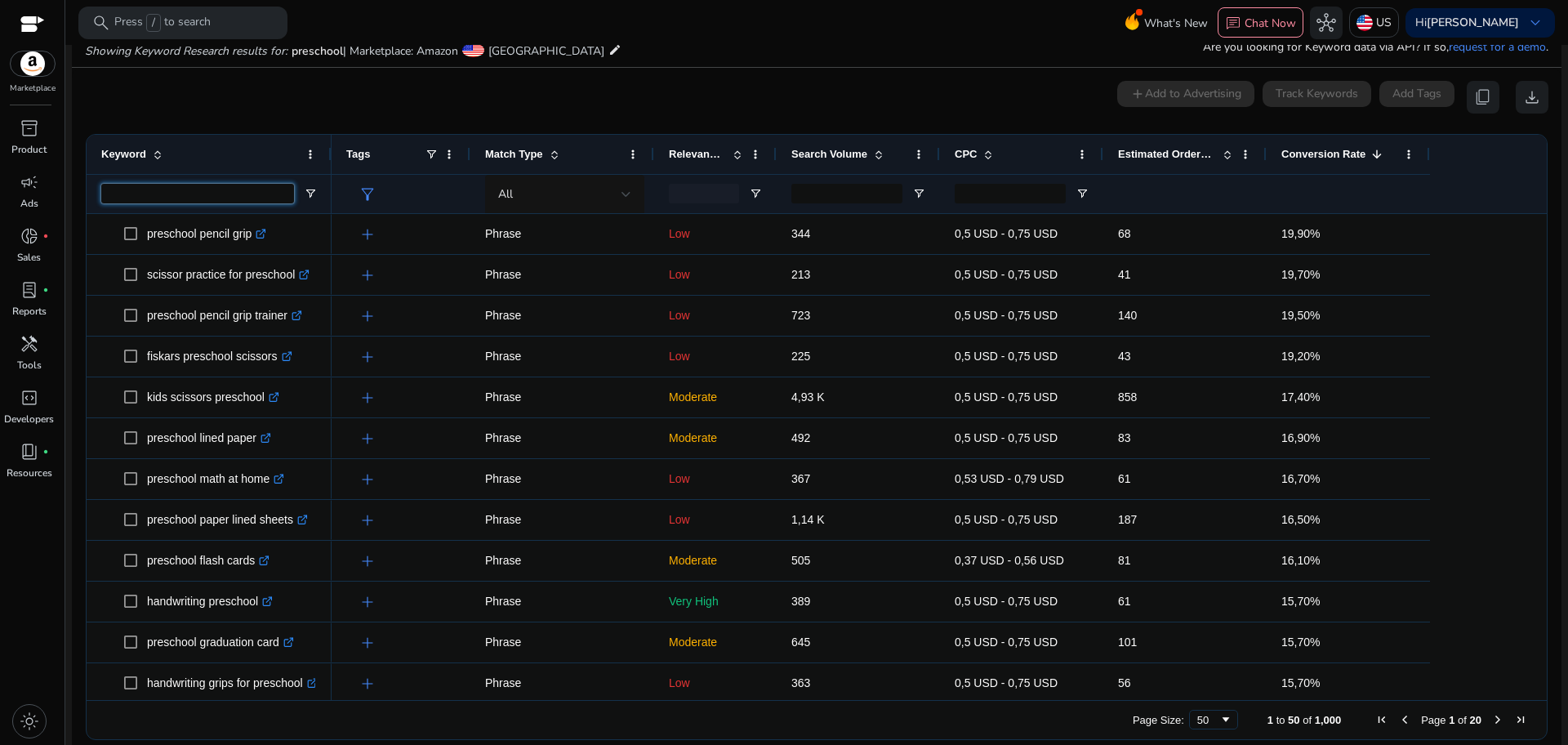
click at [147, 193] on input "Keyword Filter Input" at bounding box center [197, 194] width 193 height 20
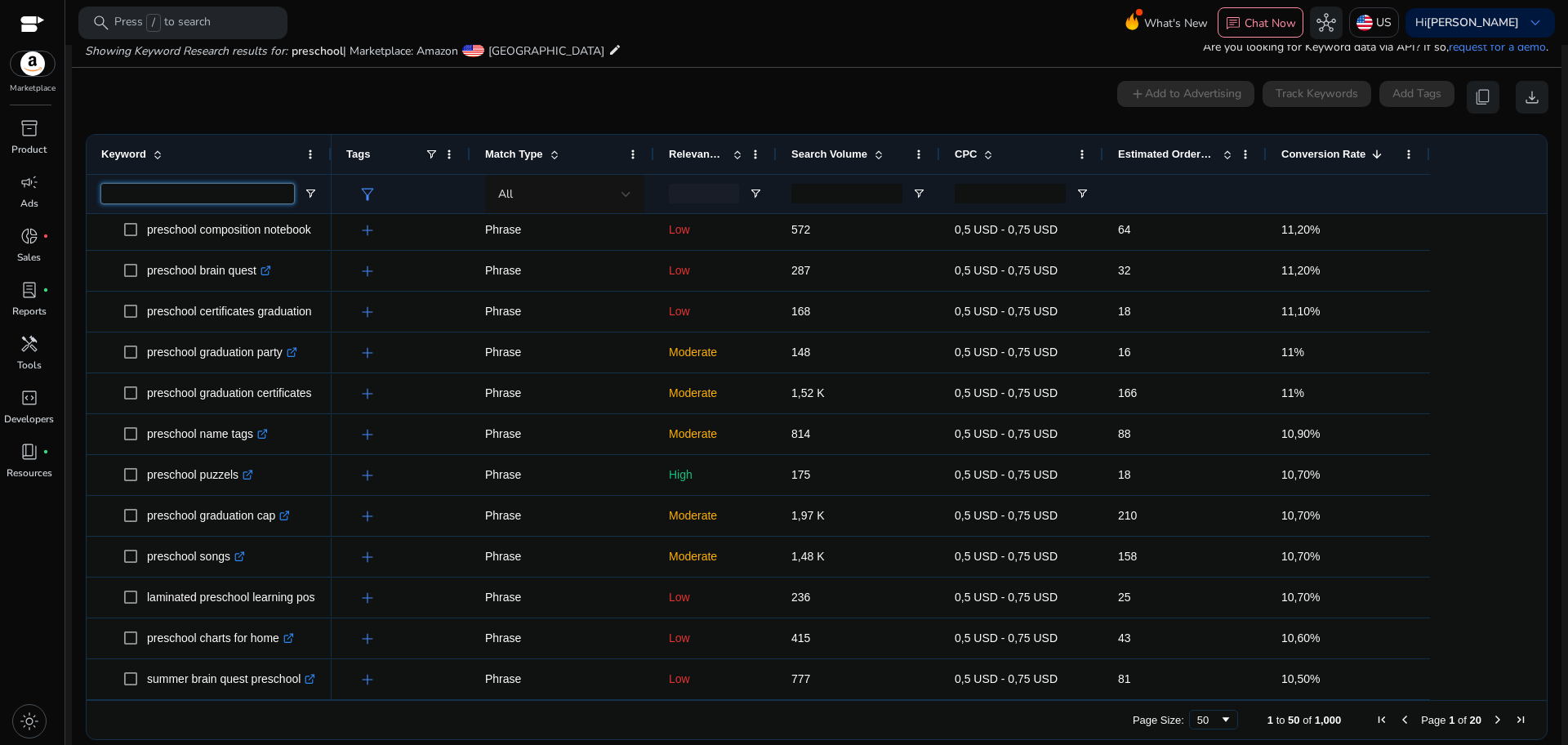
click at [220, 188] on input "Keyword Filter Input" at bounding box center [197, 194] width 193 height 20
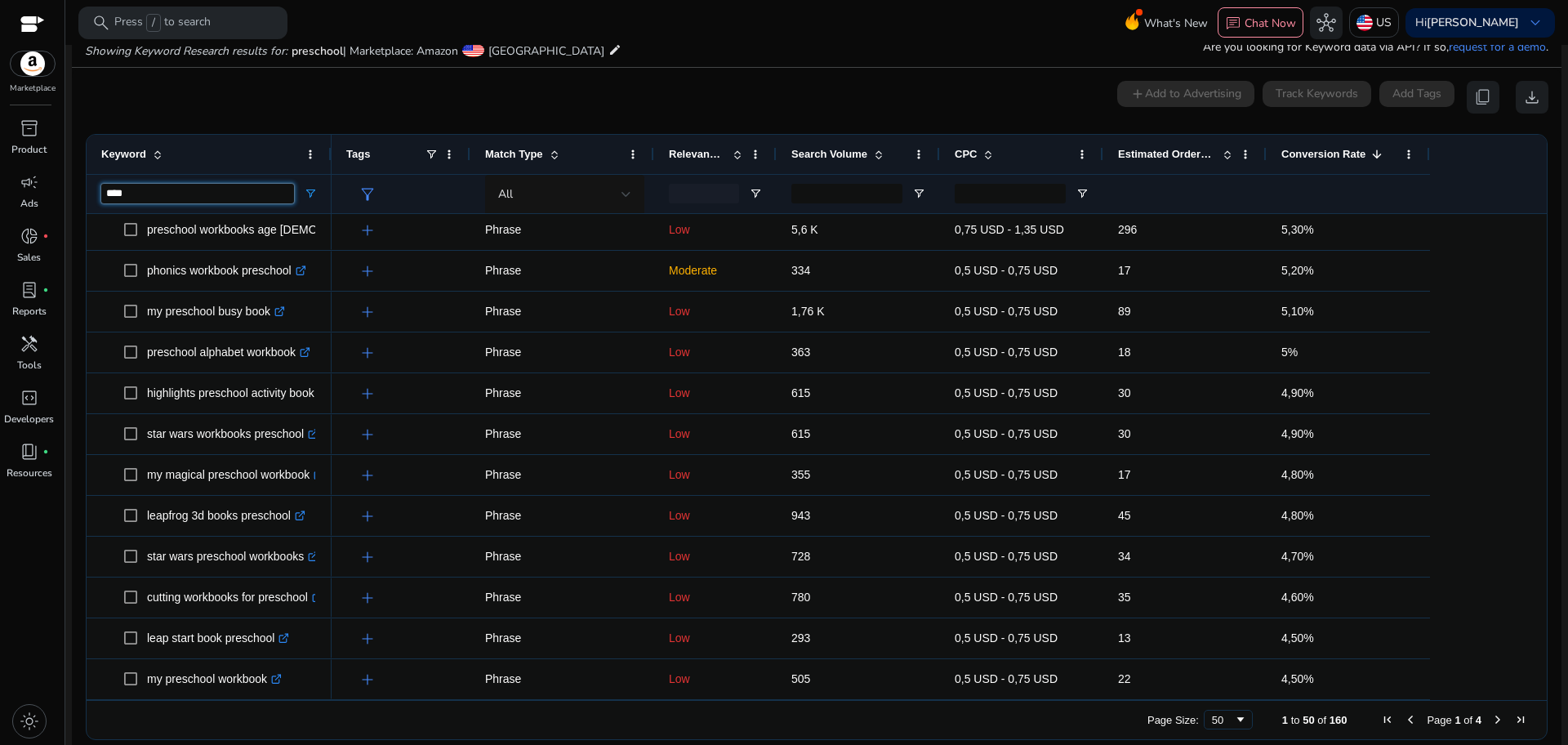
type input "****"
click at [1379, 148] on span at bounding box center [1377, 154] width 13 height 13
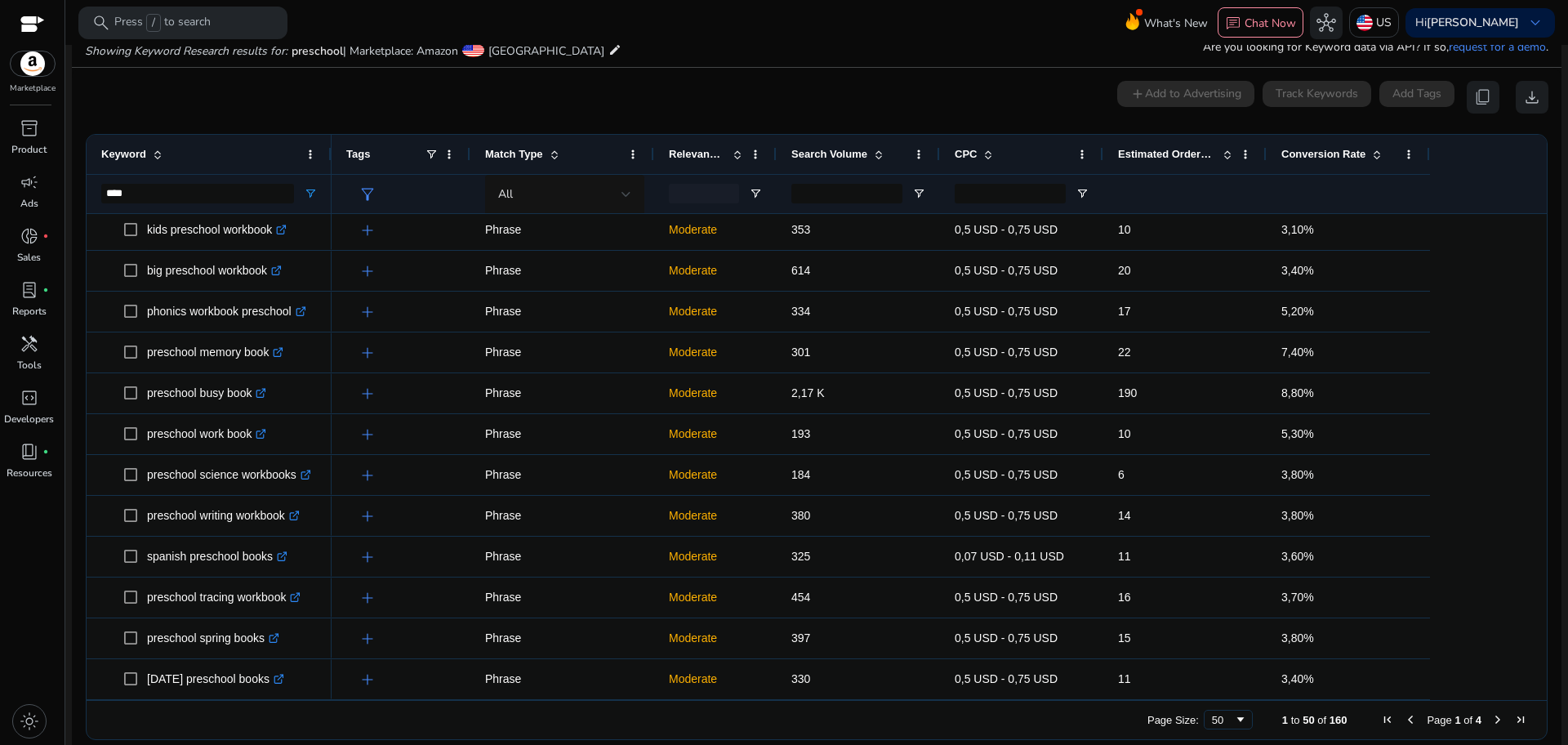
click at [1379, 148] on span at bounding box center [1377, 154] width 13 height 13
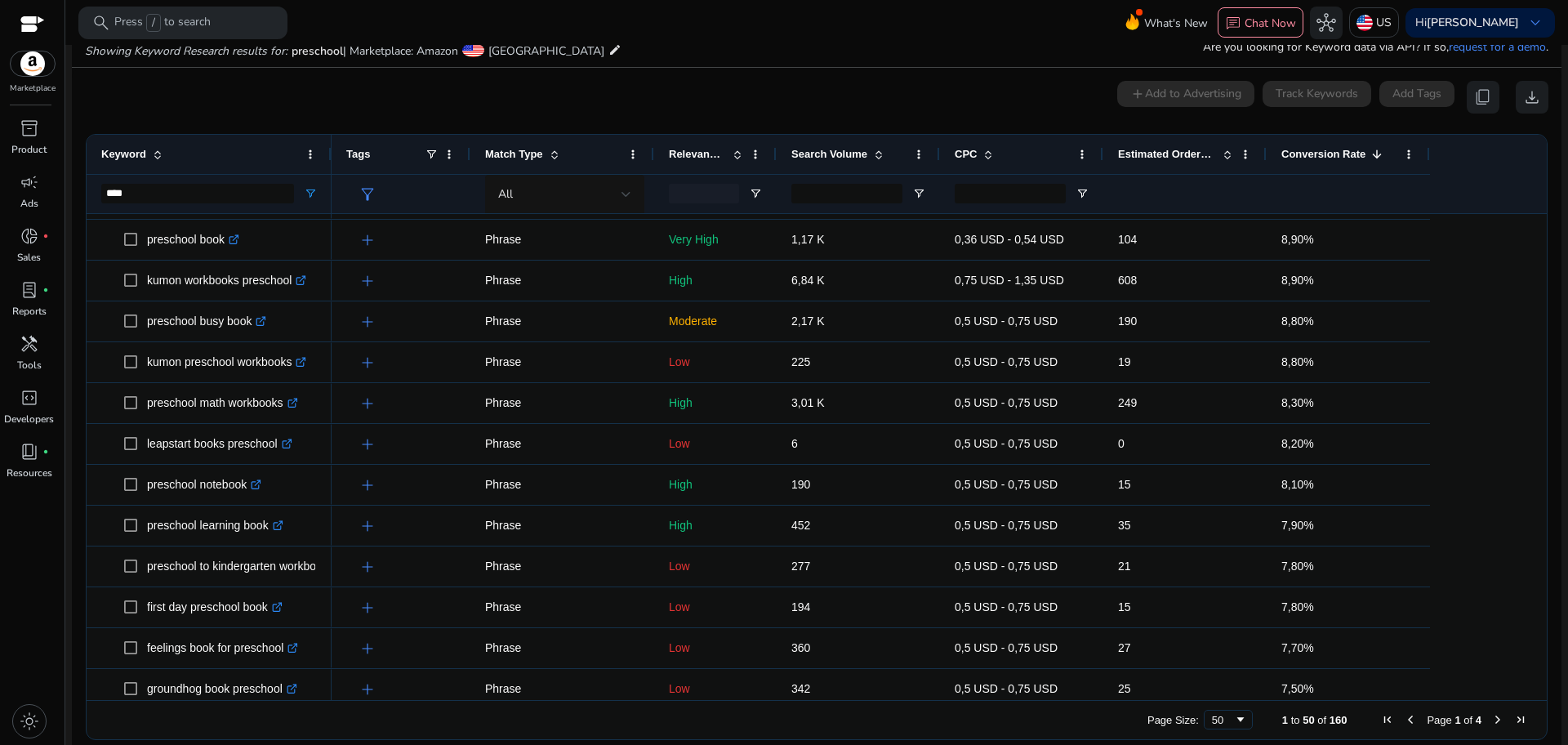
scroll to position [705, 0]
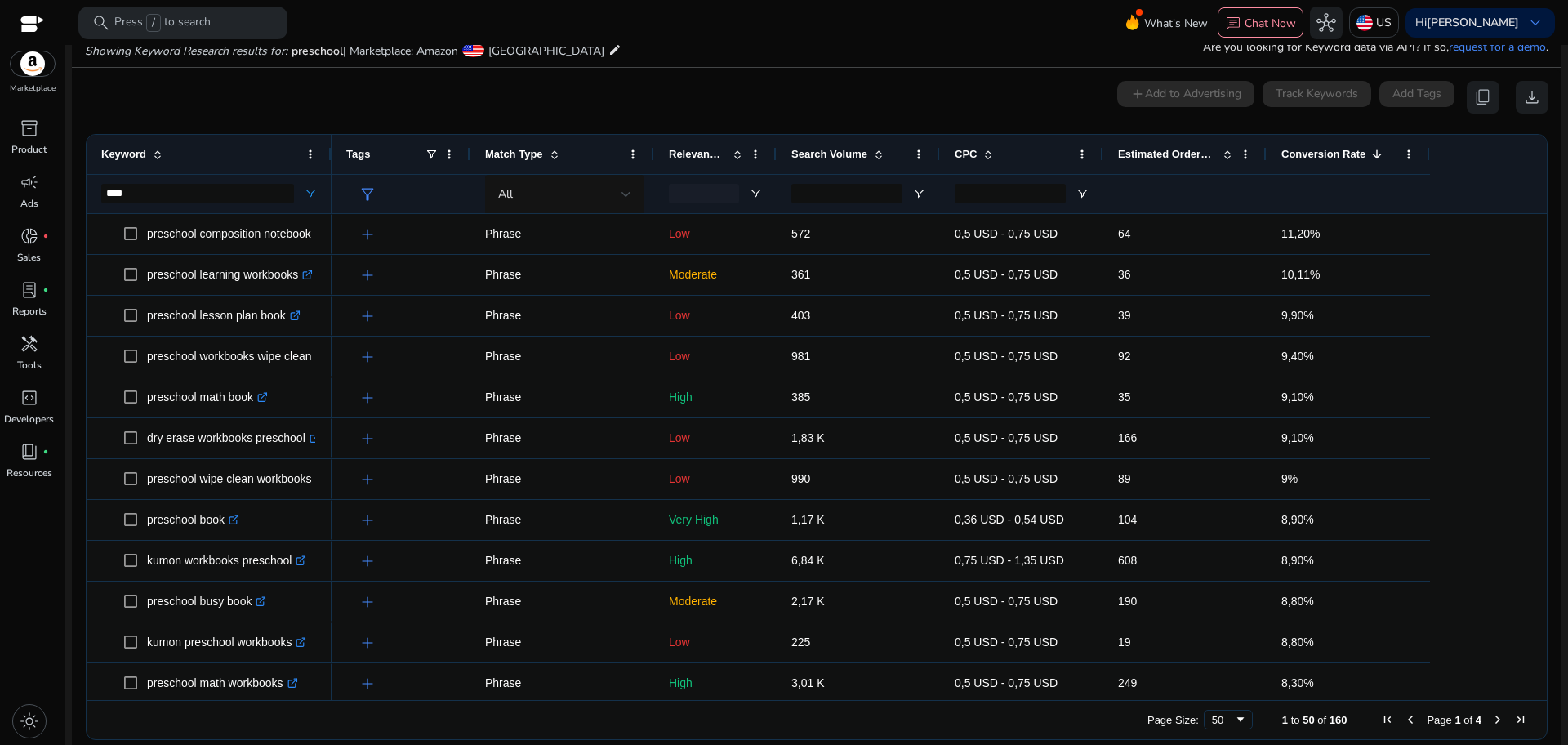
drag, startPoint x: 1540, startPoint y: 357, endPoint x: 1539, endPoint y: 302, distance: 55.0
click at [1539, 302] on div "Drag here to set row groups Drag here to set column labels Keyword **** Tags CPC" at bounding box center [817, 437] width 1462 height 606
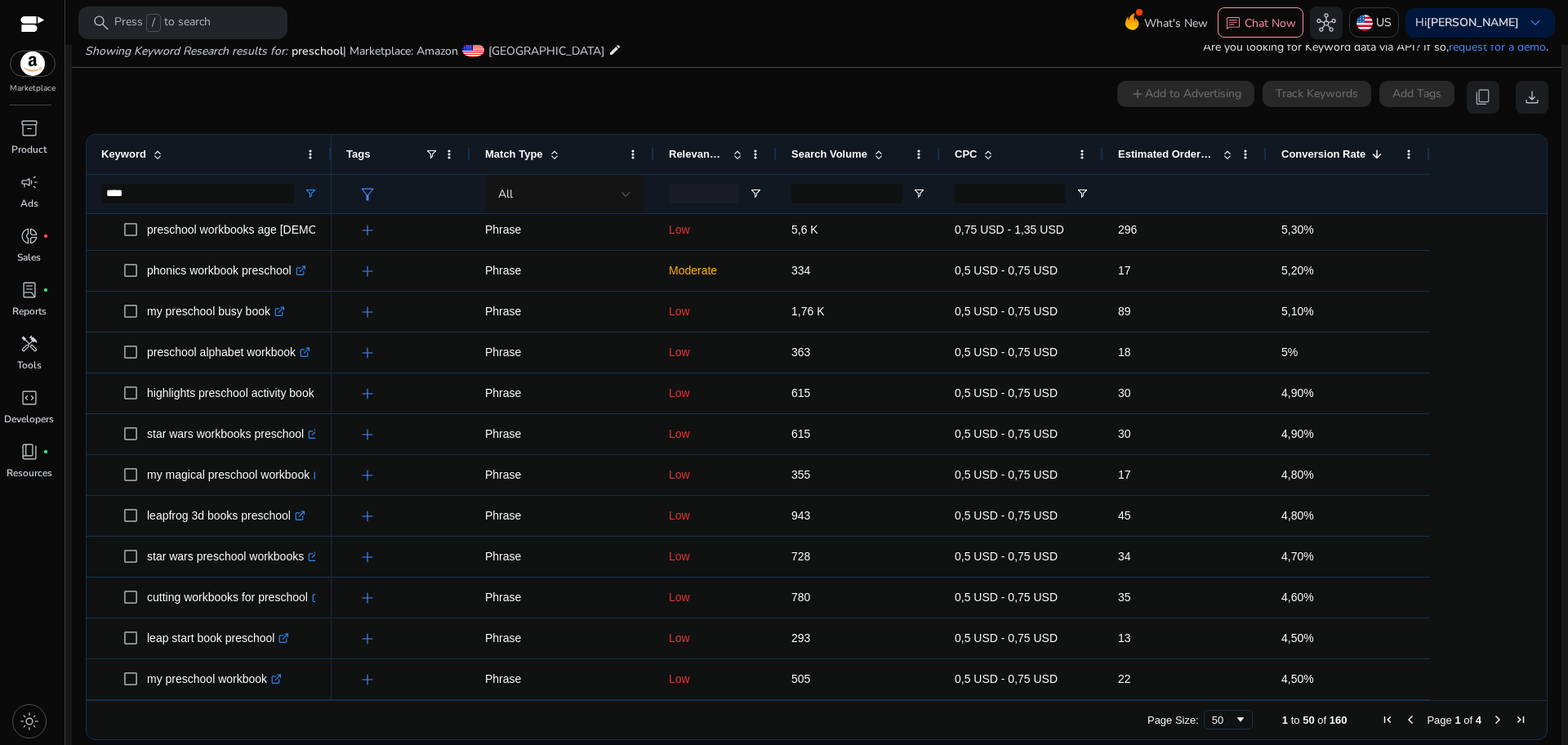
click at [1492, 719] on span "Next Page" at bounding box center [1498, 719] width 13 height 13
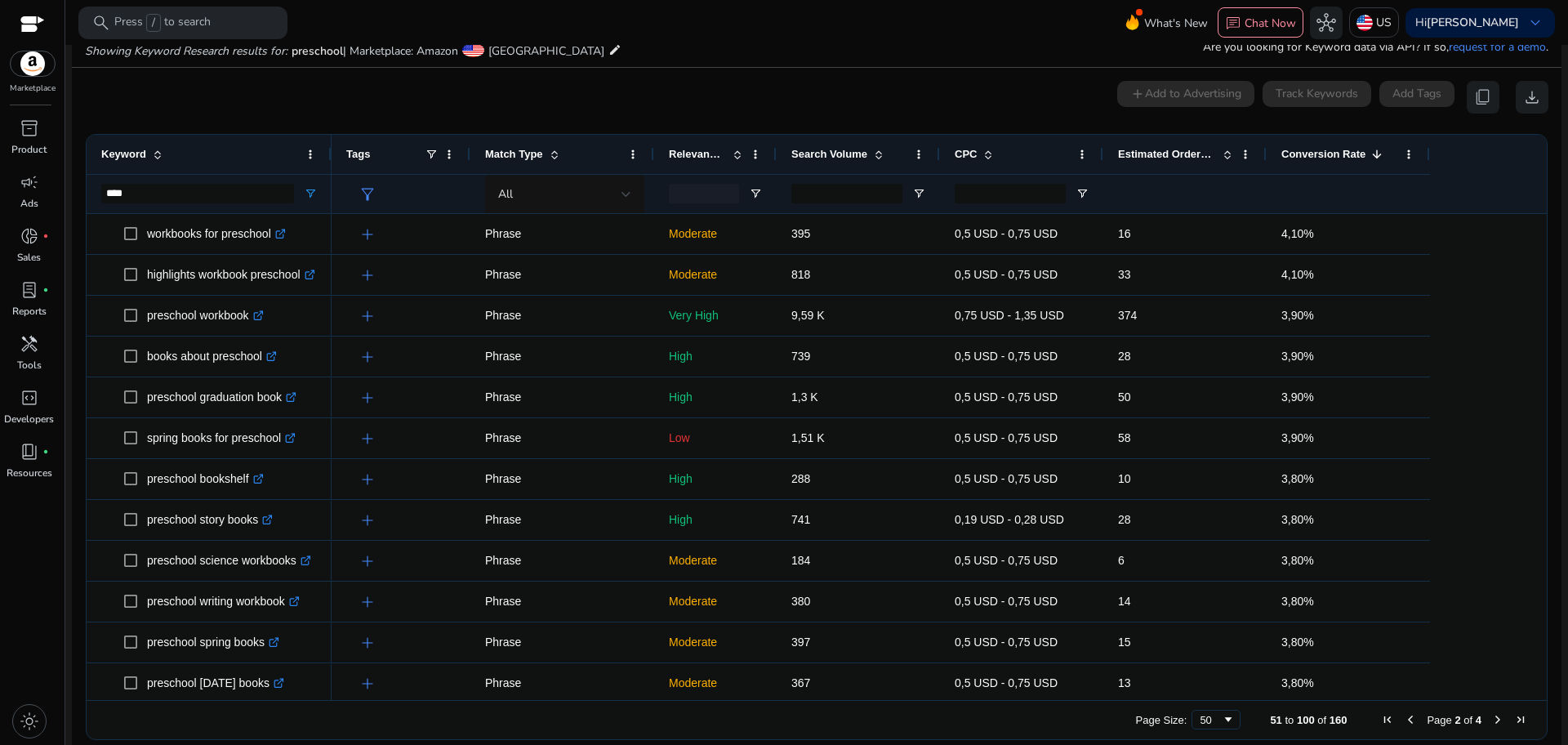
click at [1492, 719] on span "Next Page" at bounding box center [1498, 719] width 13 height 13
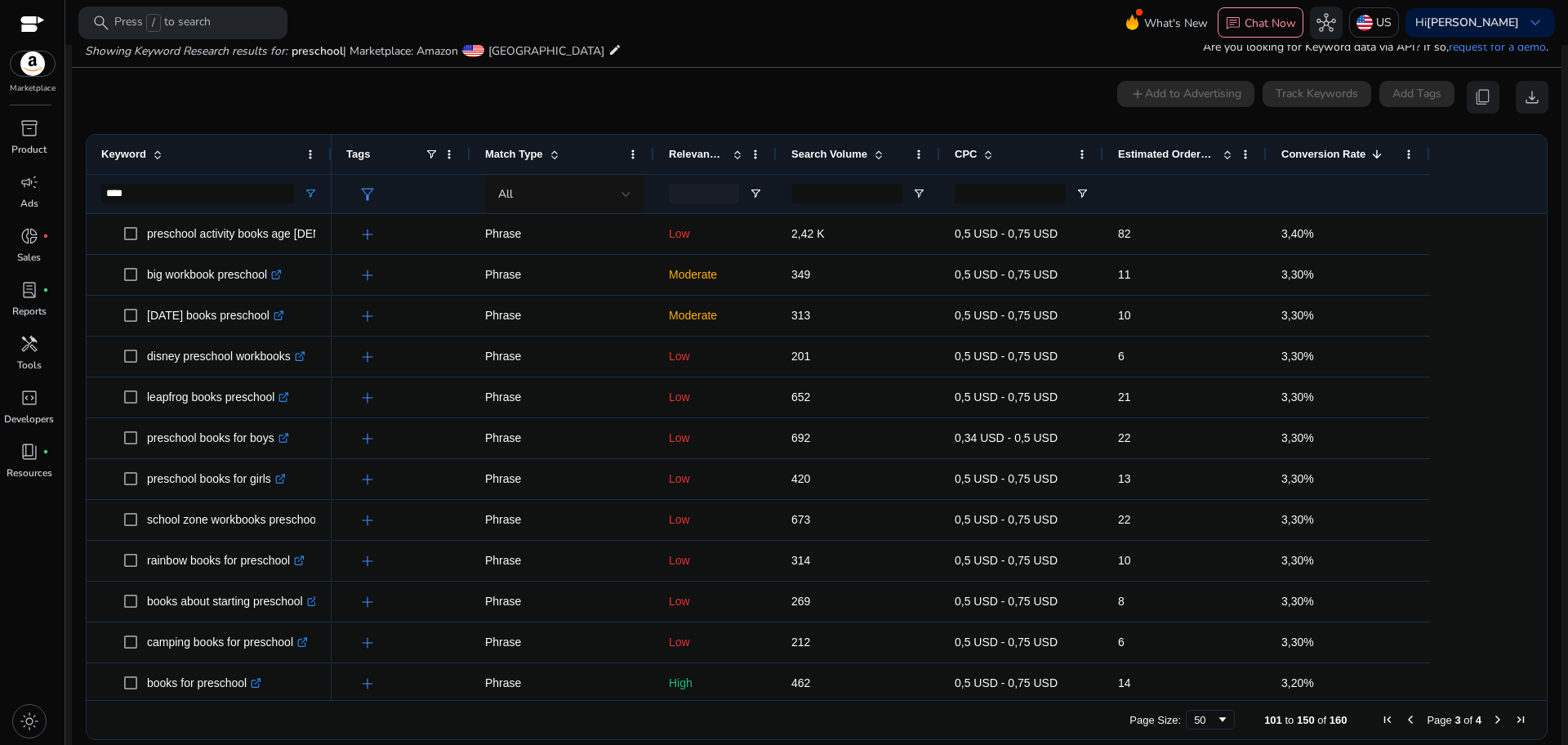
click at [1492, 719] on span "Next Page" at bounding box center [1498, 719] width 13 height 13
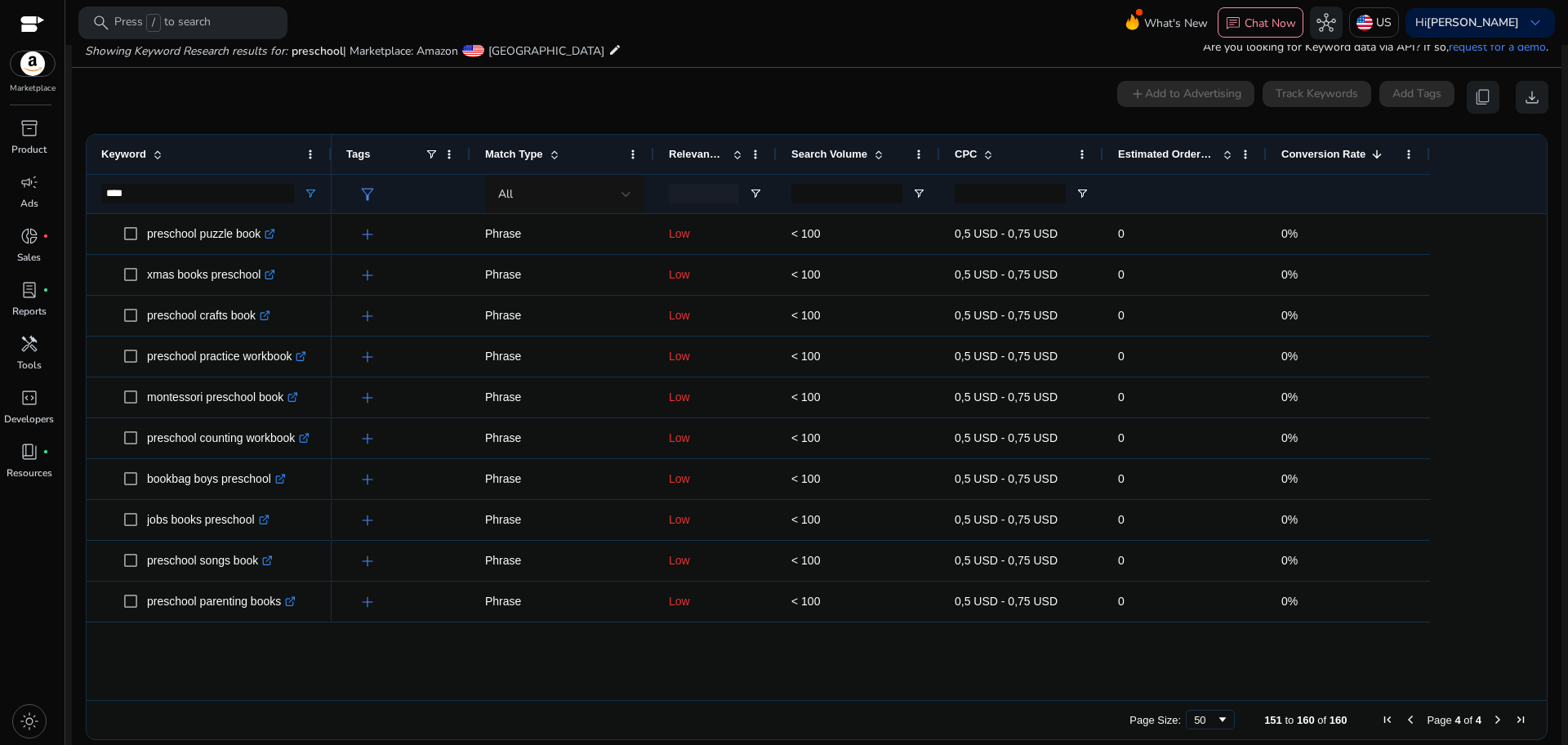
click at [1408, 723] on span "Previous Page" at bounding box center [1410, 719] width 13 height 13
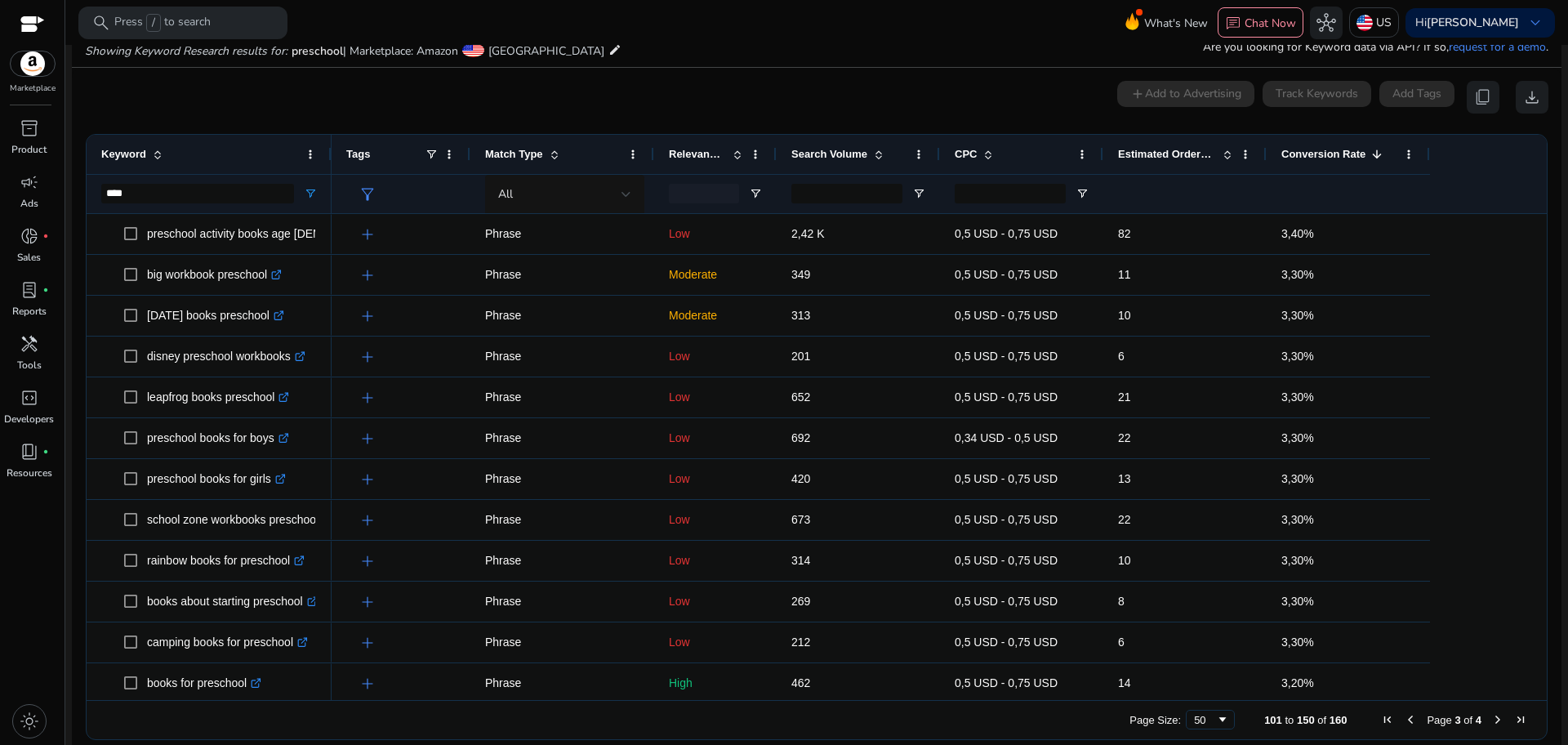
click at [1492, 722] on span "Next Page" at bounding box center [1498, 719] width 13 height 13
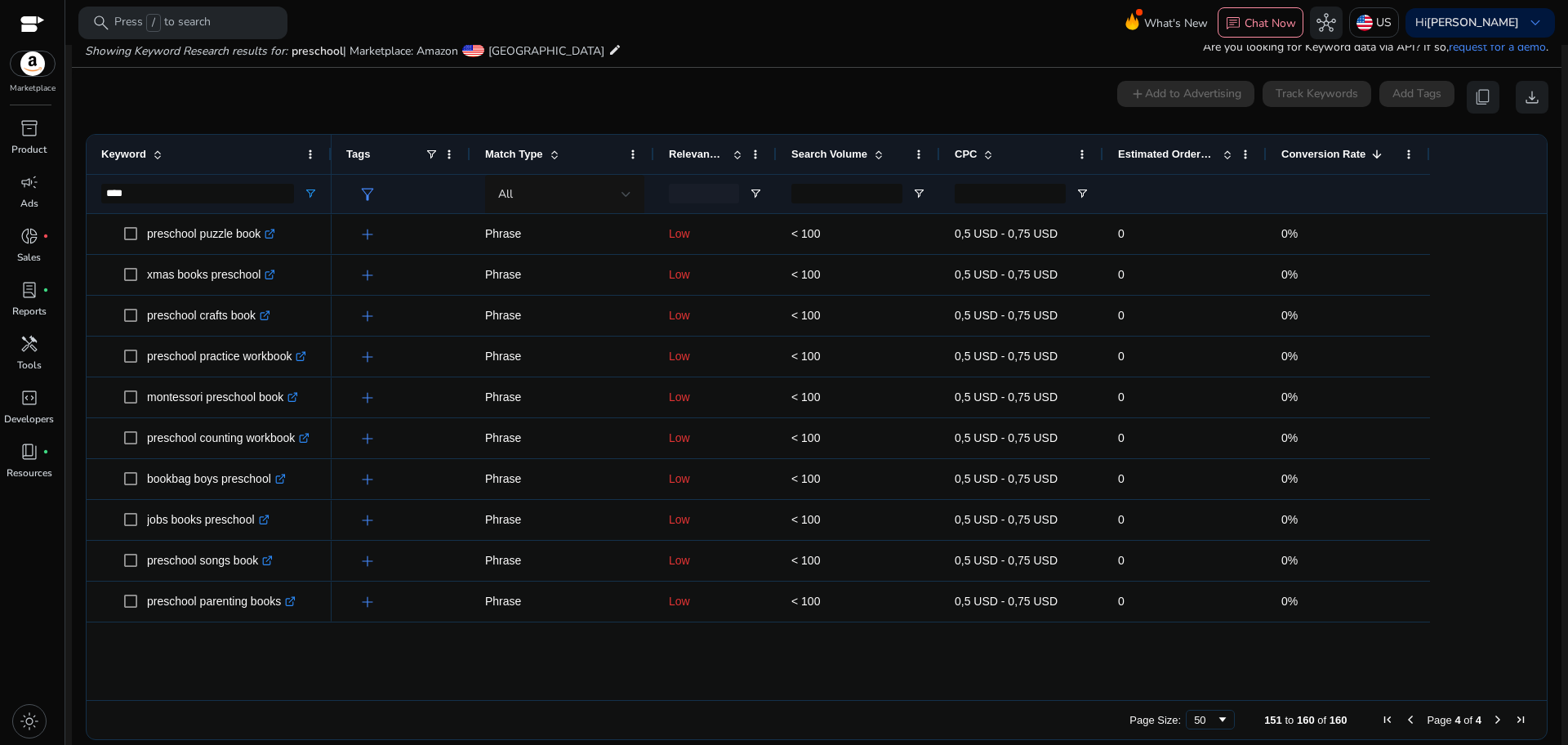
click at [1409, 719] on span "Previous Page" at bounding box center [1410, 719] width 13 height 13
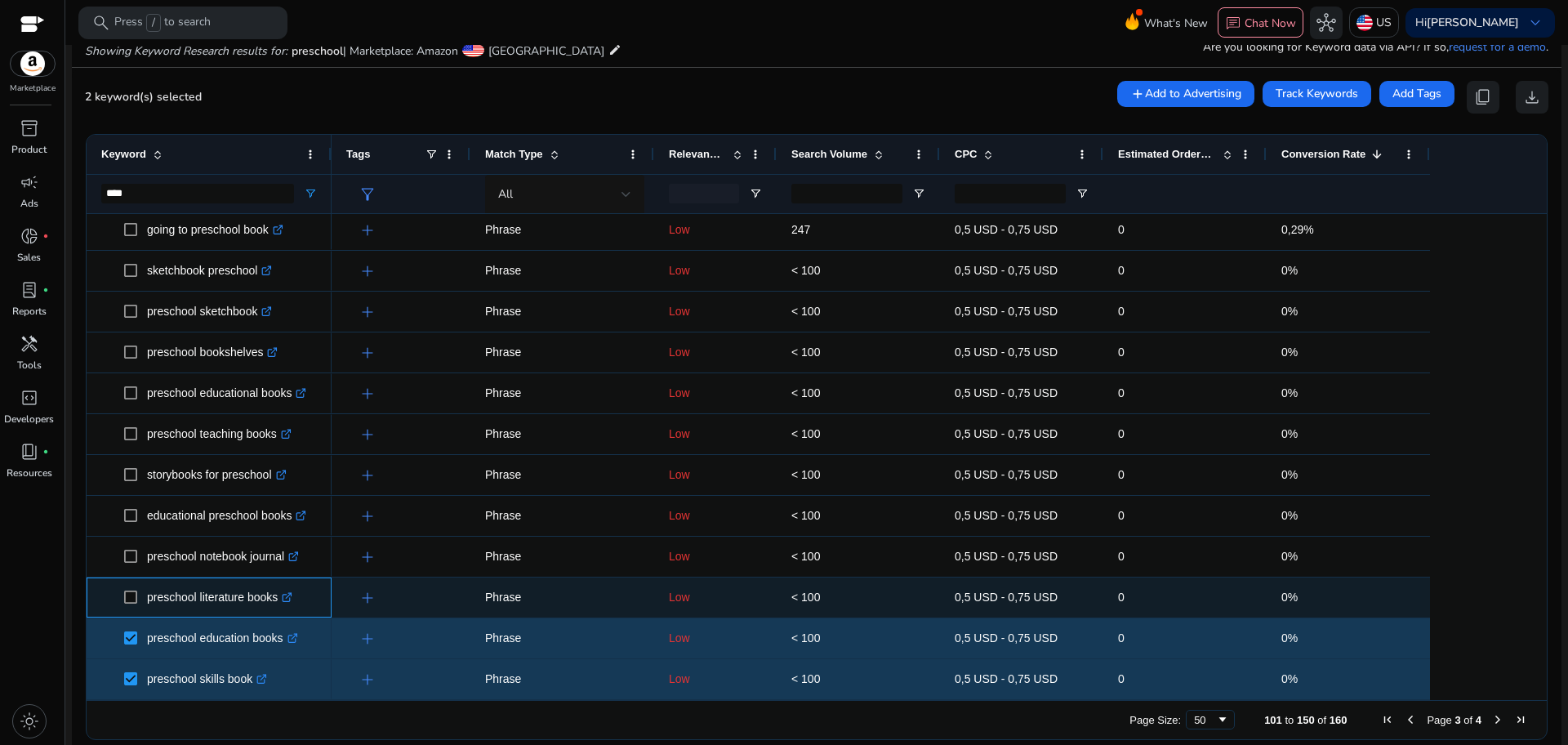
click at [124, 601] on span "preschool literature books .st0{fill:#2c8af8}" at bounding box center [209, 597] width 216 height 34
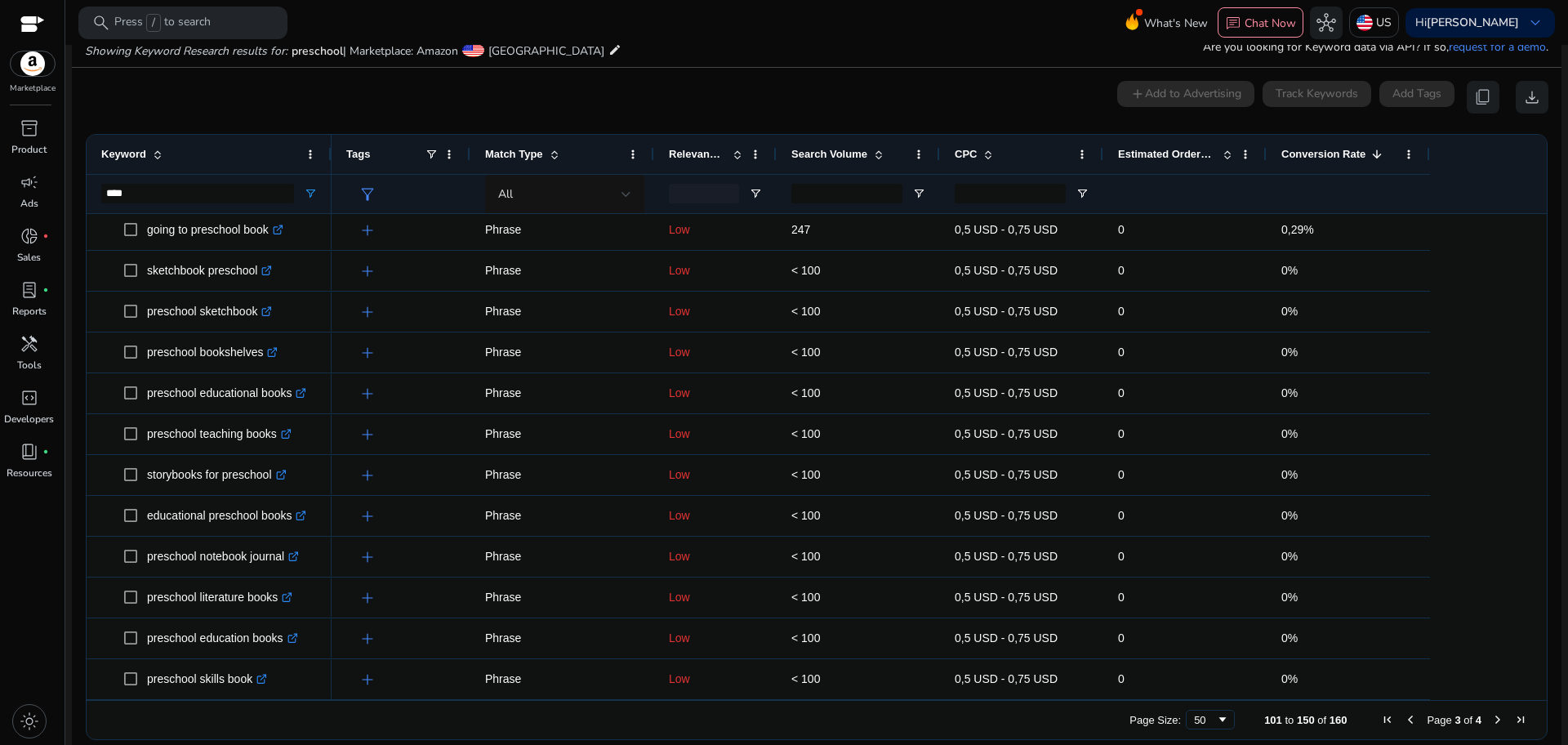
drag, startPoint x: 1541, startPoint y: 614, endPoint x: 1533, endPoint y: 552, distance: 62.5
click at [1533, 552] on ag-grid-angular "Press SPACE to deselect this row. Drag here to set row groups Drag here to set …" at bounding box center [816, 437] width 1488 height 622
drag, startPoint x: 1533, startPoint y: 552, endPoint x: 1541, endPoint y: 620, distance: 68.5
click at [1541, 620] on ag-grid-angular "Press SPACE to deselect this row. Drag here to set row groups Drag here to set …" at bounding box center [816, 437] width 1488 height 622
drag, startPoint x: 1541, startPoint y: 620, endPoint x: 1538, endPoint y: 593, distance: 27.2
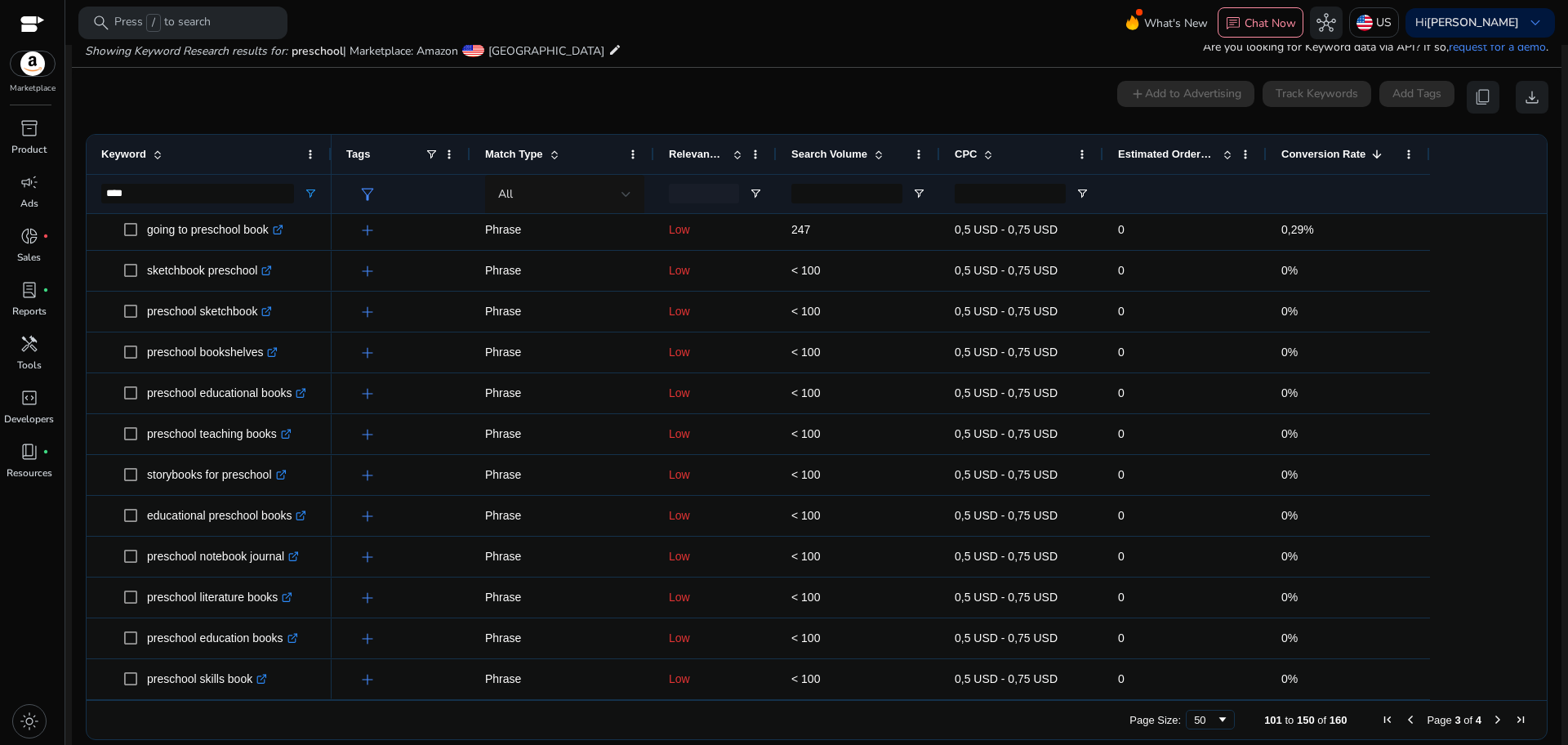
click at [1538, 593] on ag-grid-angular "Press SPACE to deselect this row. Drag here to set row groups Drag here to set …" at bounding box center [816, 437] width 1488 height 622
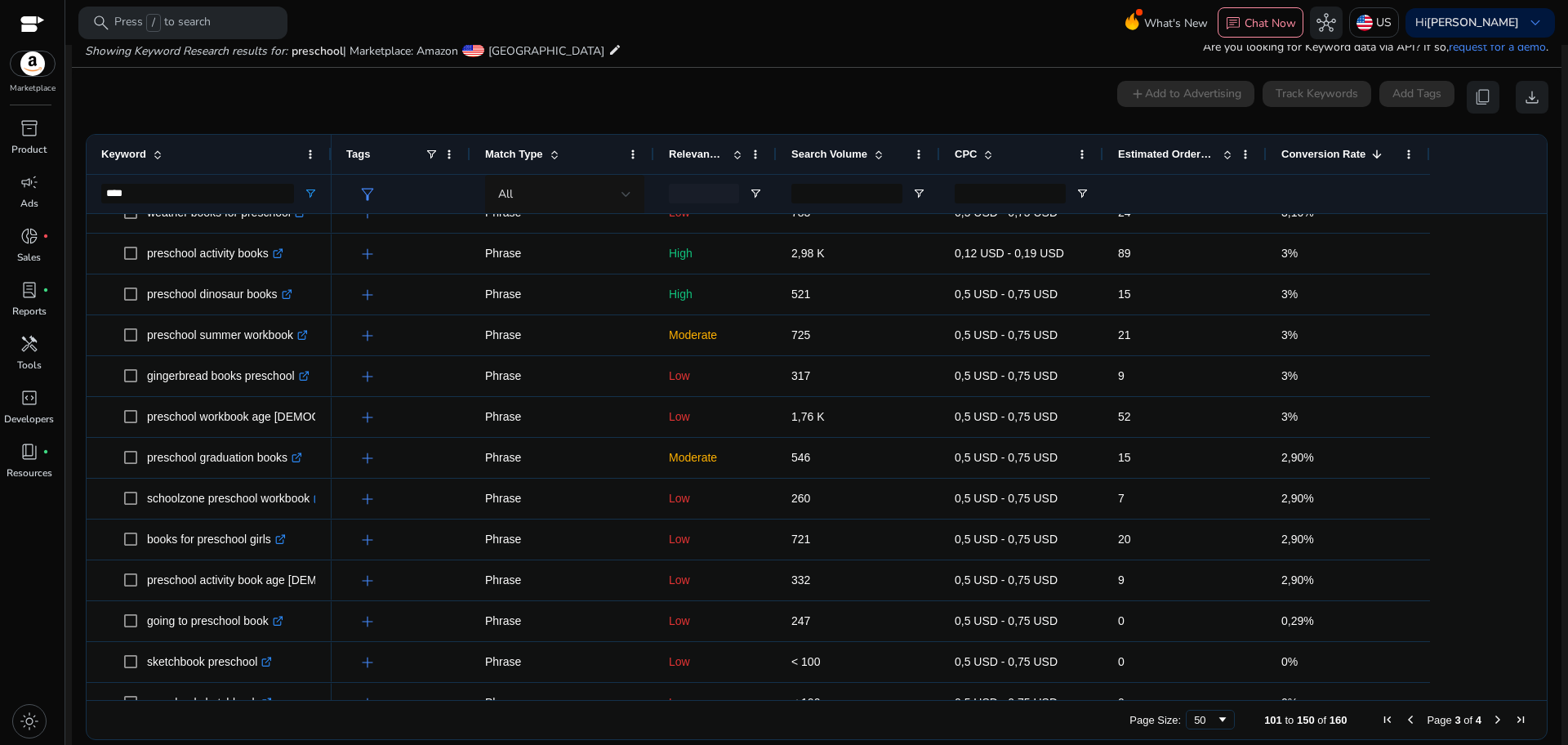
click at [1410, 719] on span "Previous Page" at bounding box center [1410, 719] width 13 height 13
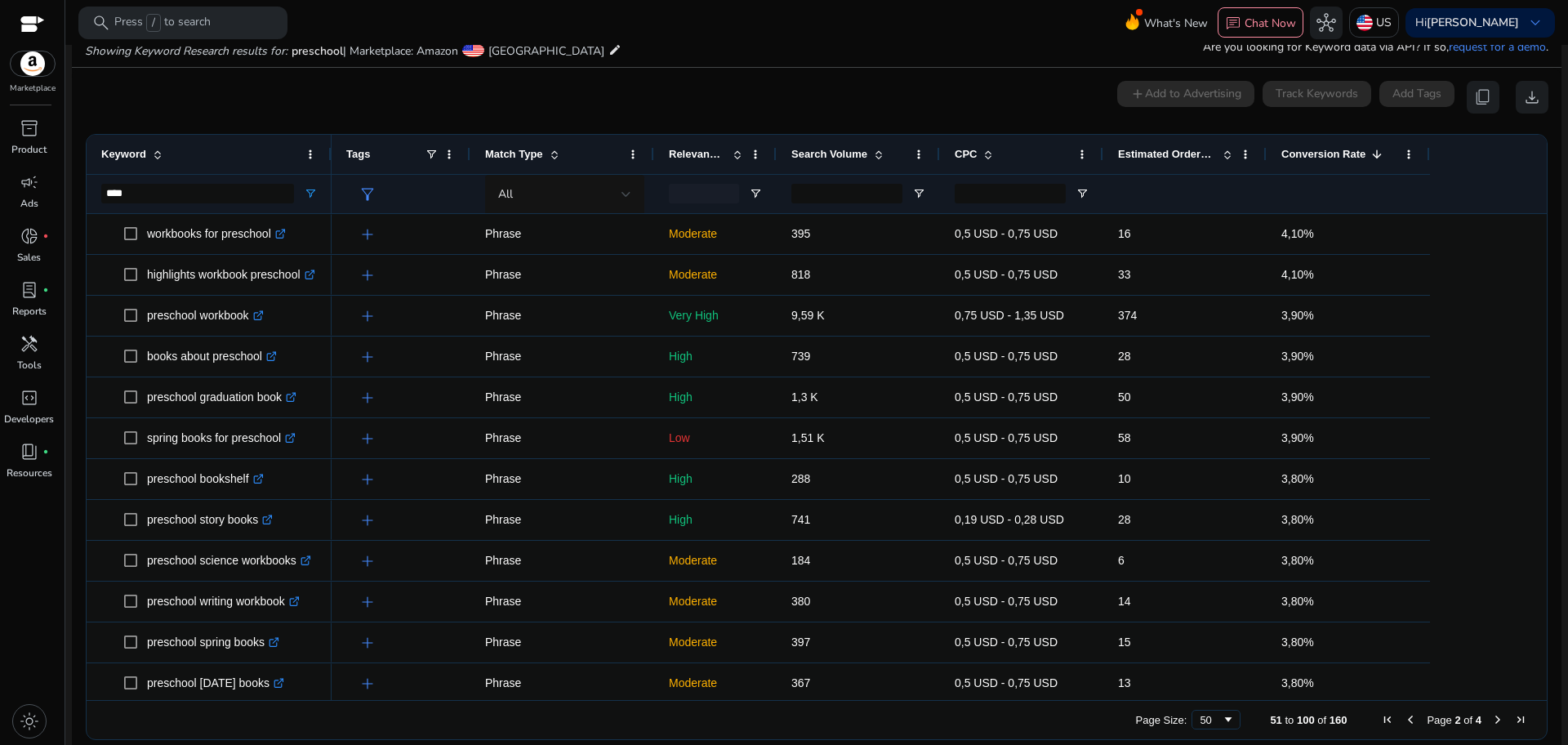
click at [1410, 719] on span "Previous Page" at bounding box center [1410, 719] width 13 height 13
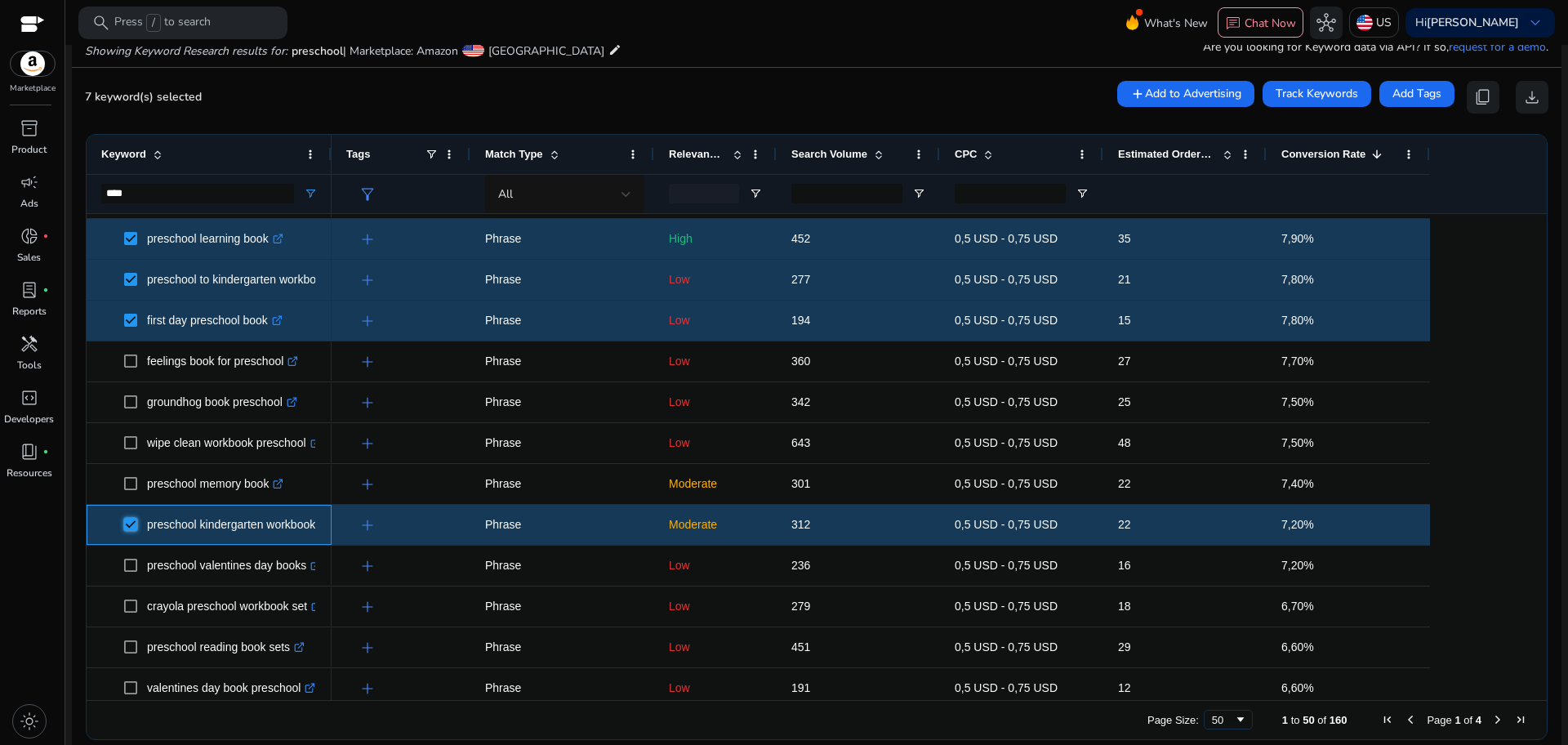
scroll to position [614, 0]
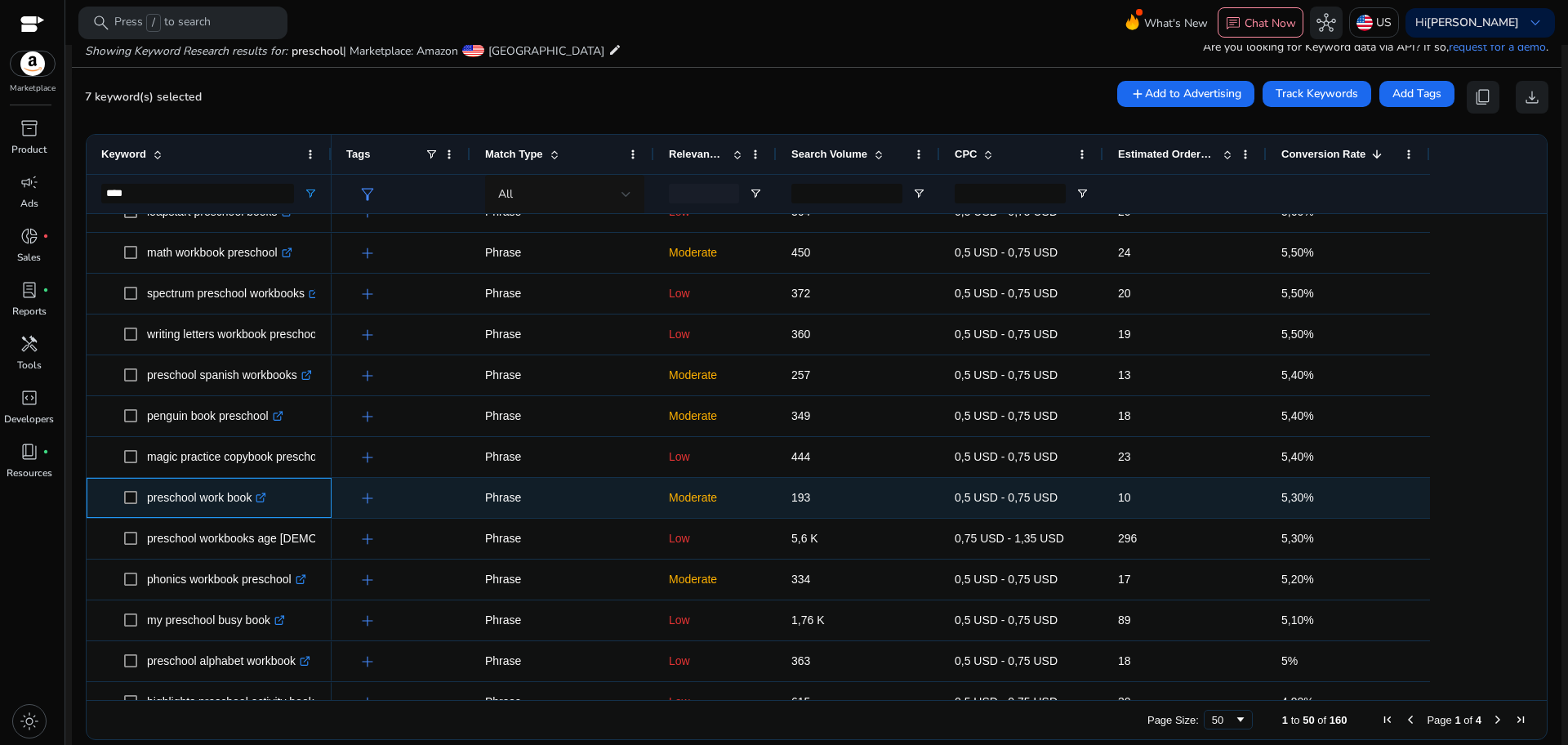
click at [122, 495] on span "preschool work book .st0{fill:#2c8af8}" at bounding box center [209, 498] width 216 height 34
click at [138, 499] on span at bounding box center [135, 498] width 23 height 34
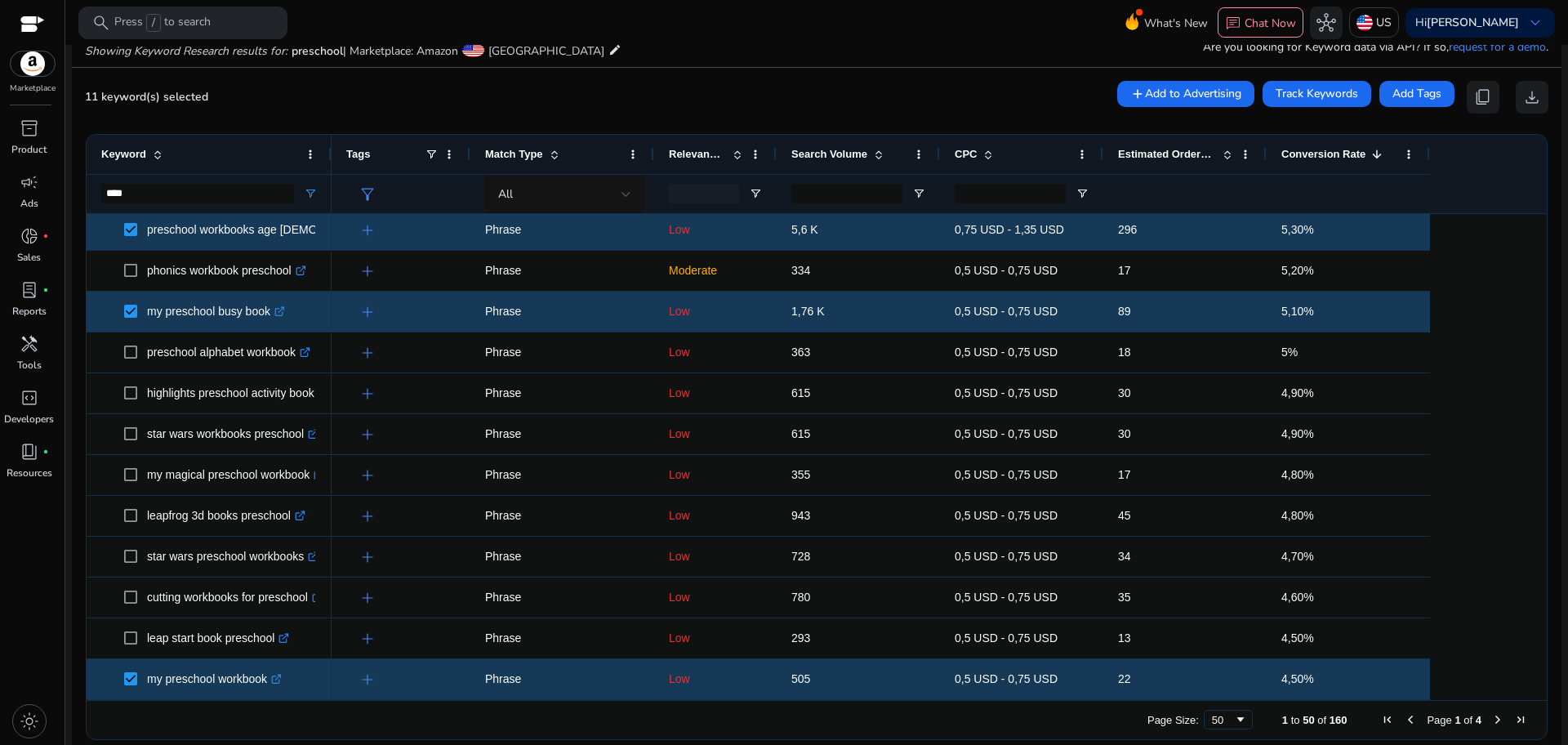
click at [1492, 719] on span "Next Page" at bounding box center [1498, 719] width 13 height 13
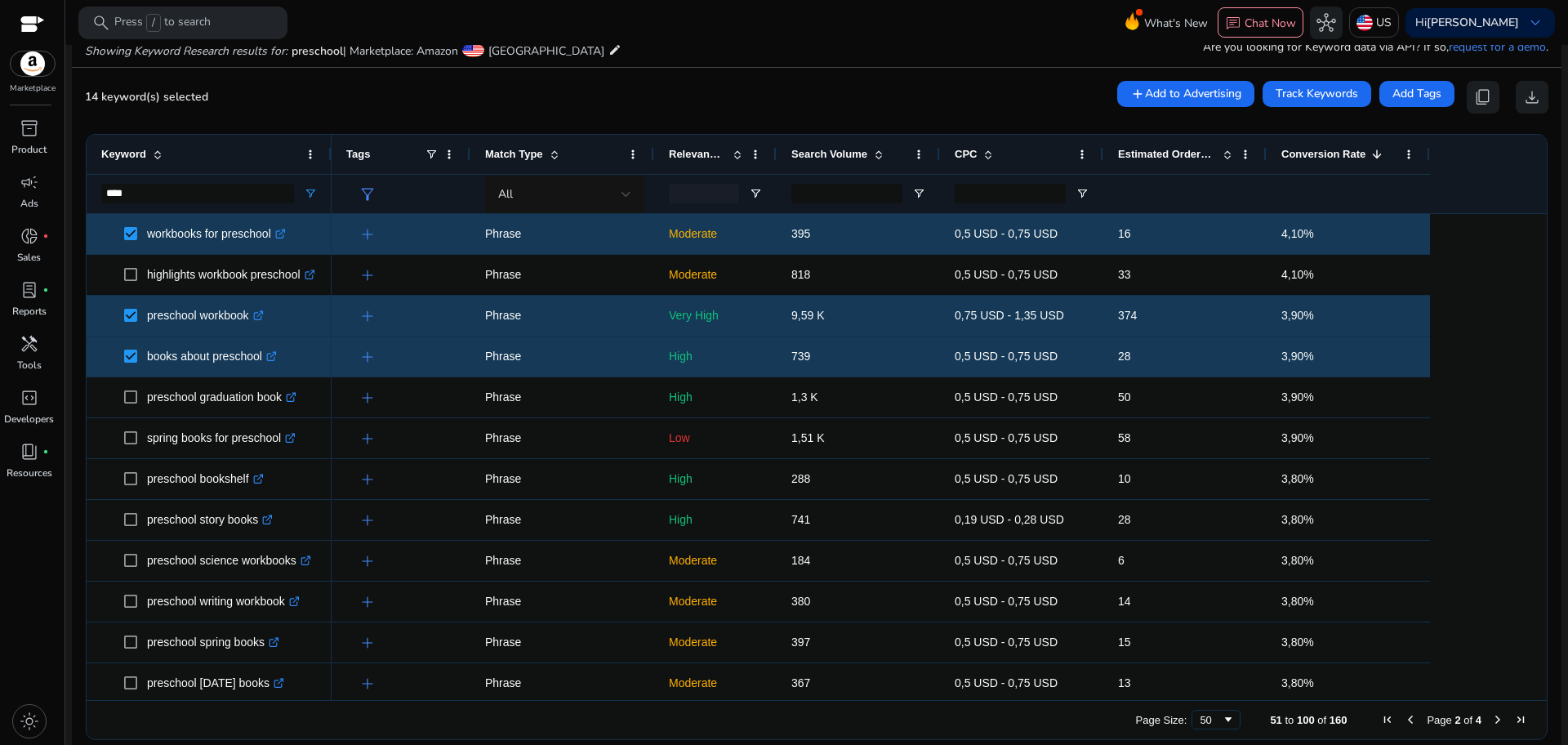
drag, startPoint x: 1541, startPoint y: 270, endPoint x: 1535, endPoint y: 282, distance: 13.4
click at [1535, 282] on ag-grid-angular "Press SPACE to deselect this row. Drag here to set row groups Drag here to set …" at bounding box center [816, 437] width 1488 height 622
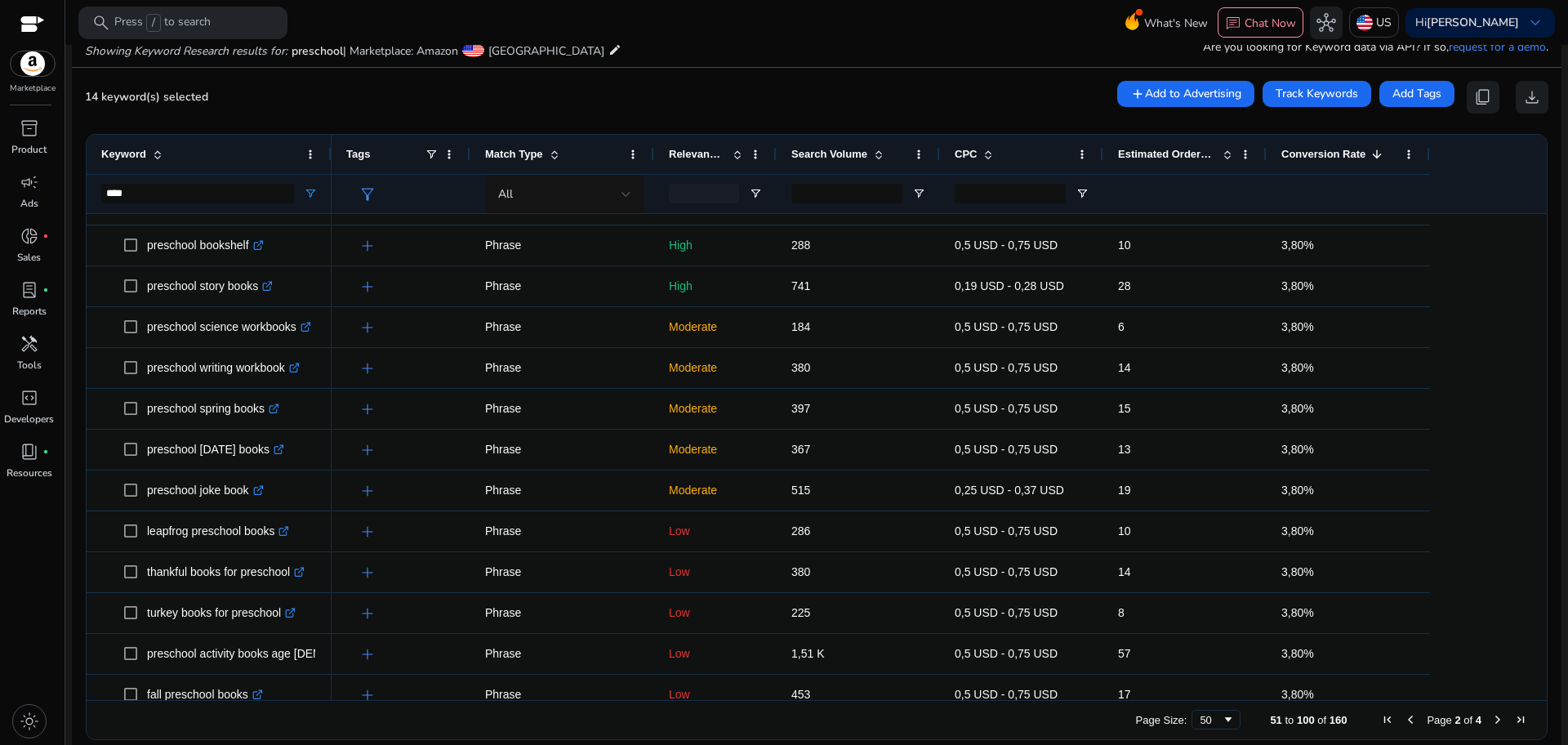
scroll to position [275, 0]
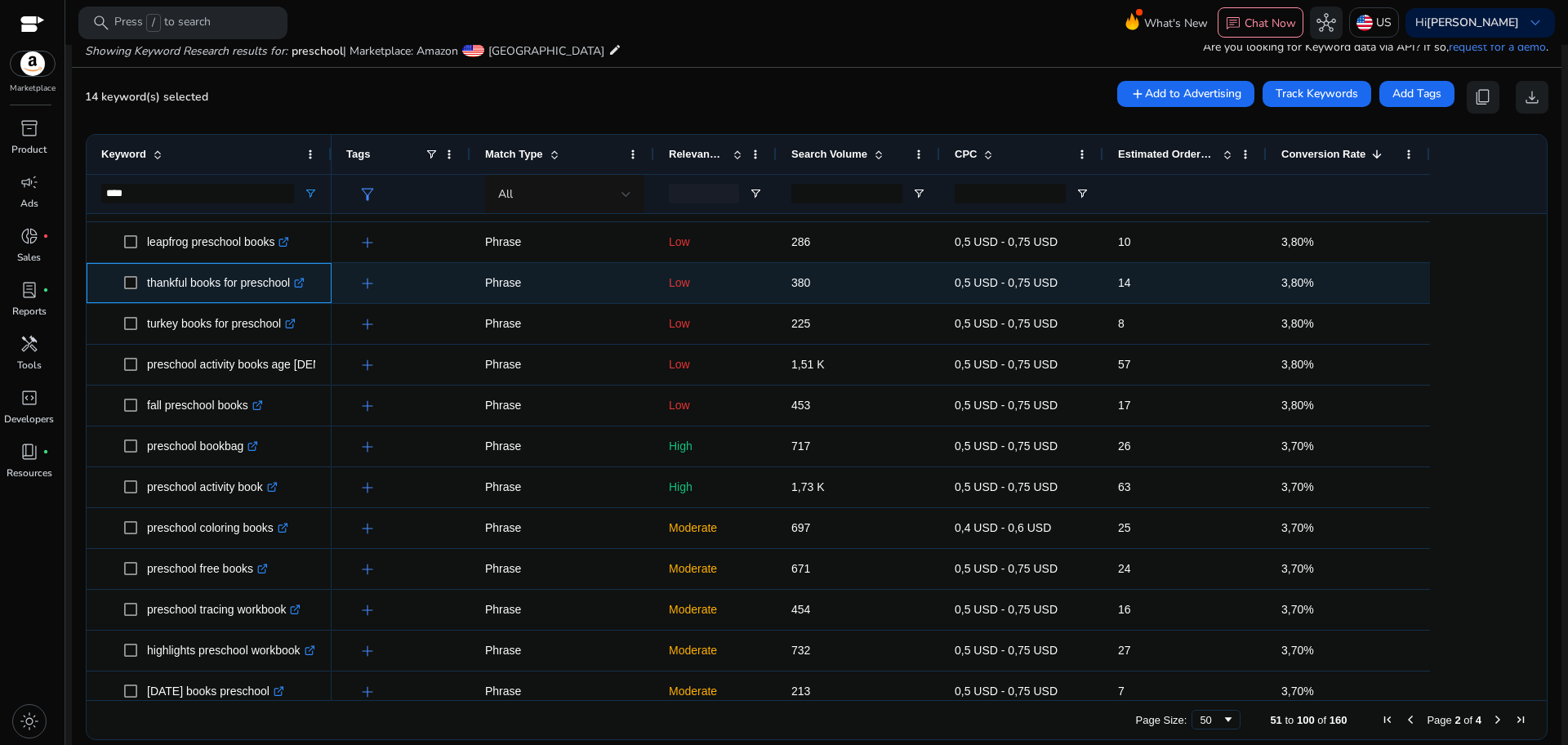
click at [210, 286] on p "thankful books for preschool .st0{fill:#2c8af8}" at bounding box center [225, 283] width 157 height 34
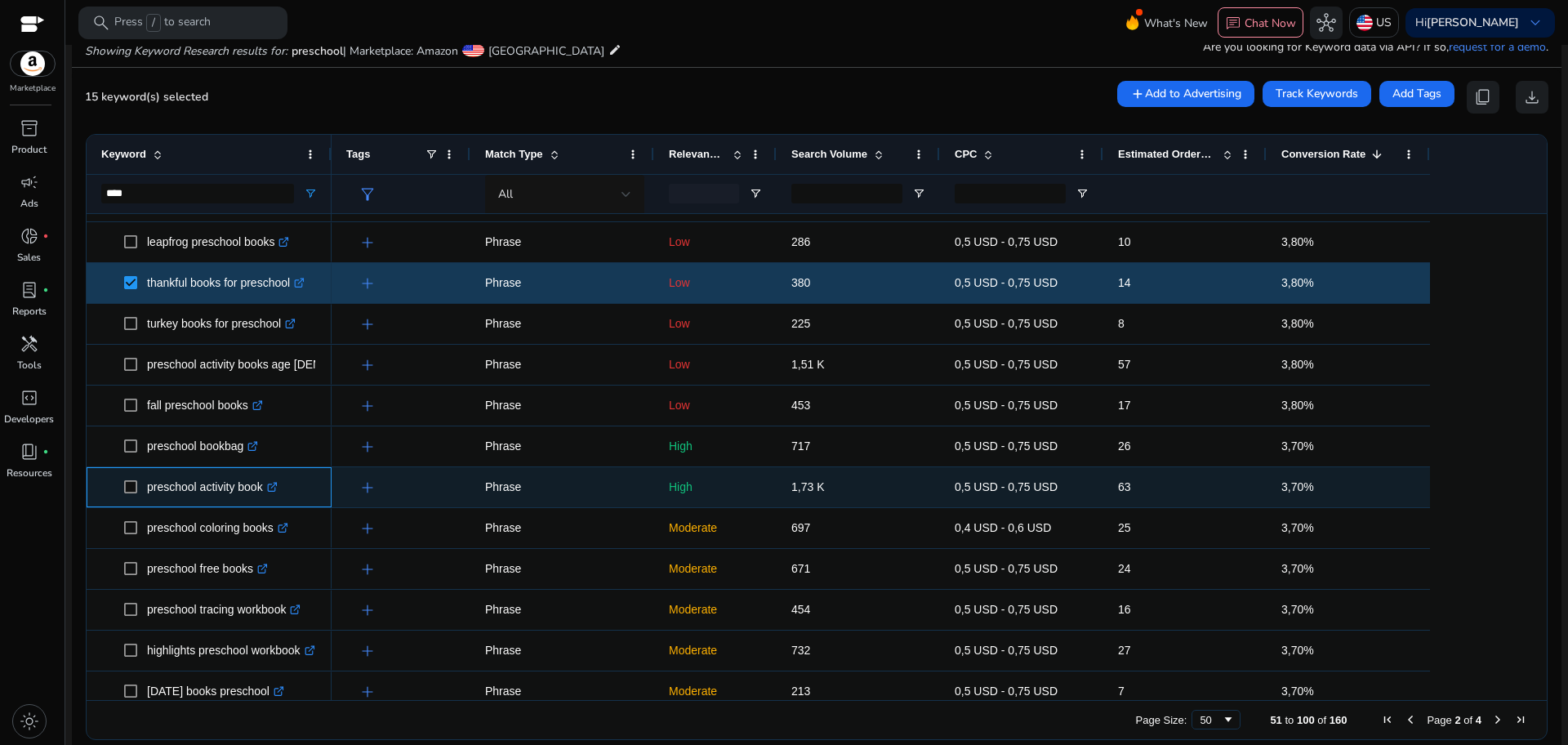
click at [128, 493] on span at bounding box center [135, 487] width 23 height 34
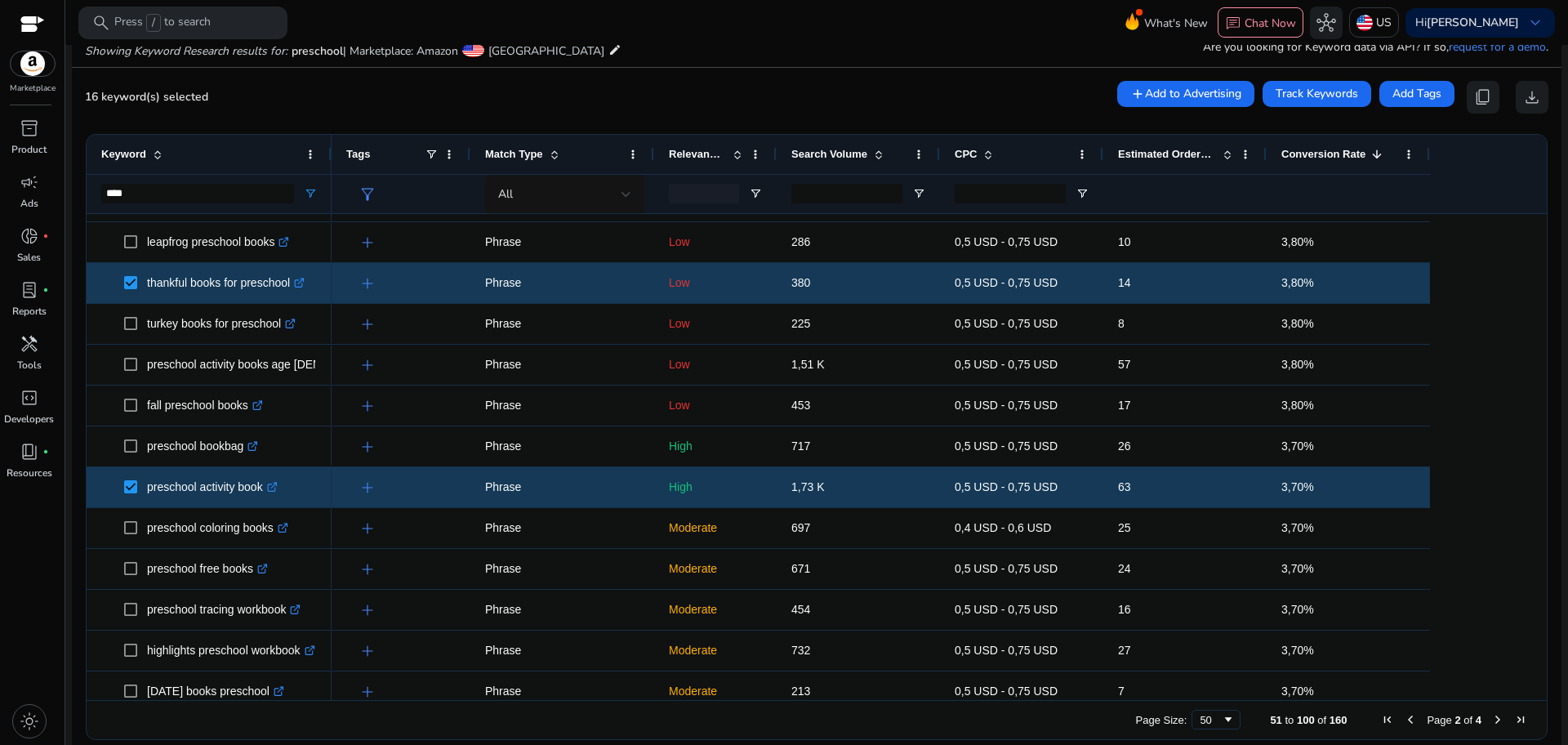
click at [1539, 421] on ag-grid-angular "Press SPACE to select this row. Drag here to set row groups Drag here to set co…" at bounding box center [816, 437] width 1488 height 622
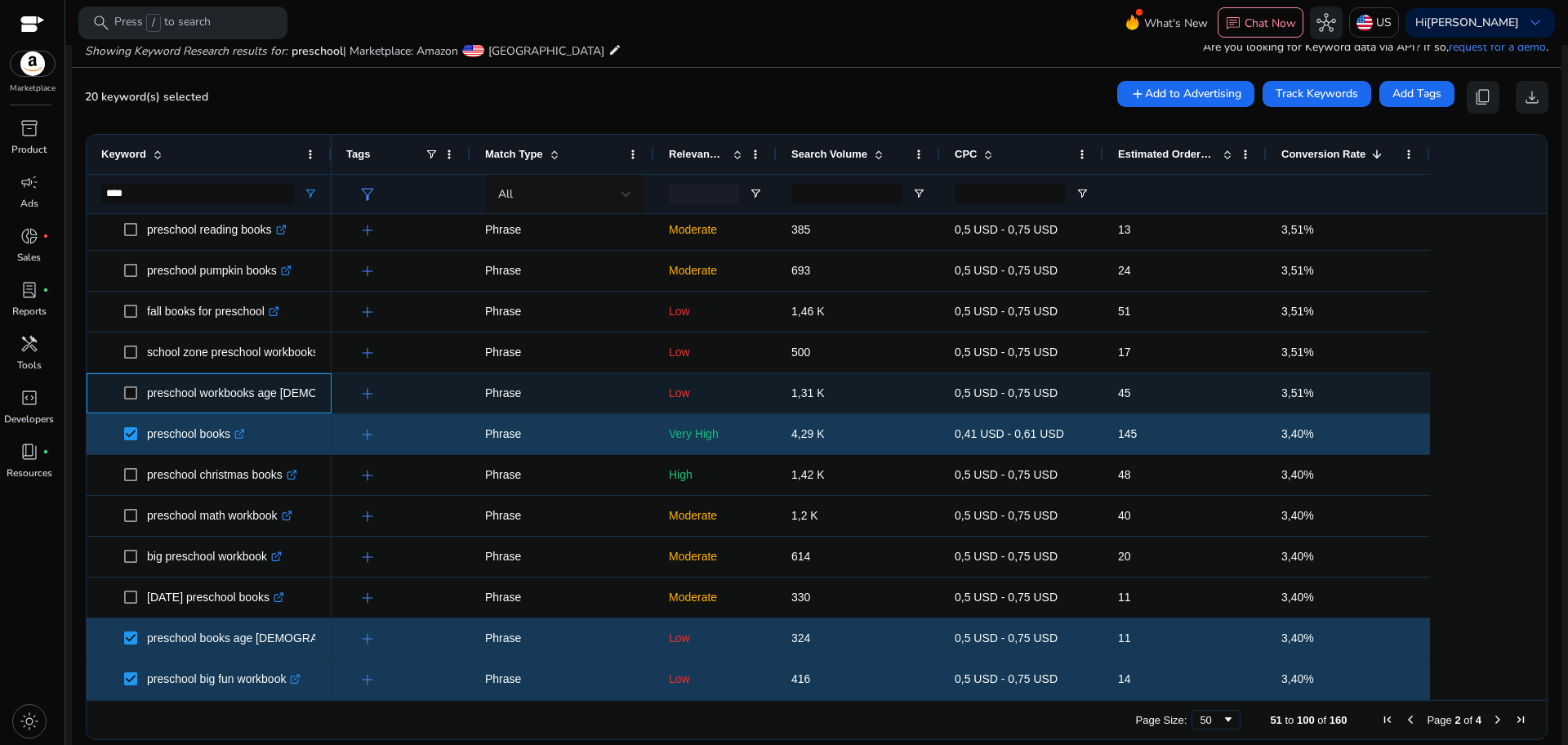
click at [124, 397] on span "preschool workbooks age 4-5 .st0{fill:#2c8af8}" at bounding box center [209, 393] width 216 height 34
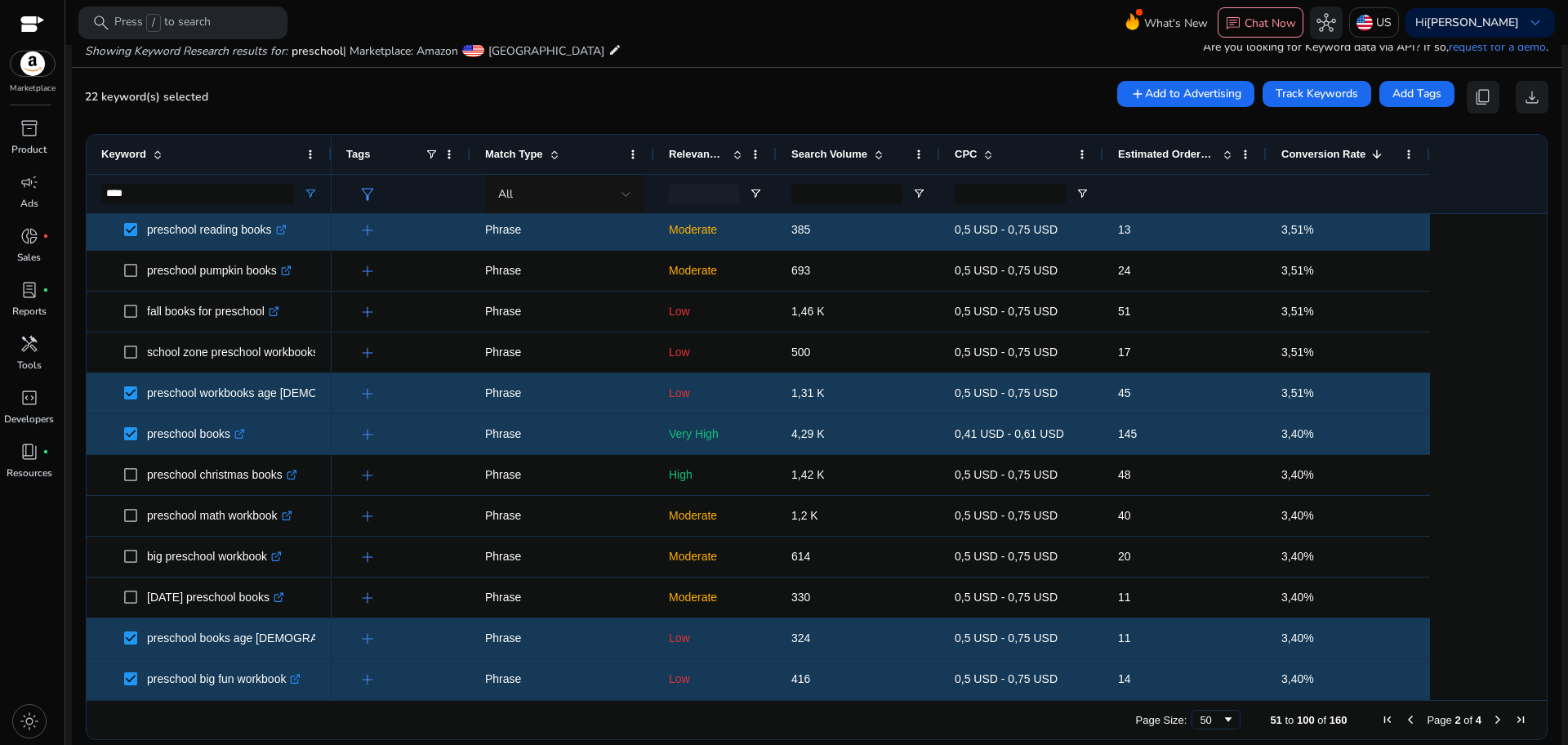
drag, startPoint x: 1540, startPoint y: 604, endPoint x: 1536, endPoint y: 593, distance: 11.7
click at [1536, 593] on div "Drag here to set row groups Drag here to set column labels Keyword **** Tags CPC" at bounding box center [817, 437] width 1462 height 606
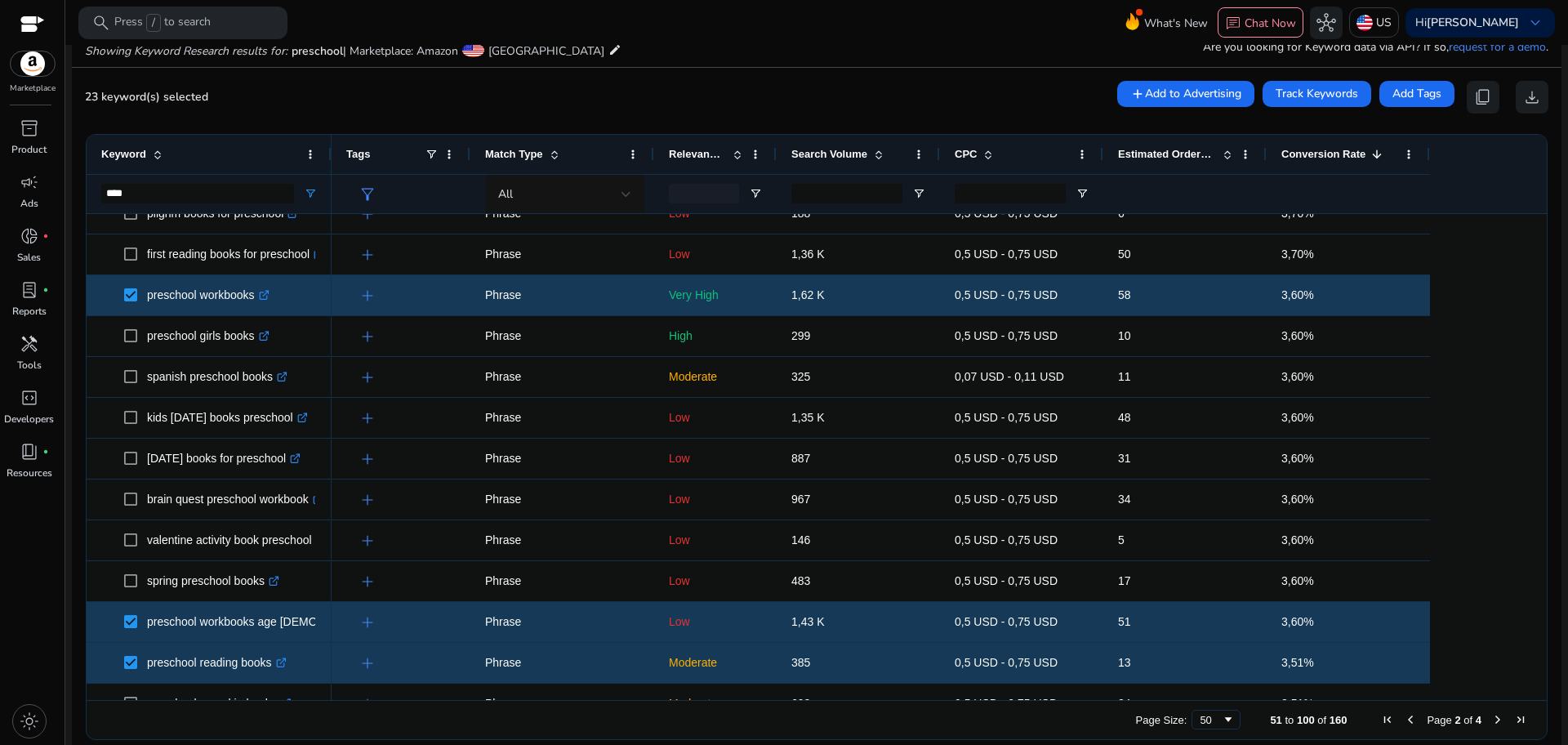
click at [1494, 721] on span "Next Page" at bounding box center [1498, 719] width 13 height 13
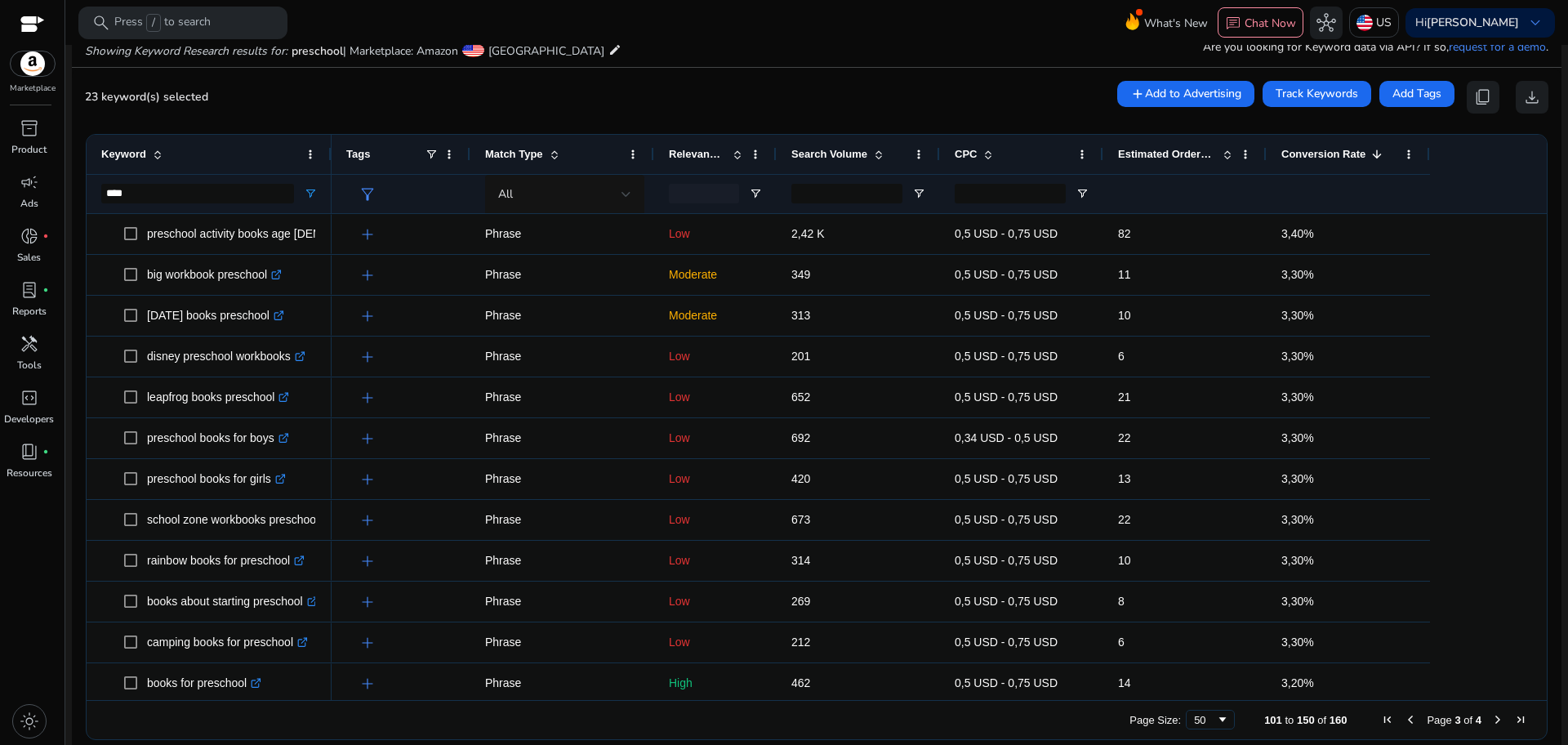
click at [1540, 241] on div "Drag here to set row groups Drag here to set column labels Keyword **** Tags CPC" at bounding box center [817, 437] width 1462 height 606
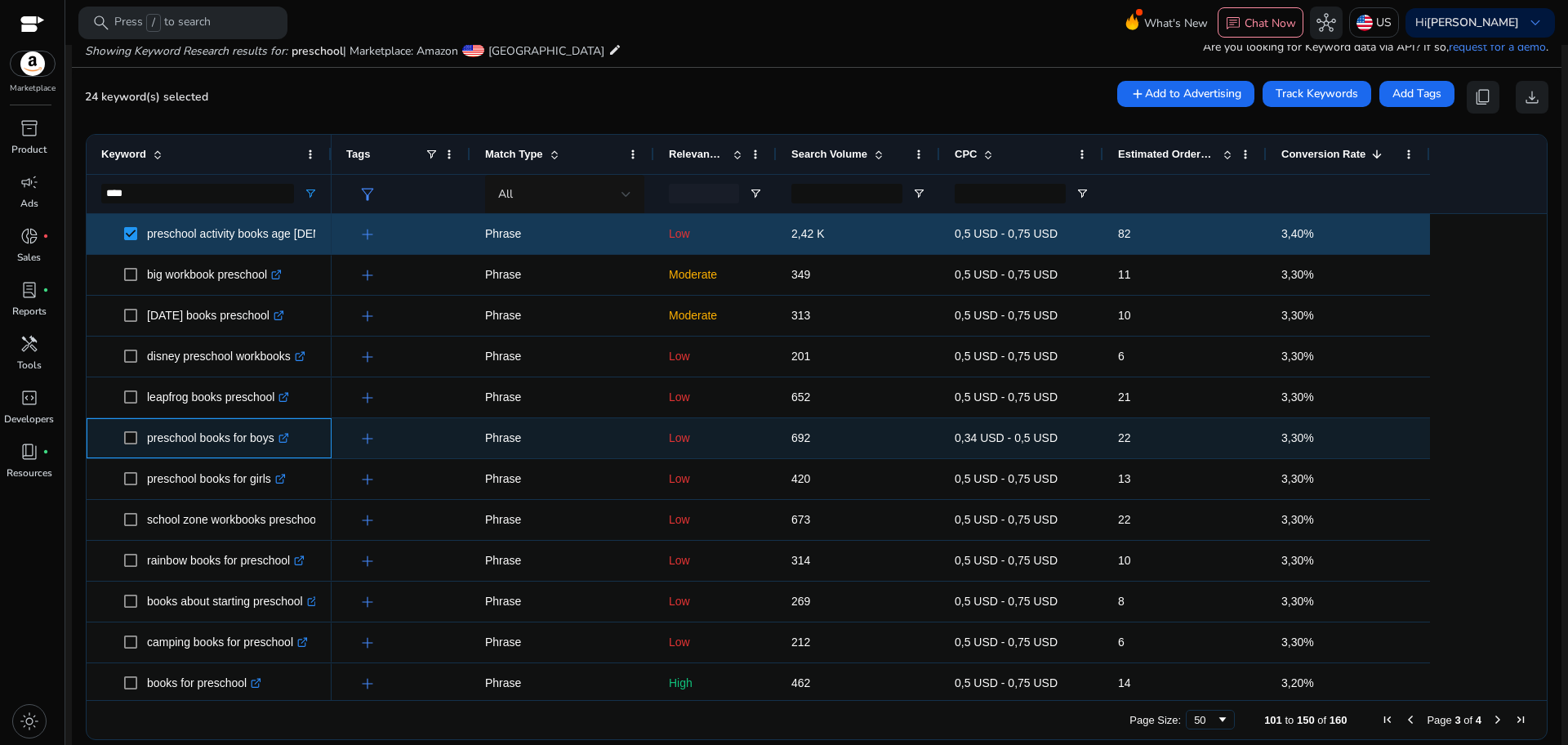
click at [130, 445] on span at bounding box center [135, 438] width 23 height 34
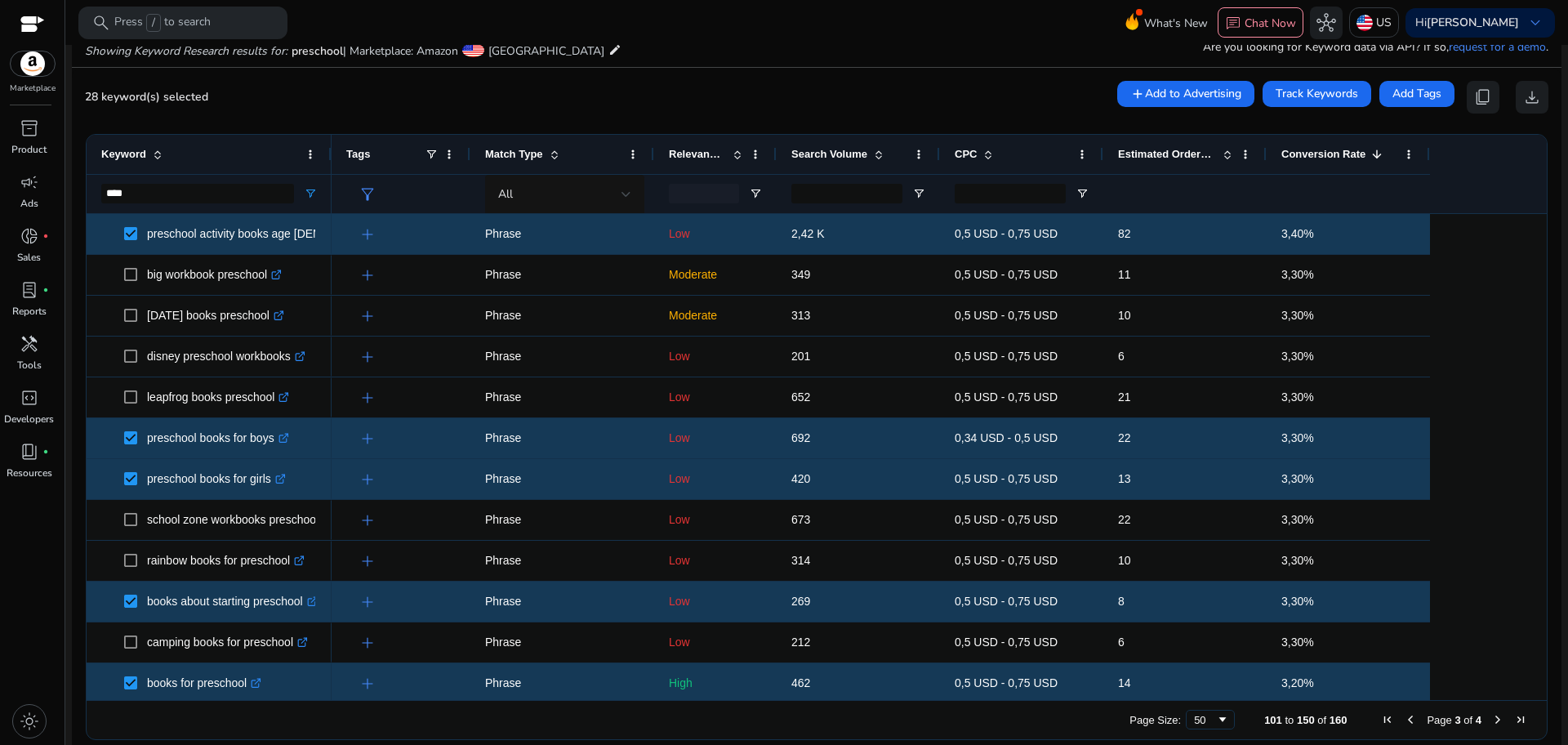
click at [1537, 401] on ag-grid-angular "Press SPACE to select this row. Drag here to set row groups Drag here to set co…" at bounding box center [816, 437] width 1488 height 622
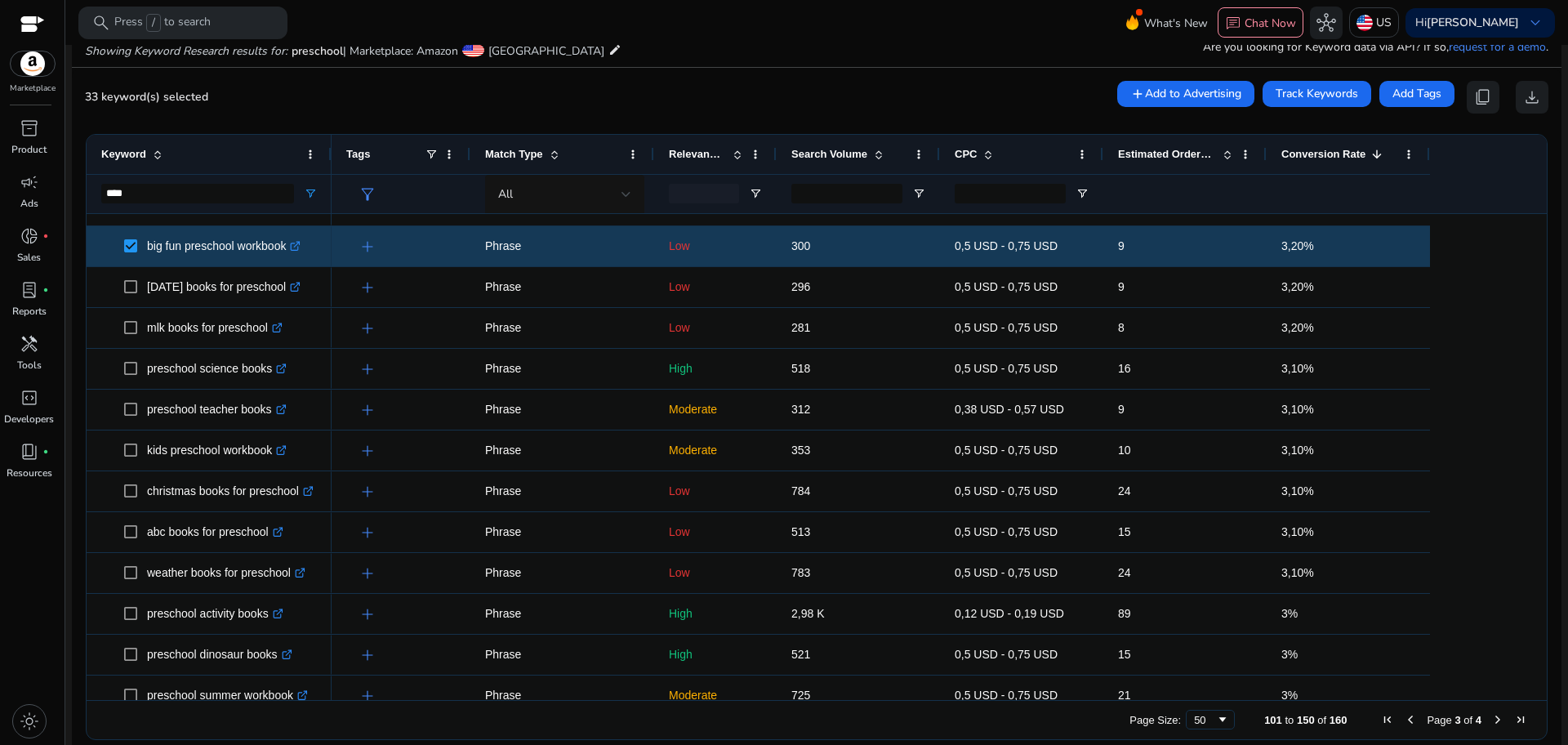
scroll to position [814, 0]
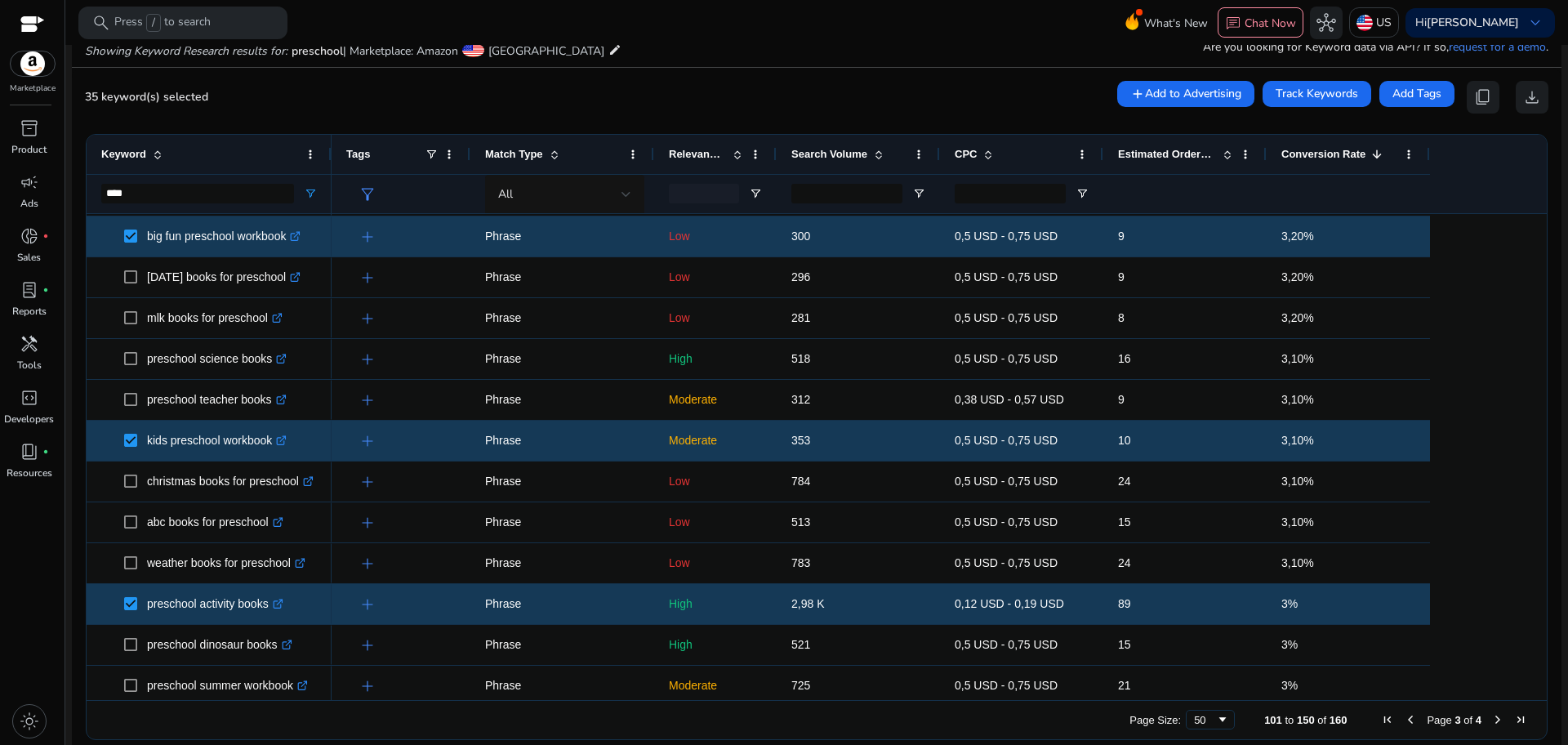
drag, startPoint x: 1540, startPoint y: 480, endPoint x: 1538, endPoint y: 500, distance: 20.1
click at [1538, 500] on div "Drag here to set row groups Drag here to set column labels Keyword **** Tags CPC" at bounding box center [817, 437] width 1462 height 606
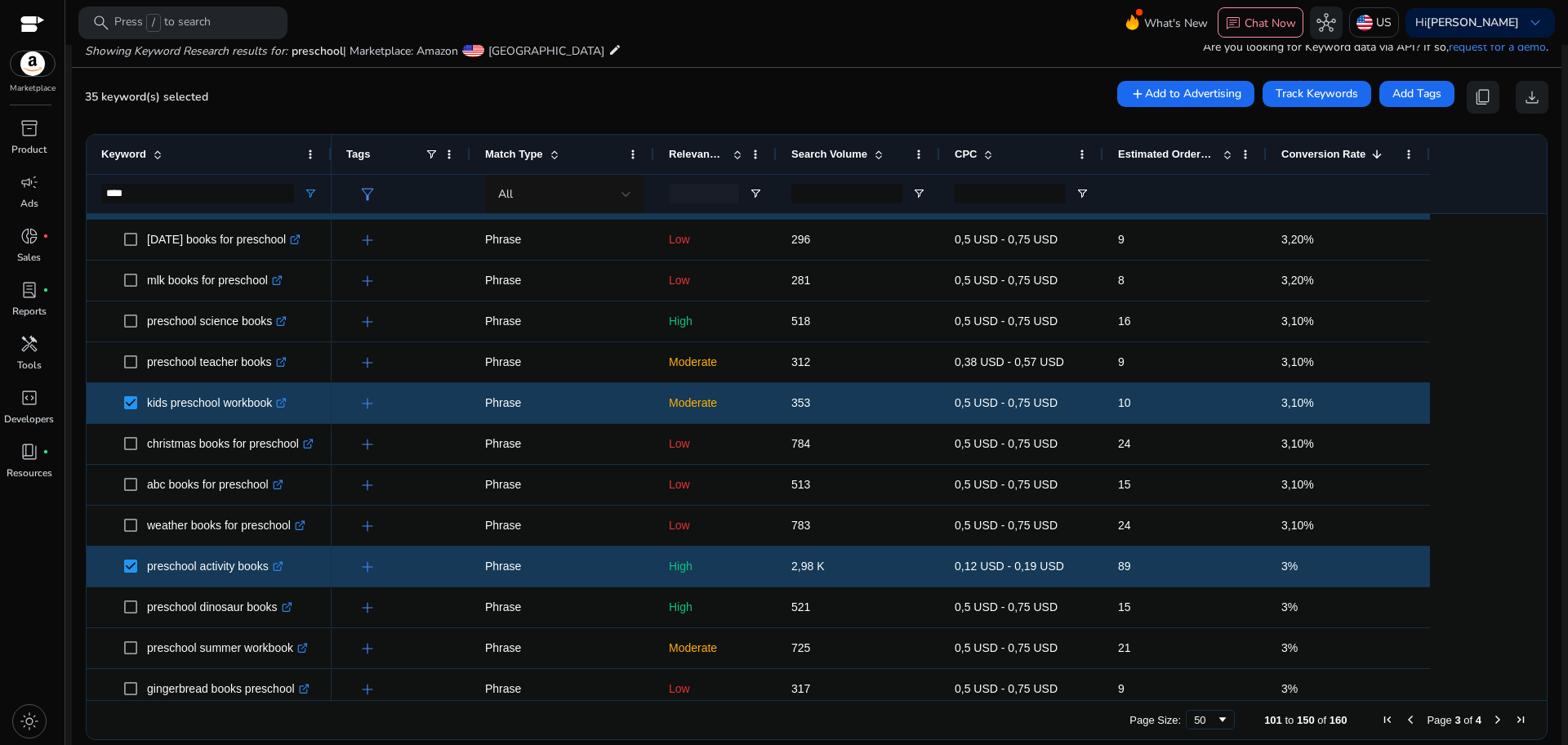
scroll to position [855, 0]
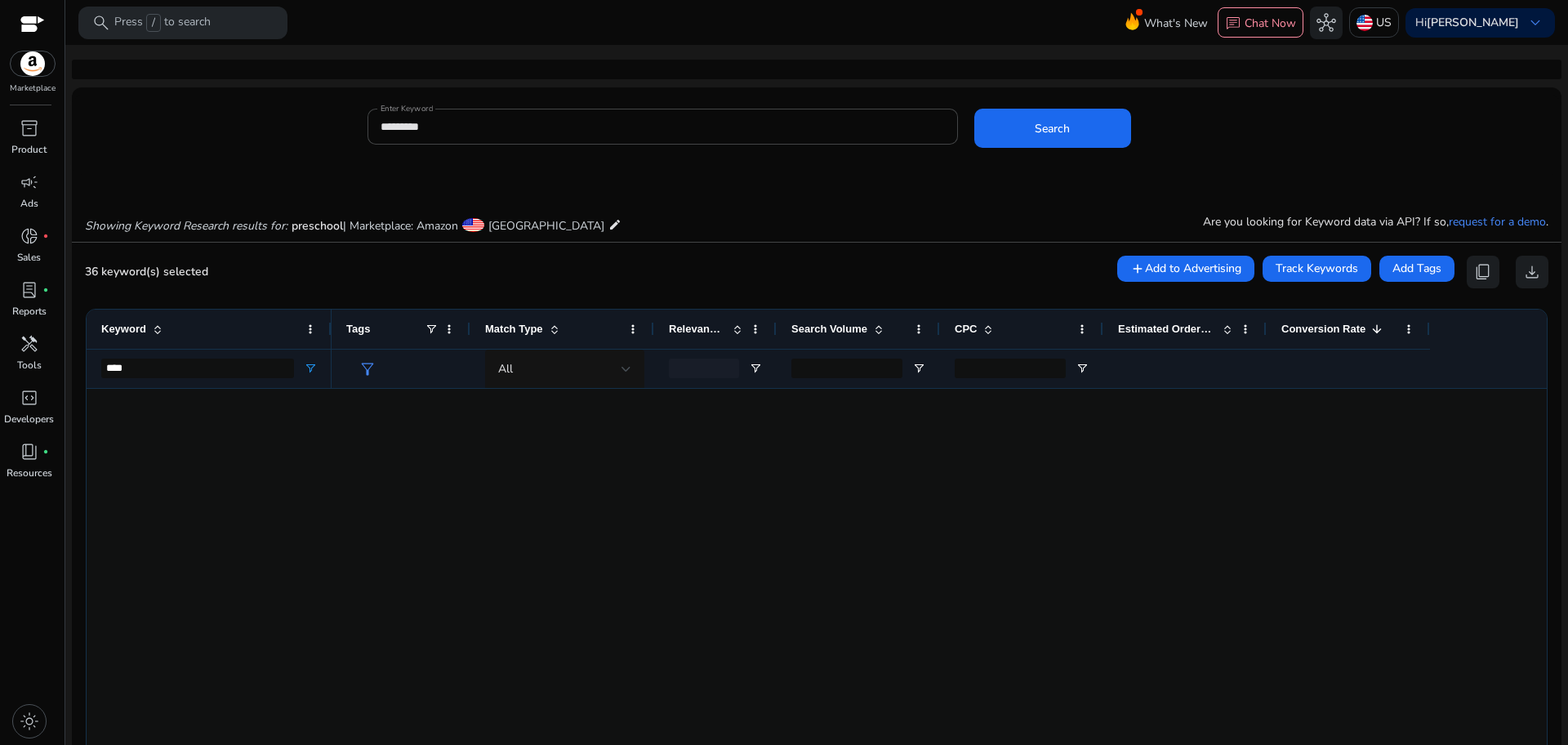
scroll to position [1157, 0]
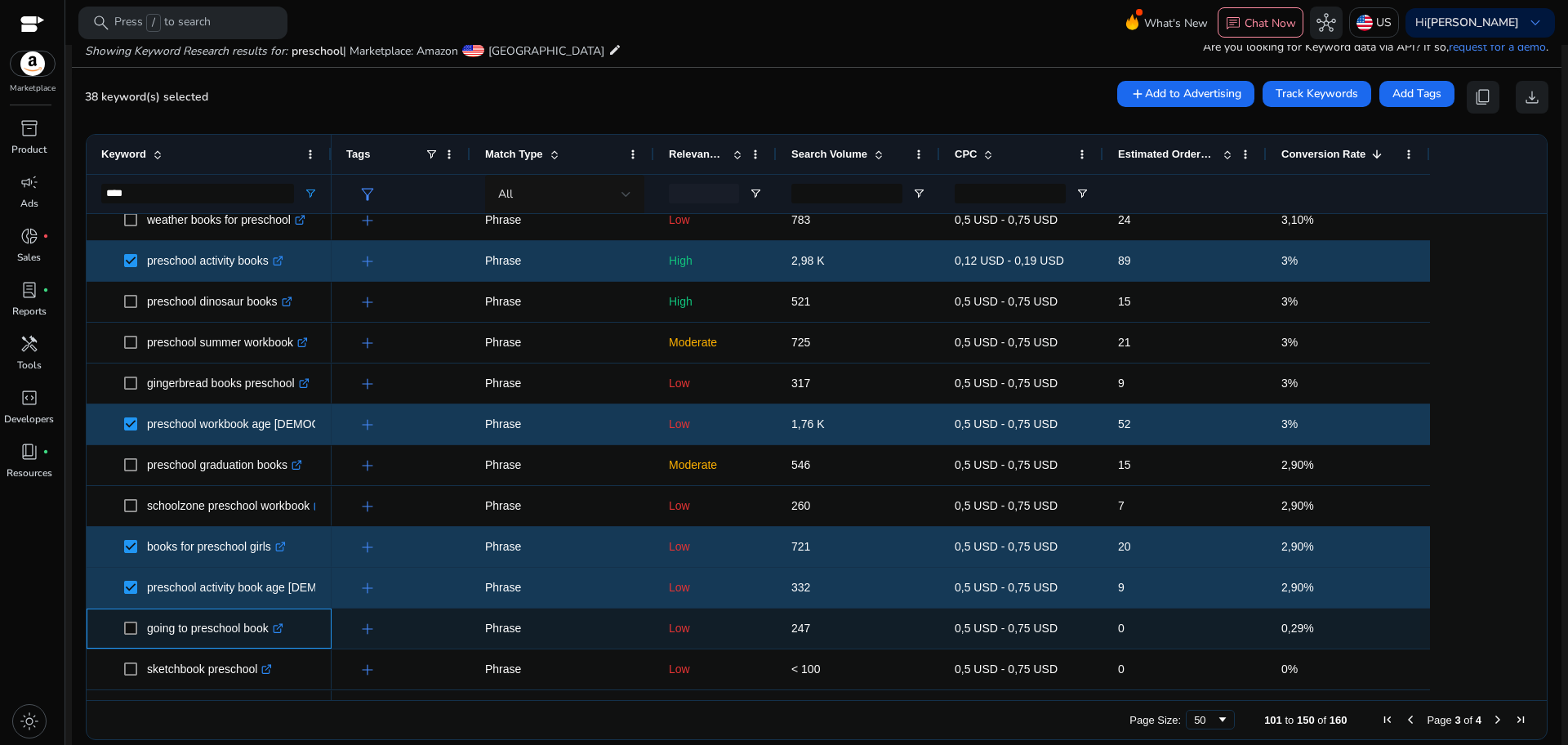
click at [124, 621] on span "going to preschool book .st0{fill:#2c8af8}" at bounding box center [209, 629] width 216 height 34
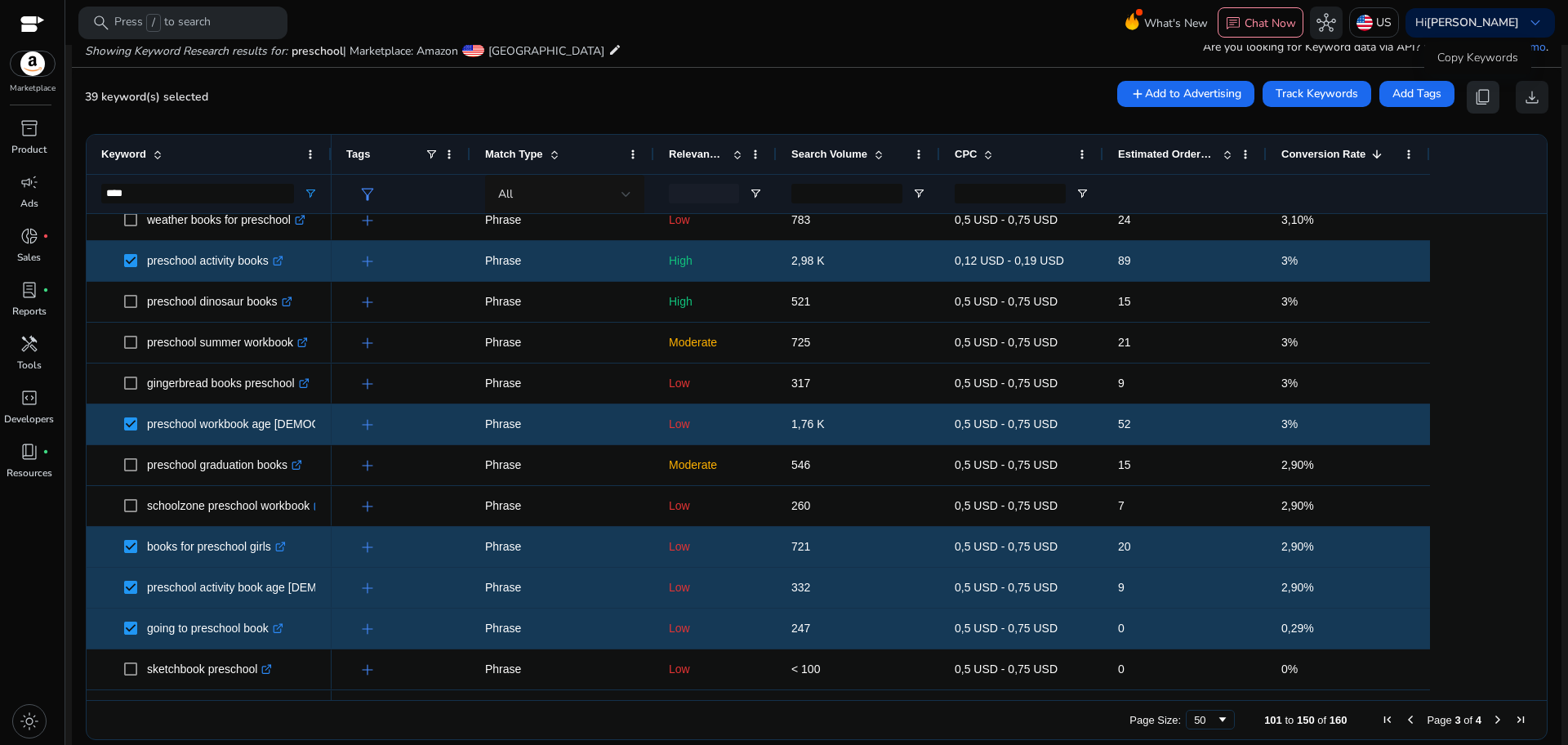
click at [1467, 95] on button "content_copy" at bounding box center [1483, 97] width 33 height 33
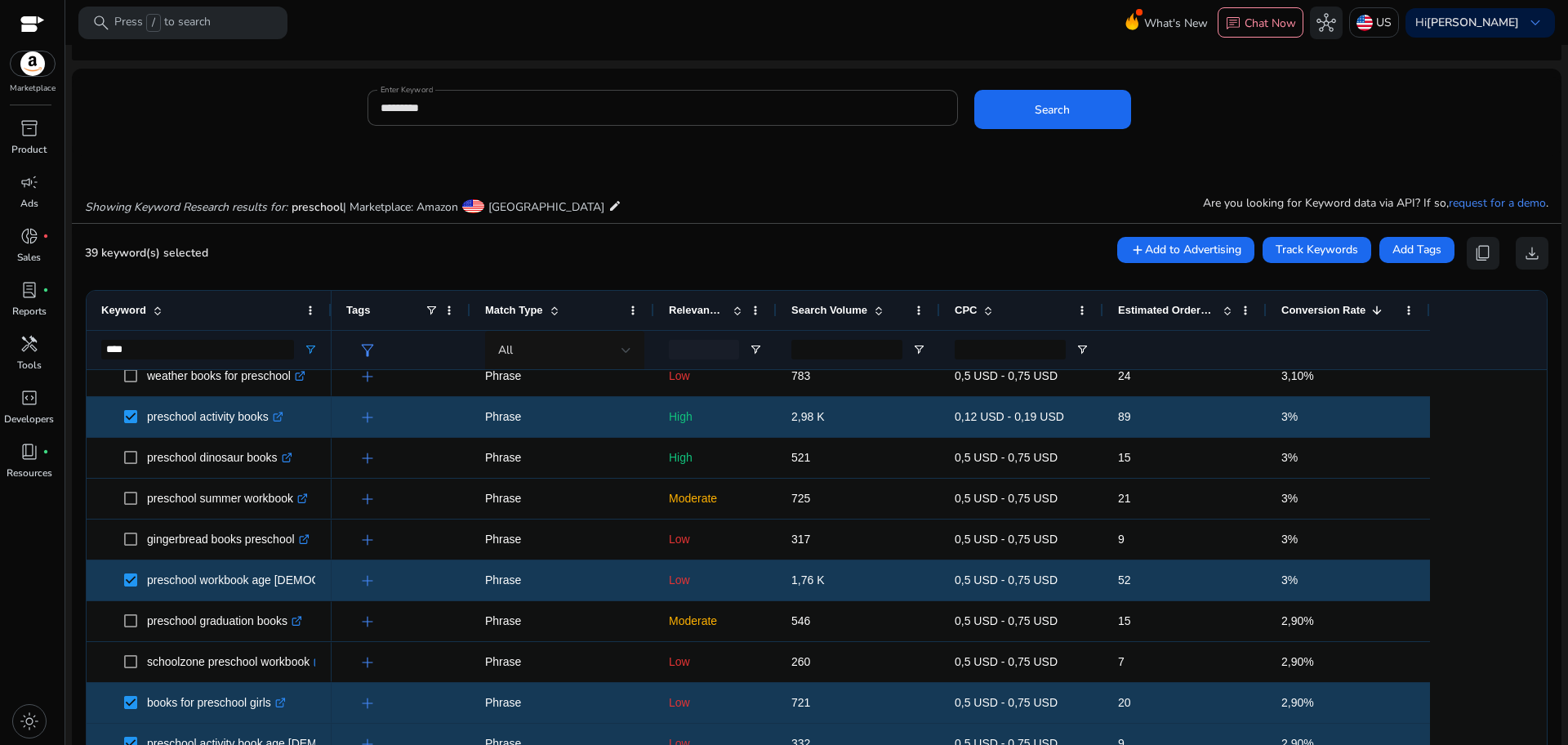
scroll to position [0, 0]
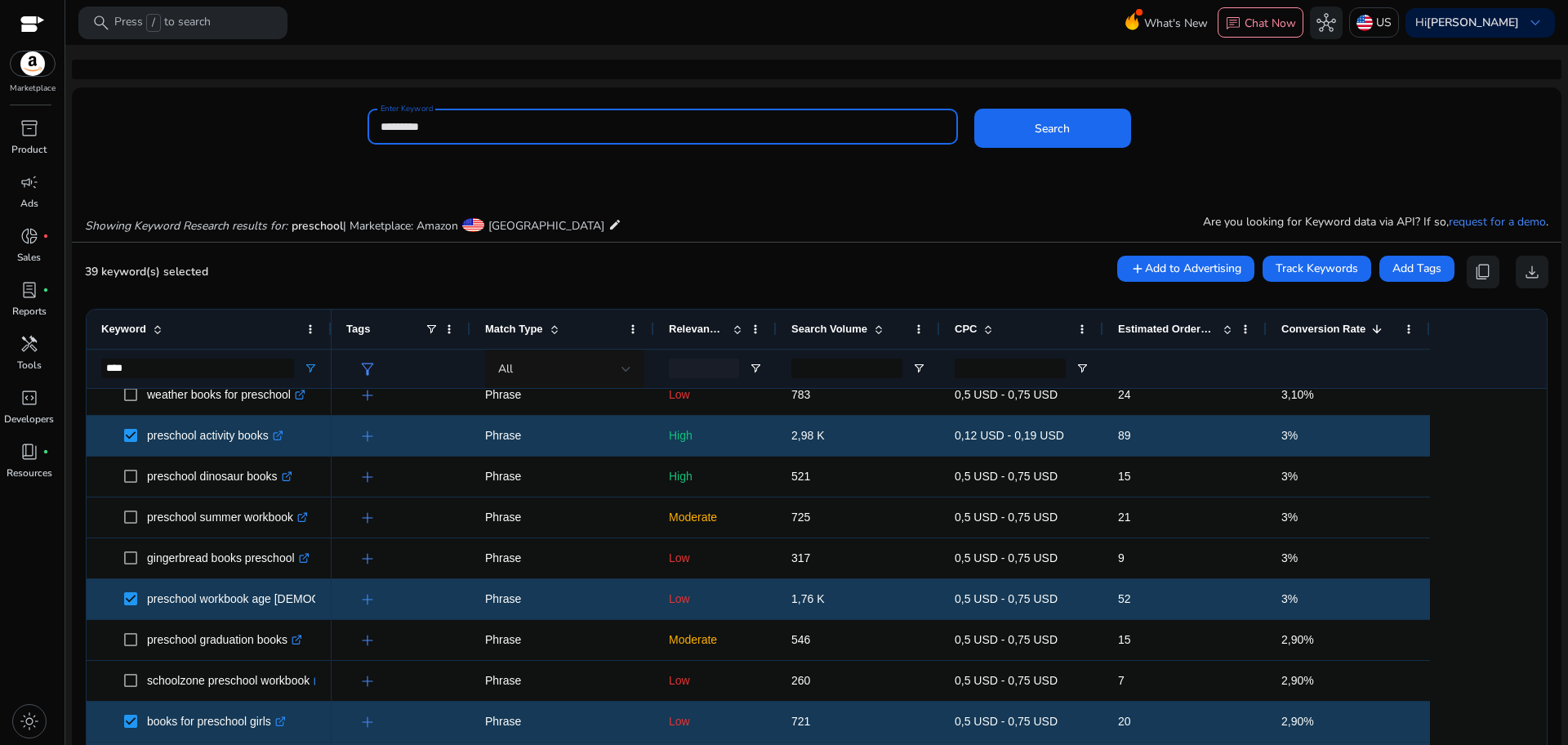
click at [425, 126] on input "*********" at bounding box center [663, 127] width 565 height 18
type input "**********"
click at [975, 109] on button "Search" at bounding box center [1053, 129] width 157 height 40
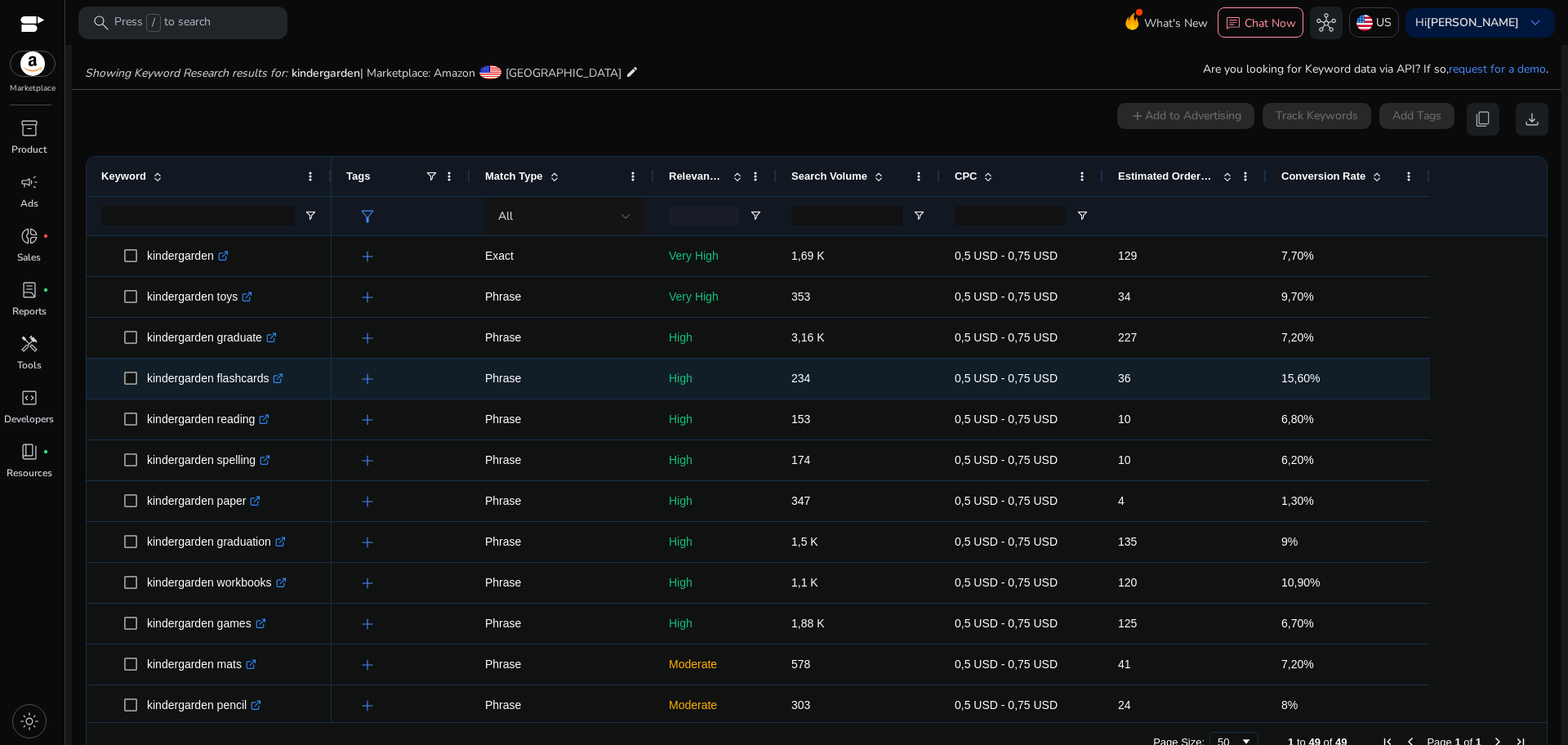
scroll to position [174, 0]
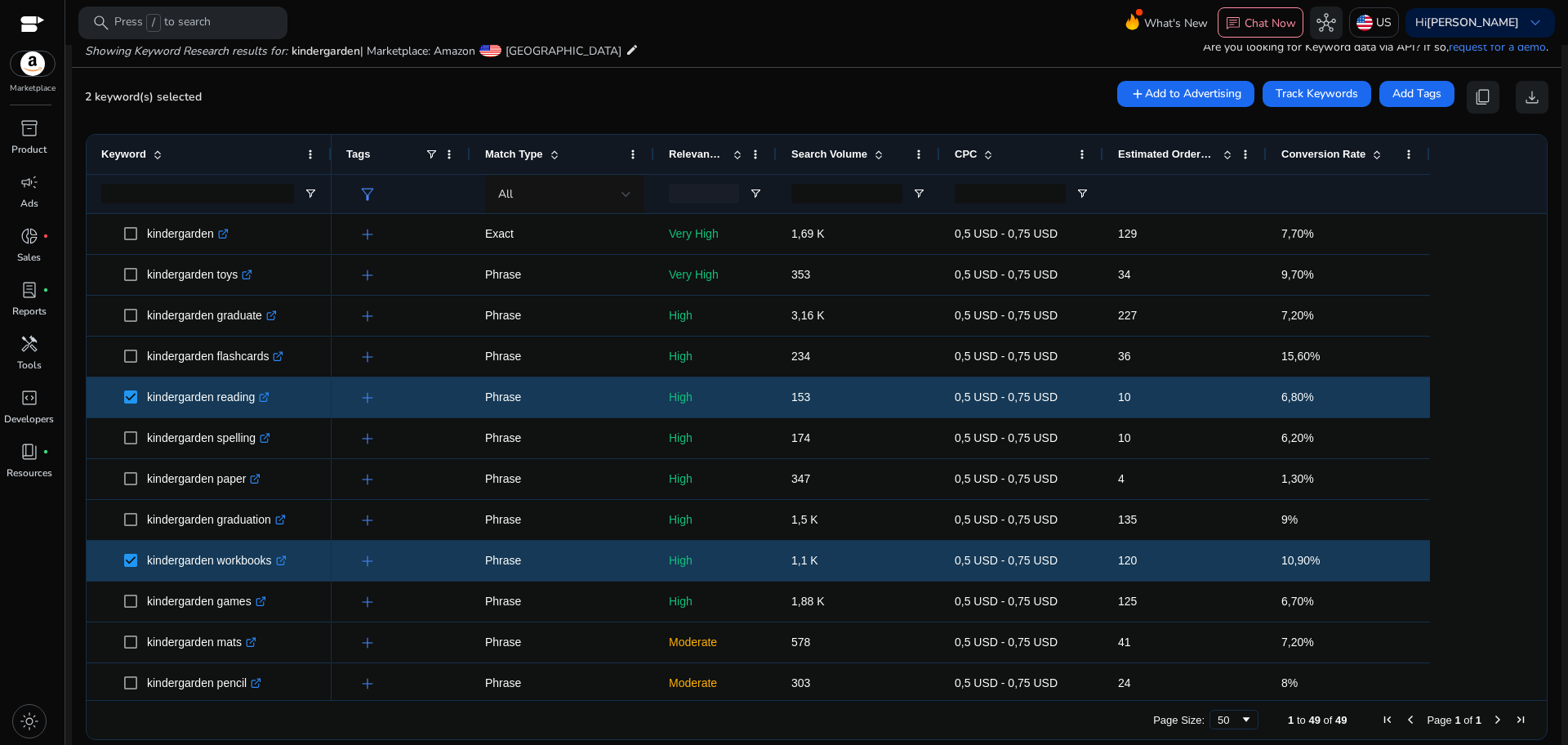
drag, startPoint x: 1543, startPoint y: 467, endPoint x: 1535, endPoint y: 522, distance: 55.6
click at [1535, 522] on ag-grid-angular "Press SPACE to select this row. Drag here to set row groups Drag here to set co…" at bounding box center [816, 437] width 1488 height 622
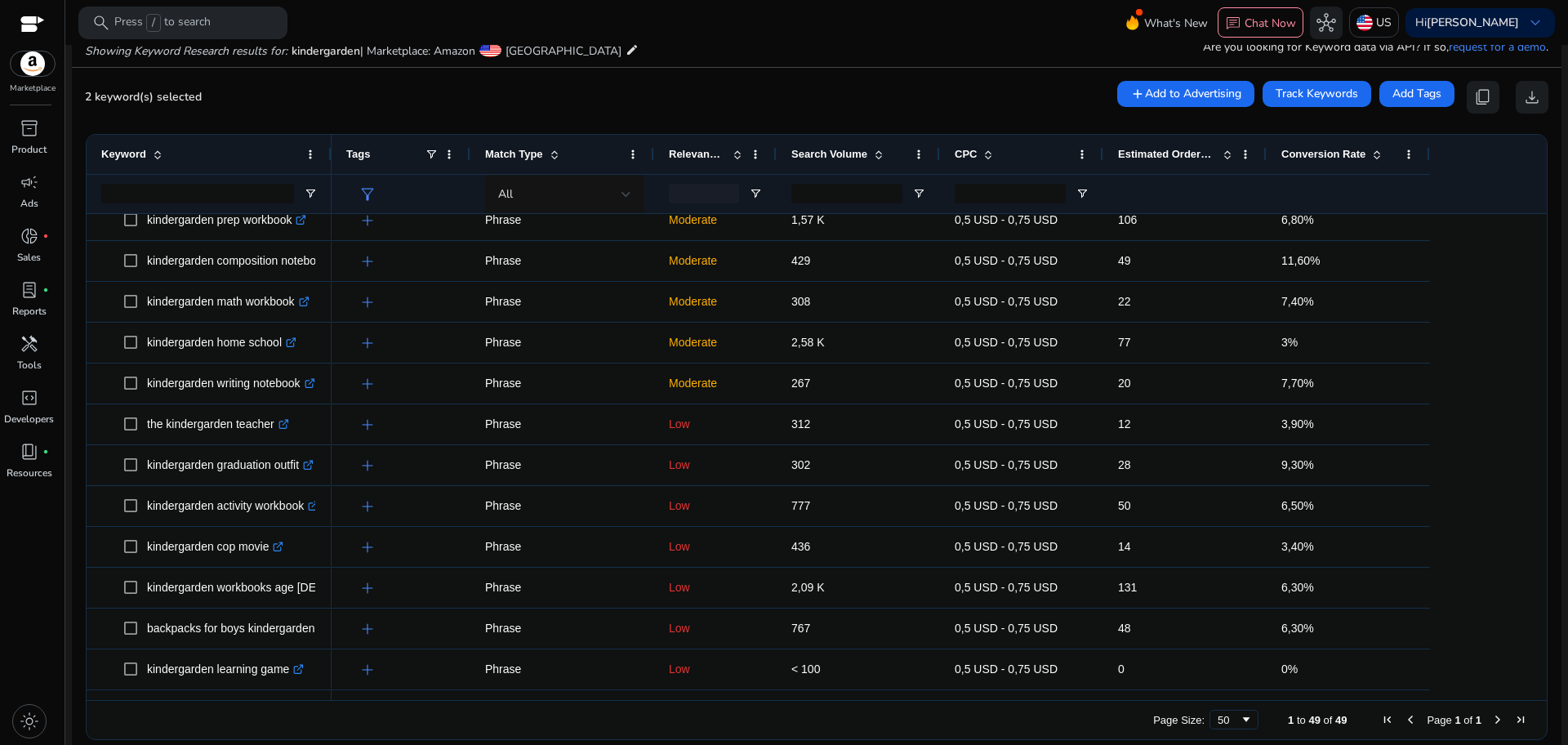
scroll to position [0, 0]
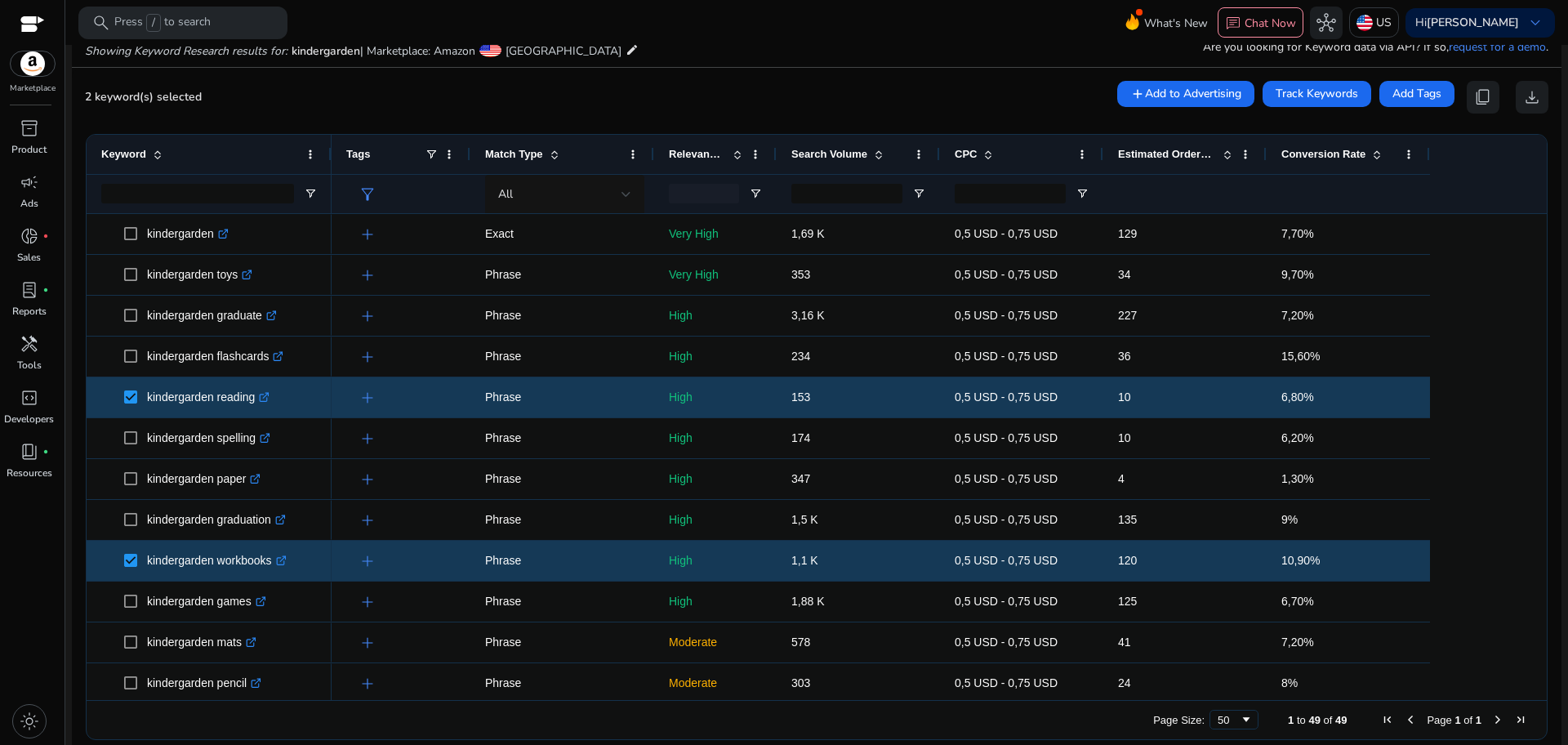
click at [1375, 156] on span at bounding box center [1377, 154] width 13 height 13
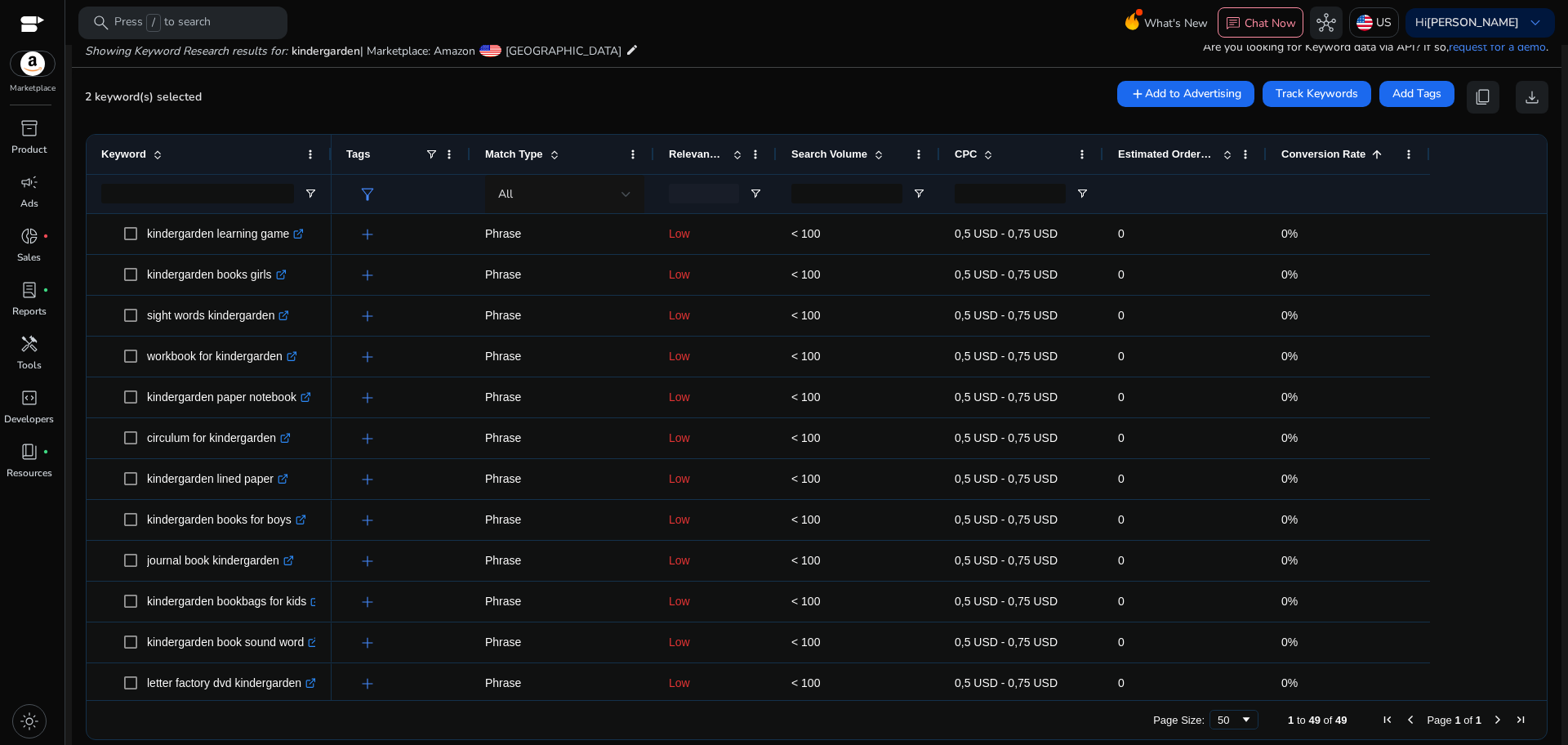
click at [1375, 156] on span at bounding box center [1377, 154] width 13 height 13
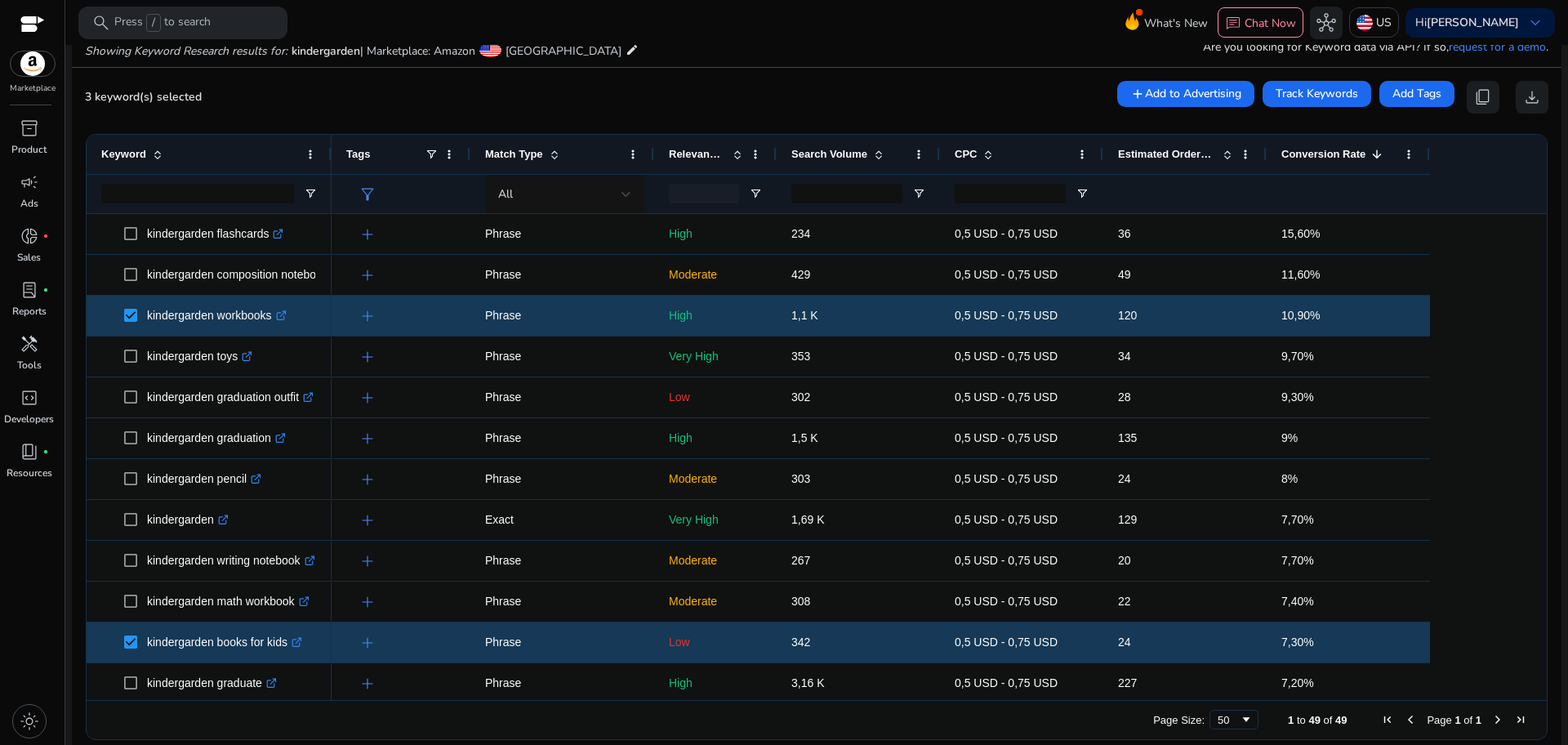
click at [1538, 301] on ag-grid-angular "Press SPACE to select this row. Drag here to set row groups Drag here to set co…" at bounding box center [816, 437] width 1488 height 622
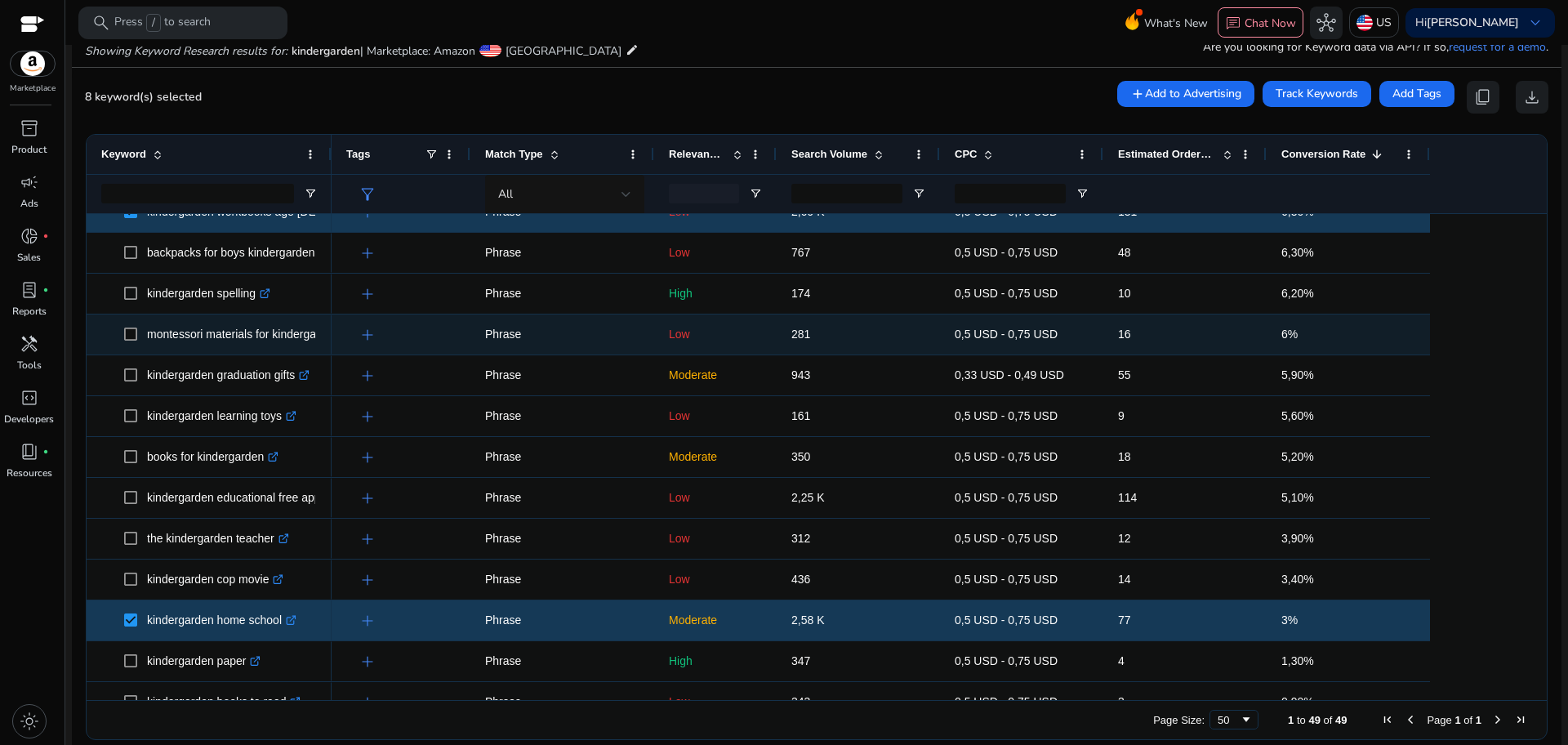
click at [177, 339] on p "montessori materials for kindergarden .st0{fill:#2c8af8}" at bounding box center [250, 335] width 207 height 34
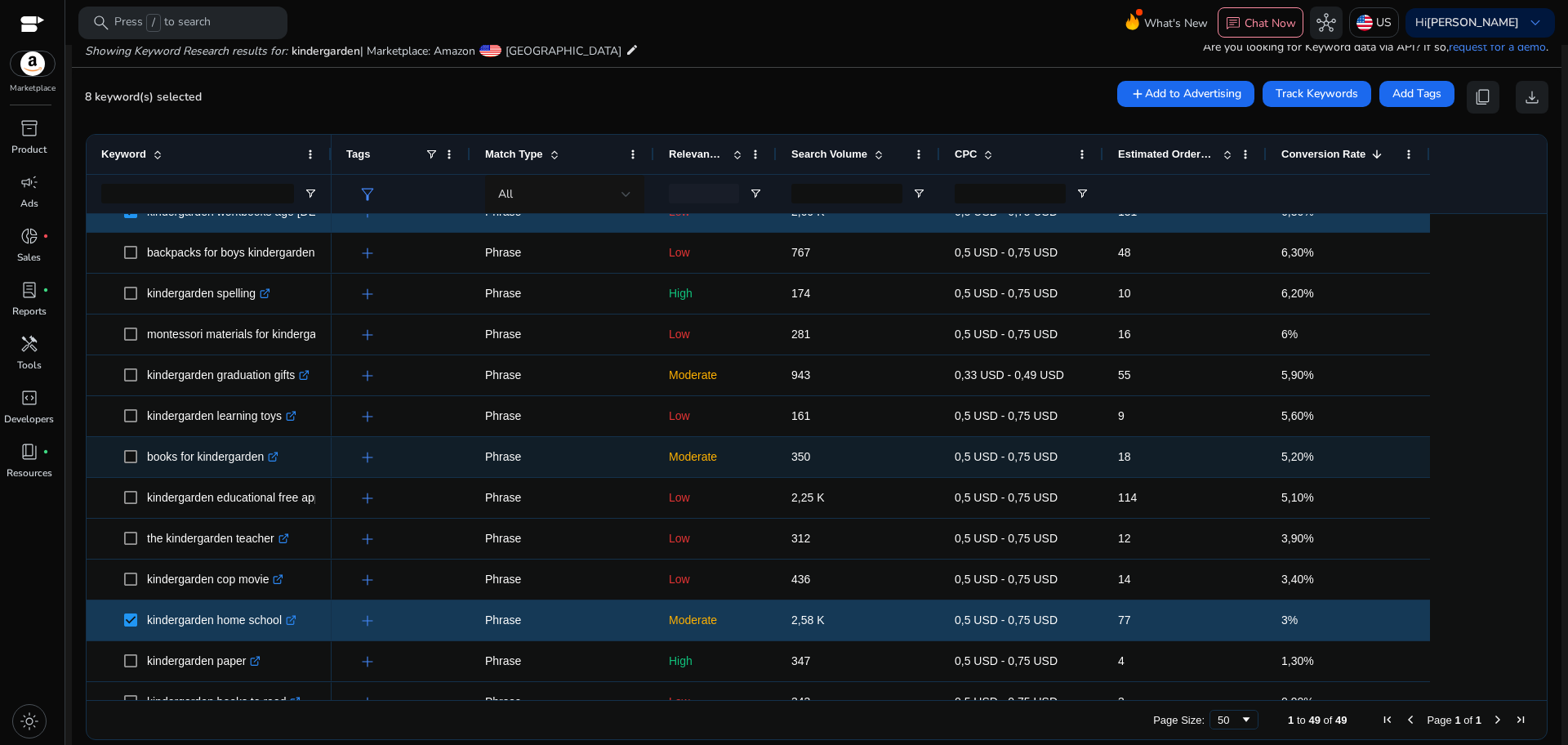
click at [221, 449] on p "books for kindergarden .st0{fill:#2c8af8}" at bounding box center [212, 457] width 132 height 34
click at [231, 463] on p "books for kindergarden .st0{fill:#2c8af8}" at bounding box center [212, 457] width 132 height 34
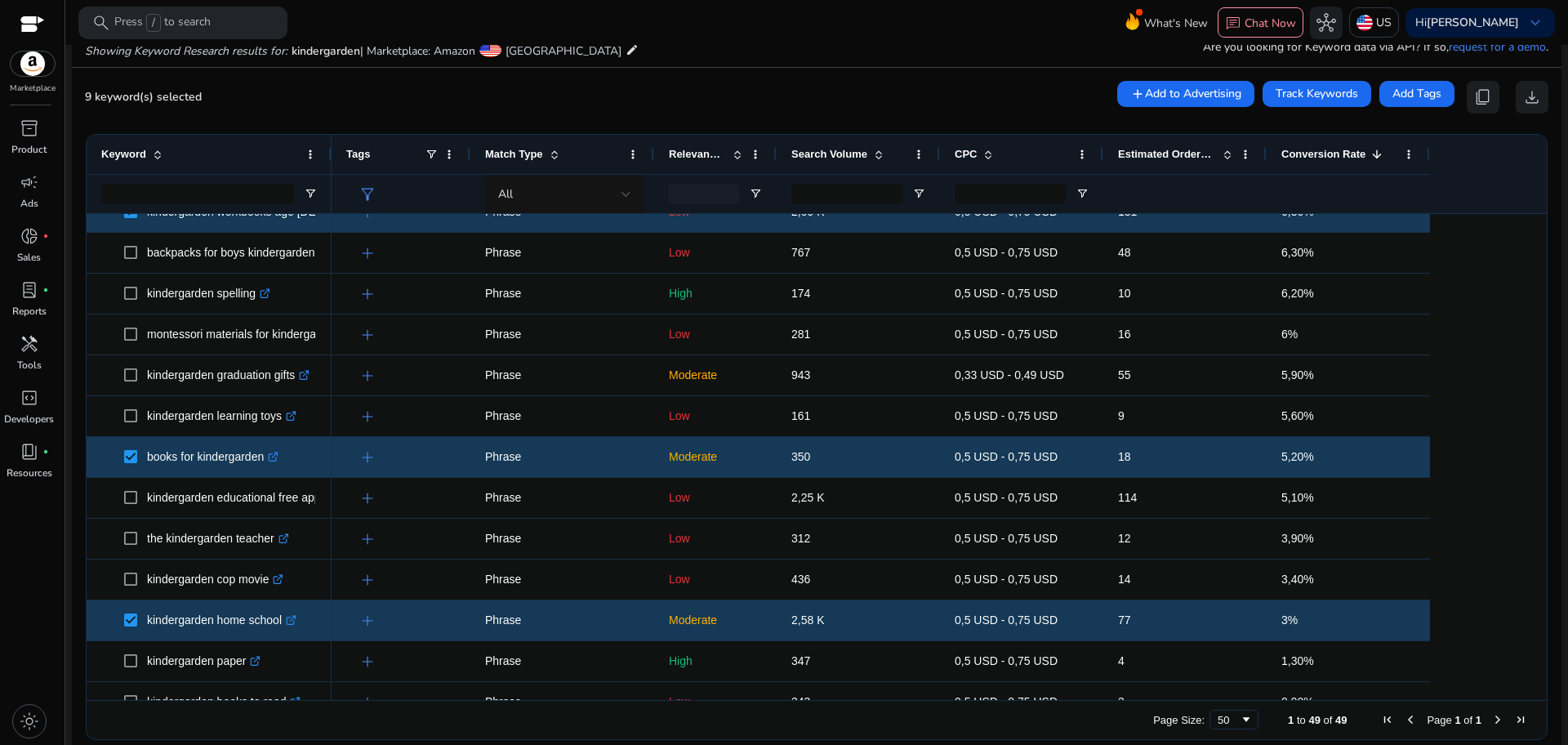
drag, startPoint x: 1541, startPoint y: 433, endPoint x: 1540, endPoint y: 454, distance: 21.0
click at [1540, 454] on ag-grid-angular "Press SPACE to select this row. Drag here to set row groups Drag here to set co…" at bounding box center [816, 437] width 1488 height 622
drag, startPoint x: 1540, startPoint y: 454, endPoint x: 1532, endPoint y: 452, distance: 8.2
click at [1532, 452] on div "Drag here to set row groups Drag here to set column labels Keyword Tags 1" at bounding box center [817, 437] width 1462 height 606
drag, startPoint x: 1532, startPoint y: 452, endPoint x: 1533, endPoint y: 463, distance: 11.0
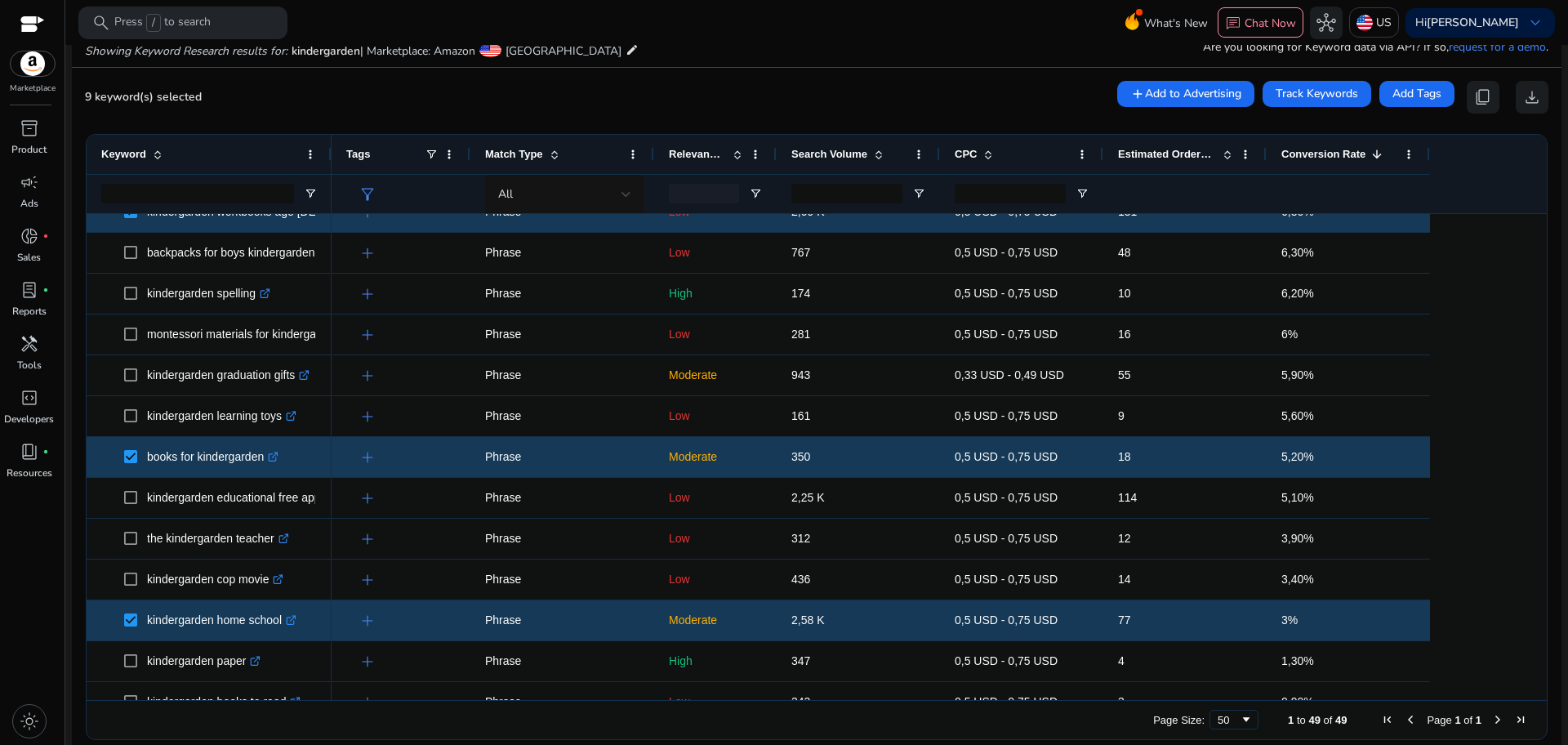
click at [1533, 463] on div at bounding box center [1539, 457] width 15 height 486
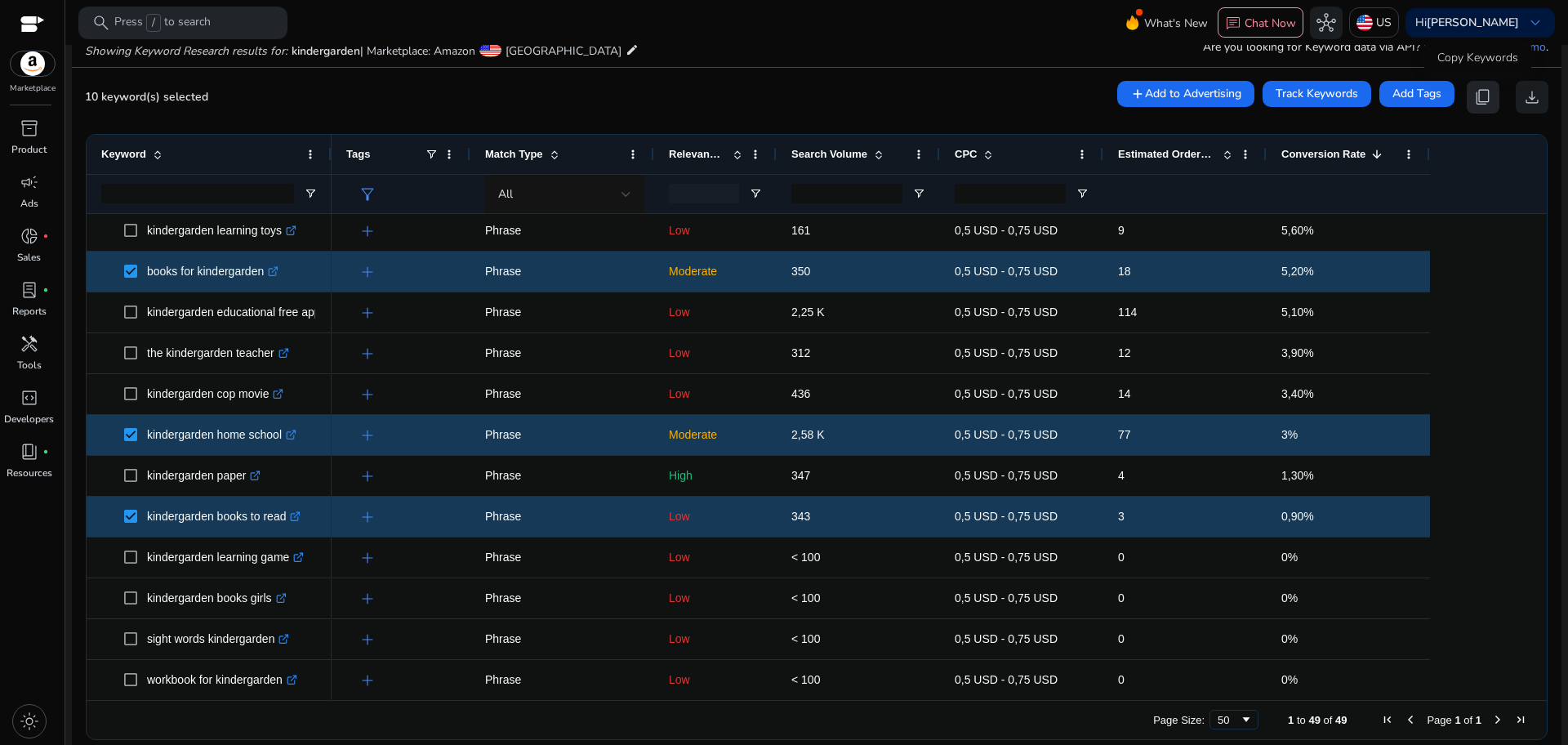
click at [1481, 100] on span "content_copy" at bounding box center [1483, 97] width 20 height 20
